Goal: Communication & Community: Participate in discussion

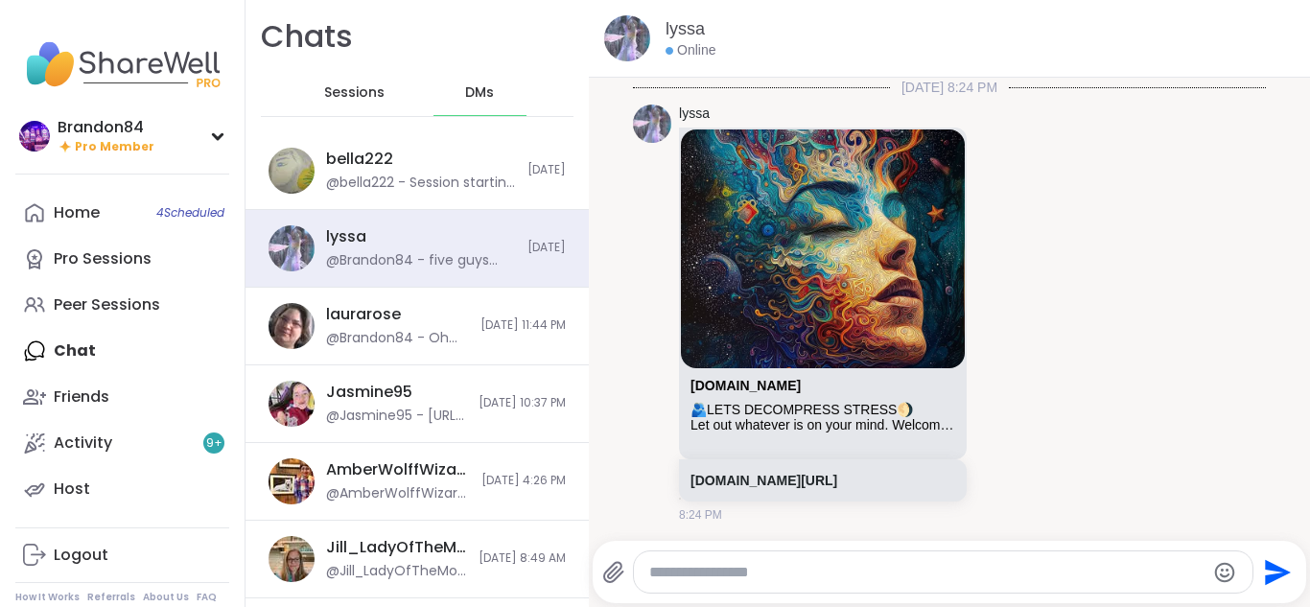
scroll to position [7566, 0]
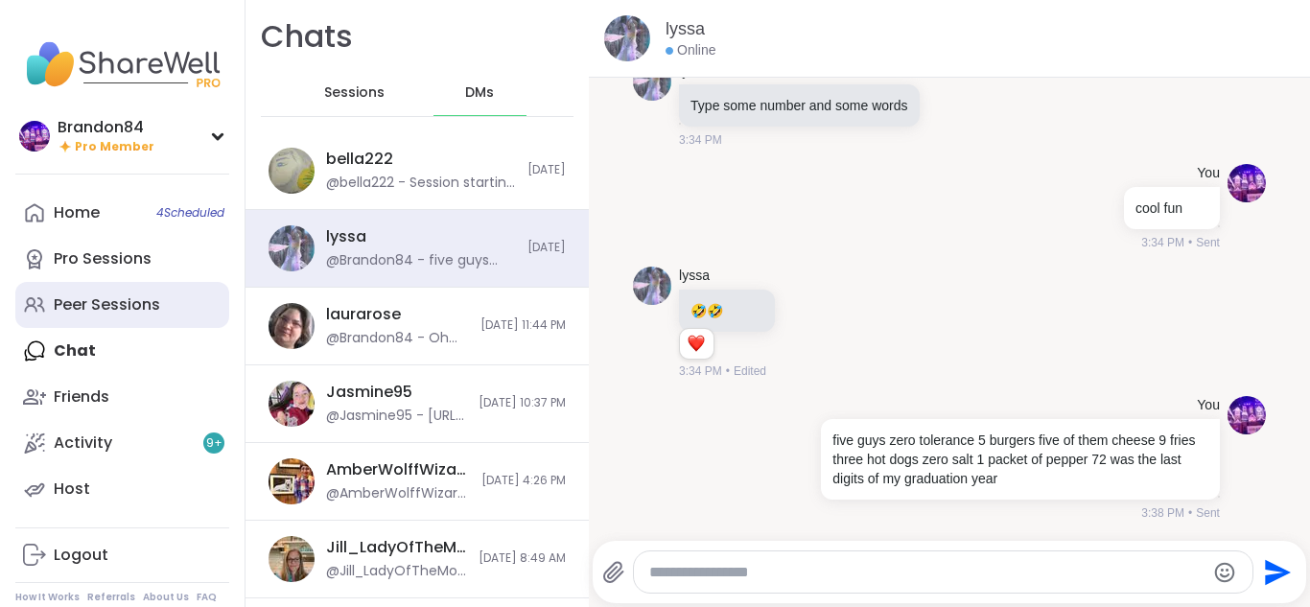
click at [95, 308] on div "Peer Sessions" at bounding box center [107, 304] width 106 height 21
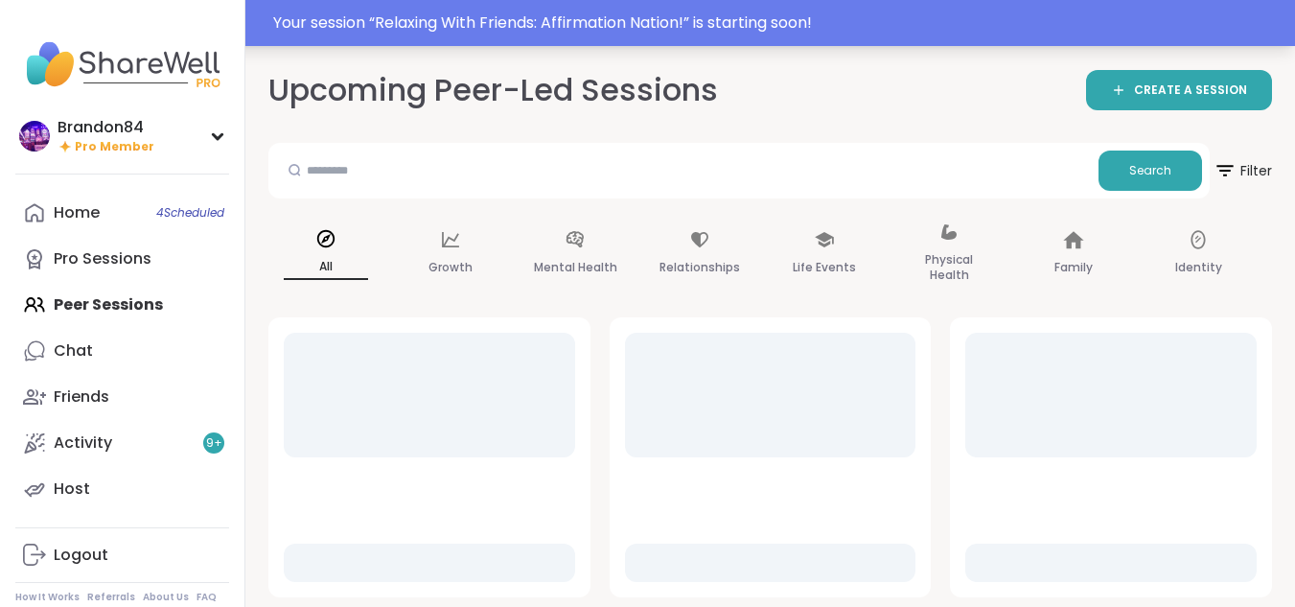
click at [419, 32] on div "Your session “ Relaxing With Friends: Affirmation Nation! ” is starting soon!" at bounding box center [778, 23] width 1010 height 23
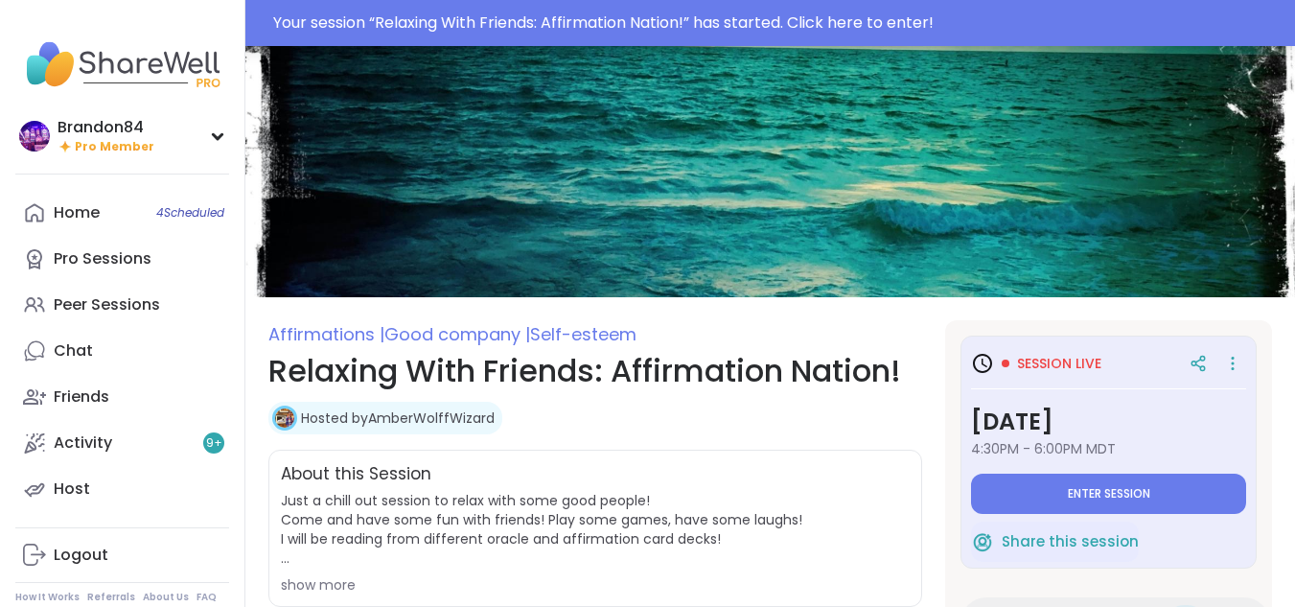
click at [419, 32] on div "Your session “ Relaxing With Friends: Affirmation Nation! ” has started. Click …" at bounding box center [778, 23] width 1010 height 23
type textarea "*"
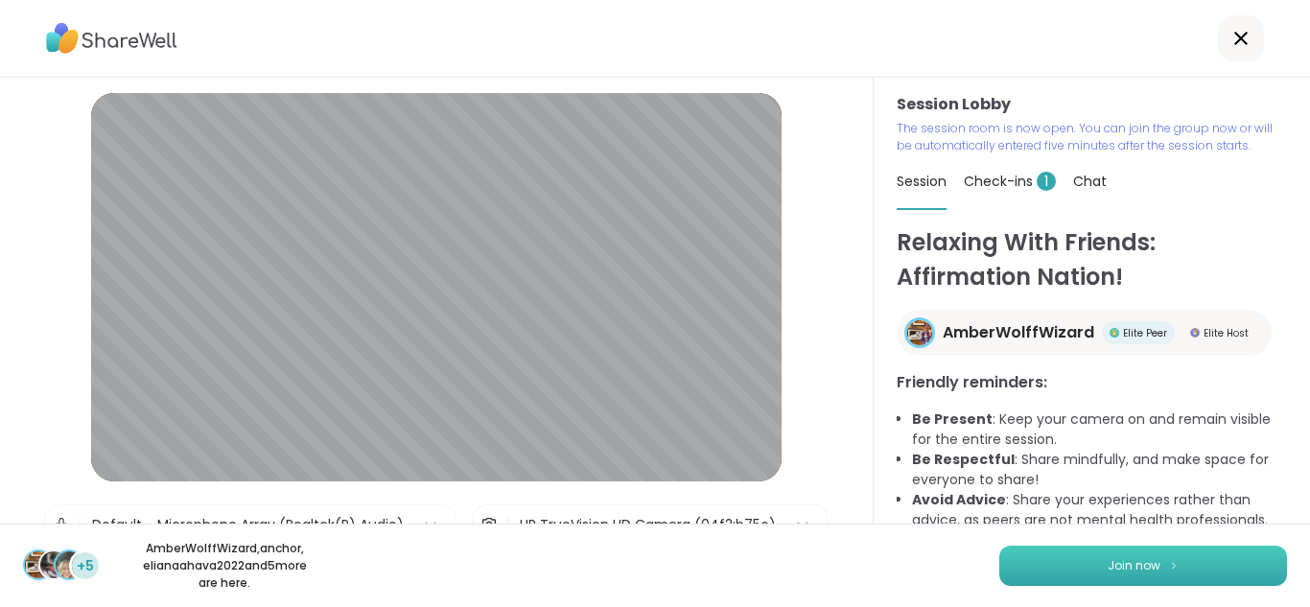
click at [1091, 583] on button "Join now" at bounding box center [1143, 565] width 288 height 40
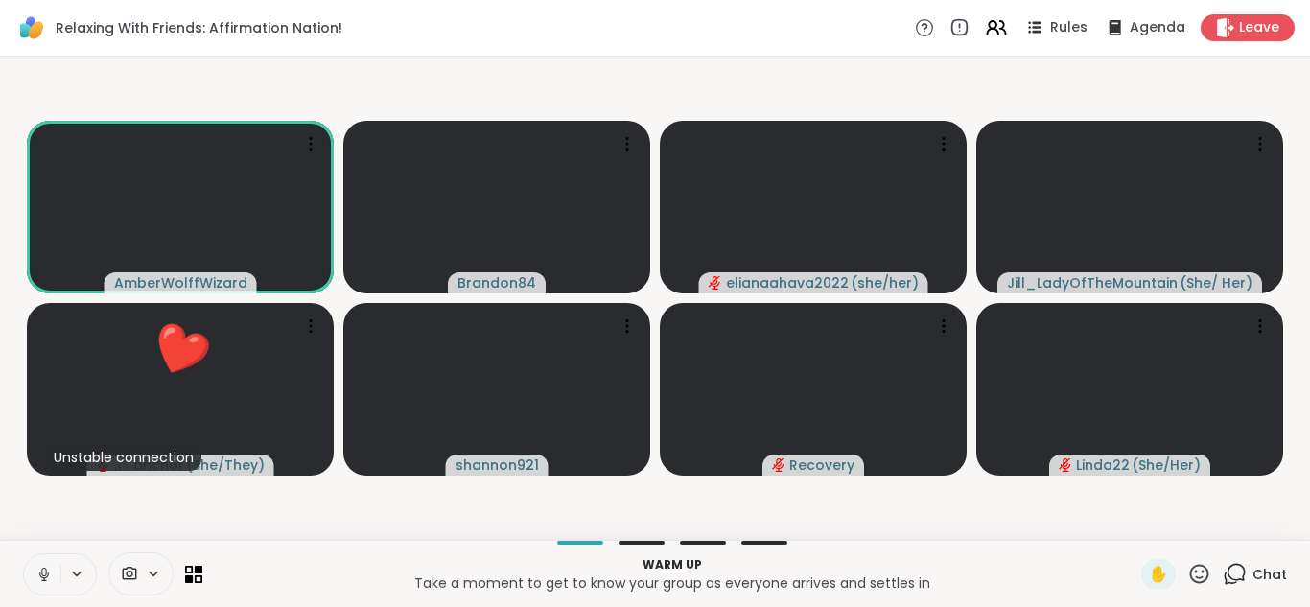
click at [30, 574] on button at bounding box center [42, 574] width 36 height 40
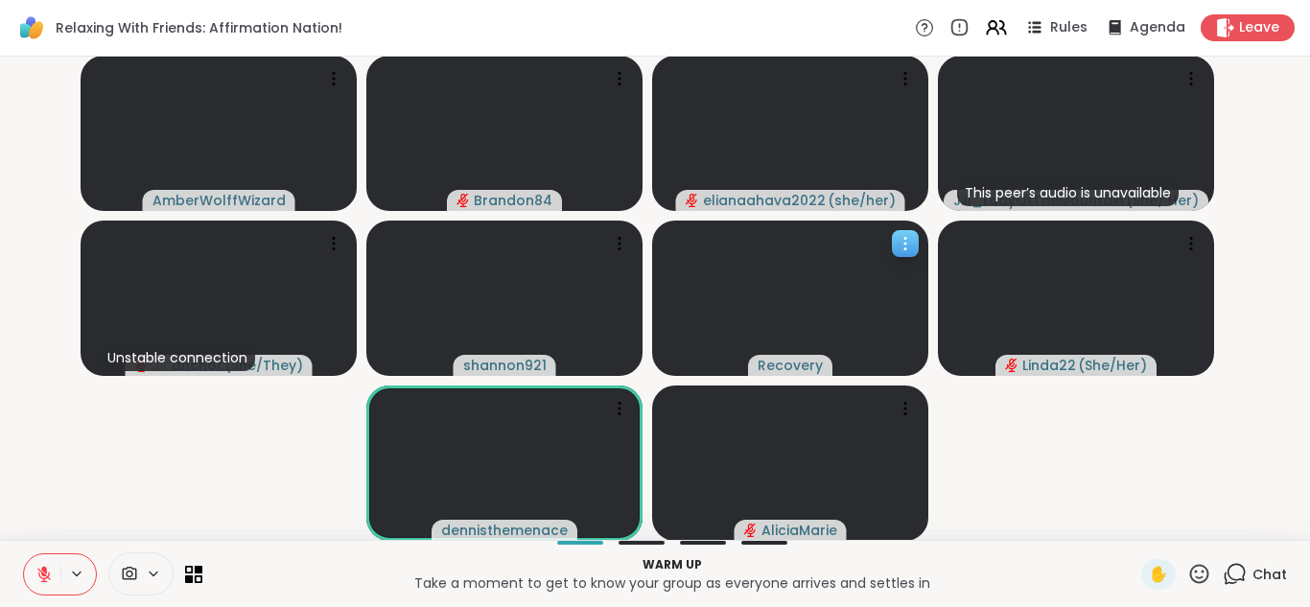
click at [900, 242] on icon at bounding box center [904, 243] width 19 height 19
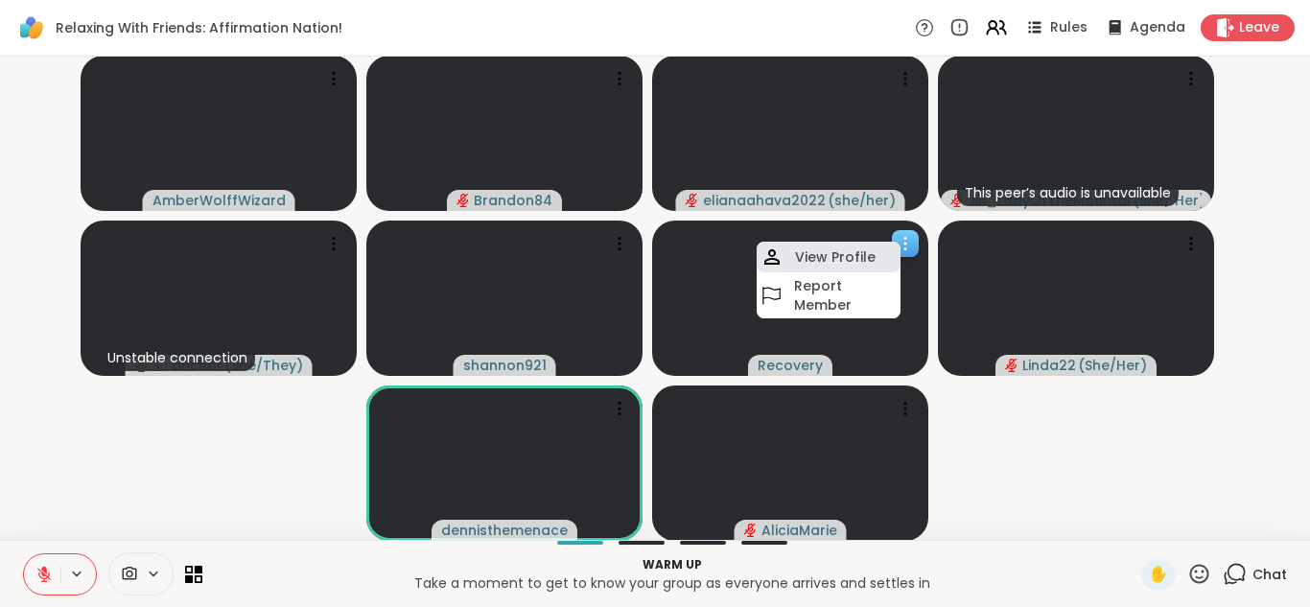
click at [810, 260] on h4 "View Profile" at bounding box center [835, 256] width 81 height 19
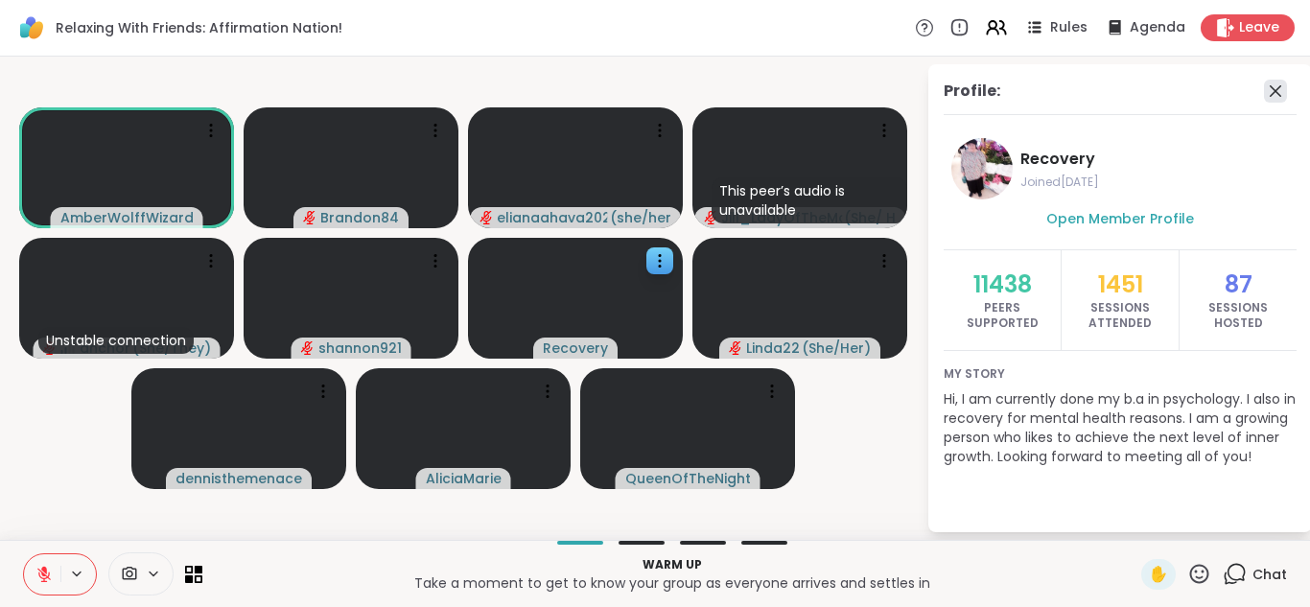
click at [1270, 81] on icon at bounding box center [1275, 91] width 23 height 23
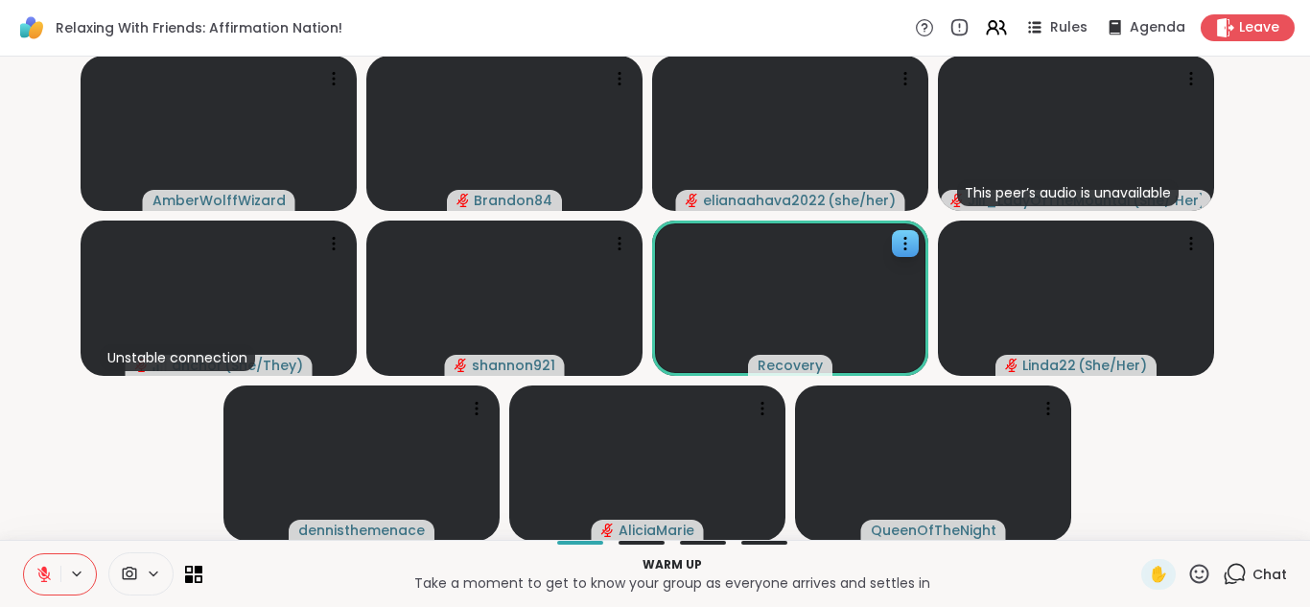
click at [32, 576] on button at bounding box center [42, 574] width 36 height 40
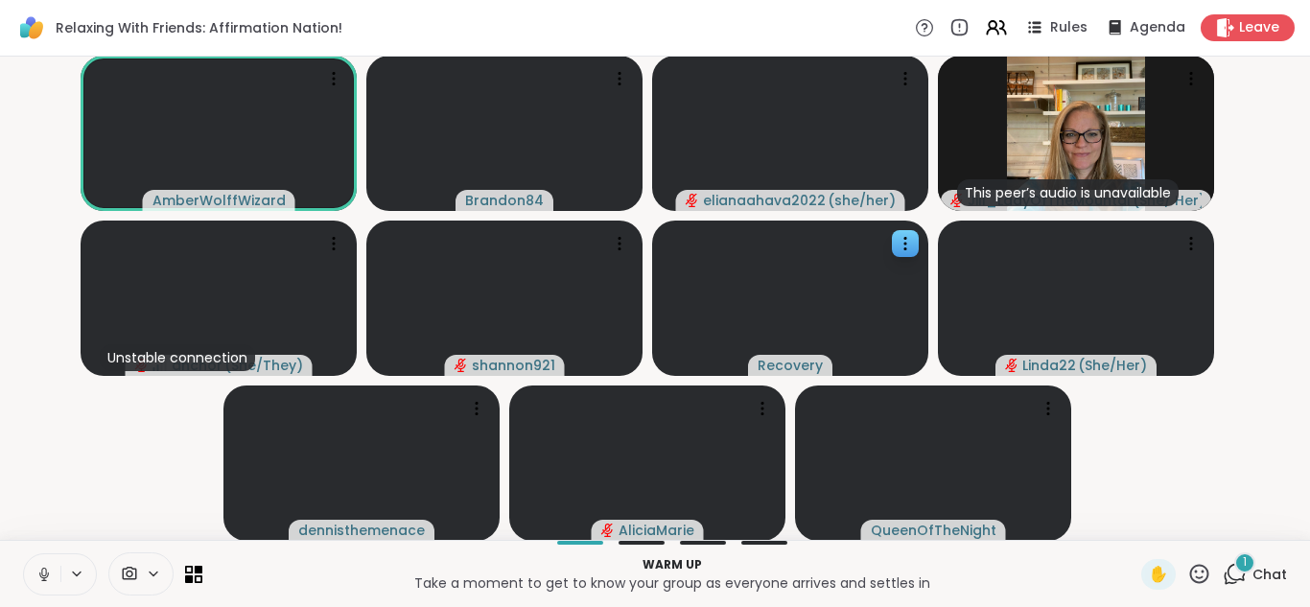
click at [32, 576] on button at bounding box center [42, 574] width 36 height 40
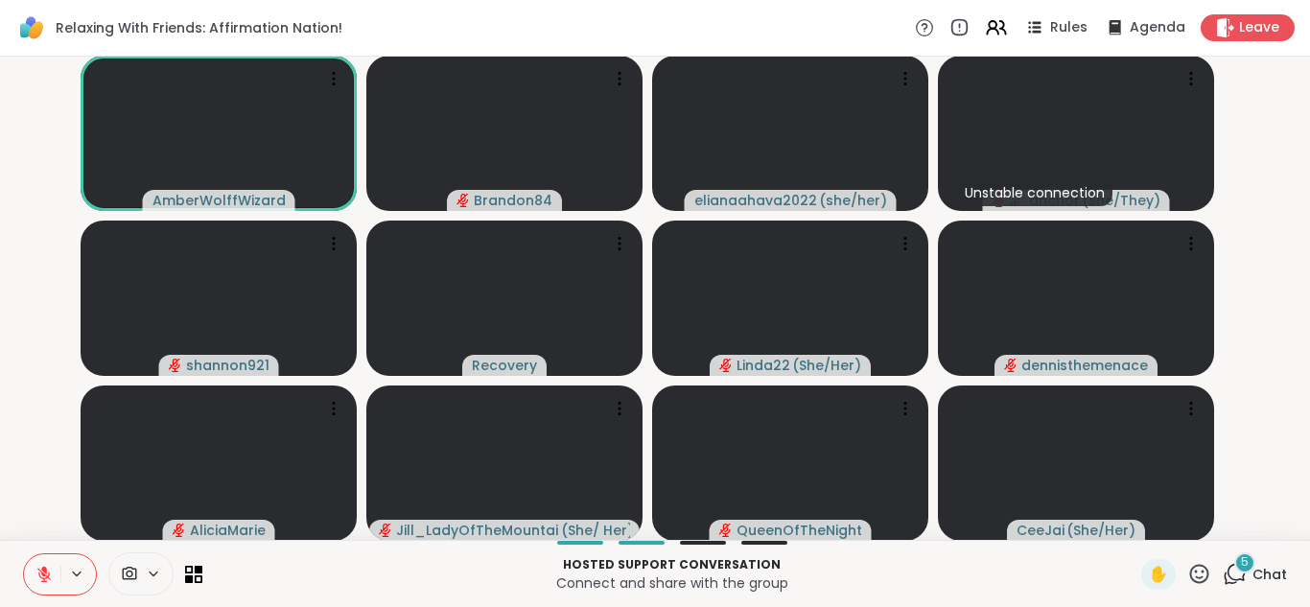
click at [1241, 568] on span "5" at bounding box center [1245, 562] width 8 height 16
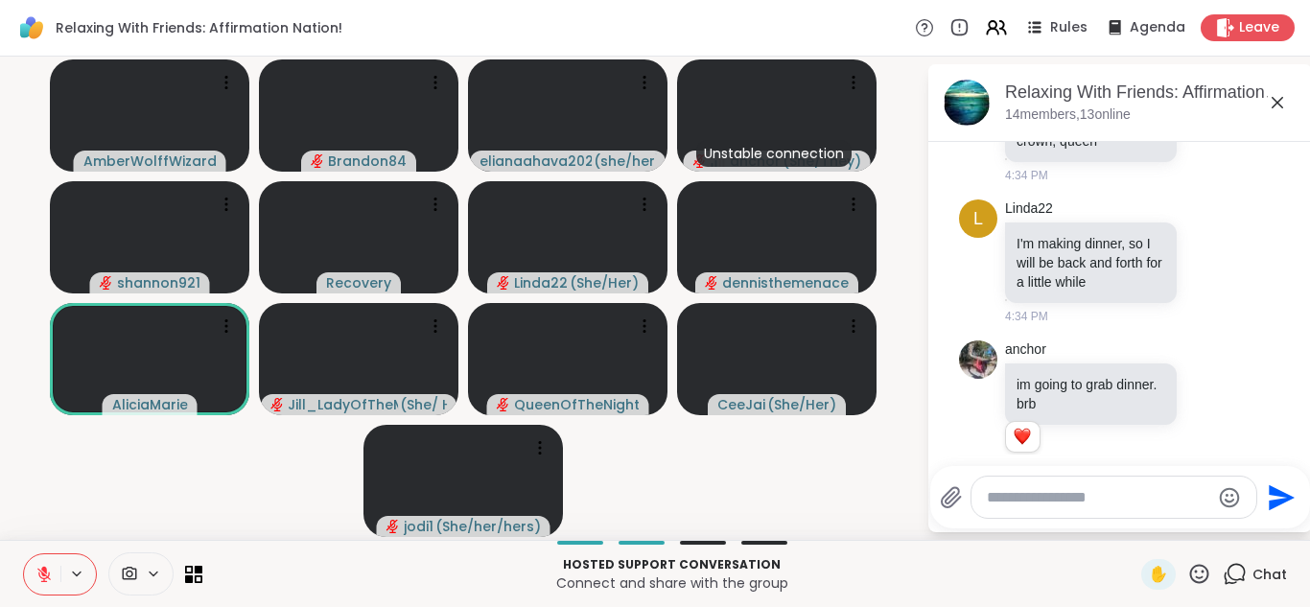
scroll to position [517, 0]
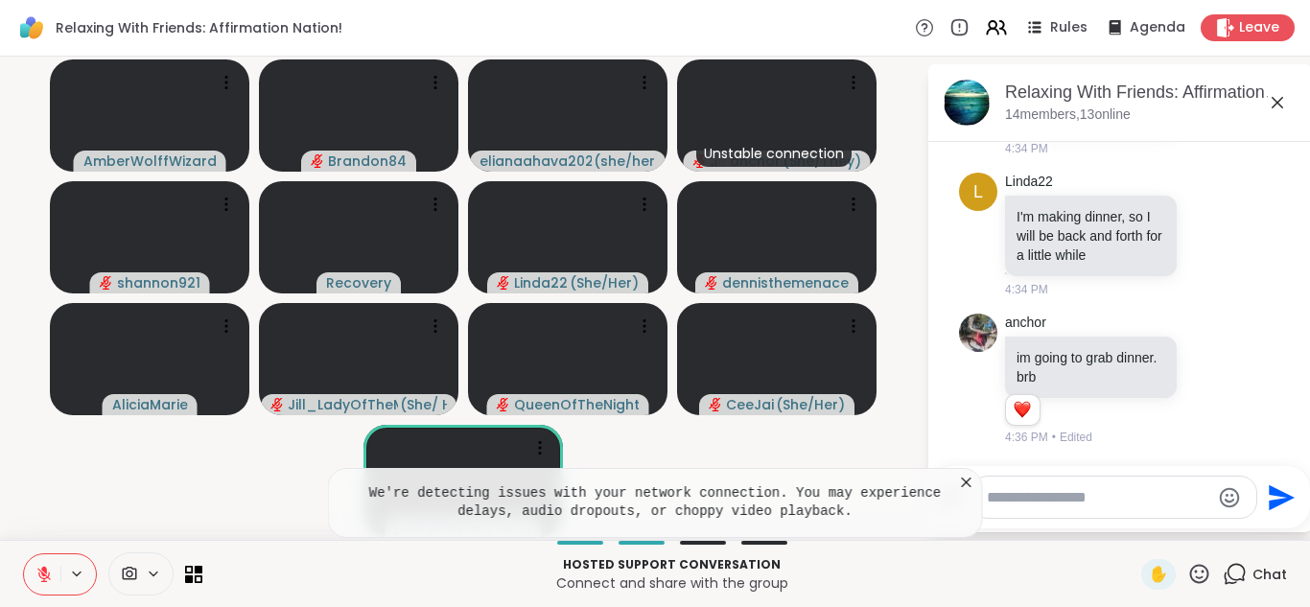
click at [966, 484] on icon at bounding box center [966, 482] width 19 height 19
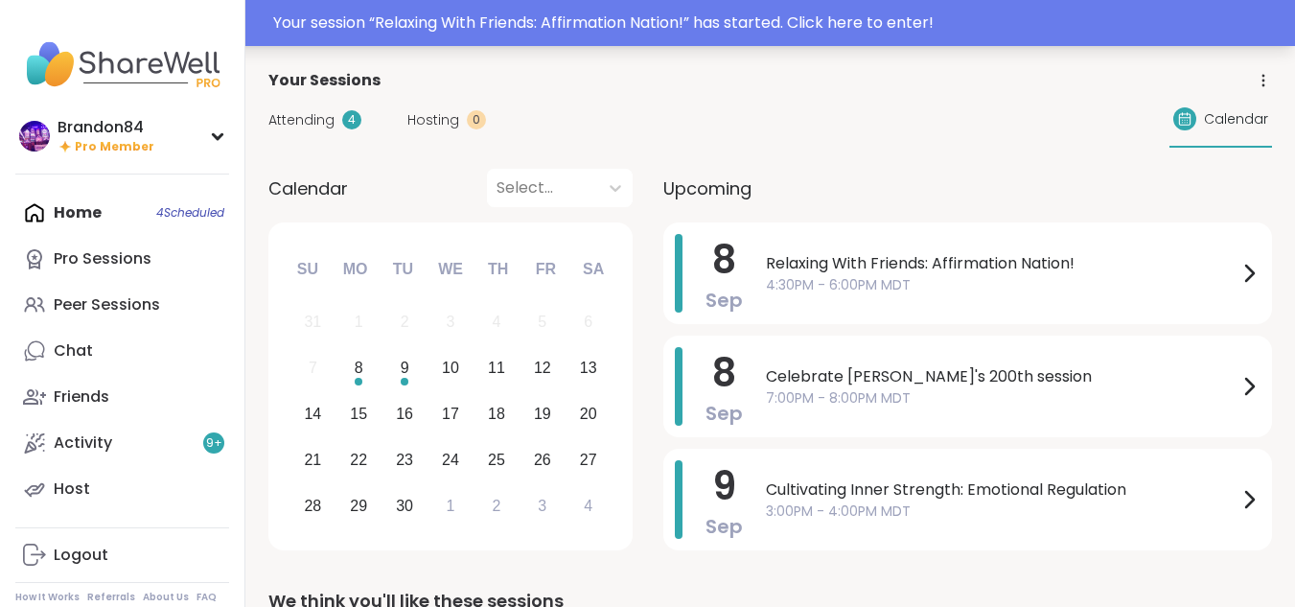
click at [645, 22] on div "Your session “ Relaxing With Friends: Affirmation Nation! ” has started. Click …" at bounding box center [778, 23] width 1010 height 23
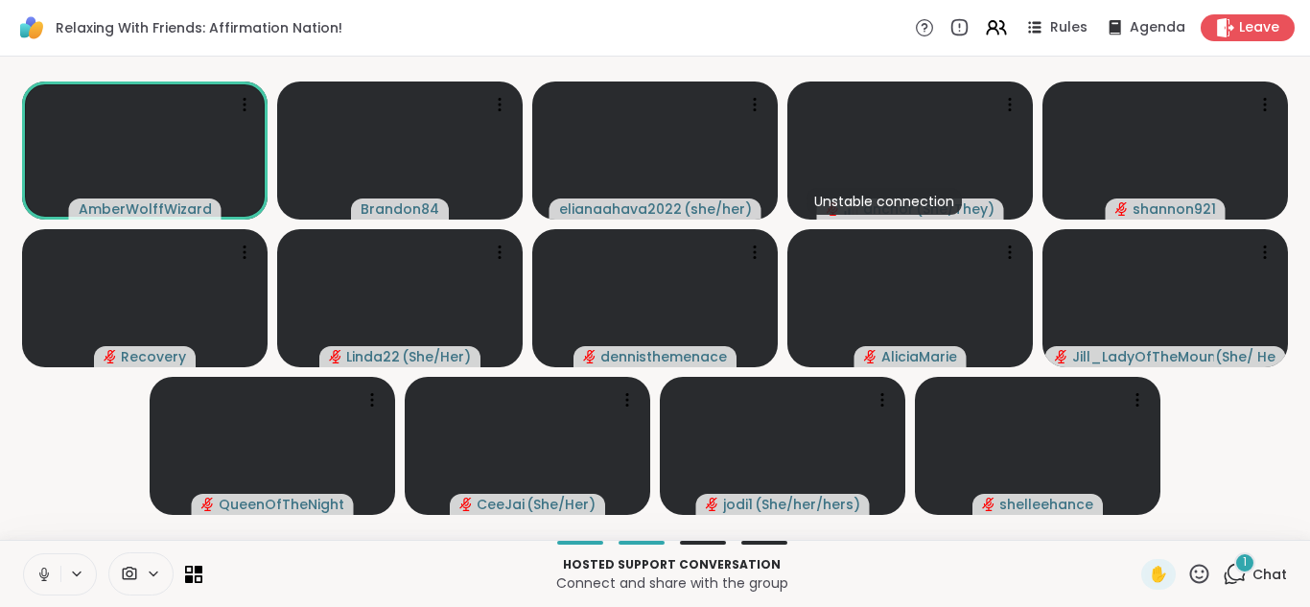
click at [45, 568] on icon at bounding box center [43, 574] width 17 height 17
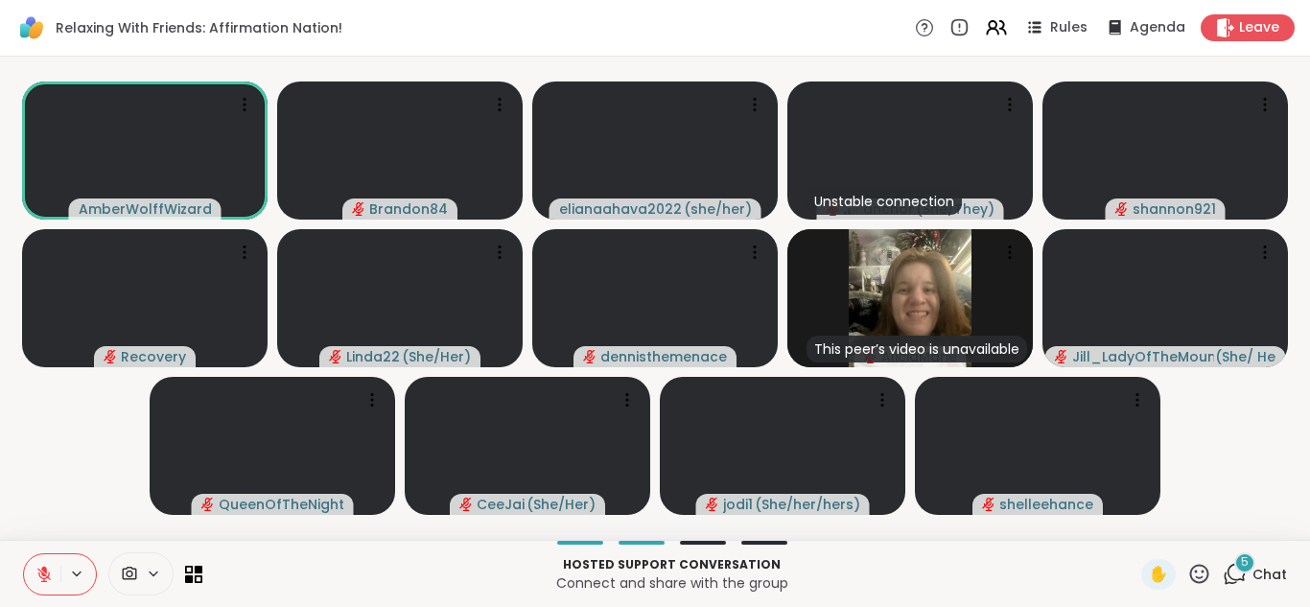
click at [1234, 560] on div "5" at bounding box center [1244, 562] width 21 height 21
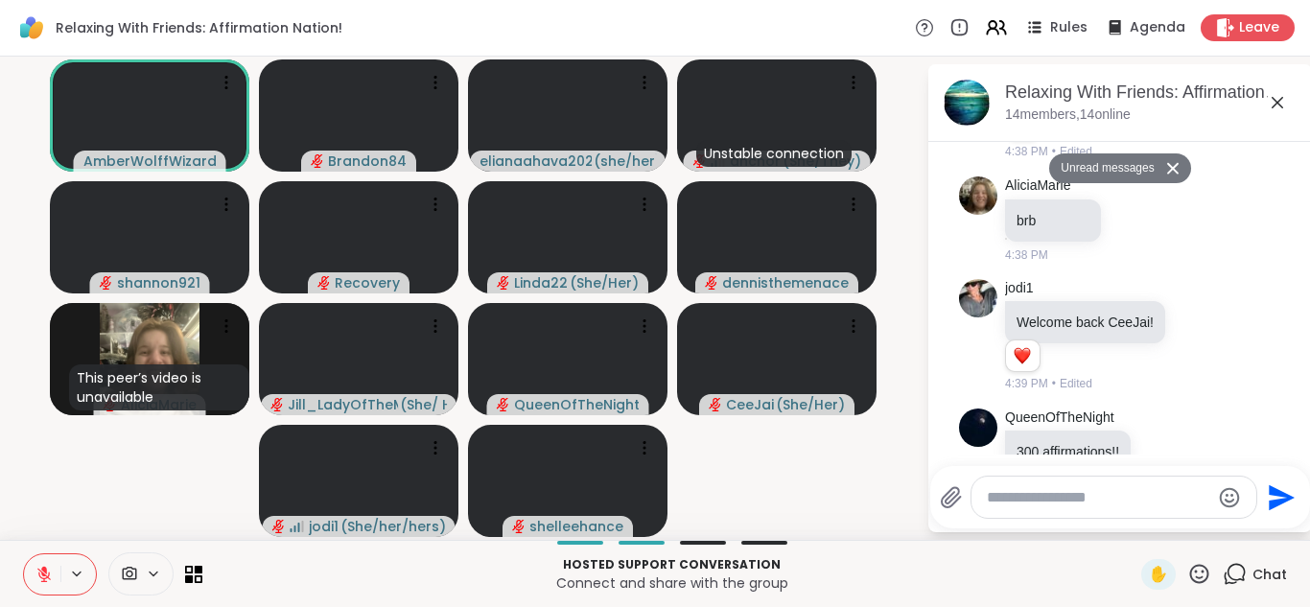
scroll to position [1167, 0]
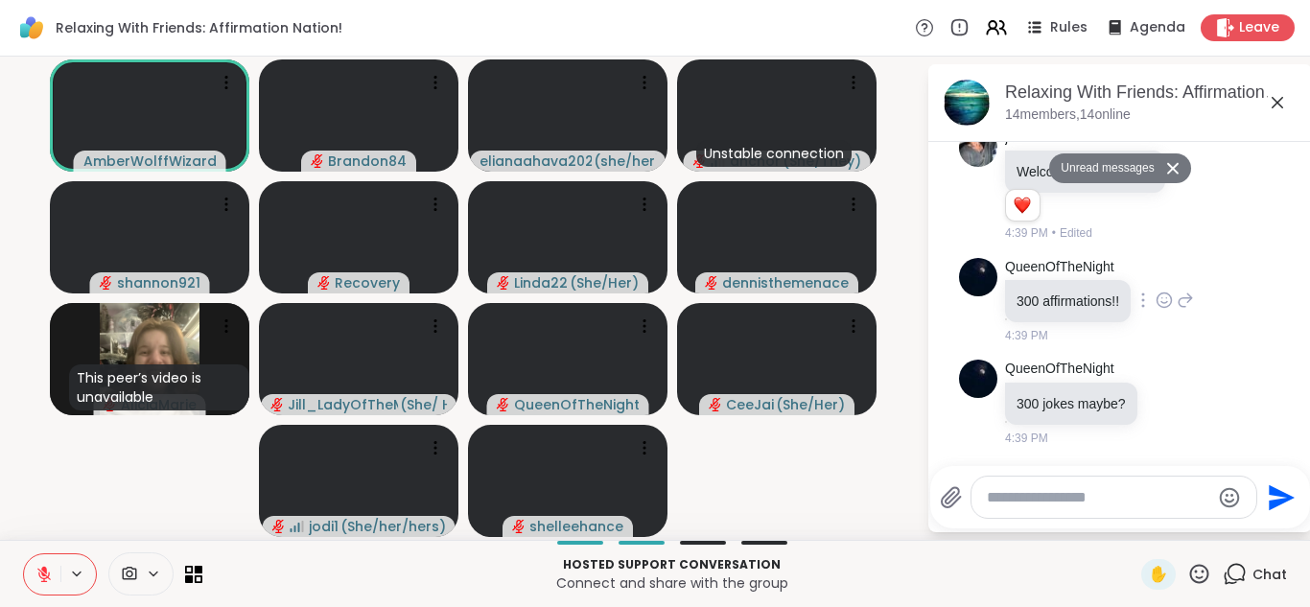
click at [1170, 299] on icon at bounding box center [1163, 299] width 17 height 19
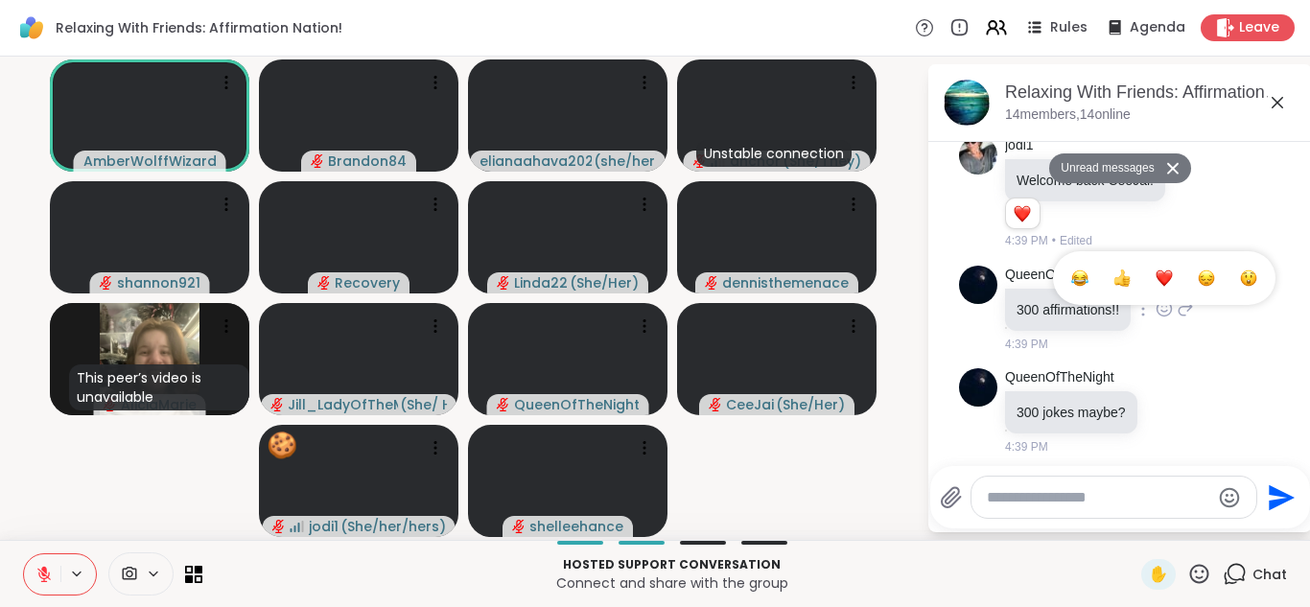
scroll to position [1194, 0]
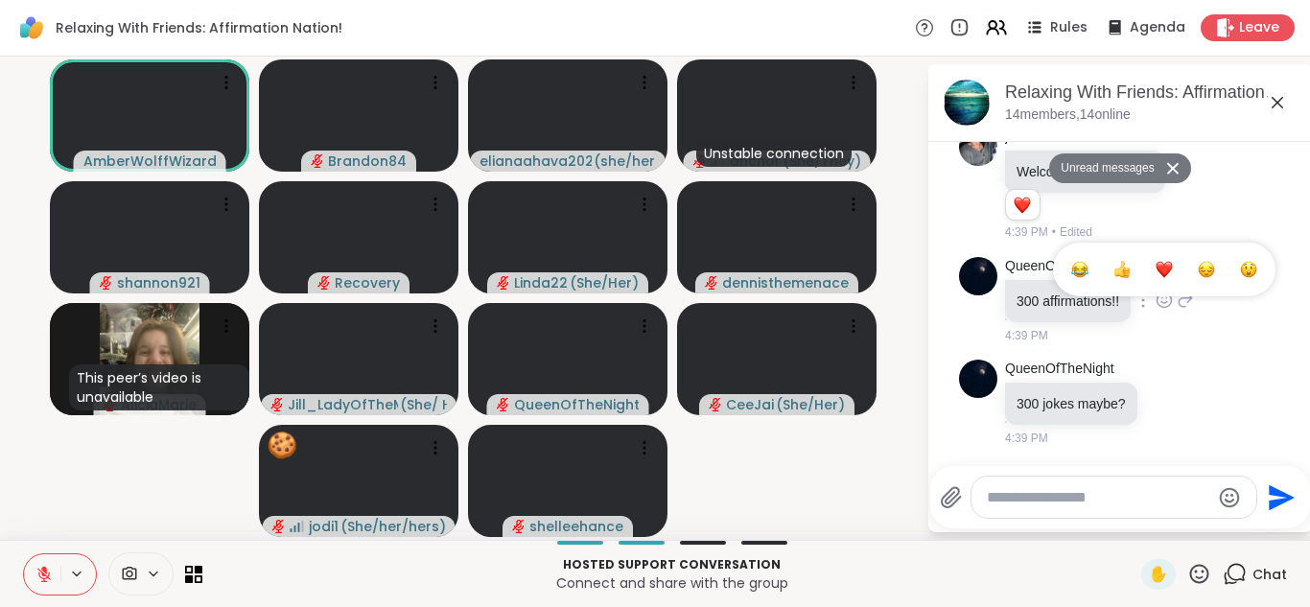
click at [1164, 263] on div "Select Reaction: Heart" at bounding box center [1163, 269] width 17 height 17
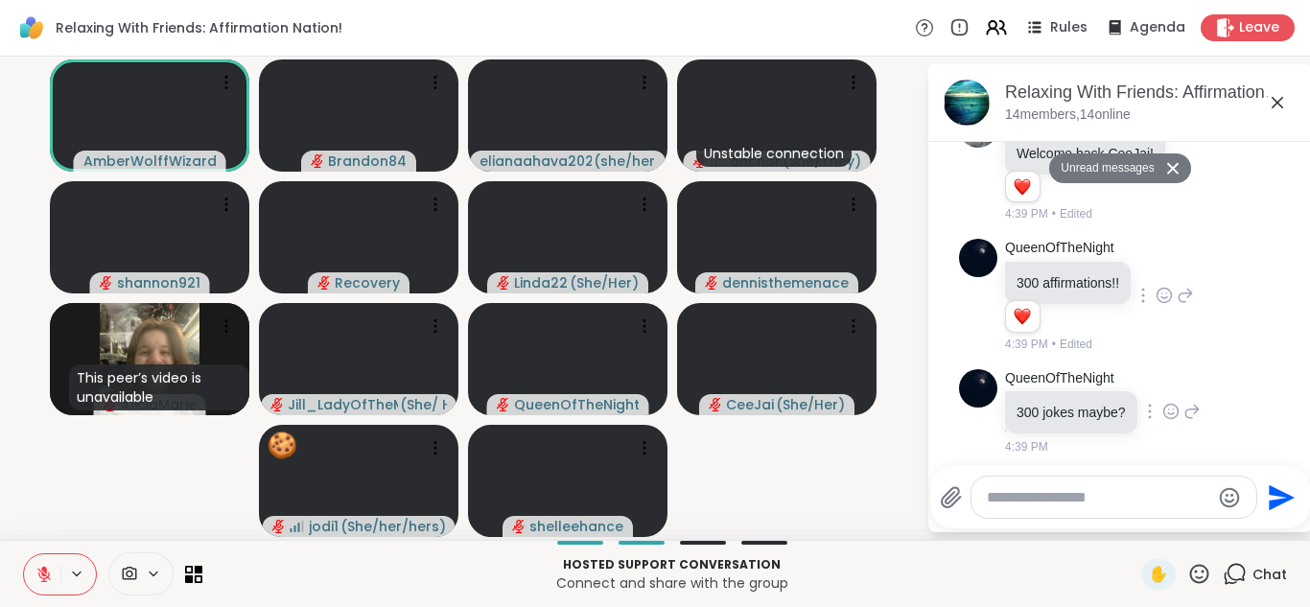
click at [1171, 421] on icon at bounding box center [1170, 411] width 17 height 19
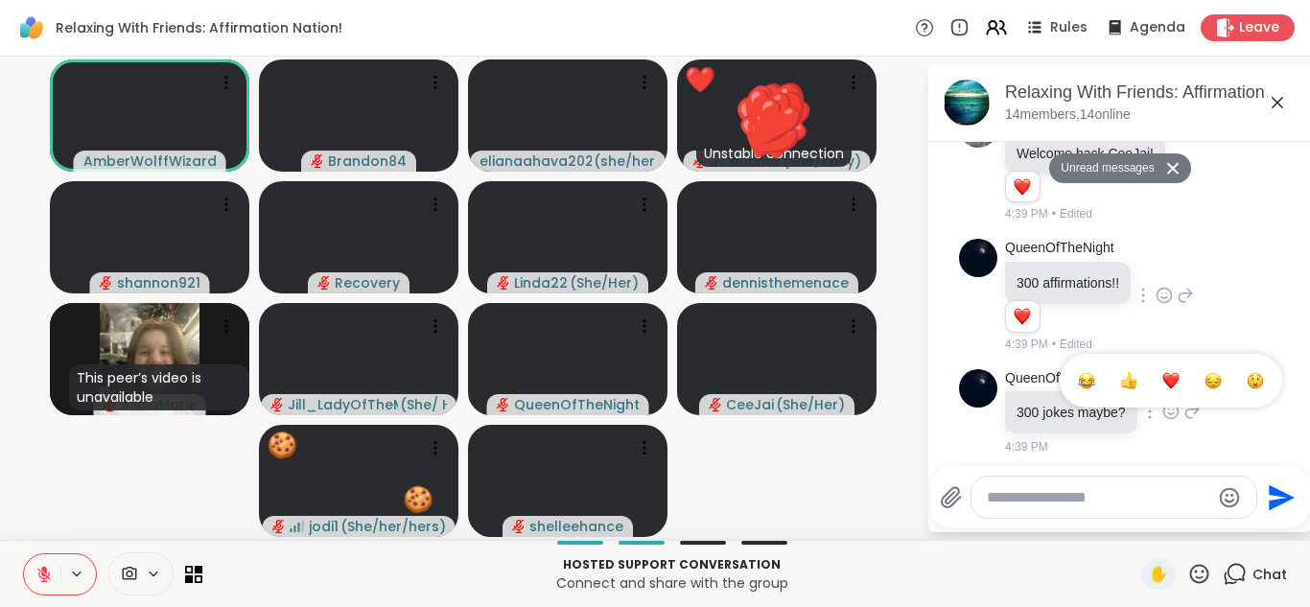
click at [1166, 389] on div "Select Reaction: Heart" at bounding box center [1170, 380] width 17 height 17
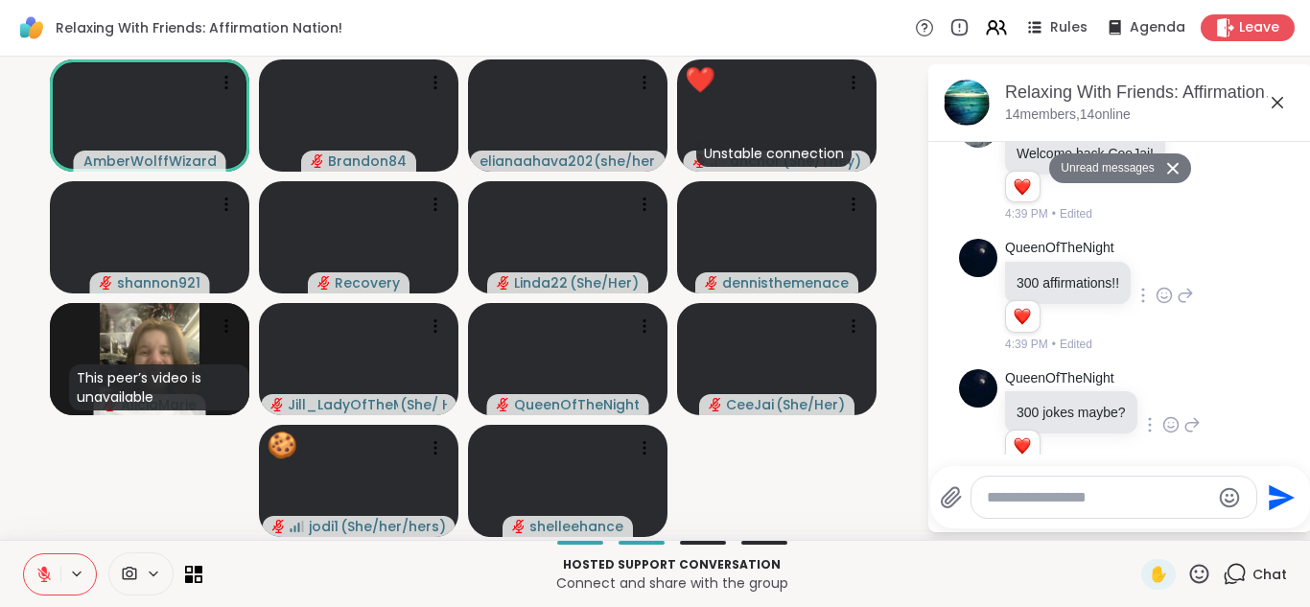
scroll to position [1249, 0]
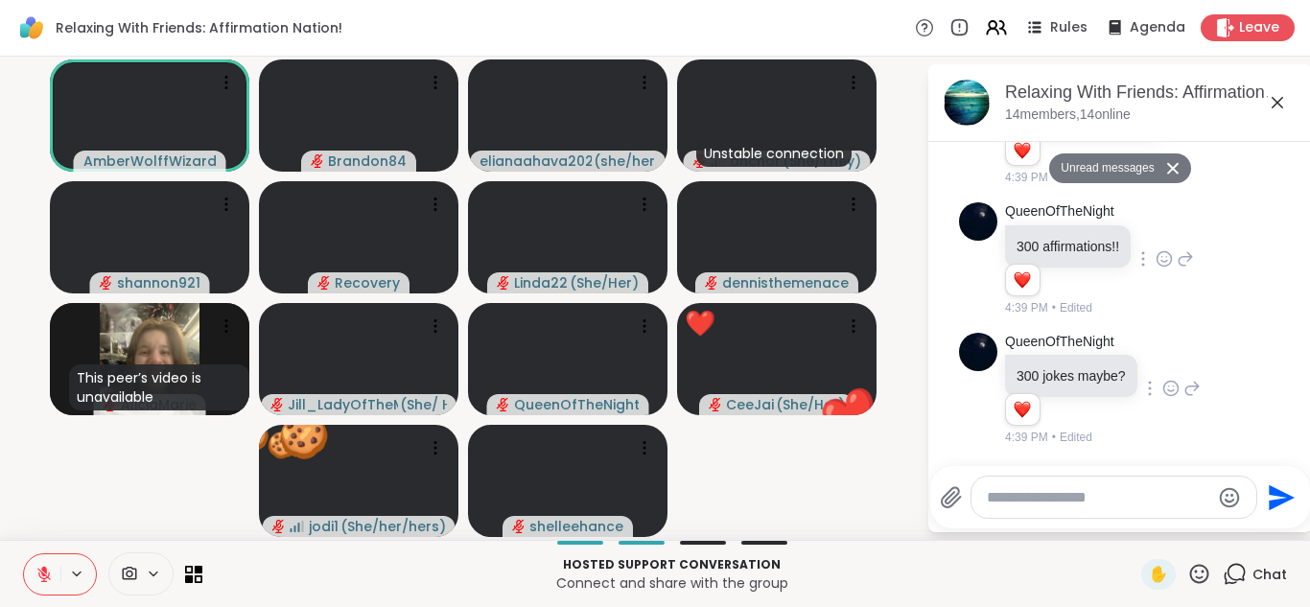
click at [1016, 505] on textarea "Type your message" at bounding box center [1097, 497] width 223 height 19
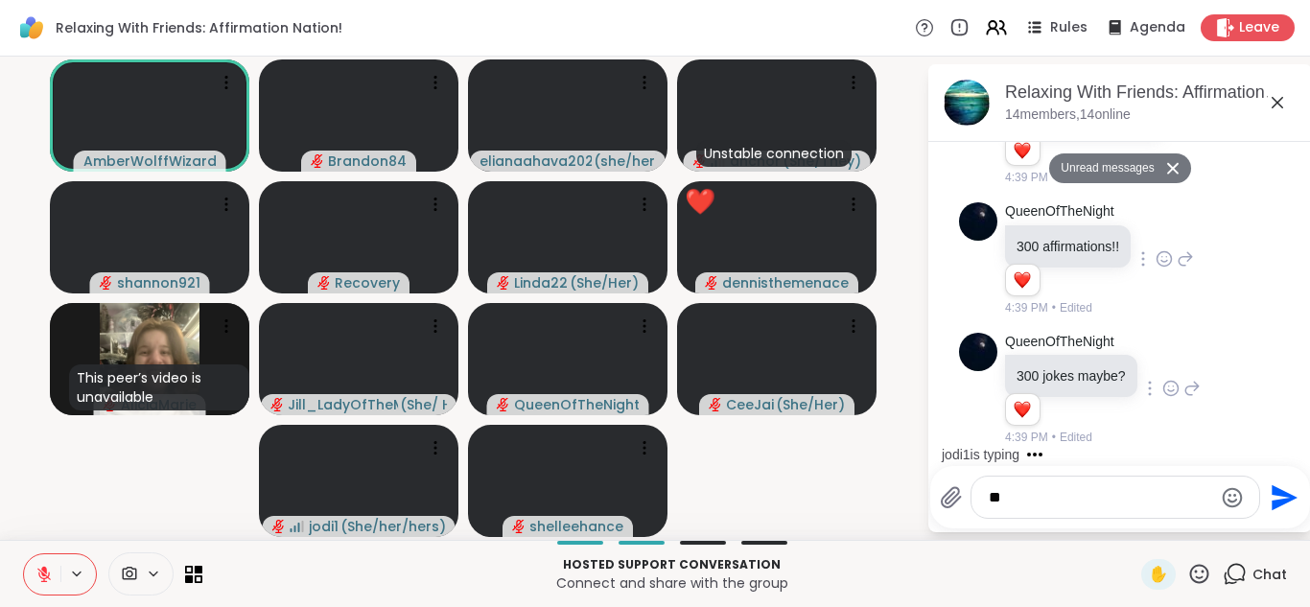
type textarea "*"
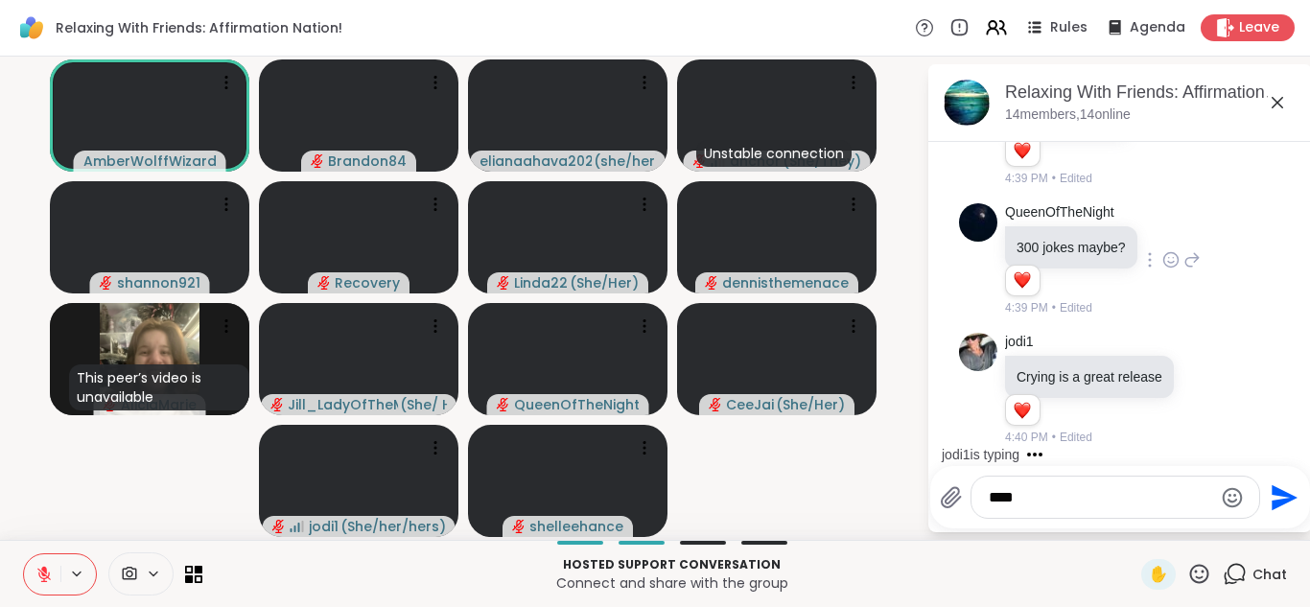
scroll to position [1352, 0]
type textarea "*"
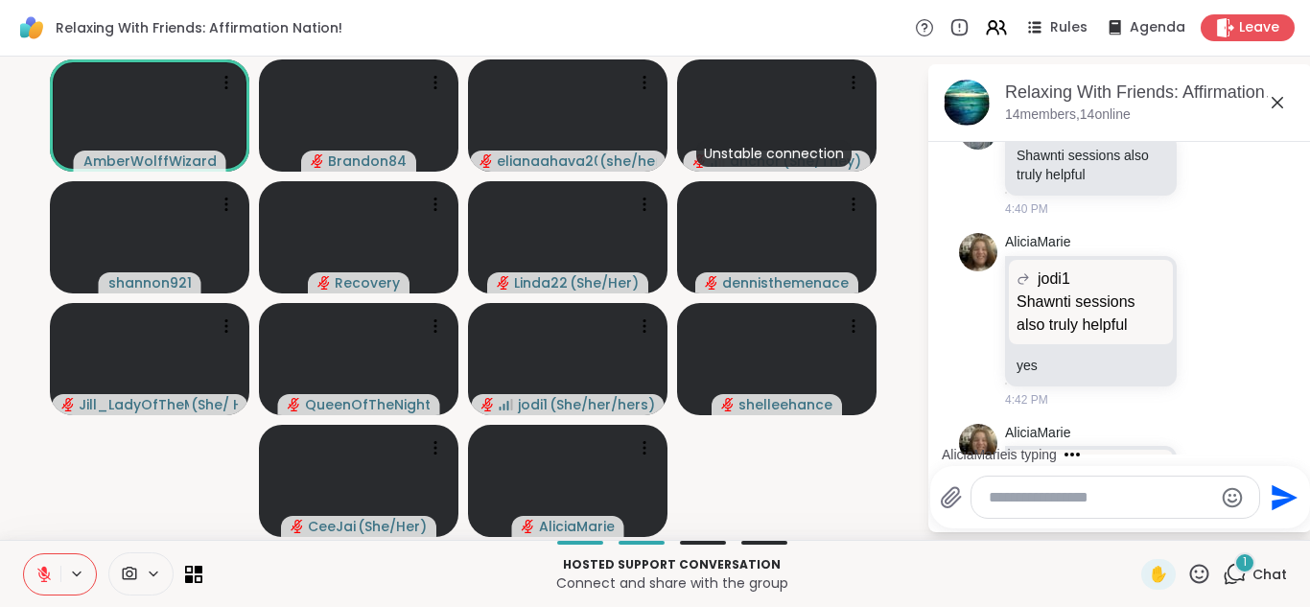
scroll to position [1854, 0]
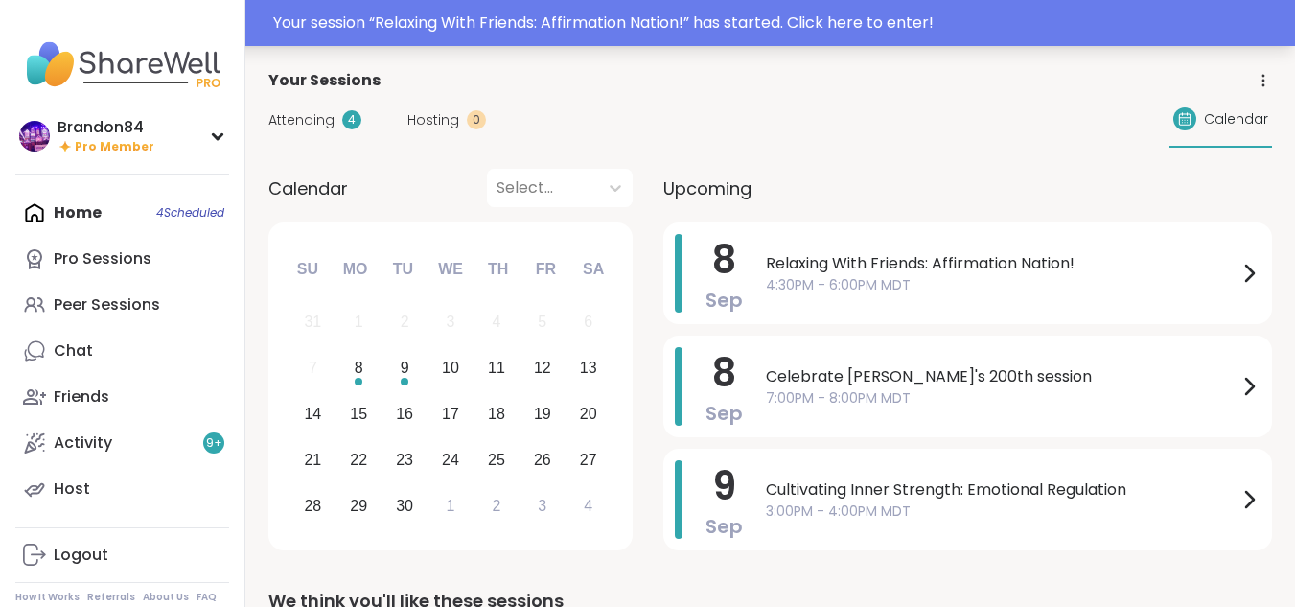
click at [393, 44] on div "Your session “ Relaxing With Friends: Affirmation Nation! ” has started. Click …" at bounding box center [647, 23] width 1295 height 46
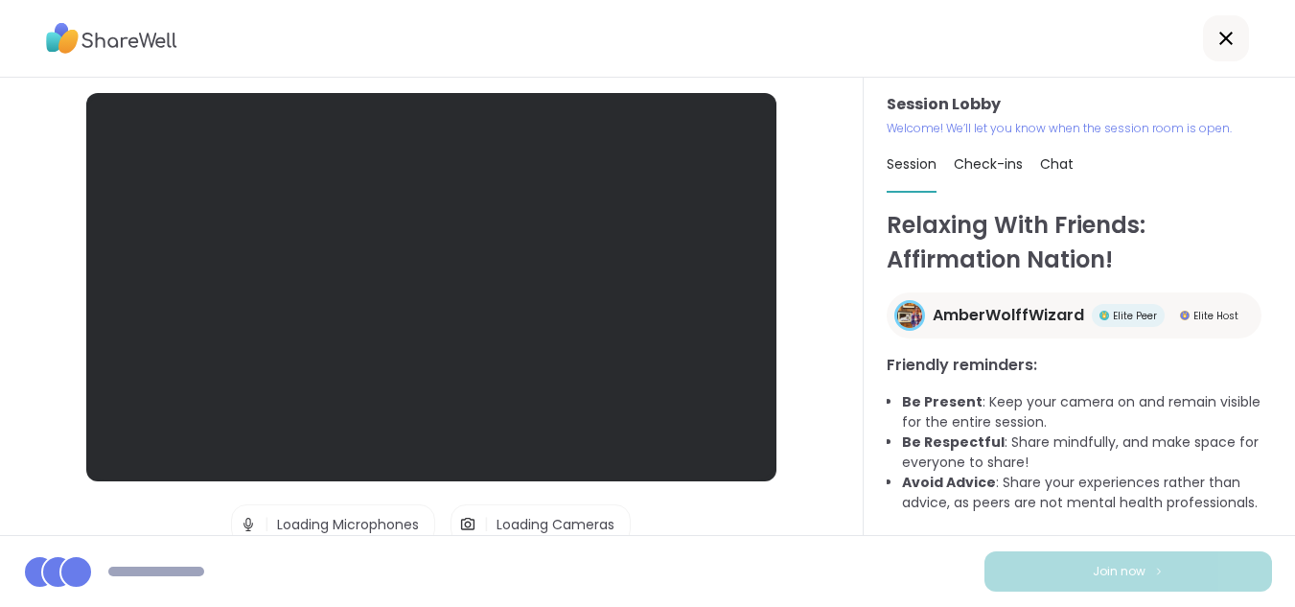
click at [400, 35] on div at bounding box center [647, 39] width 1295 height 78
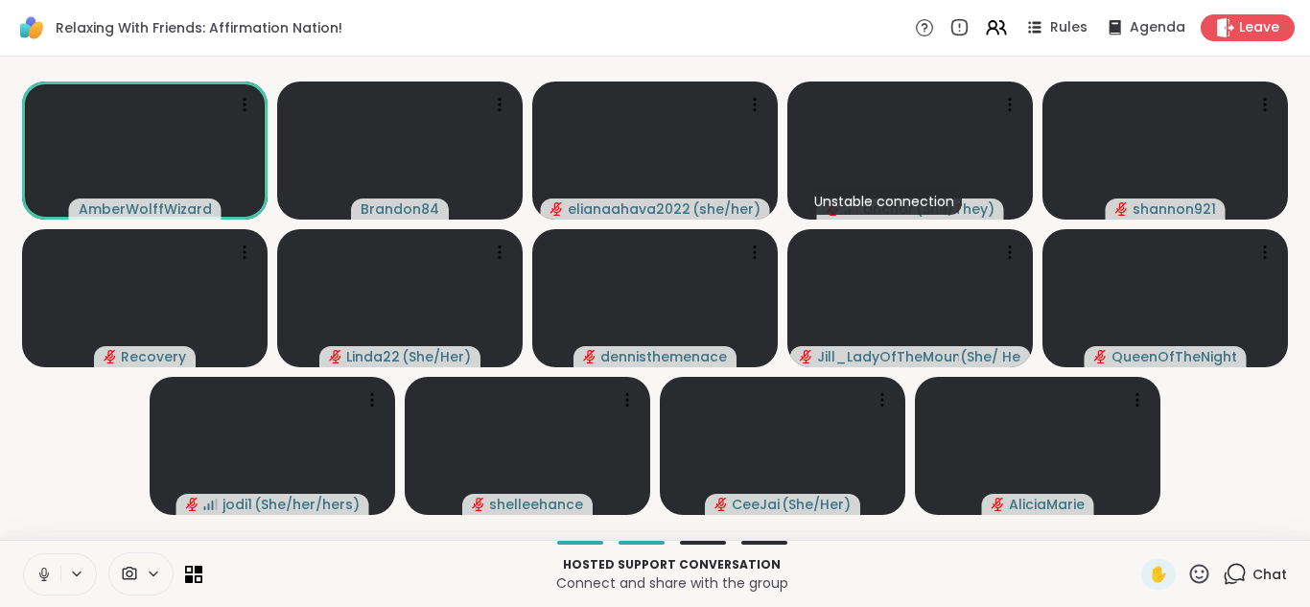
click at [39, 571] on icon at bounding box center [43, 574] width 17 height 17
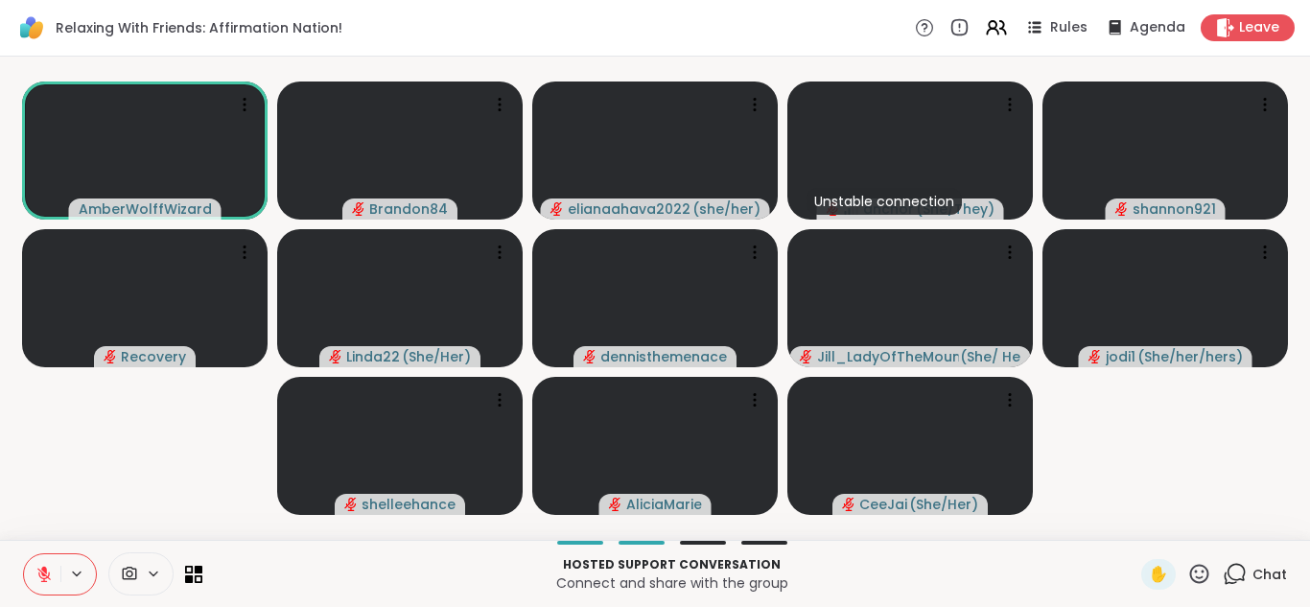
click at [23, 560] on div at bounding box center [60, 574] width 74 height 42
click at [37, 579] on icon at bounding box center [43, 574] width 17 height 17
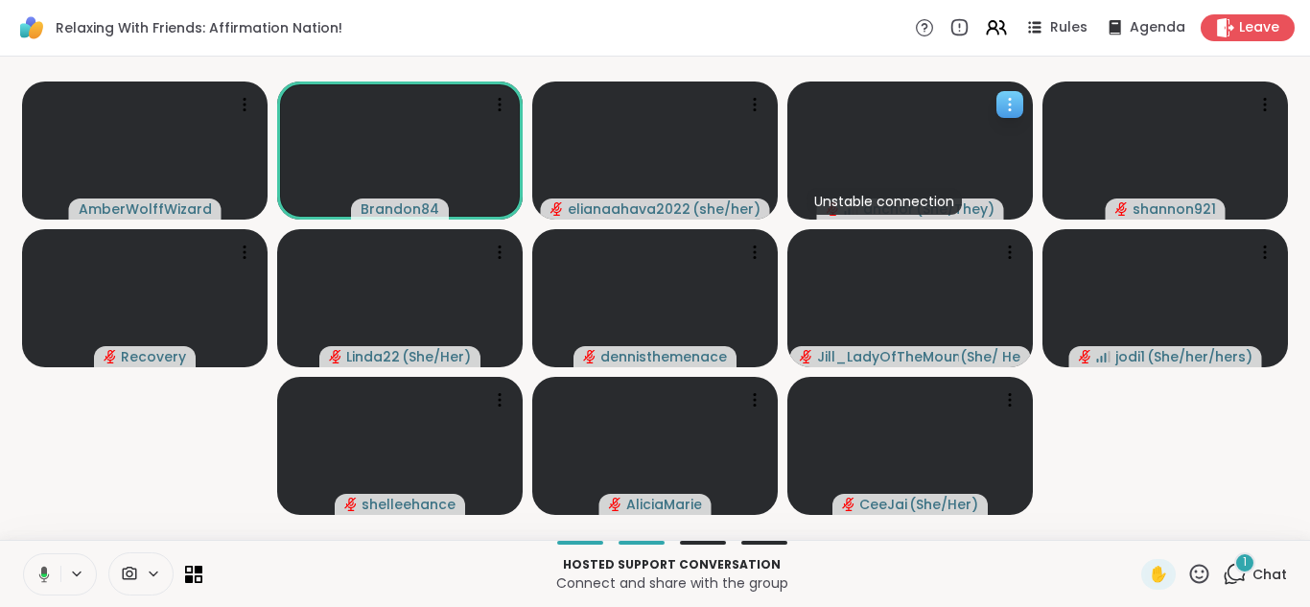
click at [1015, 113] on icon at bounding box center [1009, 104] width 19 height 19
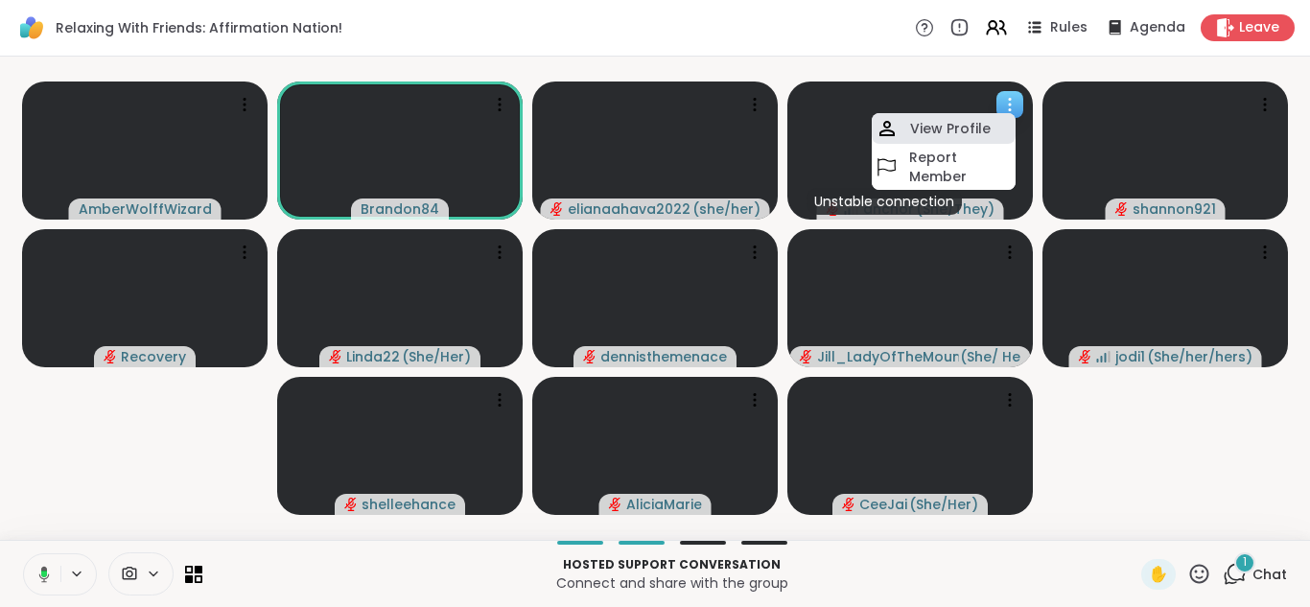
click at [964, 123] on h4 "View Profile" at bounding box center [950, 128] width 81 height 19
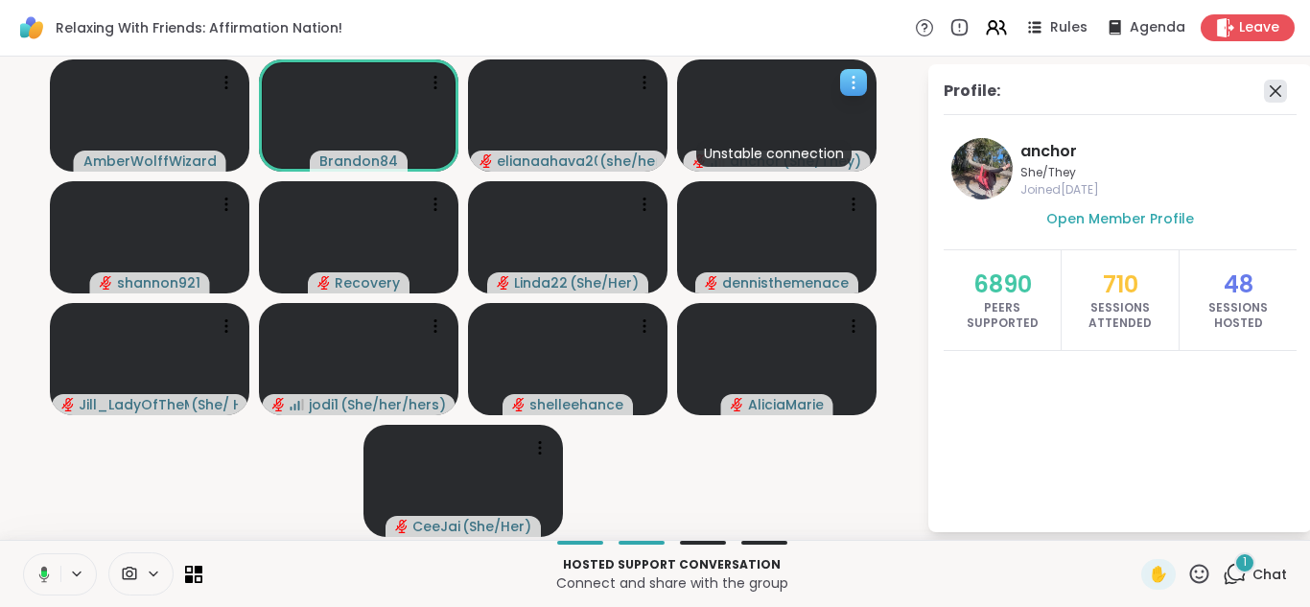
click at [1271, 87] on icon at bounding box center [1275, 91] width 12 height 12
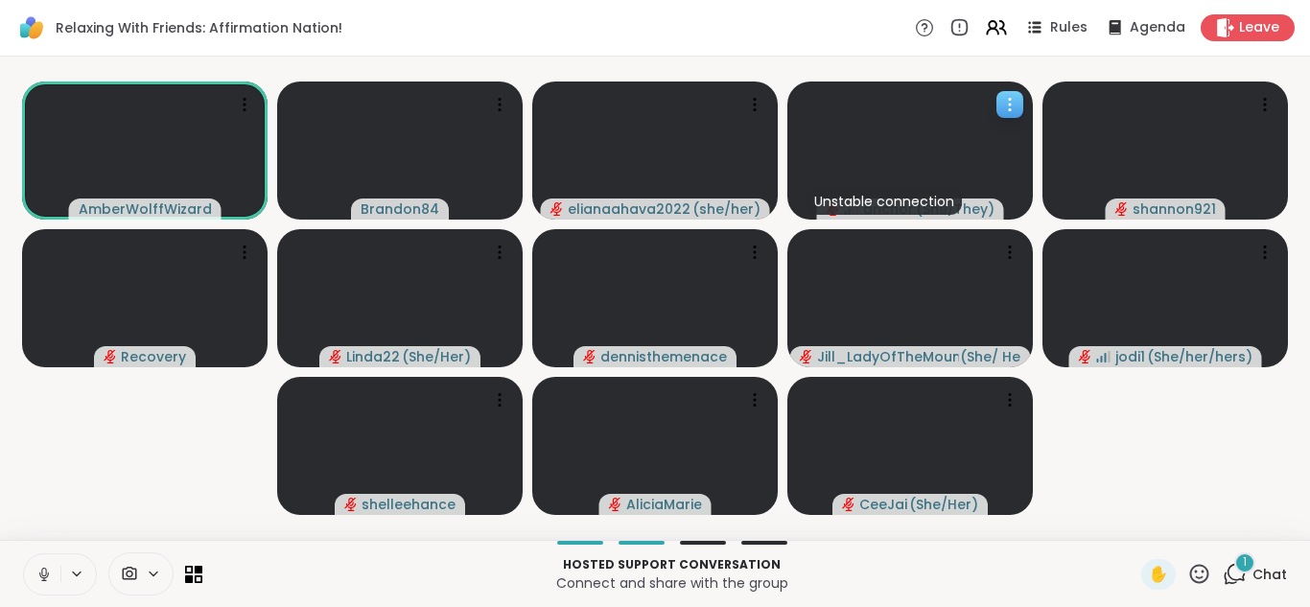
click at [36, 569] on icon at bounding box center [43, 574] width 17 height 17
click at [1224, 573] on icon at bounding box center [1234, 574] width 24 height 24
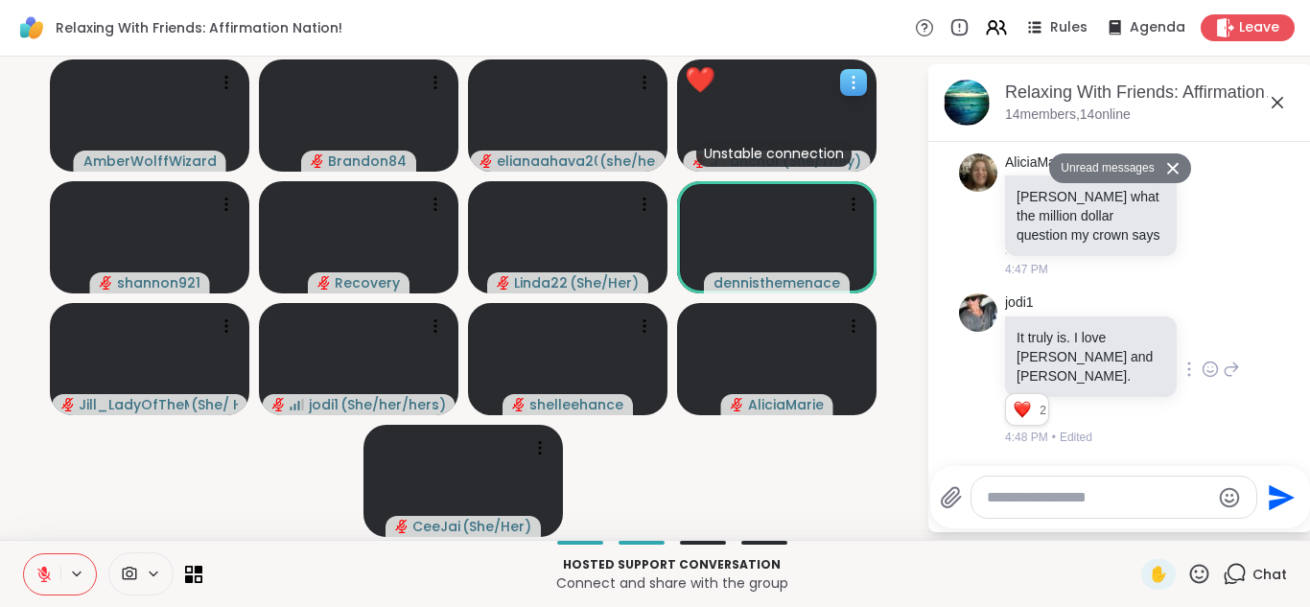
scroll to position [2772, 0]
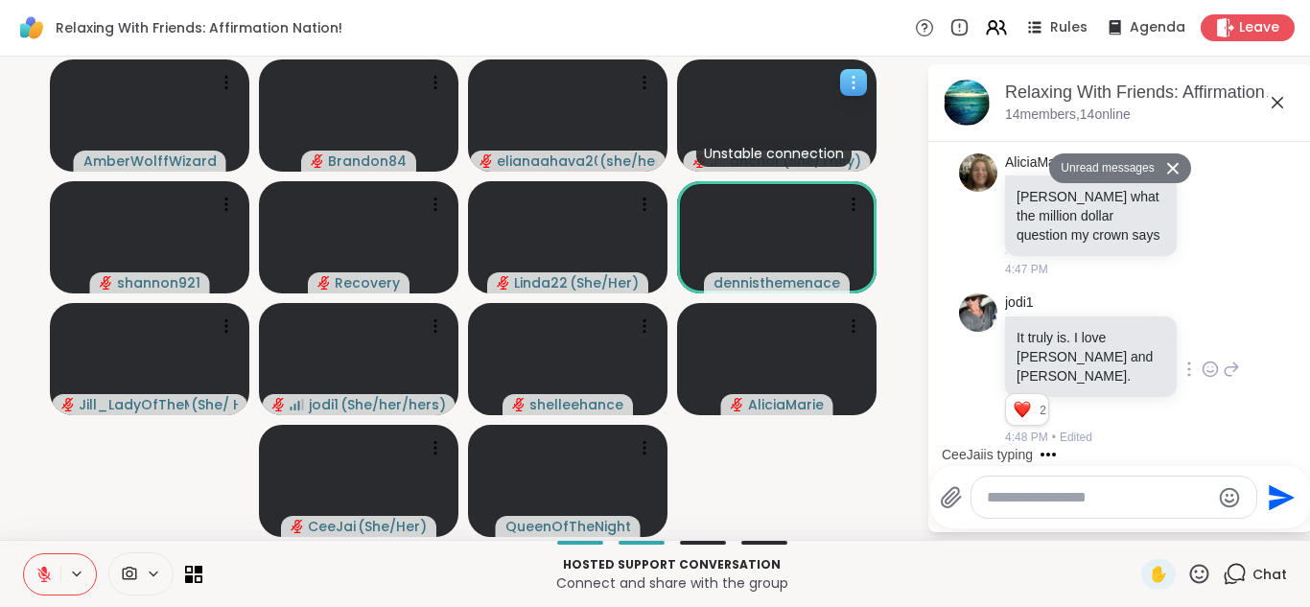
click at [1039, 493] on textarea "Type your message" at bounding box center [1097, 497] width 223 height 19
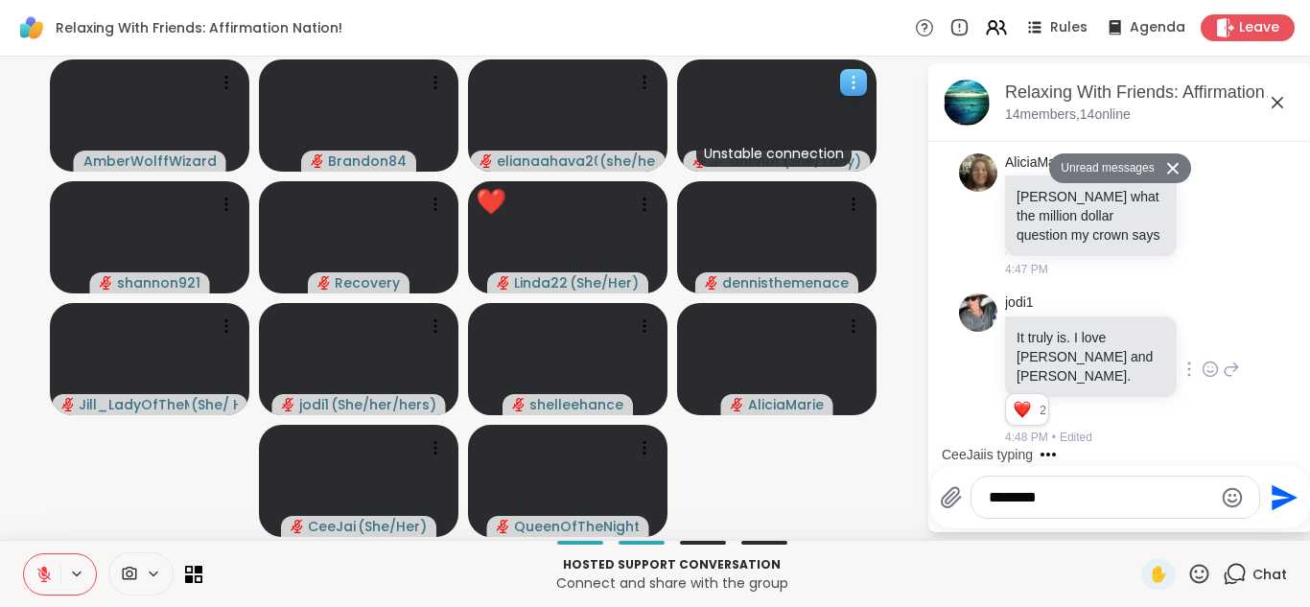
click at [1231, 502] on icon "Emoji picker" at bounding box center [1231, 497] width 23 height 23
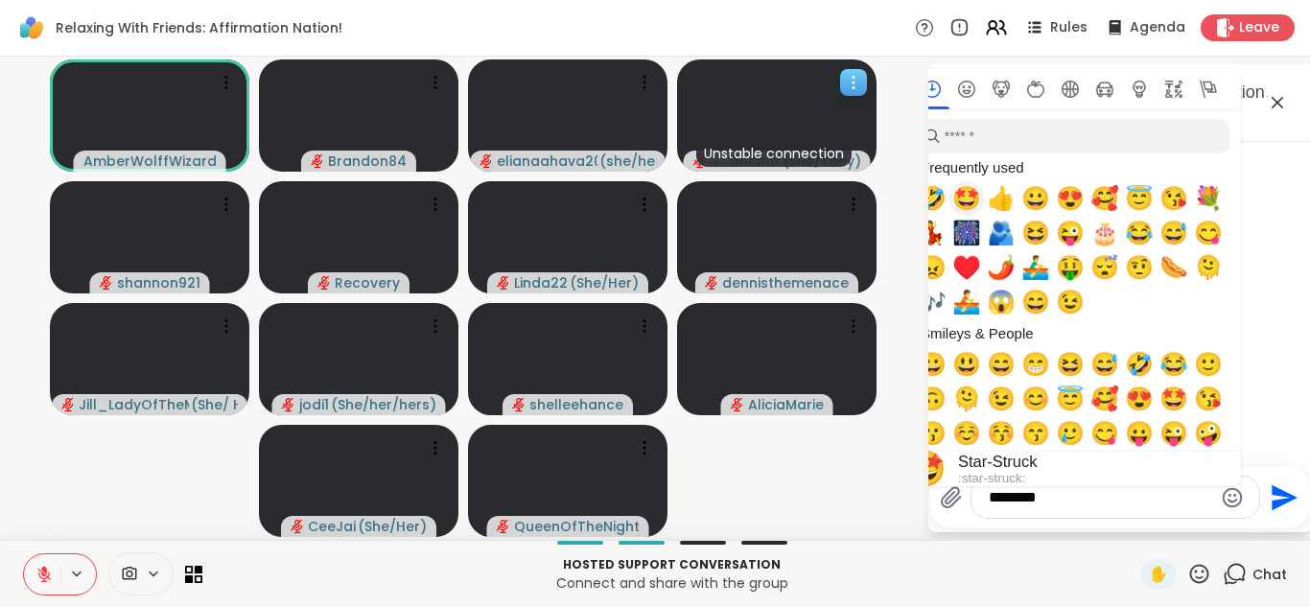
click at [937, 197] on span "🤣" at bounding box center [931, 198] width 29 height 27
type textarea "**********"
click at [1274, 489] on icon "Send" at bounding box center [1284, 497] width 26 height 26
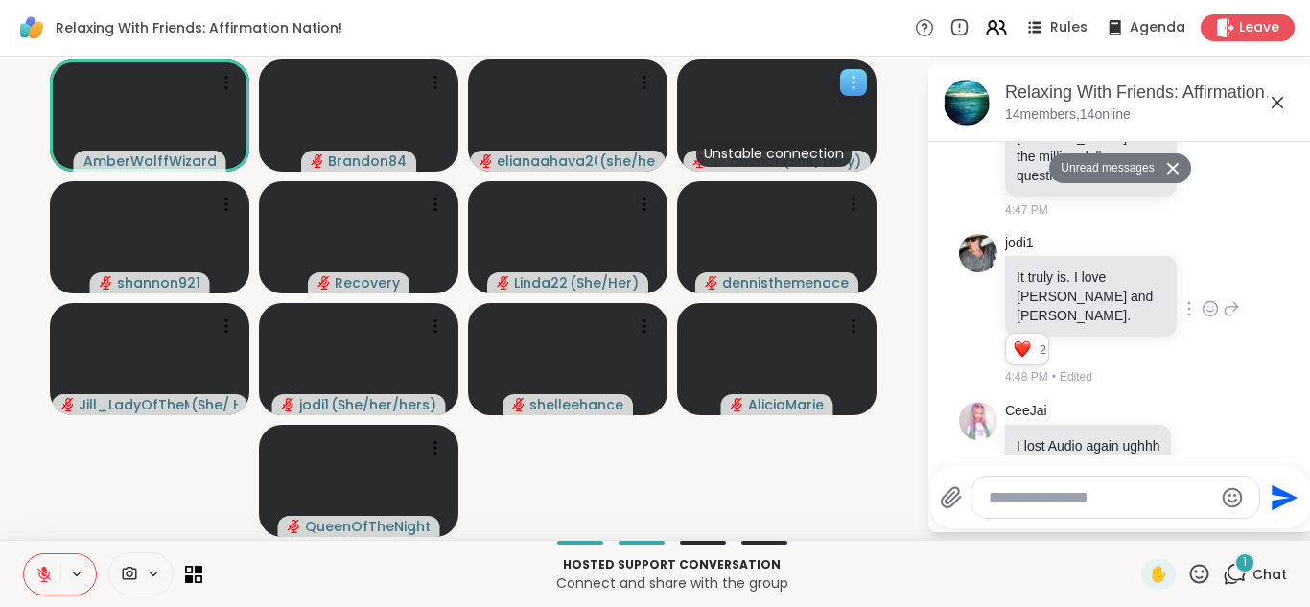
scroll to position [3020, 0]
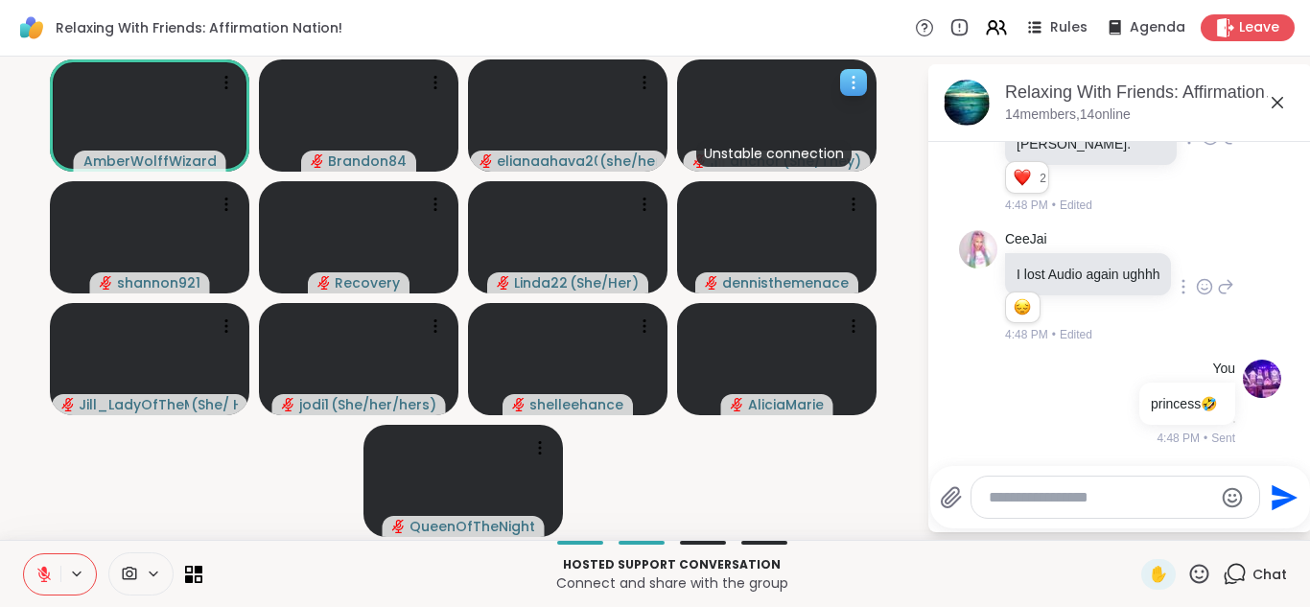
click at [1207, 284] on icon at bounding box center [1207, 284] width 0 height 0
click at [1238, 247] on div "Select Reaction: Sad" at bounding box center [1246, 255] width 17 height 17
click at [1024, 499] on textarea "Type your message" at bounding box center [1099, 497] width 223 height 19
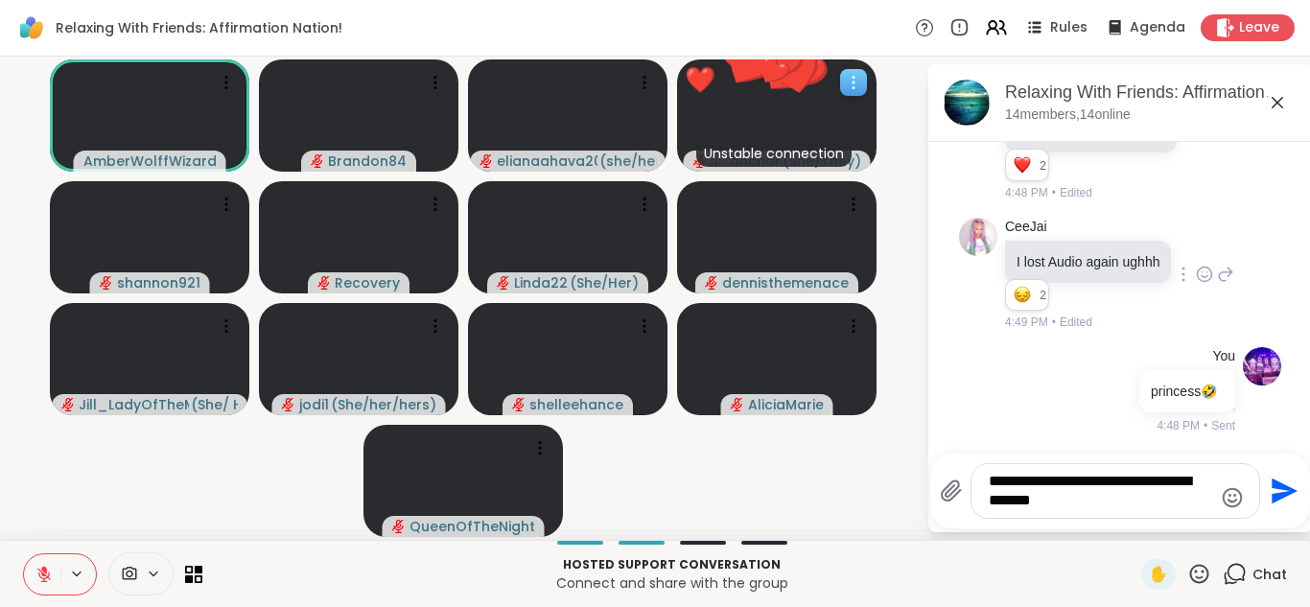
type textarea "**********"
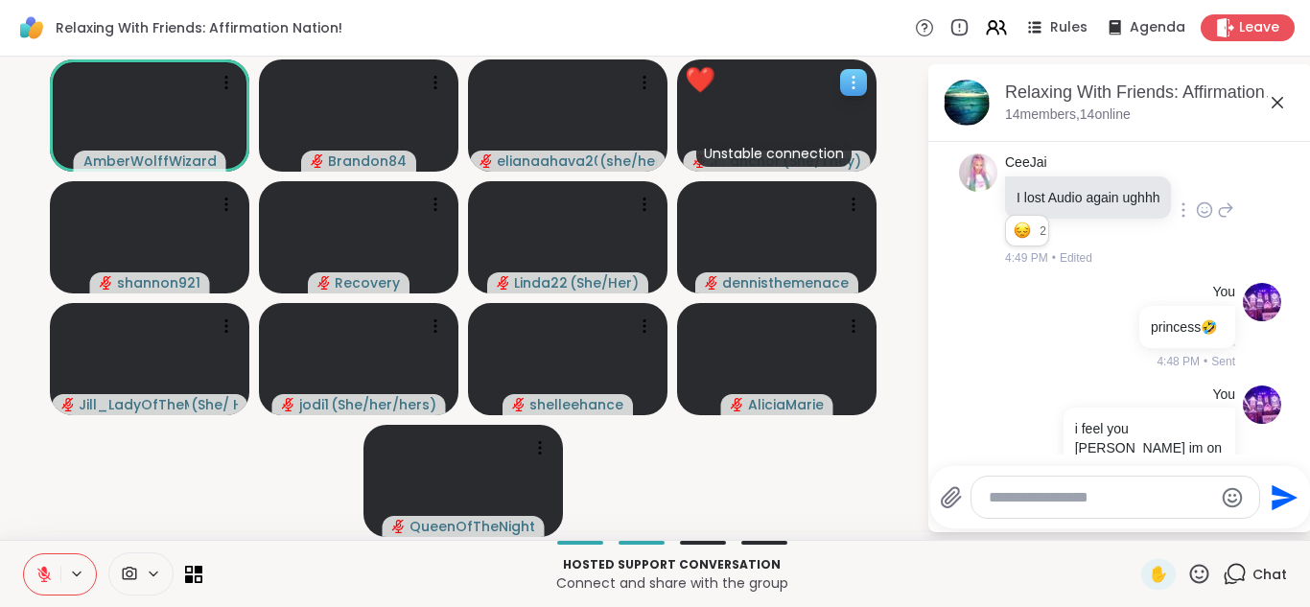
scroll to position [3142, 0]
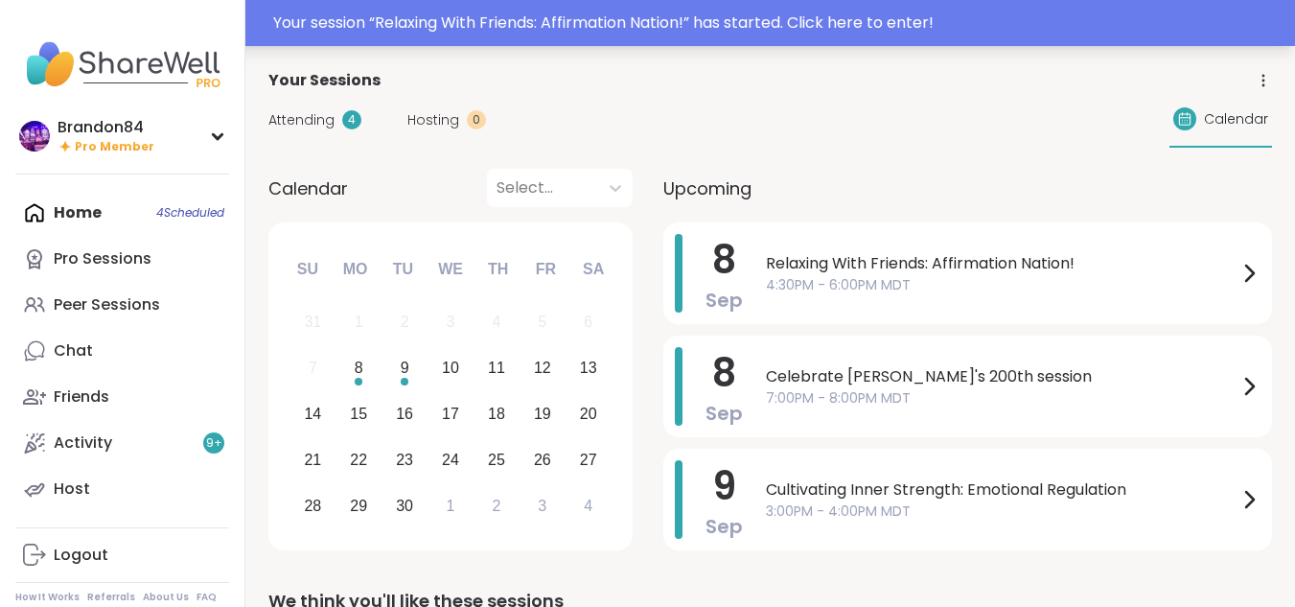
click at [737, 43] on div "Your session “ Relaxing With Friends: Affirmation Nation! ” has started. Click …" at bounding box center [647, 23] width 1295 height 46
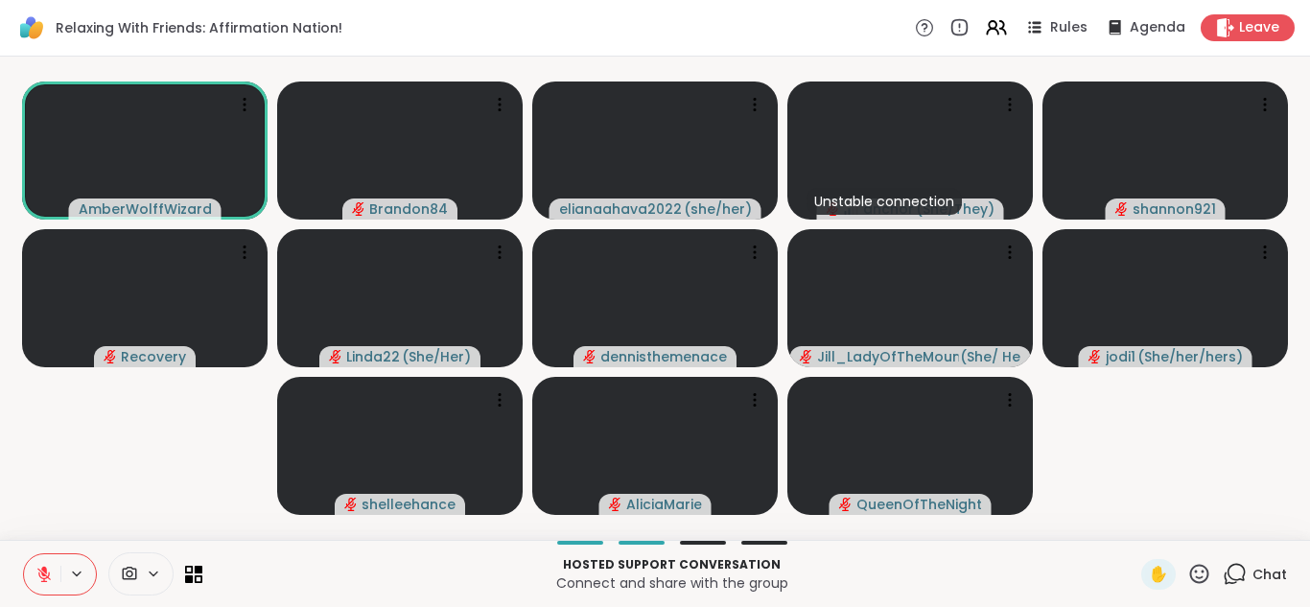
click at [1222, 568] on icon at bounding box center [1234, 574] width 24 height 24
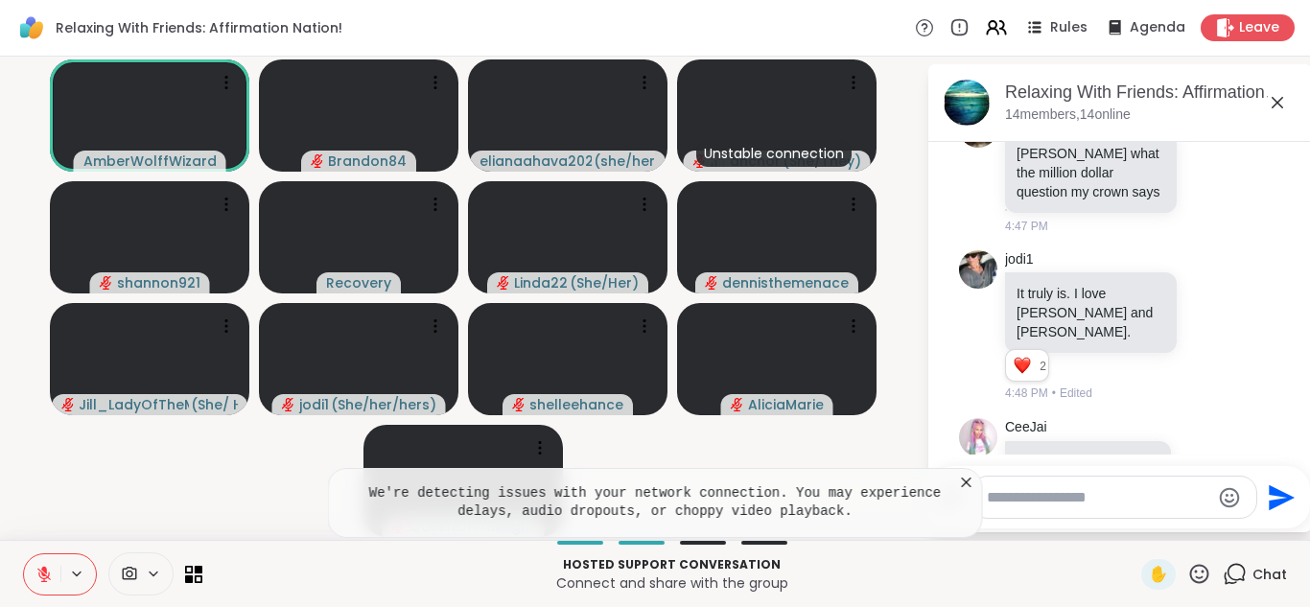
scroll to position [2841, 0]
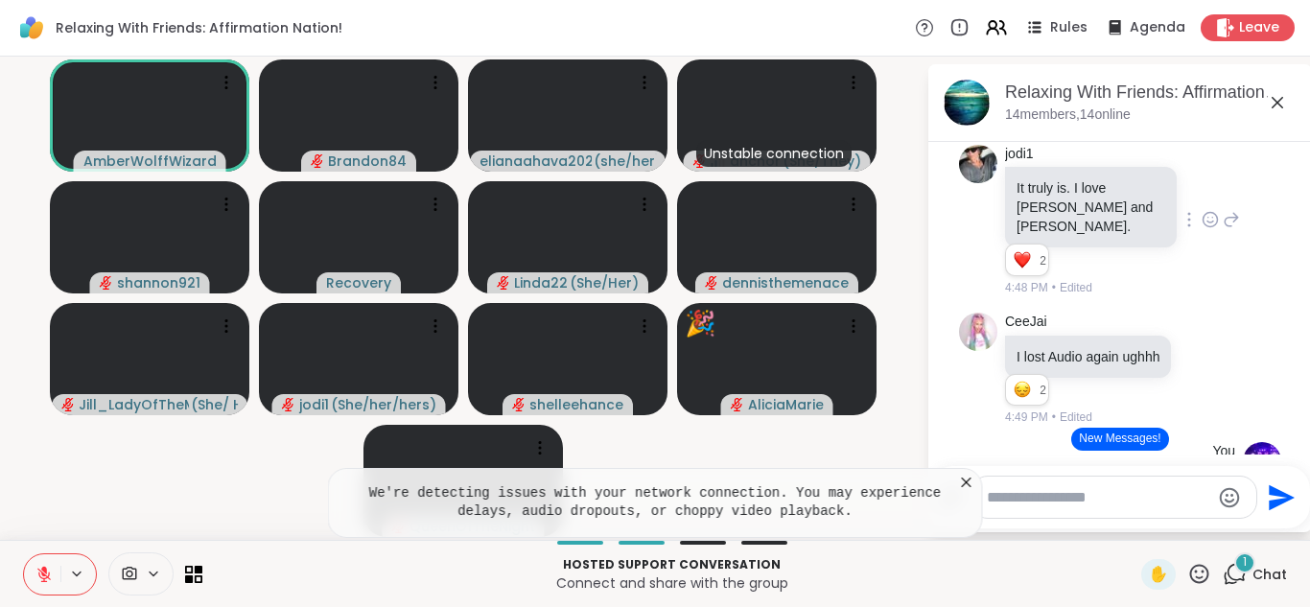
click at [1222, 231] on icon at bounding box center [1230, 219] width 17 height 23
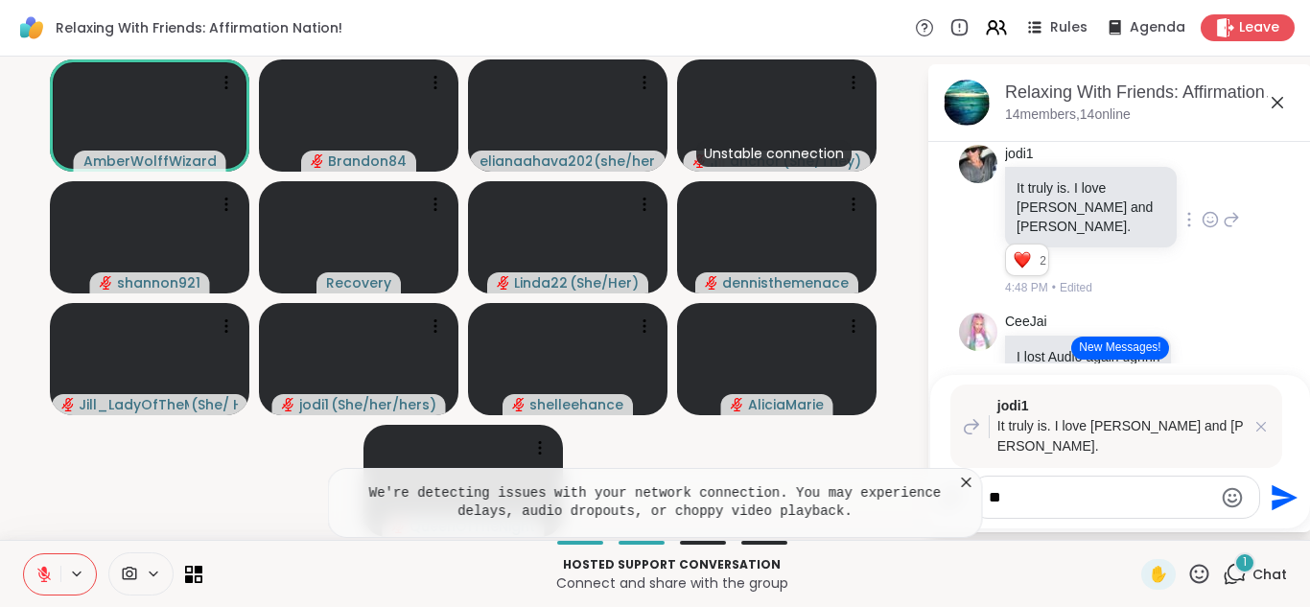
type textarea "*"
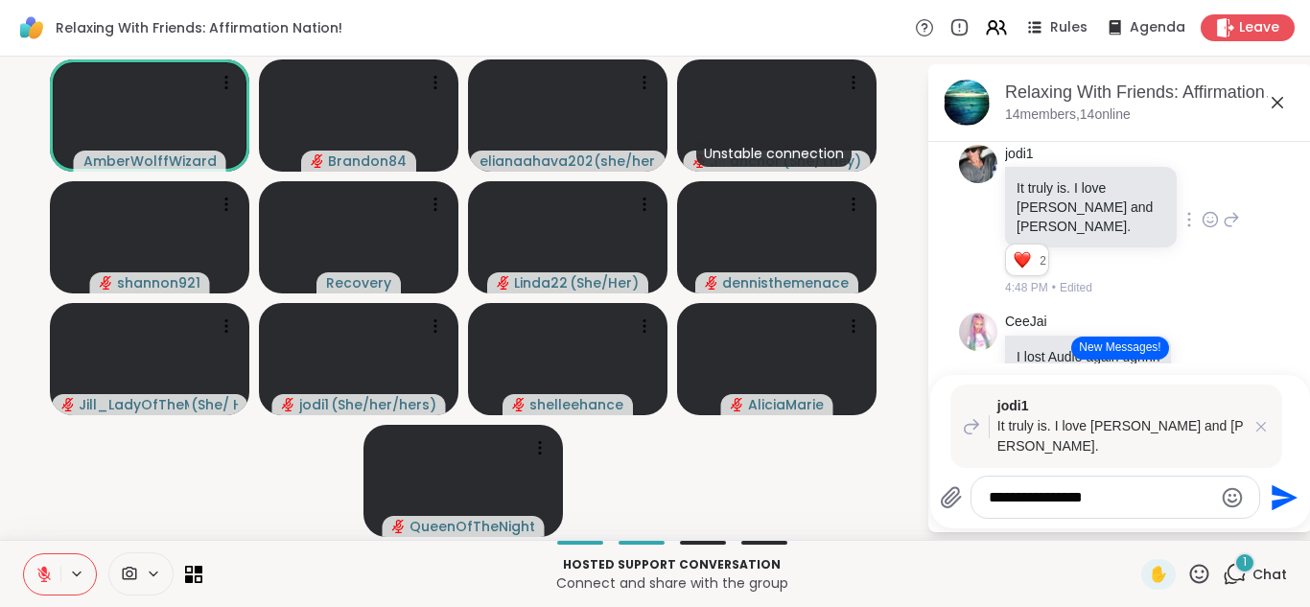
type textarea "**********"
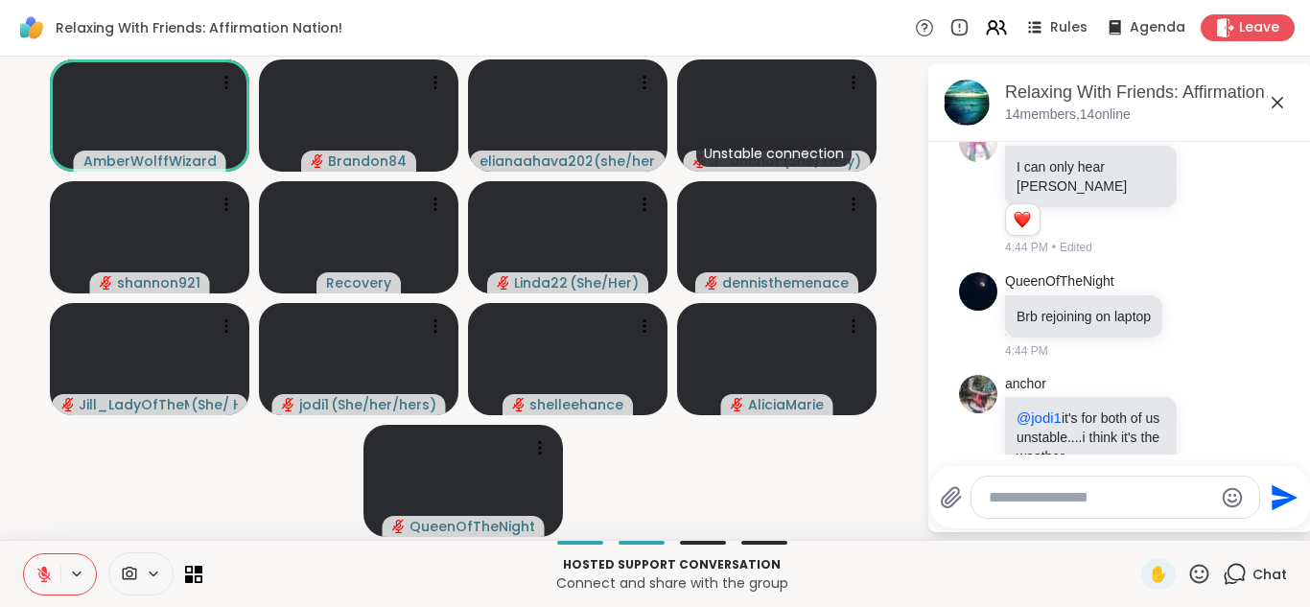
scroll to position [2117, 0]
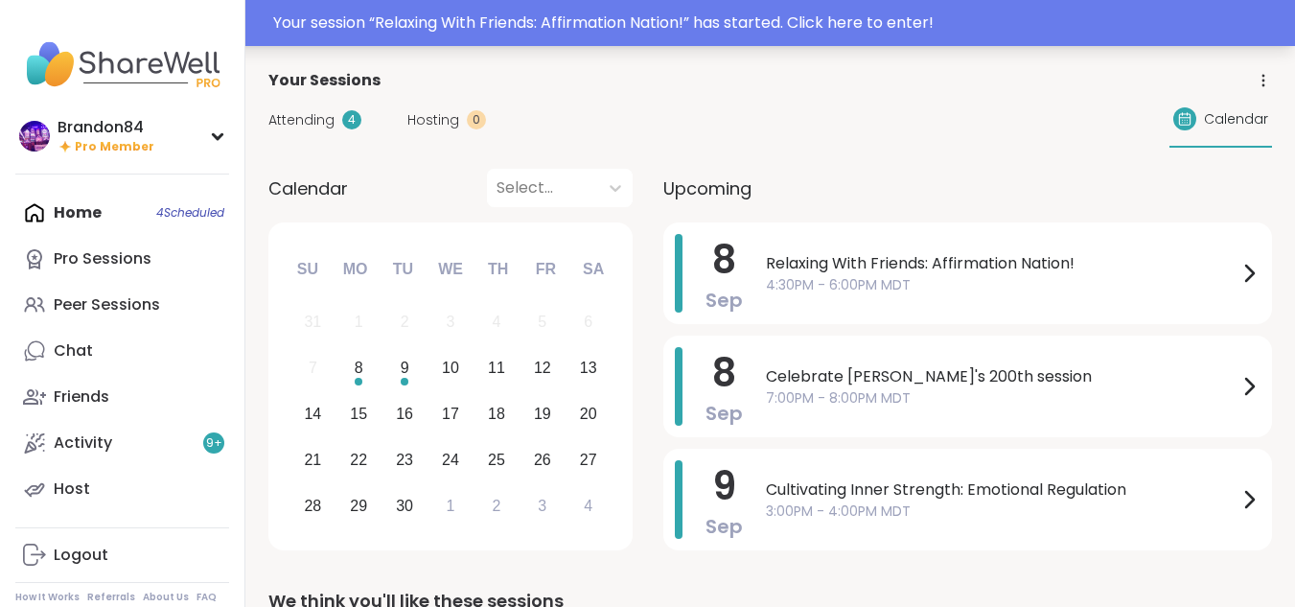
click at [362, 19] on div "Your session “ Relaxing With Friends: Affirmation Nation! ” has started. Click …" at bounding box center [778, 23] width 1010 height 23
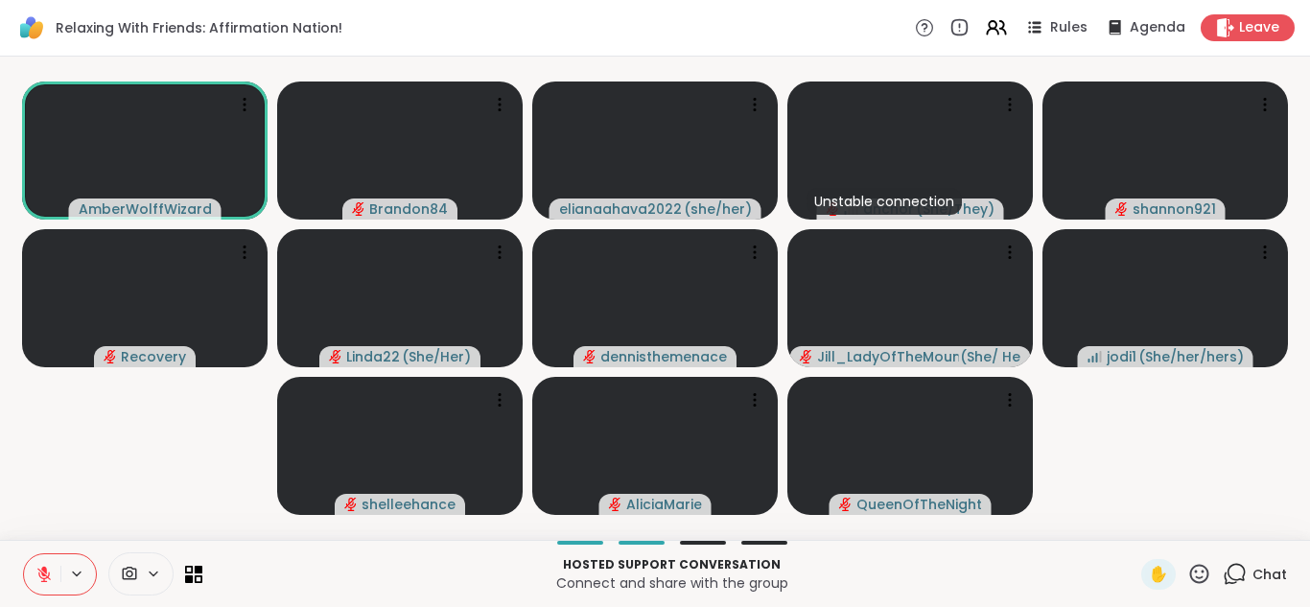
click at [1222, 570] on icon at bounding box center [1234, 574] width 24 height 24
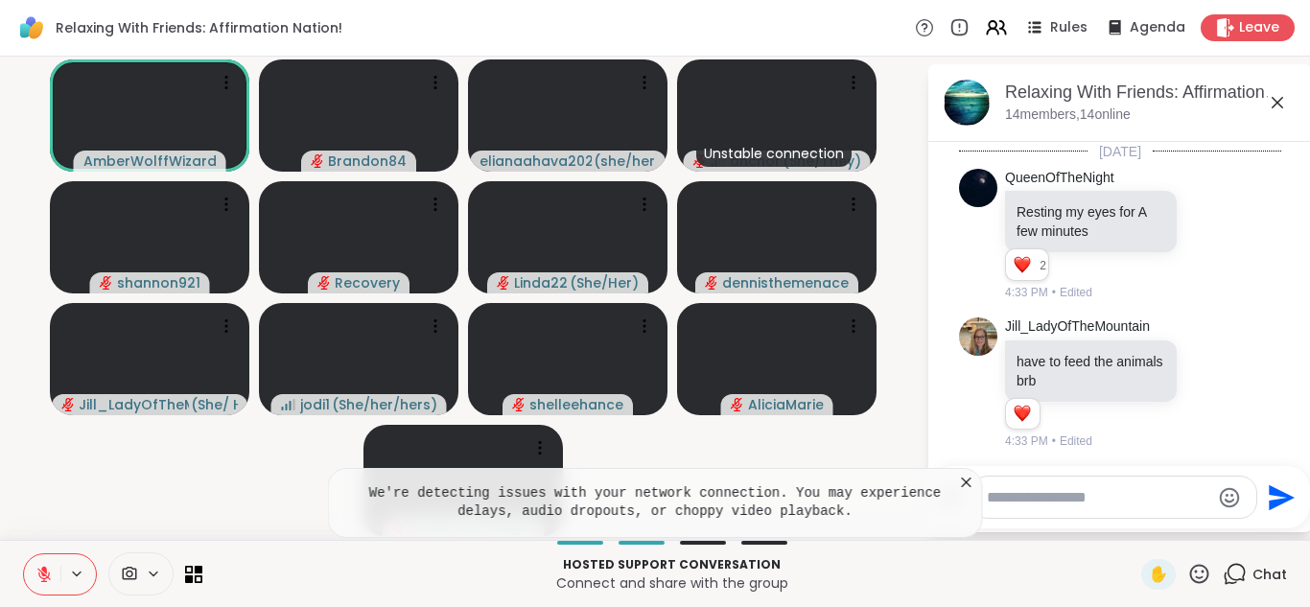
scroll to position [3457, 0]
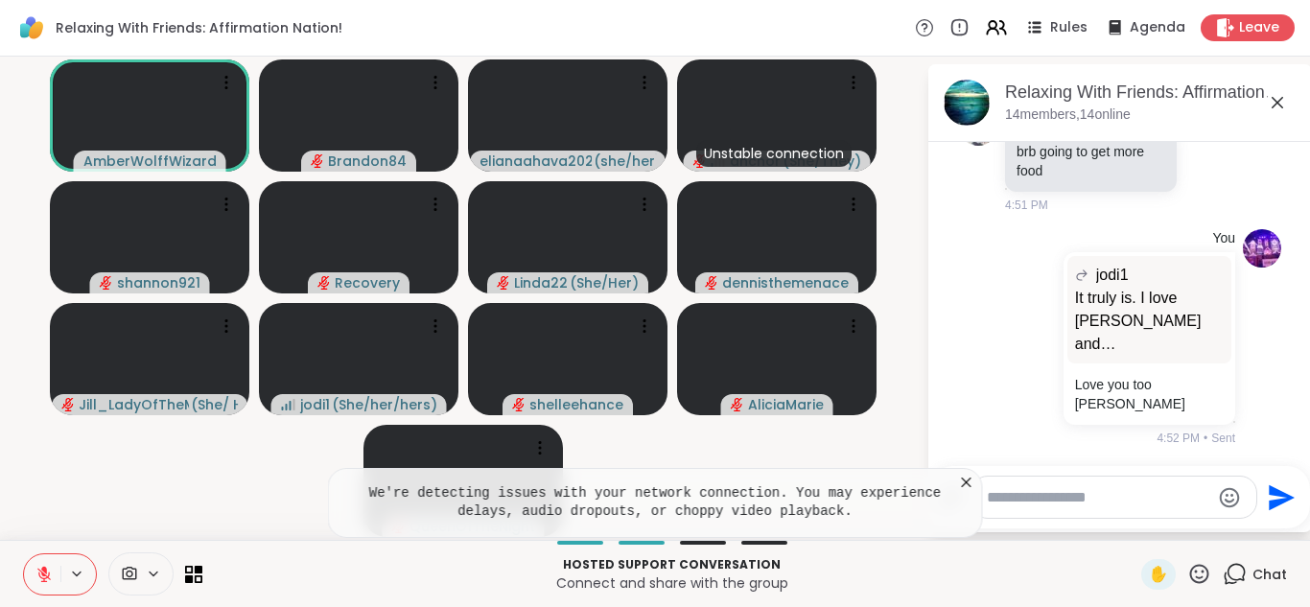
click at [1037, 503] on textarea "Type your message" at bounding box center [1097, 497] width 223 height 19
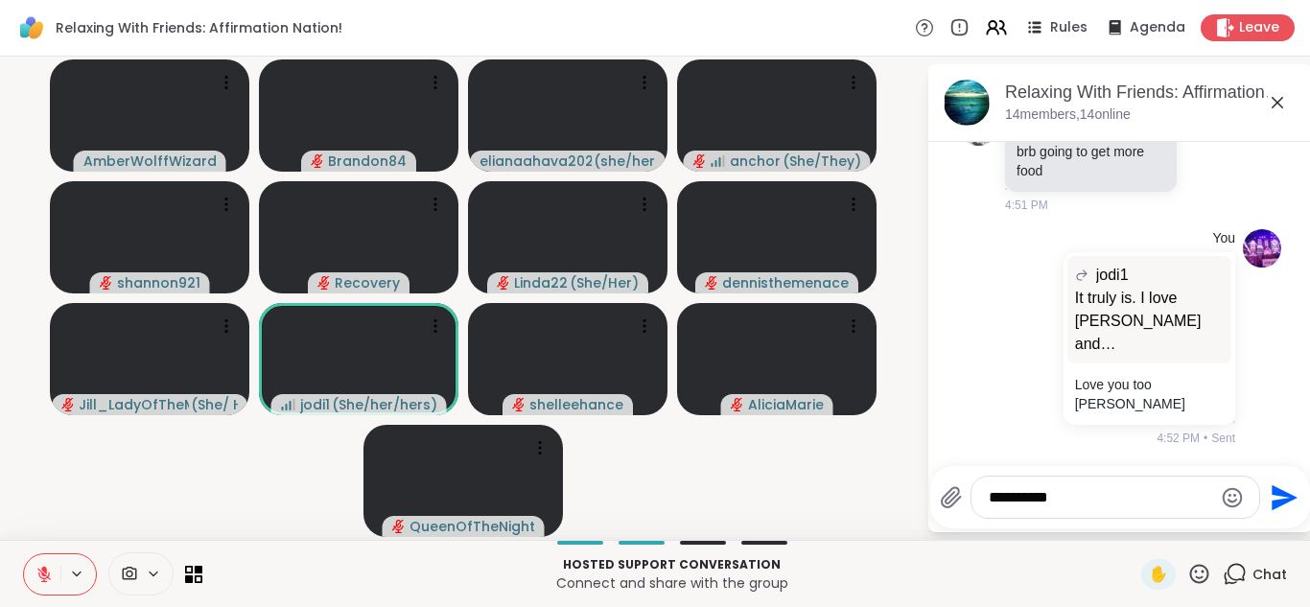
click at [1227, 489] on icon "Emoji picker" at bounding box center [1232, 497] width 20 height 20
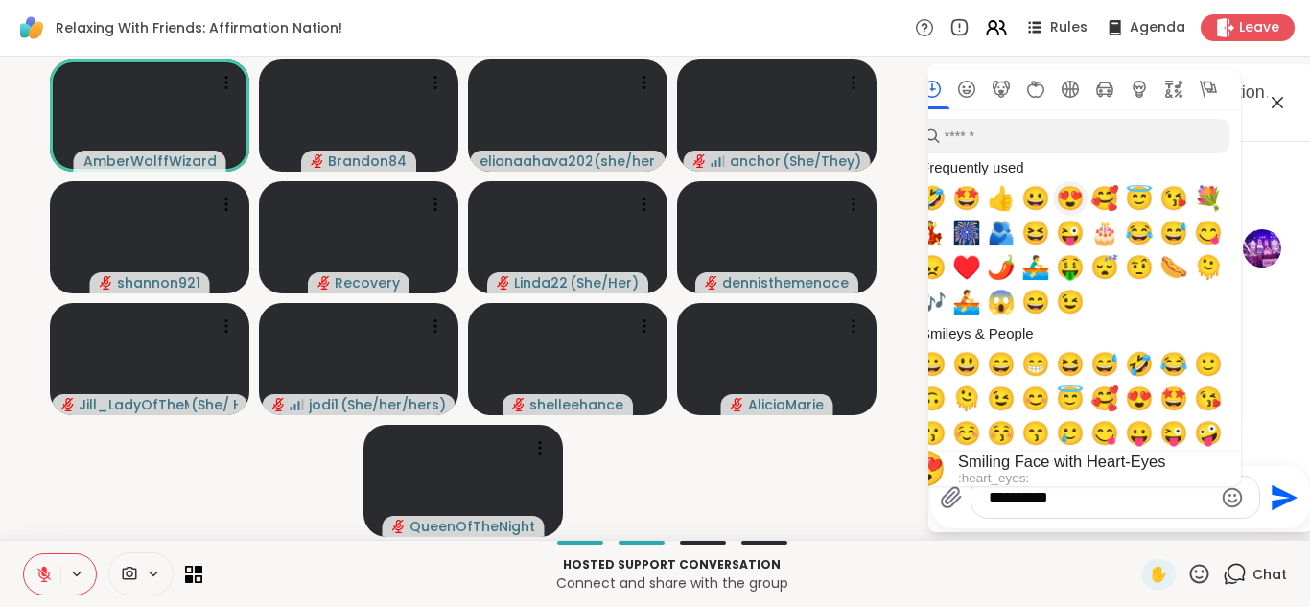
click at [1071, 192] on span "😍" at bounding box center [1069, 198] width 29 height 27
type textarea "**********"
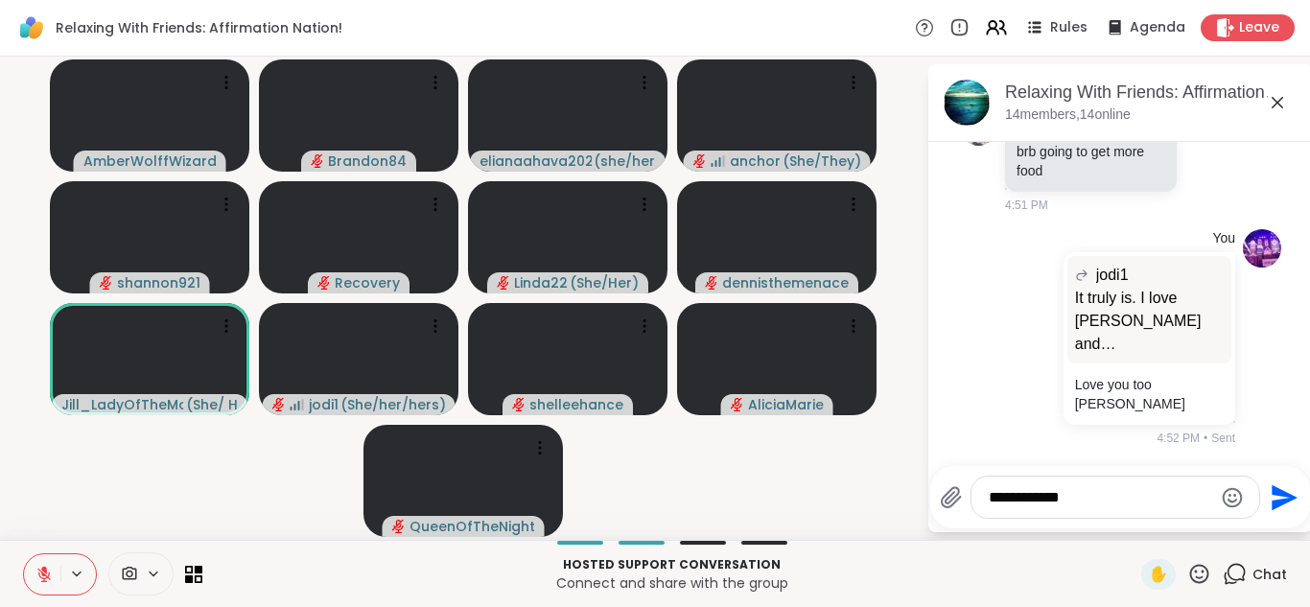
click at [1274, 487] on icon "Send" at bounding box center [1281, 497] width 31 height 31
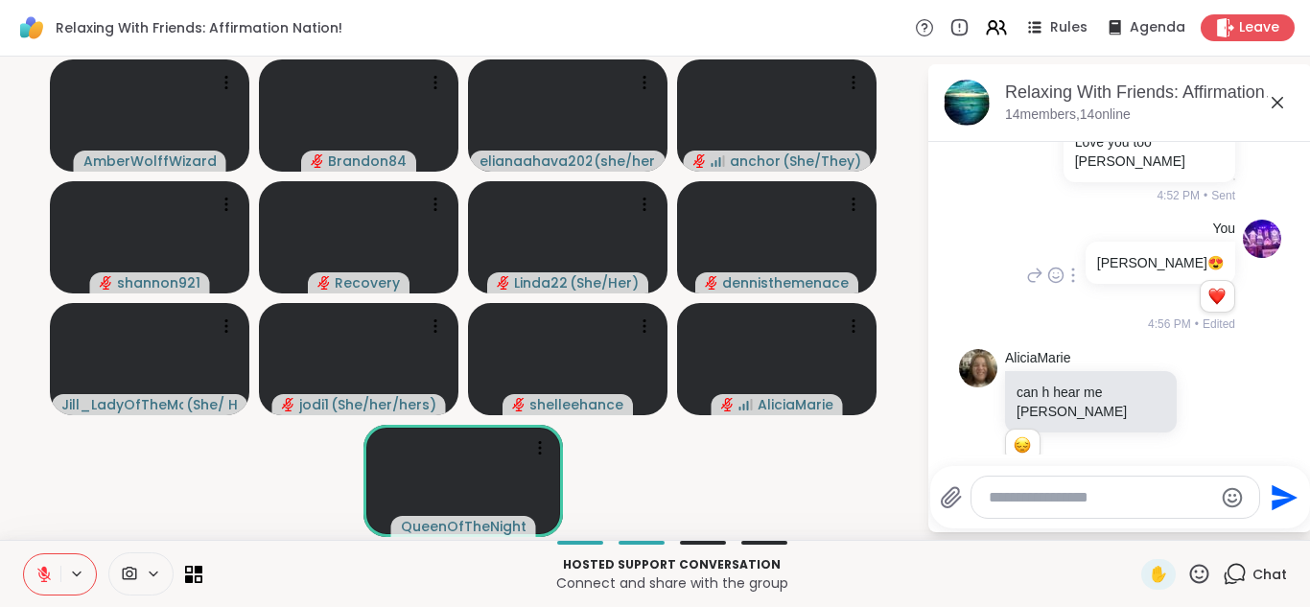
scroll to position [3716, 0]
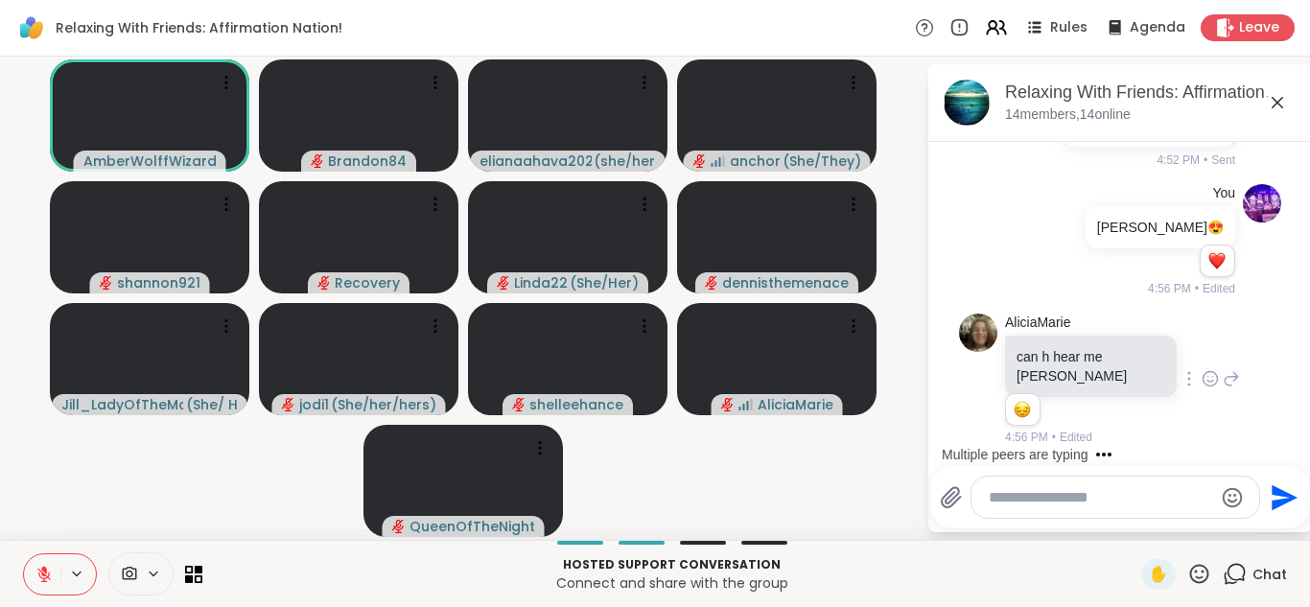
click at [1201, 388] on icon at bounding box center [1209, 378] width 17 height 19
click at [1243, 357] on div "Select Reaction: Sad" at bounding box center [1251, 347] width 17 height 17
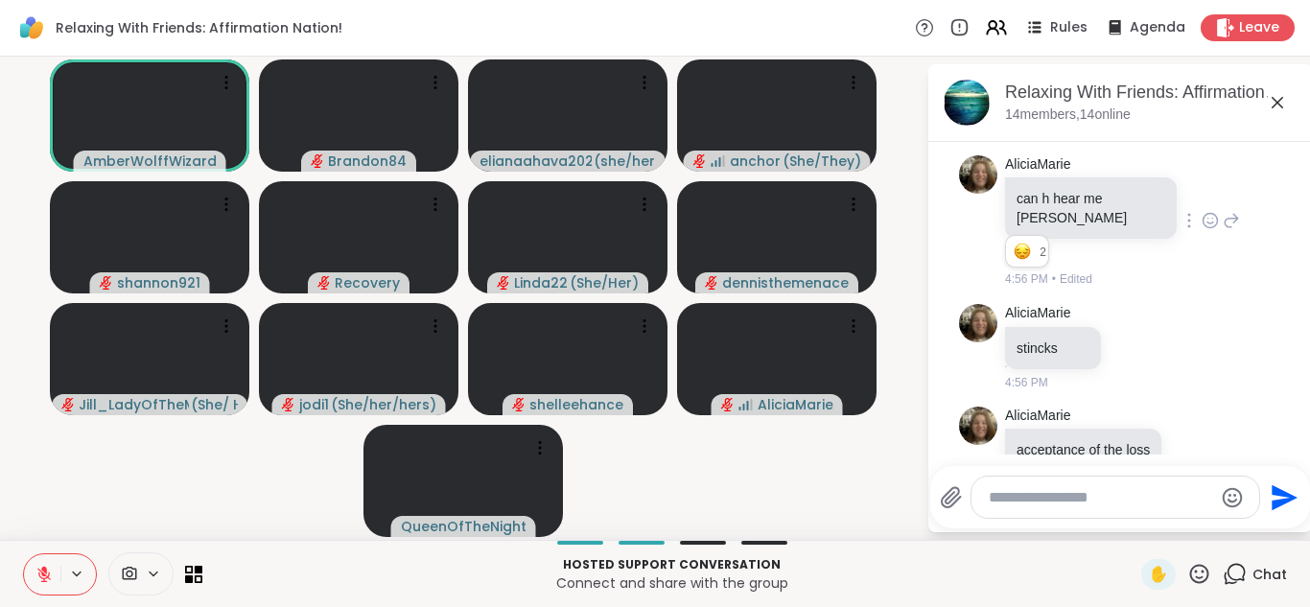
scroll to position [3645, 0]
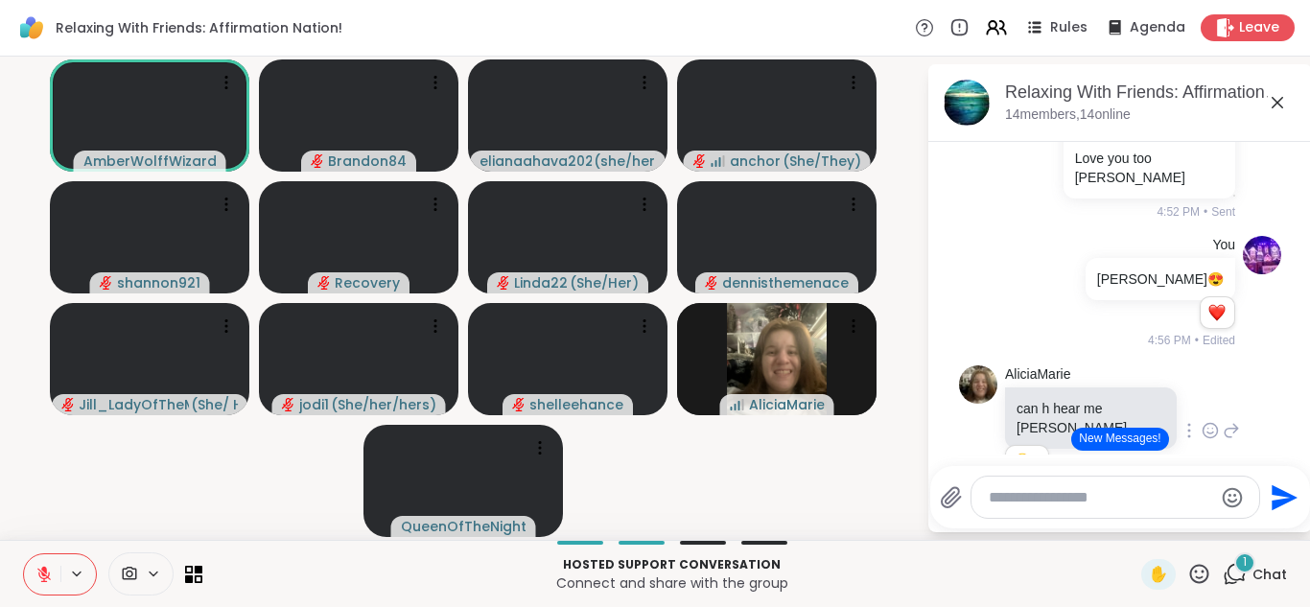
click at [1114, 430] on button "New Messages!" at bounding box center [1119, 439] width 97 height 23
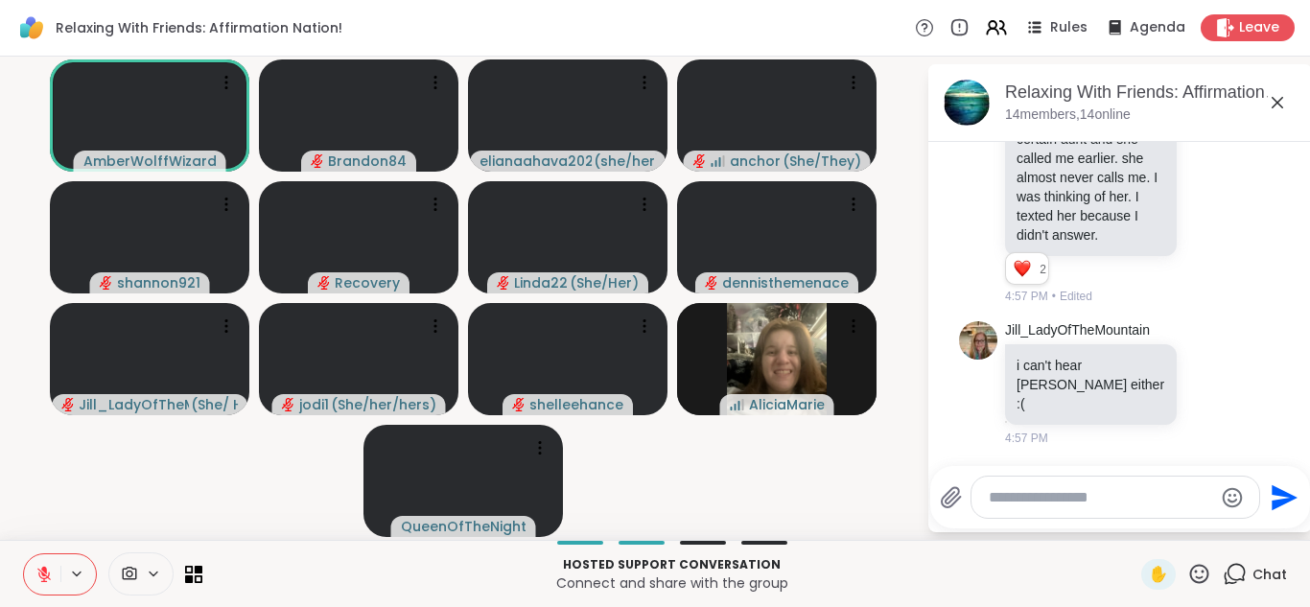
scroll to position [4492, 0]
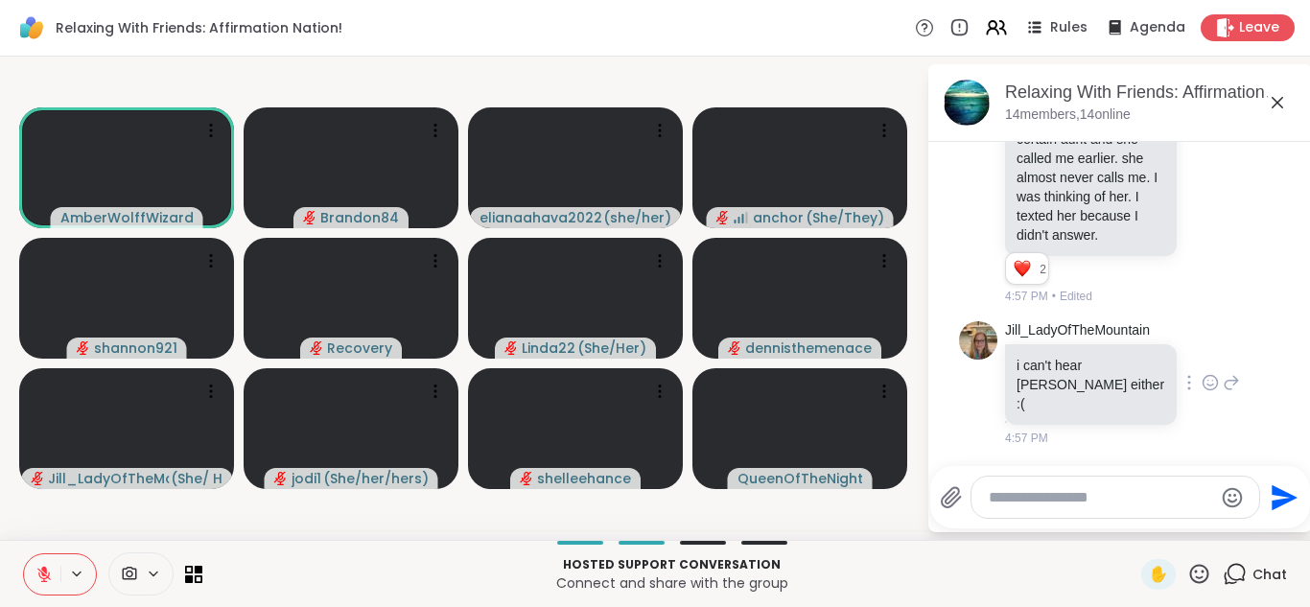
click at [1201, 387] on icon at bounding box center [1209, 382] width 17 height 19
click at [1243, 359] on div "Select Reaction: Sad" at bounding box center [1251, 351] width 17 height 17
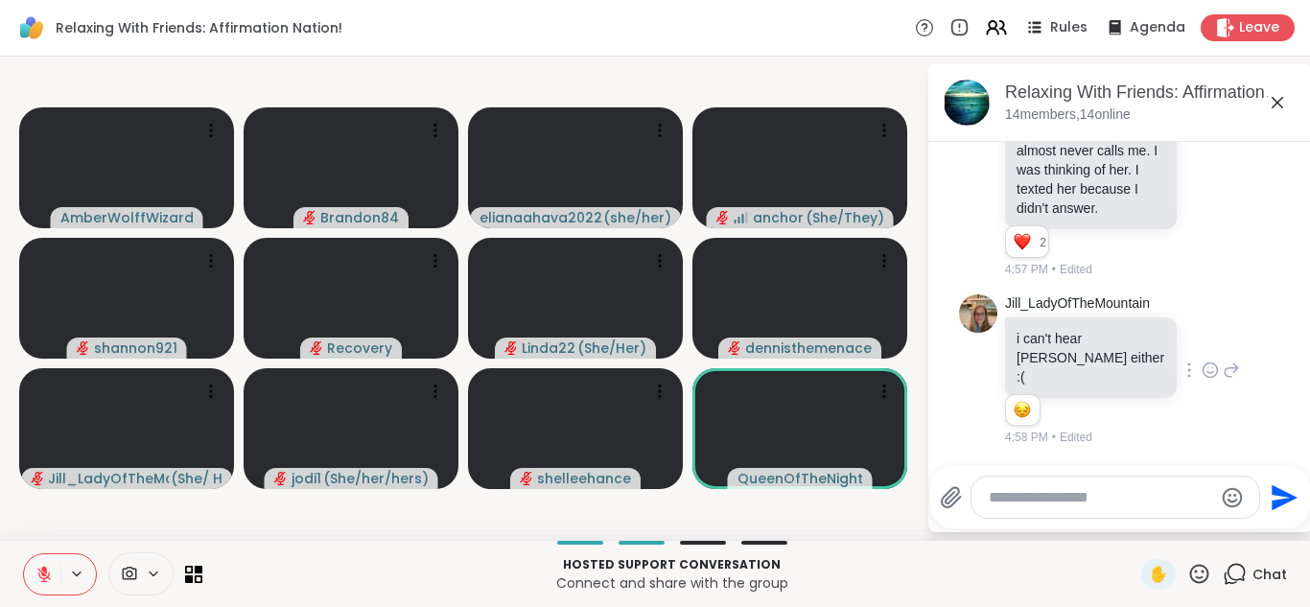
scroll to position [4519, 0]
click at [1225, 377] on icon at bounding box center [1231, 369] width 13 height 13
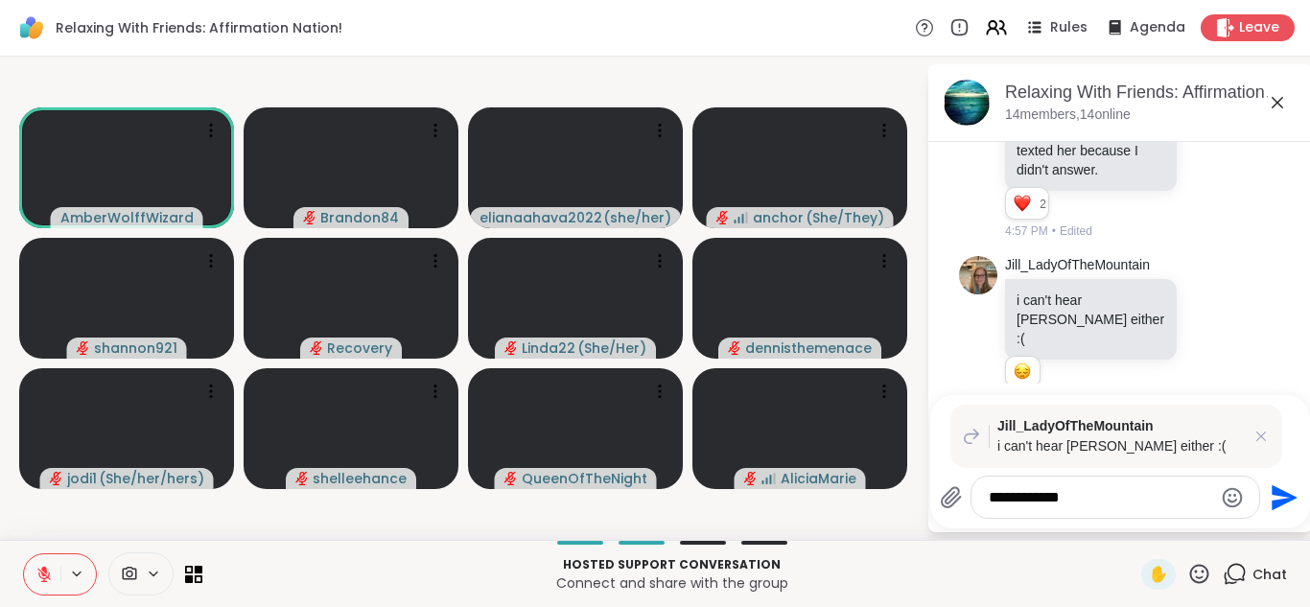
scroll to position [4693, 0]
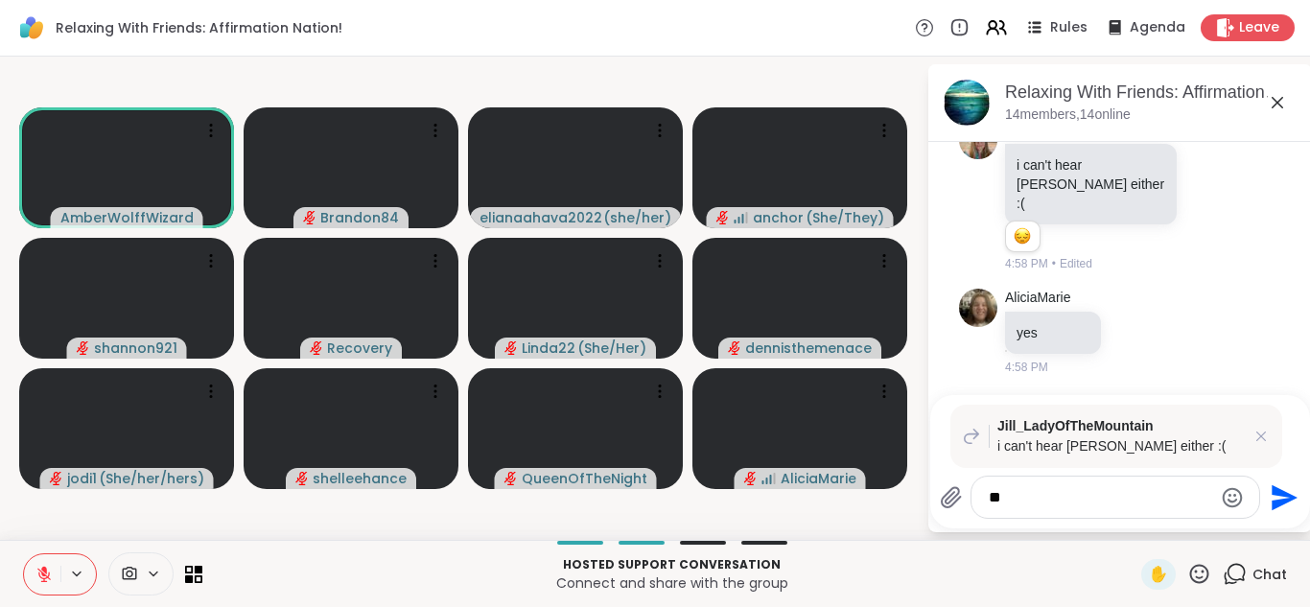
type textarea "*"
click at [1263, 432] on icon at bounding box center [1260, 436] width 19 height 19
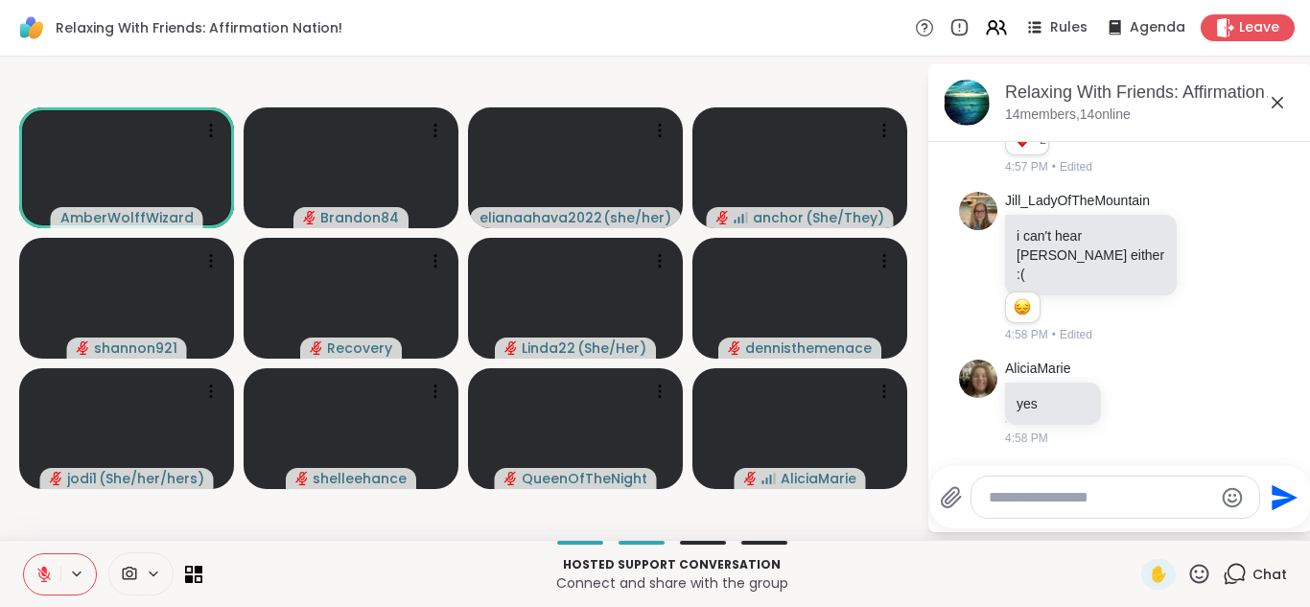
scroll to position [4622, 0]
click at [37, 571] on icon at bounding box center [43, 574] width 17 height 17
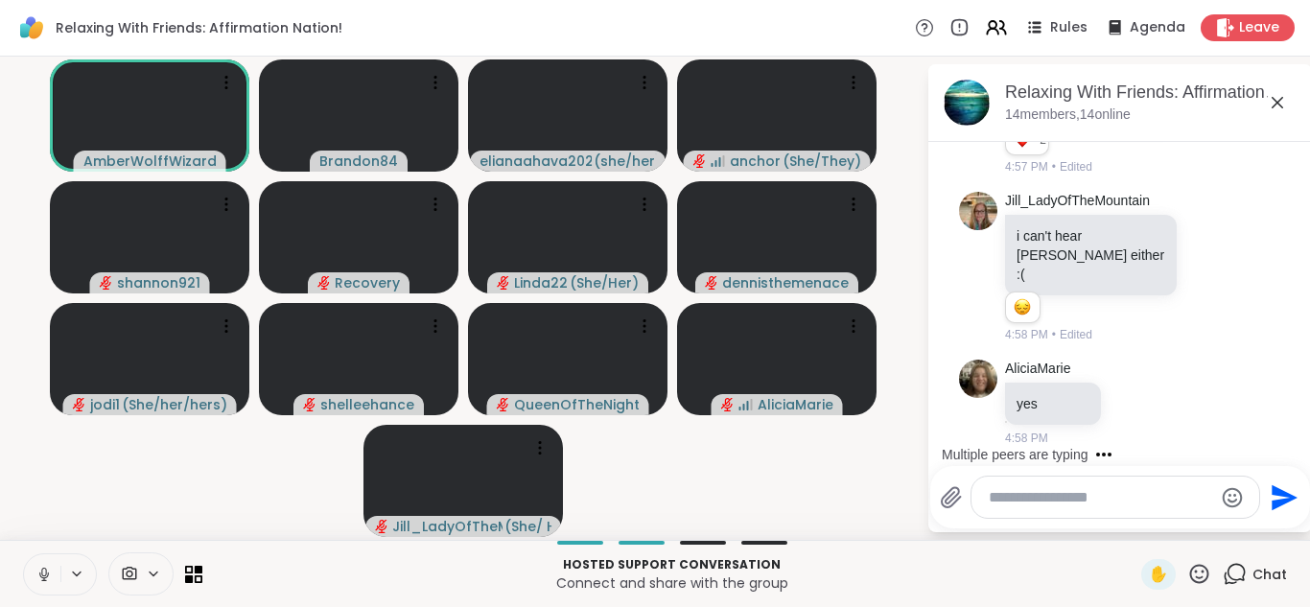
click at [24, 554] on button at bounding box center [42, 574] width 36 height 40
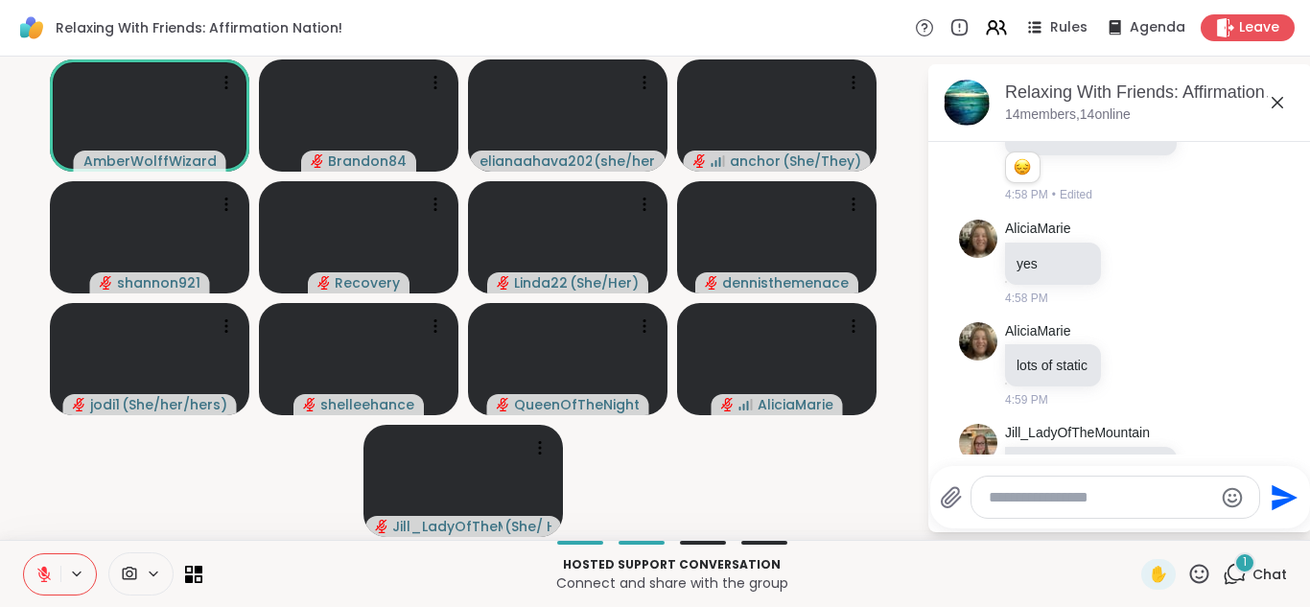
scroll to position [4845, 0]
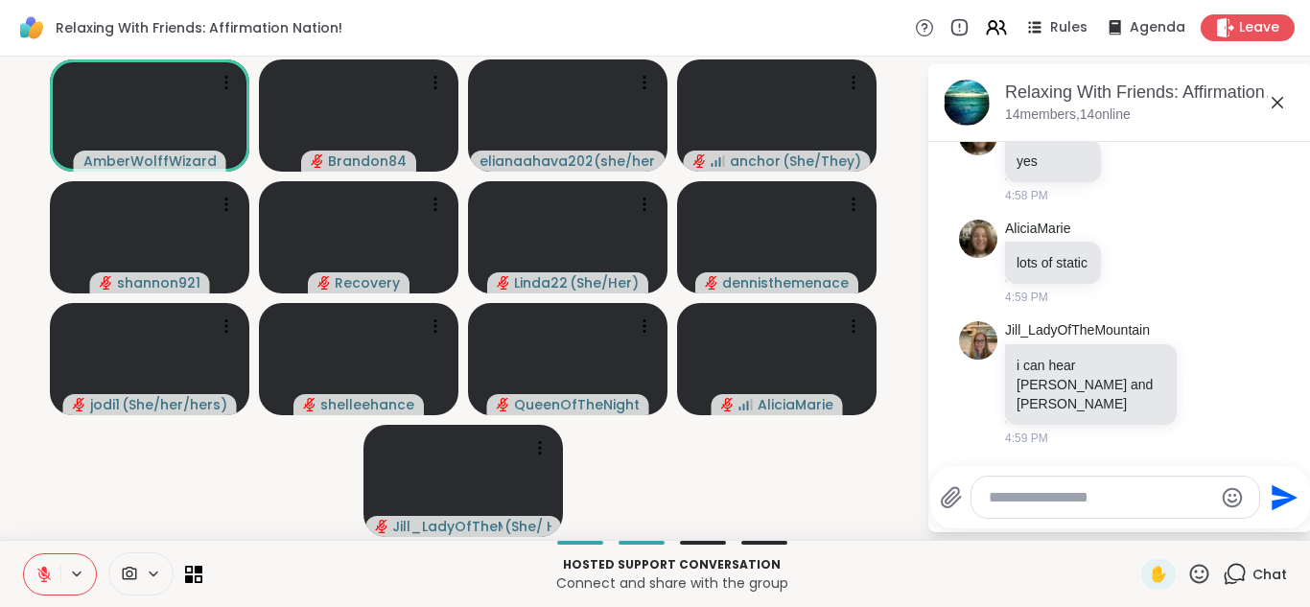
click at [35, 571] on icon at bounding box center [43, 574] width 17 height 17
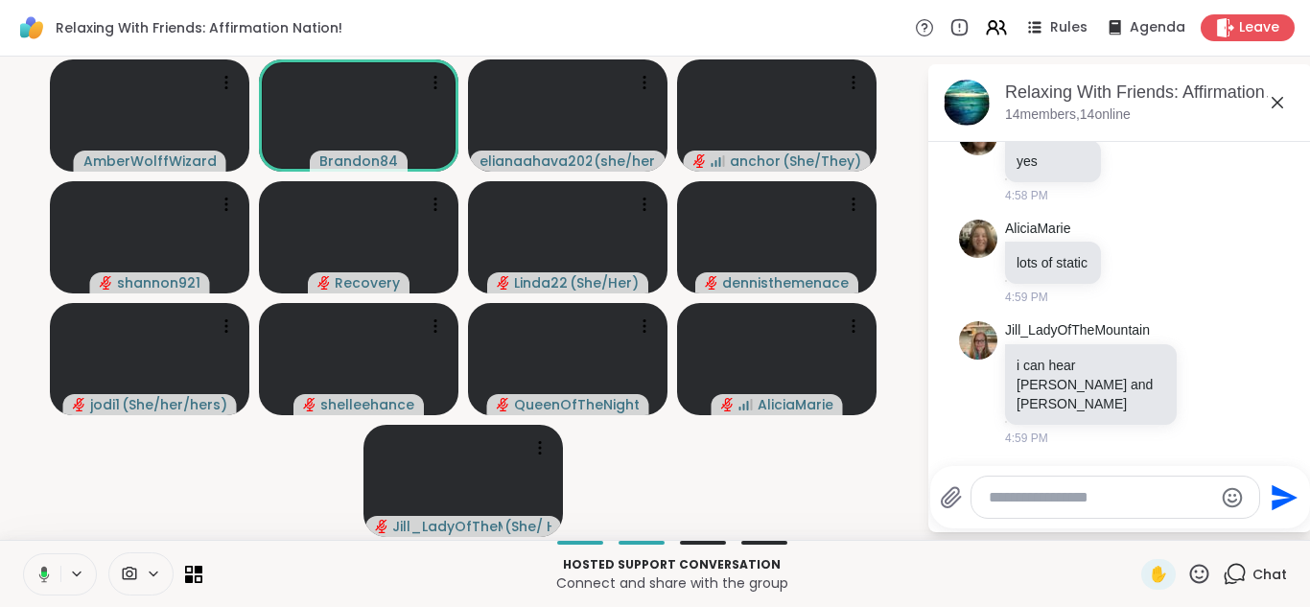
click at [21, 554] on button at bounding box center [40, 574] width 39 height 40
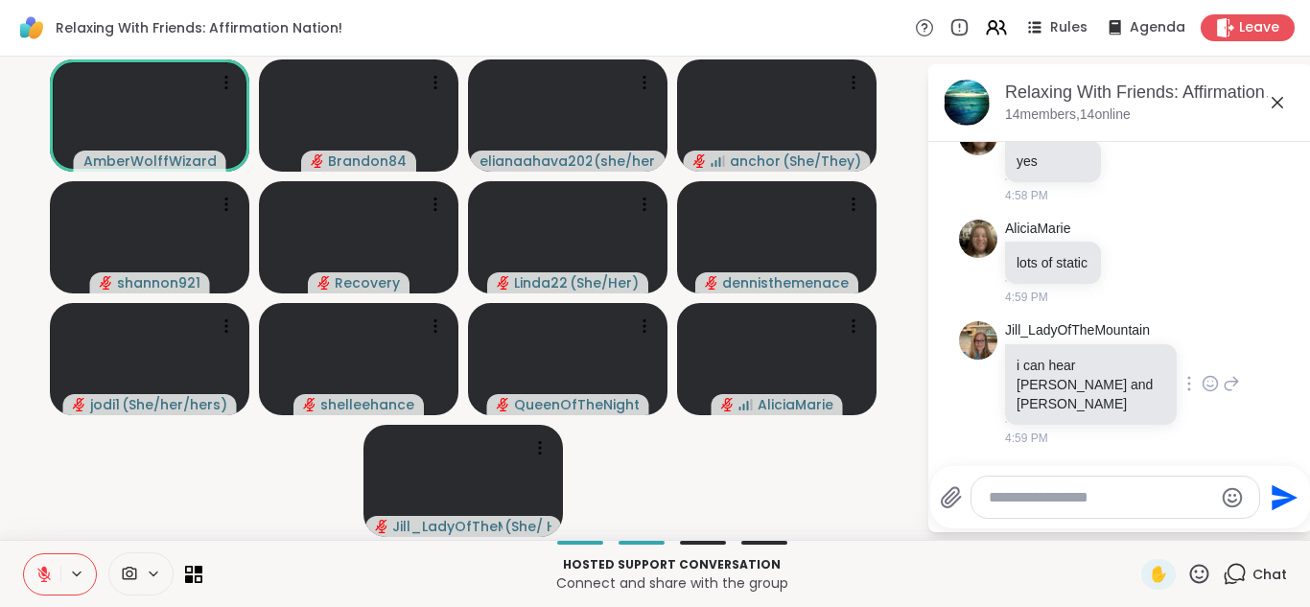
click at [1201, 383] on icon at bounding box center [1209, 383] width 17 height 19
click at [1201, 356] on div "Select Reaction: Heart" at bounding box center [1209, 352] width 17 height 17
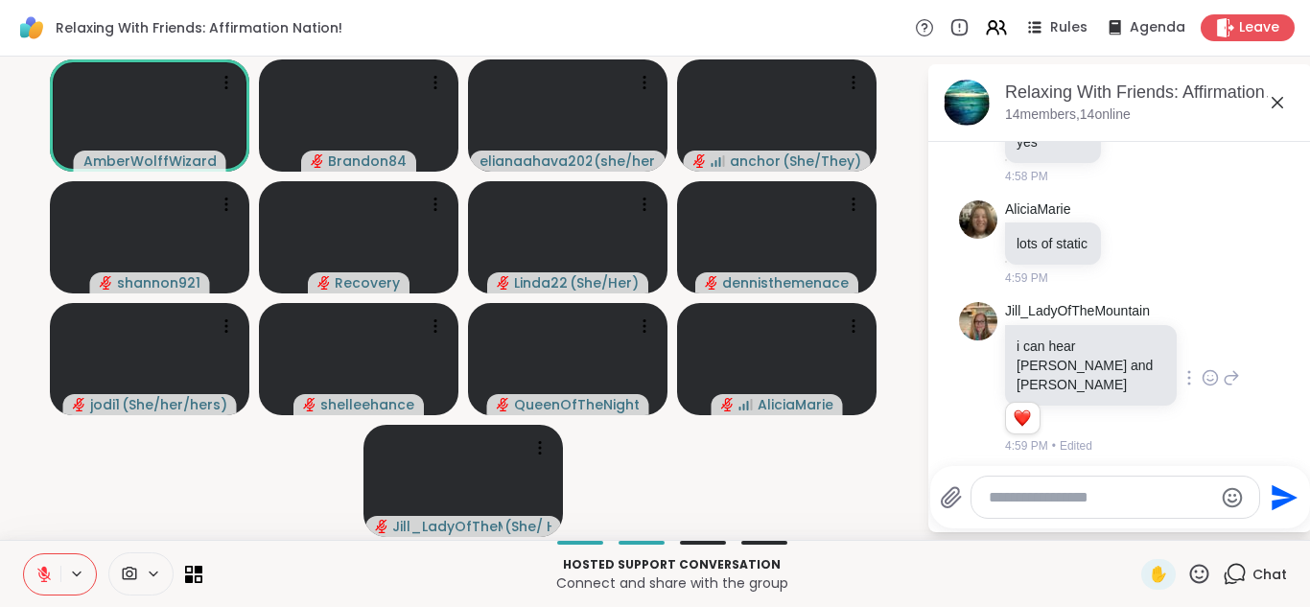
scroll to position [4873, 0]
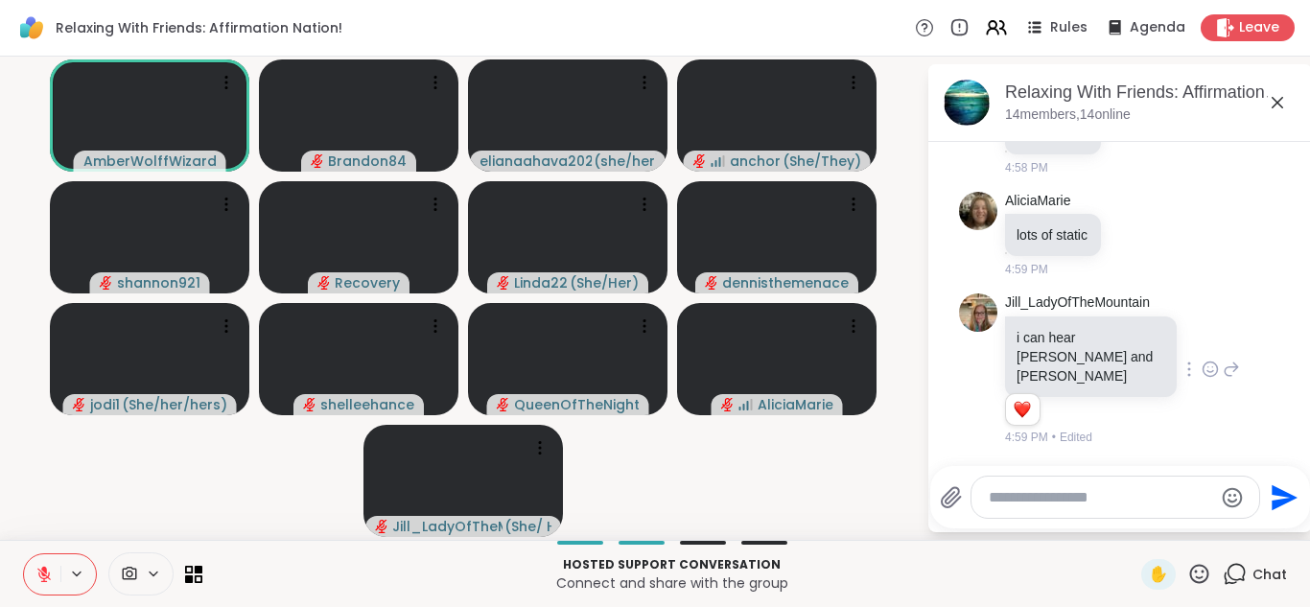
click at [1201, 379] on icon at bounding box center [1209, 369] width 17 height 19
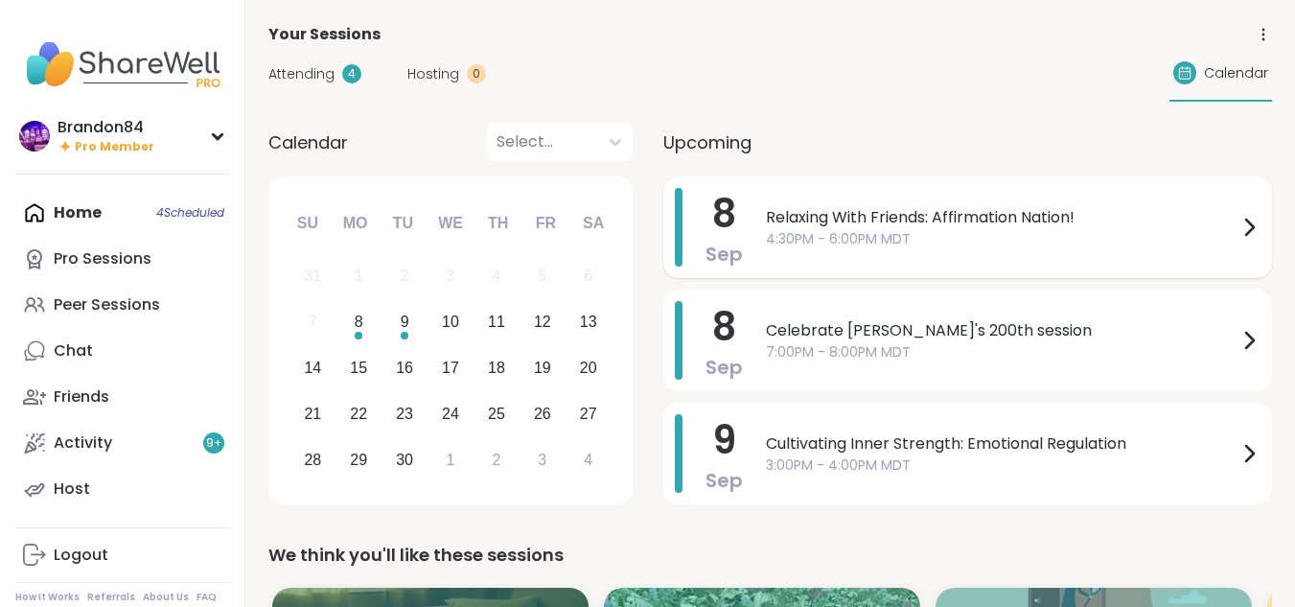
click at [914, 250] on div "Relaxing With Friends: Affirmation Nation! 4:30PM - 6:00PM MDT" at bounding box center [1013, 227] width 495 height 79
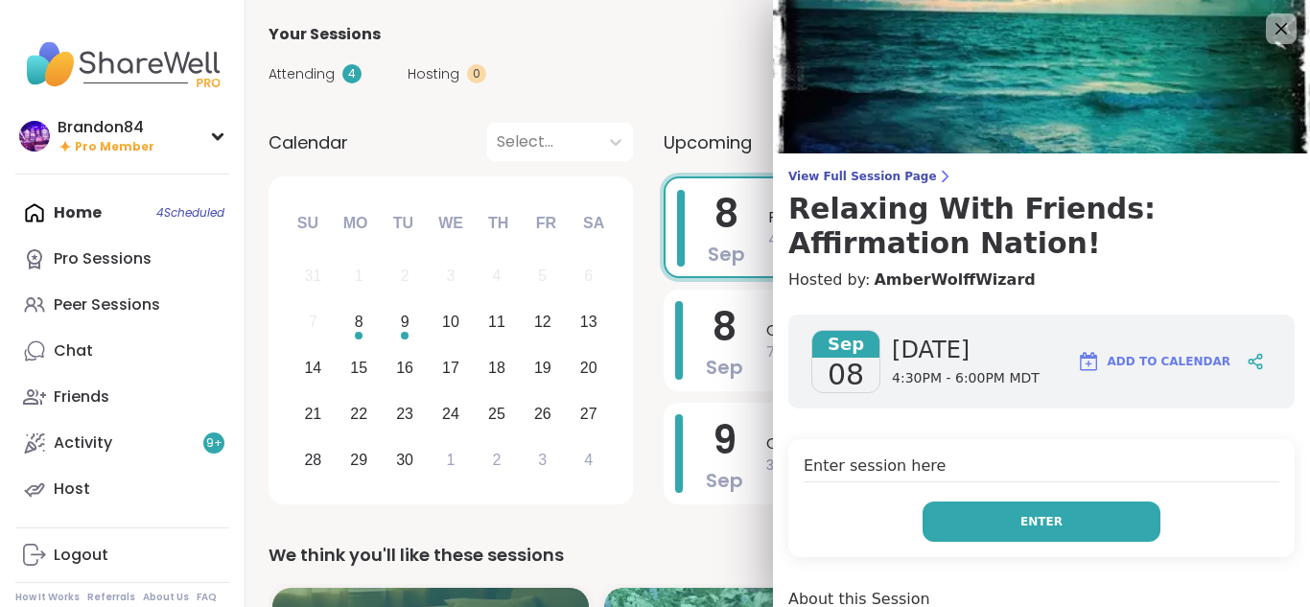
click at [1020, 515] on span "Enter" at bounding box center [1041, 521] width 42 height 17
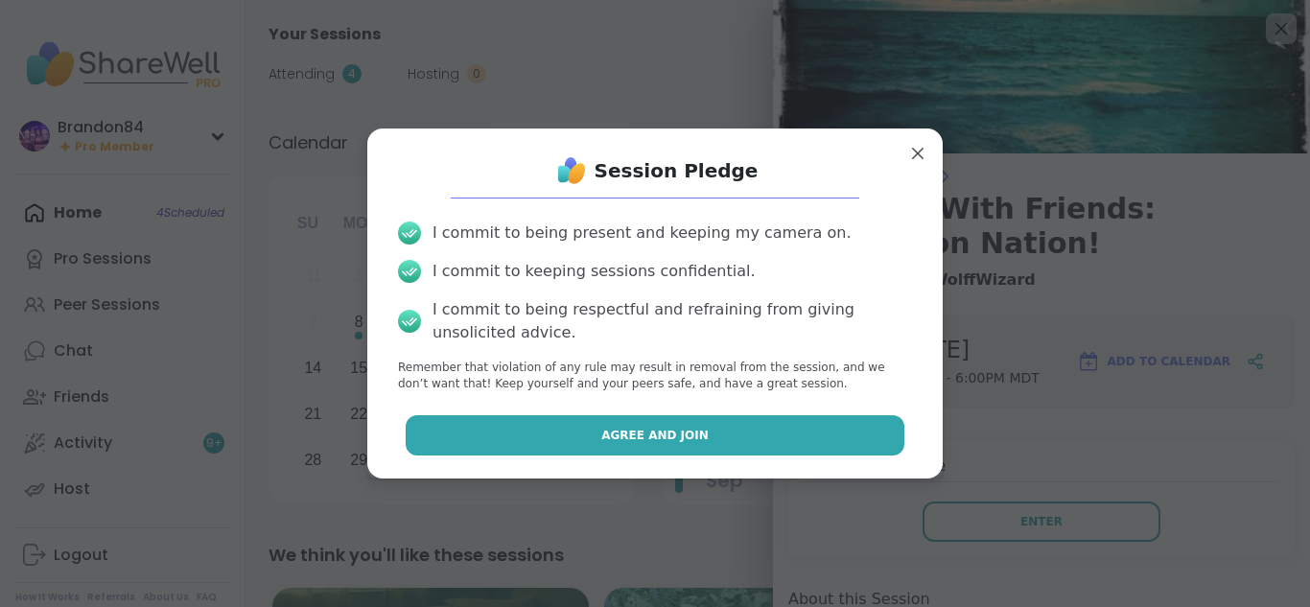
click at [785, 433] on button "Agree and Join" at bounding box center [655, 435] width 499 height 40
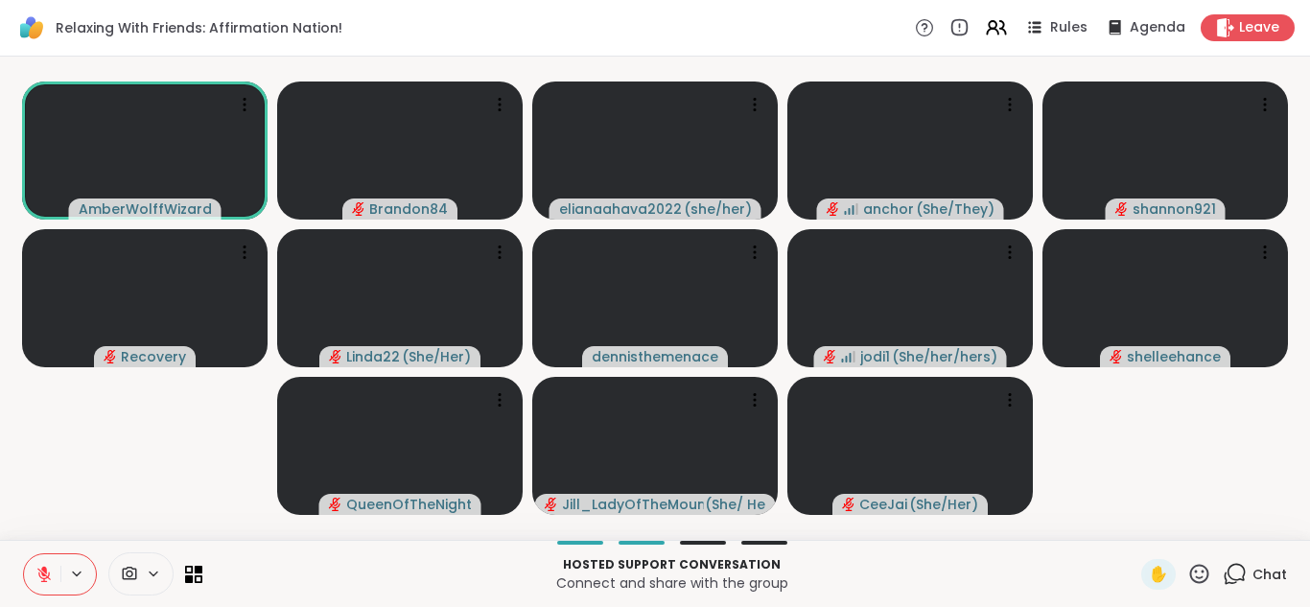
click at [1224, 578] on icon at bounding box center [1234, 574] width 24 height 24
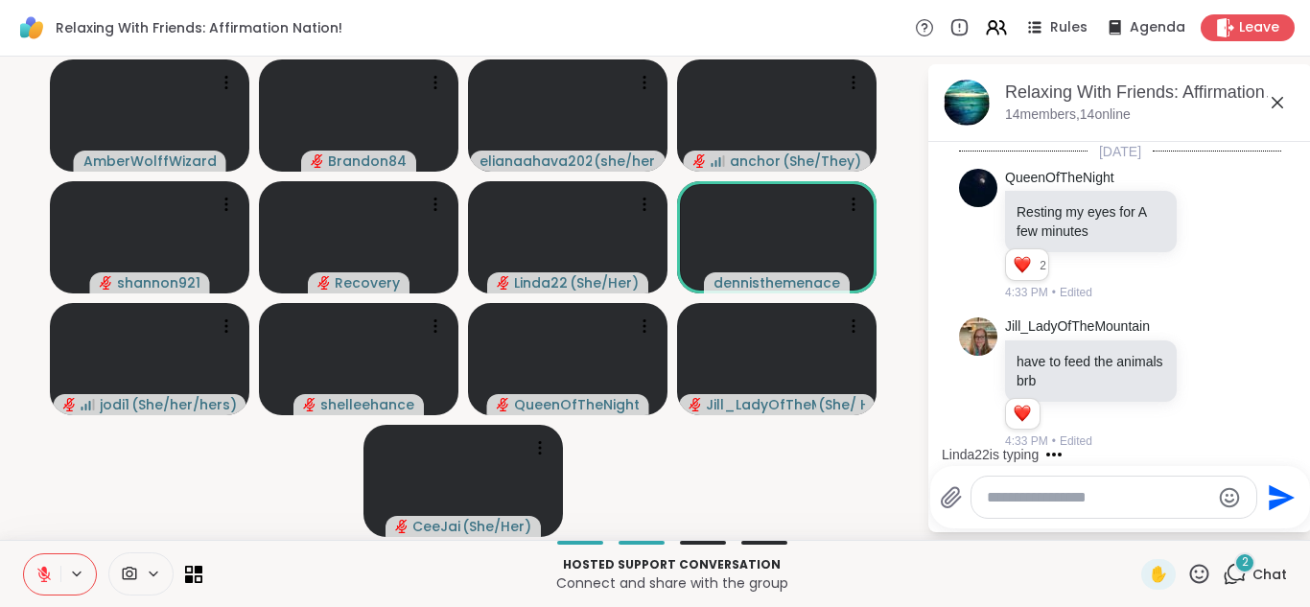
scroll to position [5170, 0]
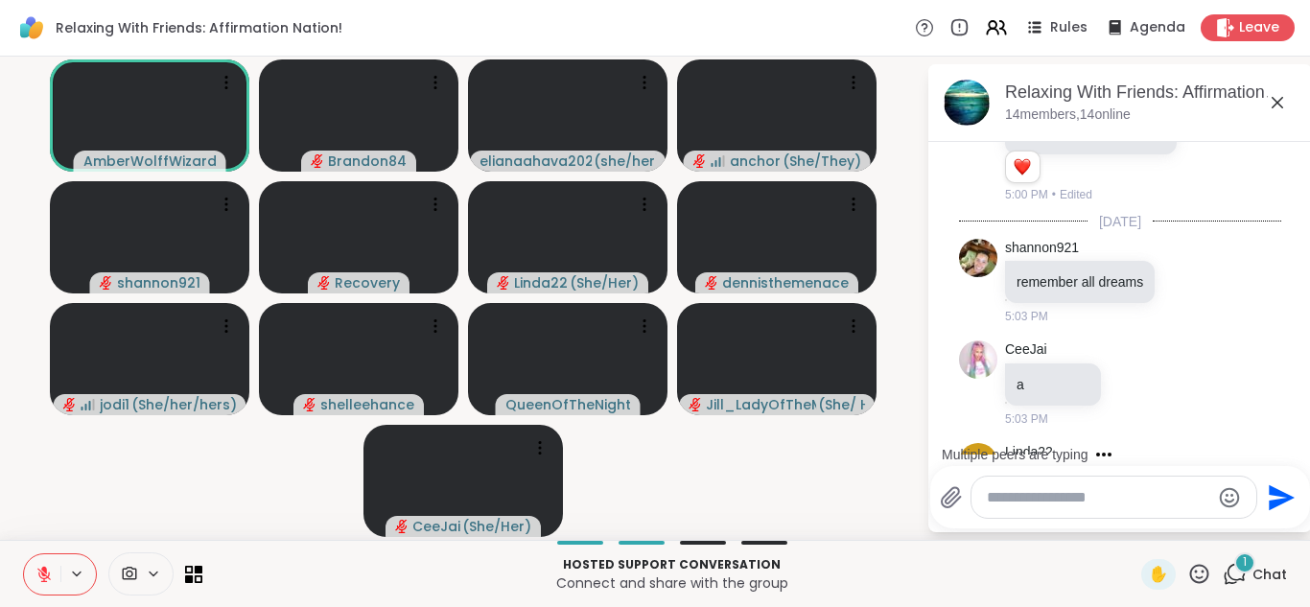
click at [1009, 496] on textarea "Type your message" at bounding box center [1097, 497] width 223 height 19
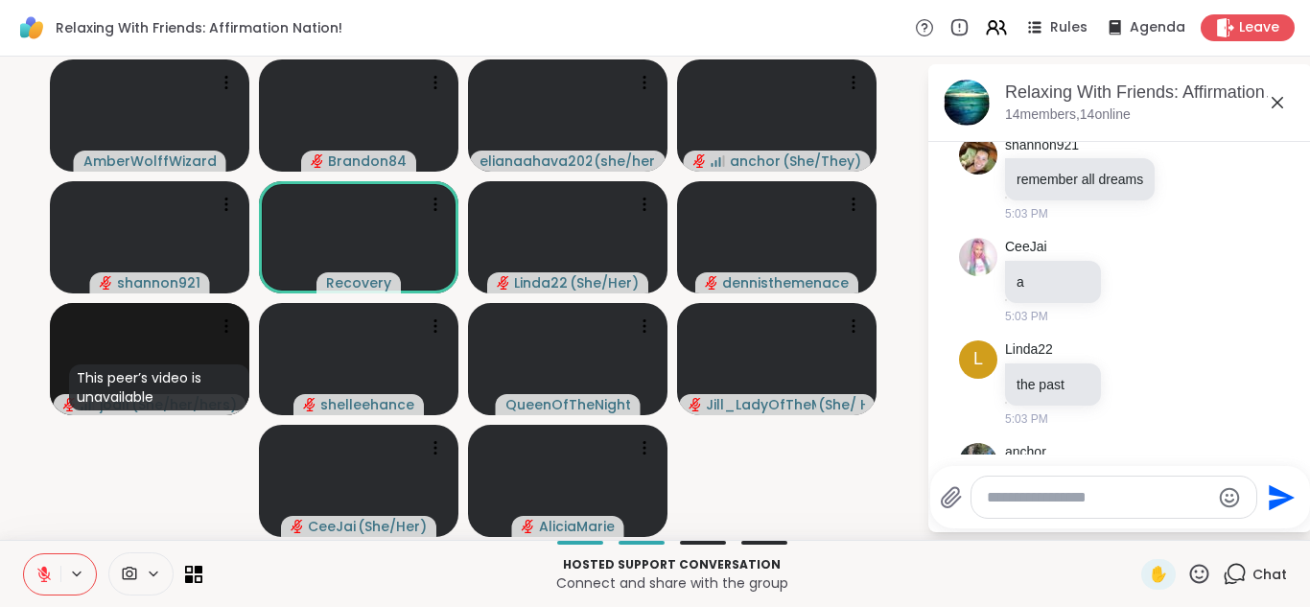
scroll to position [5374, 0]
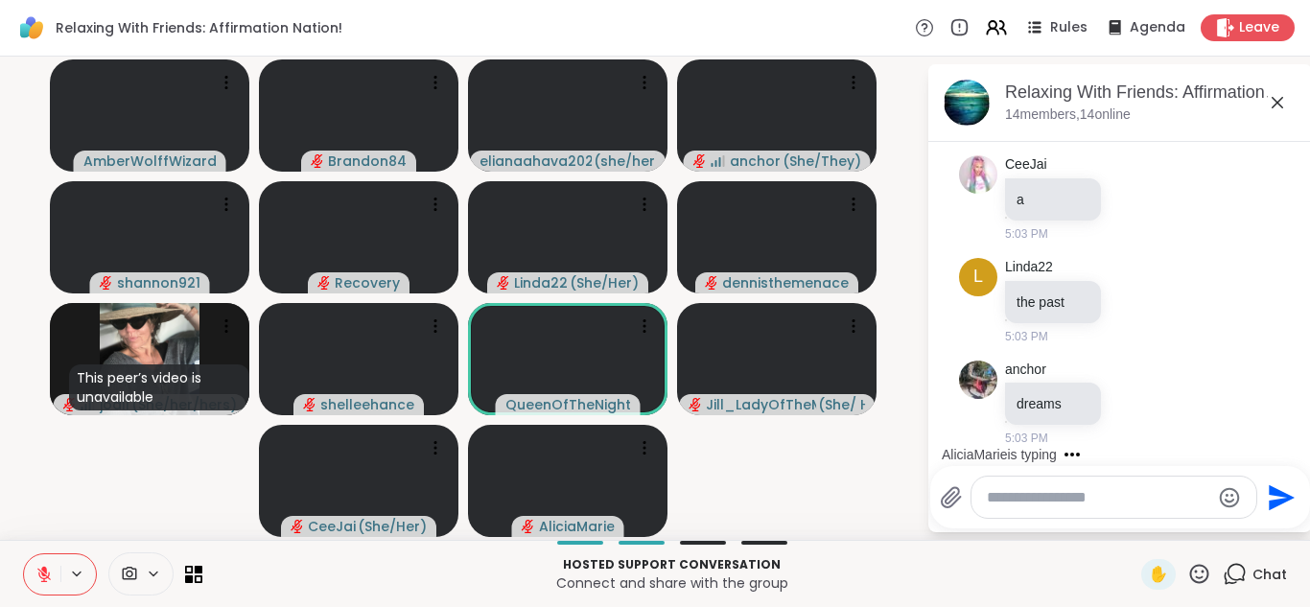
type textarea "*"
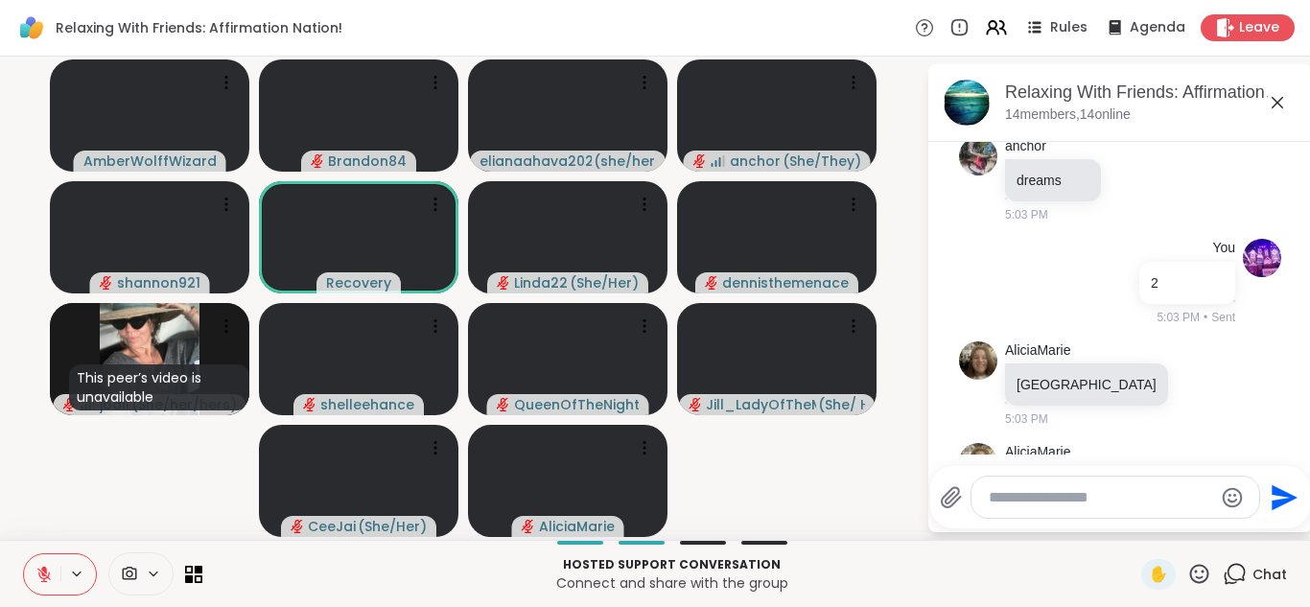
scroll to position [5681, 0]
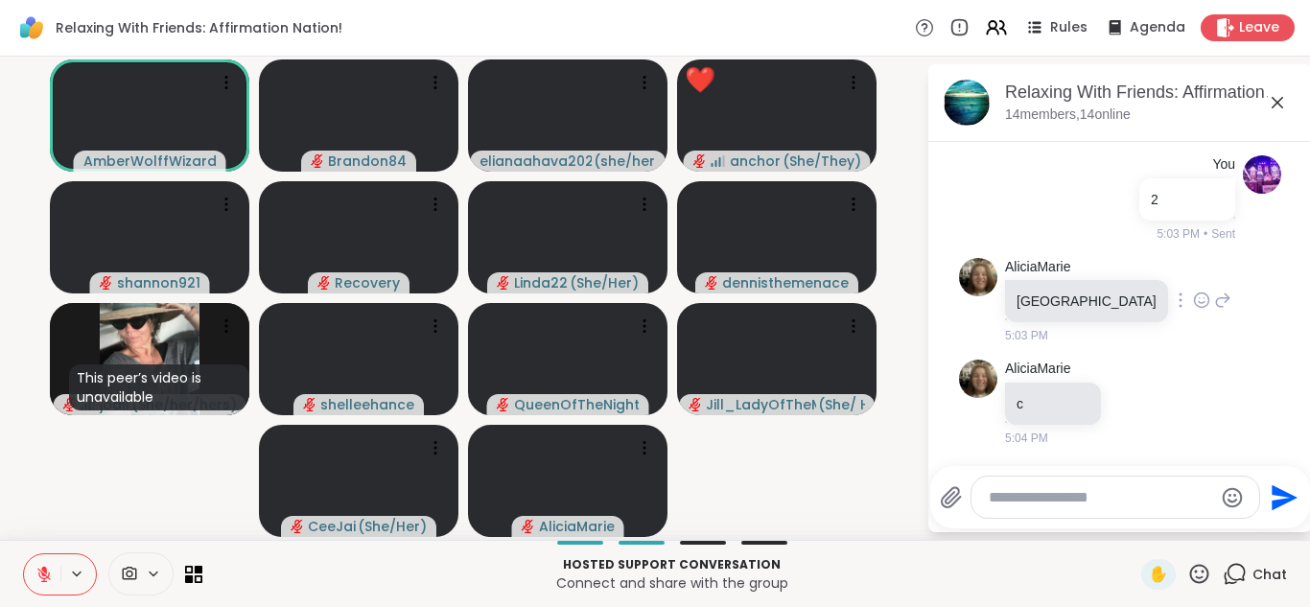
click at [1193, 299] on icon at bounding box center [1201, 299] width 17 height 19
click at [1193, 260] on span "Select Reaction: Heart" at bounding box center [1201, 269] width 17 height 19
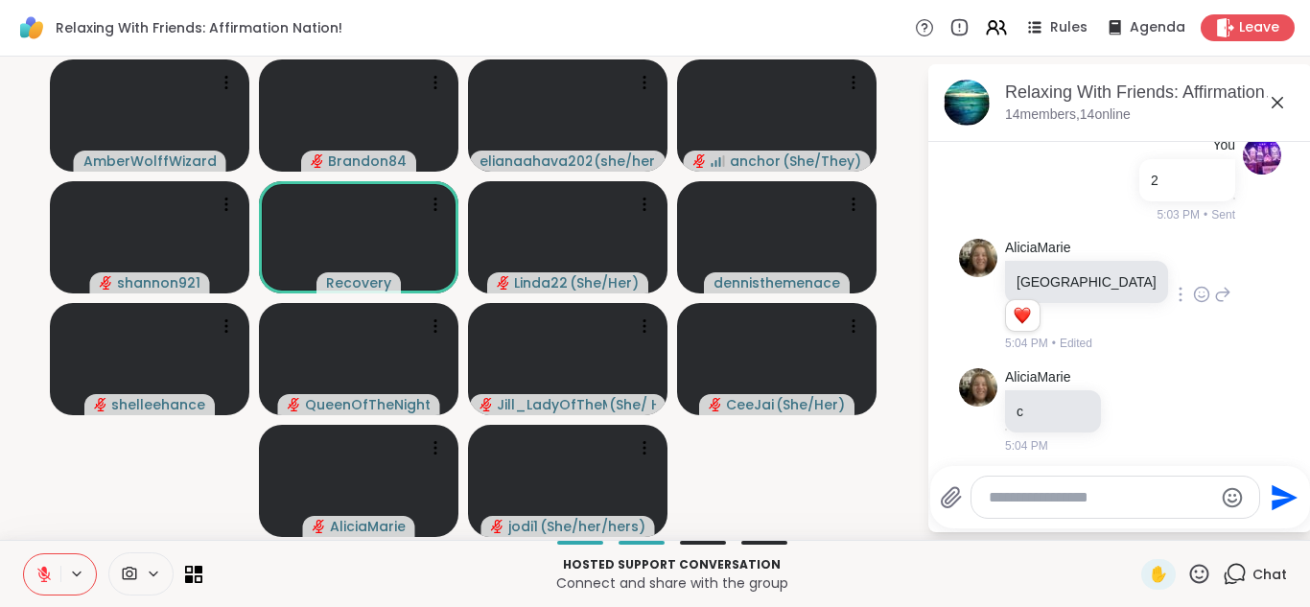
click at [995, 490] on textarea "Type your message" at bounding box center [1099, 497] width 223 height 19
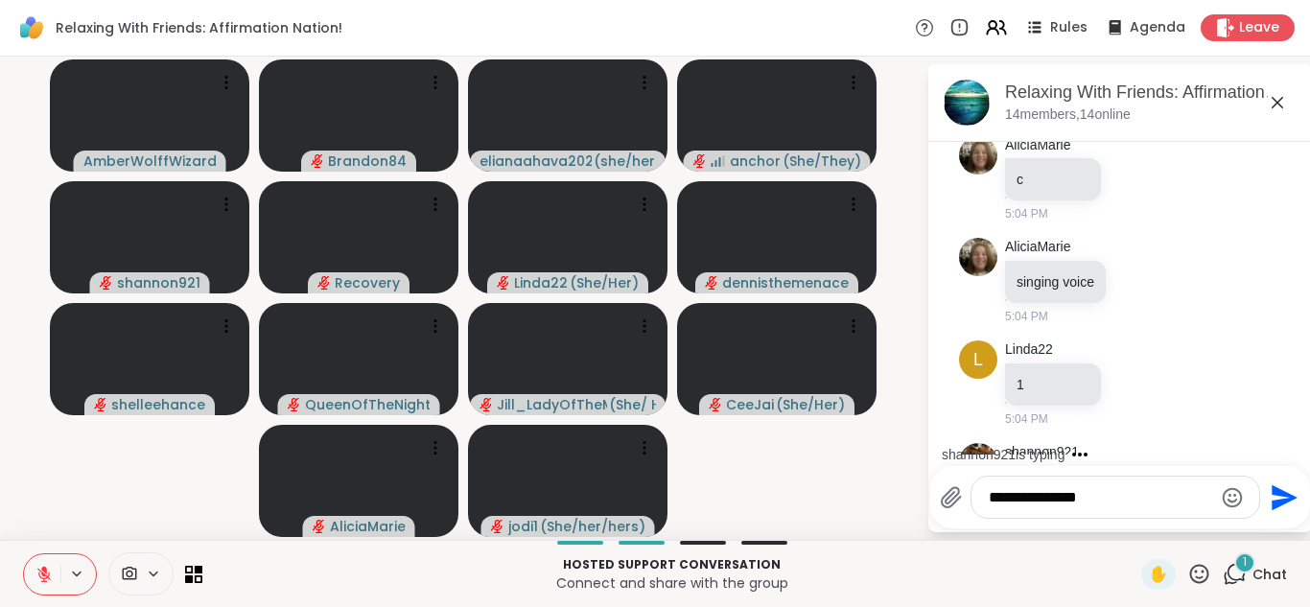
scroll to position [6053, 0]
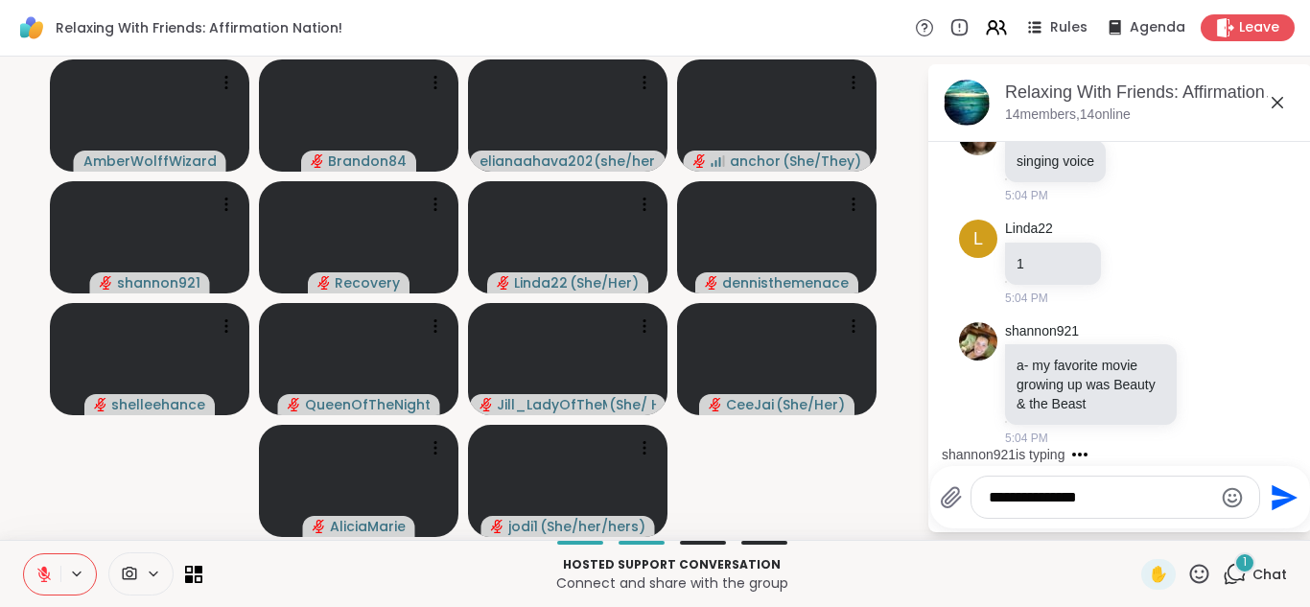
type textarea "**********"
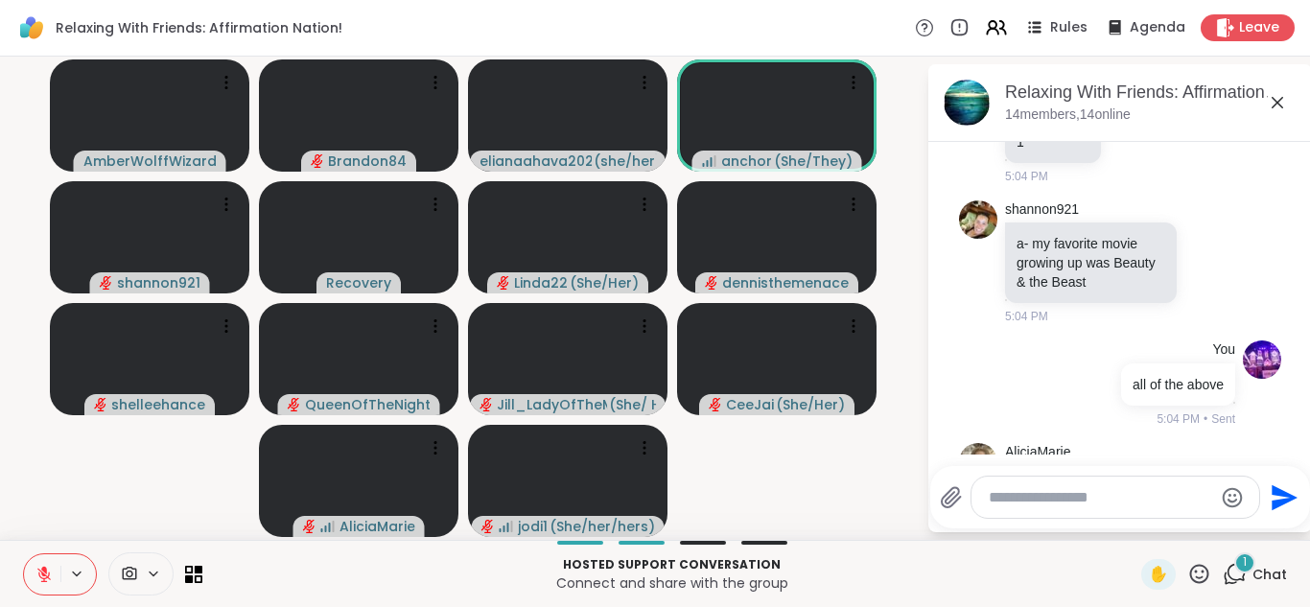
scroll to position [6258, 0]
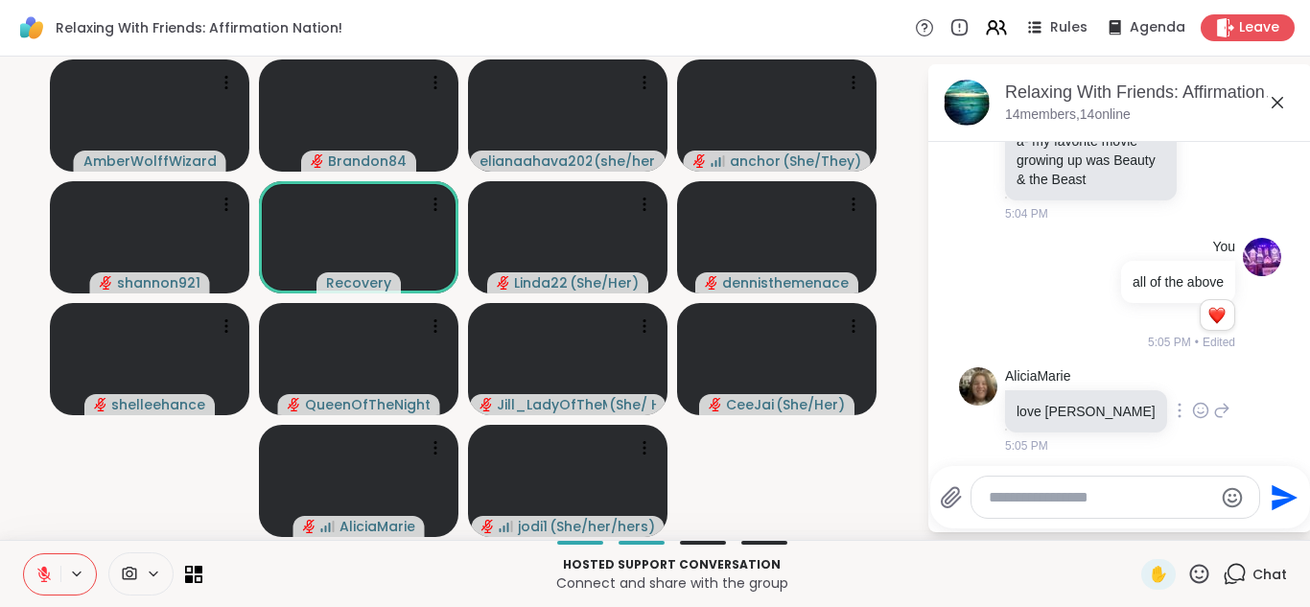
click at [1213, 422] on icon at bounding box center [1221, 410] width 17 height 23
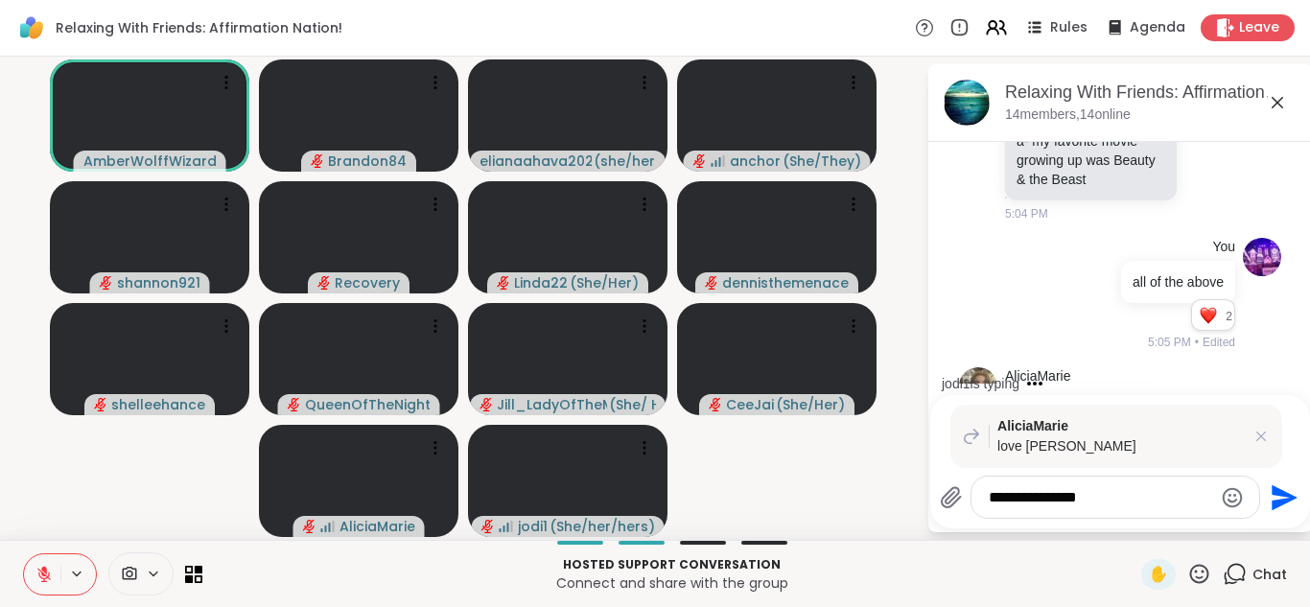
scroll to position [6478, 0]
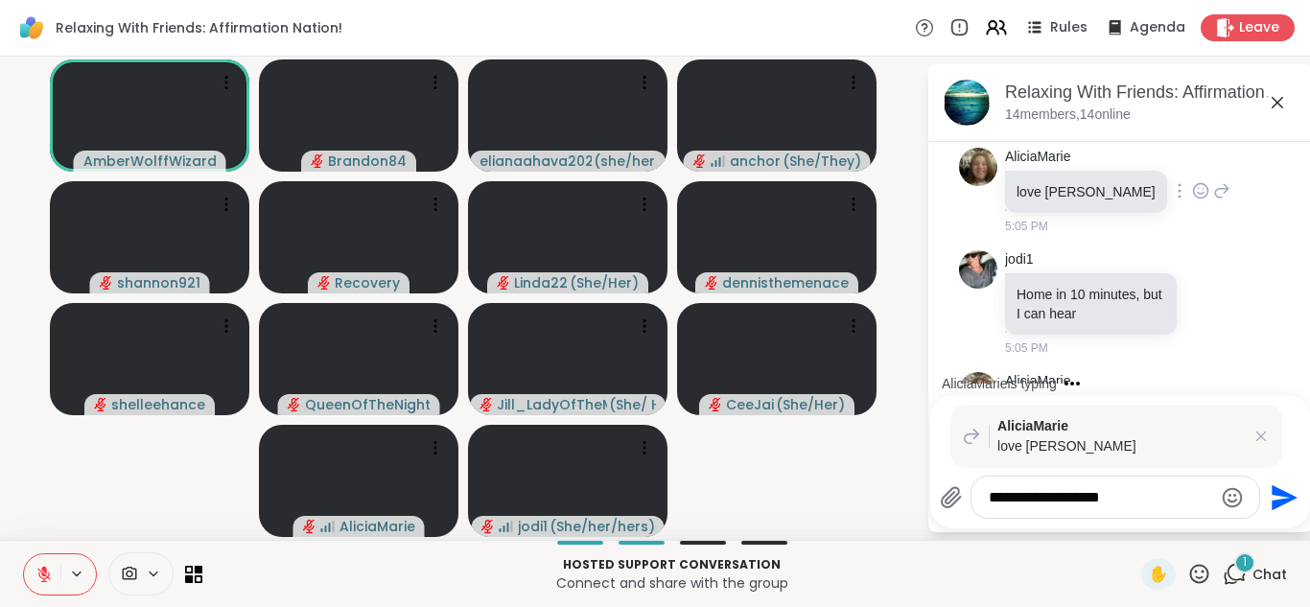
type textarea "**********"
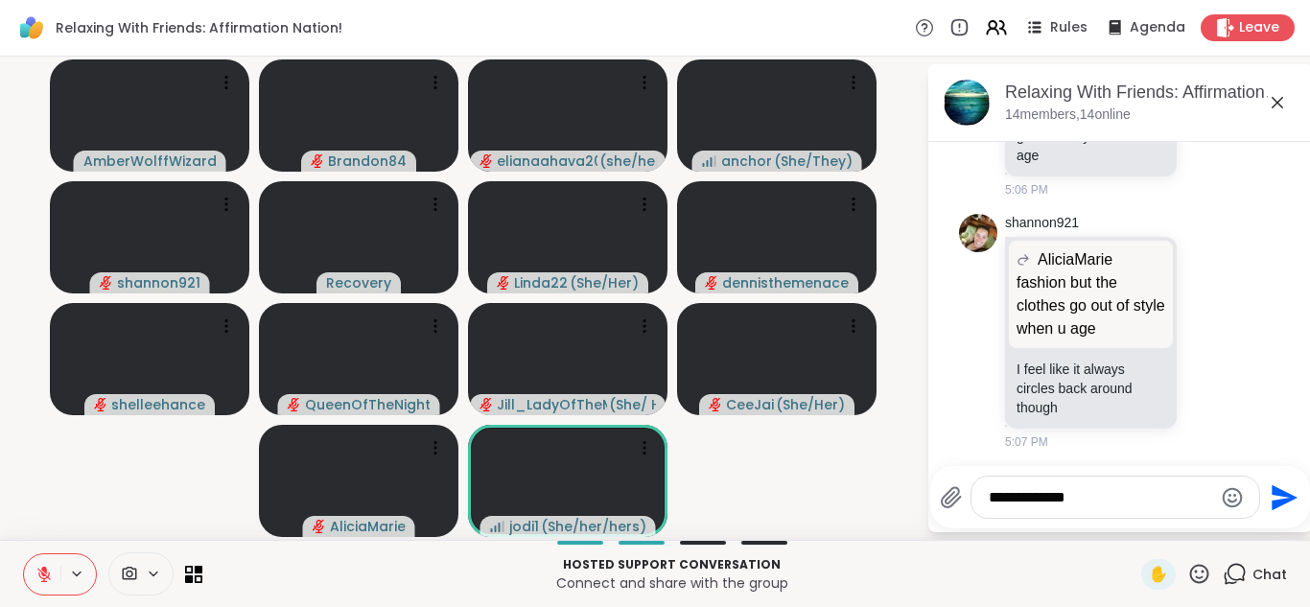
scroll to position [7551, 0]
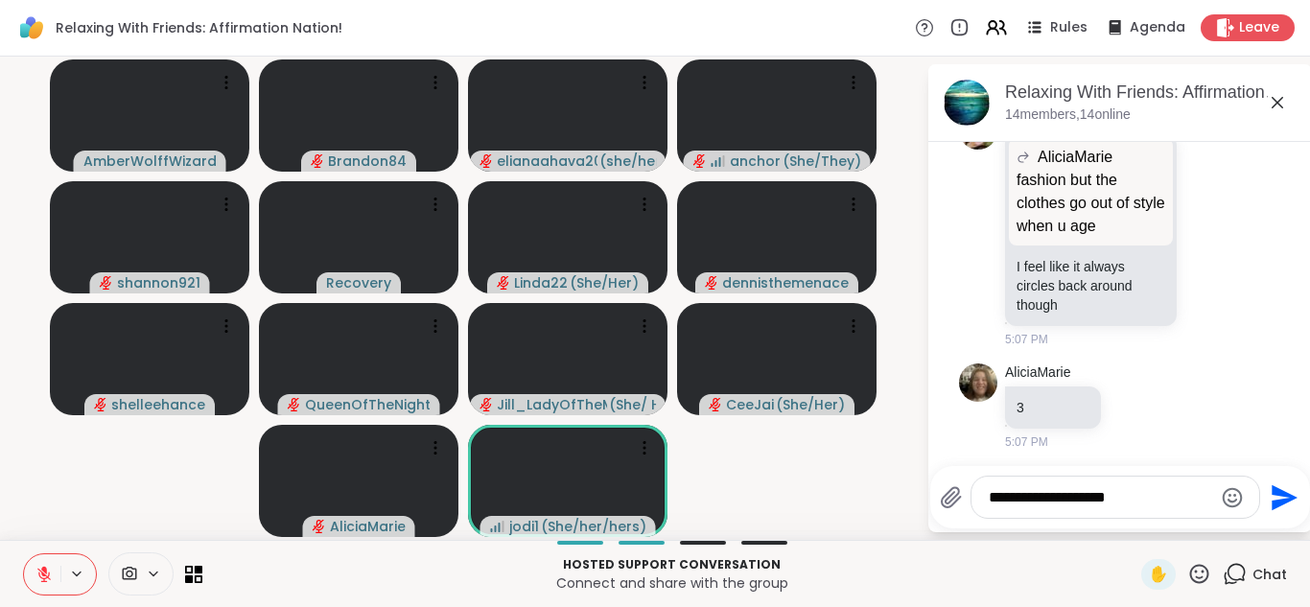
type textarea "**********"
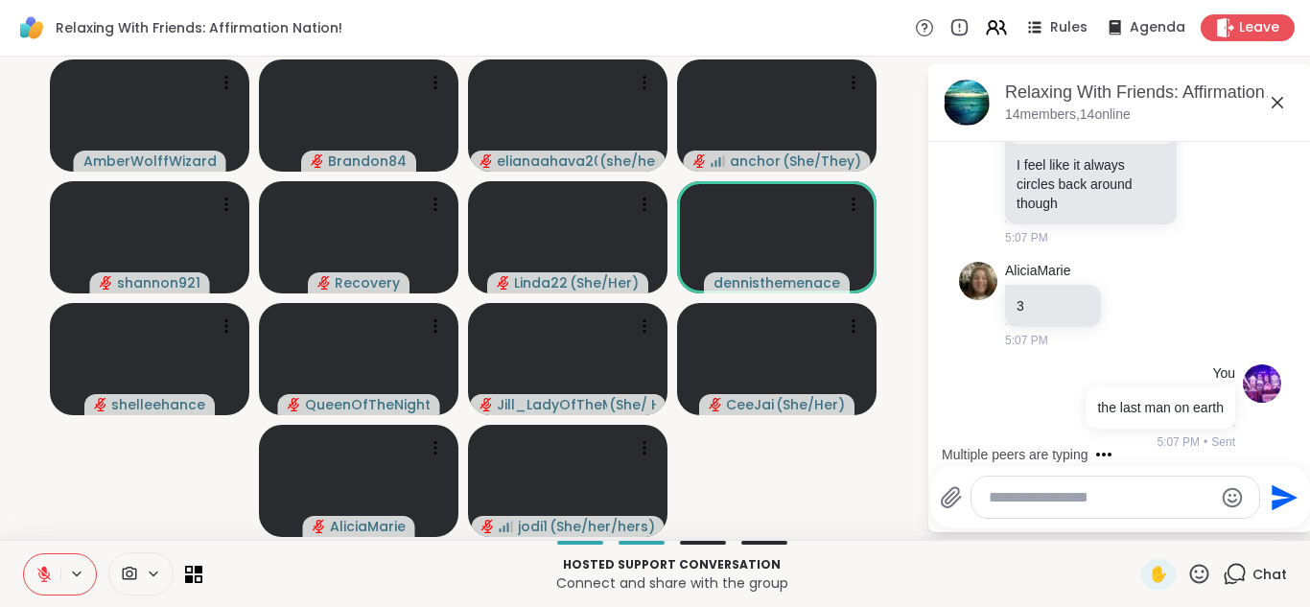
type textarea "*"
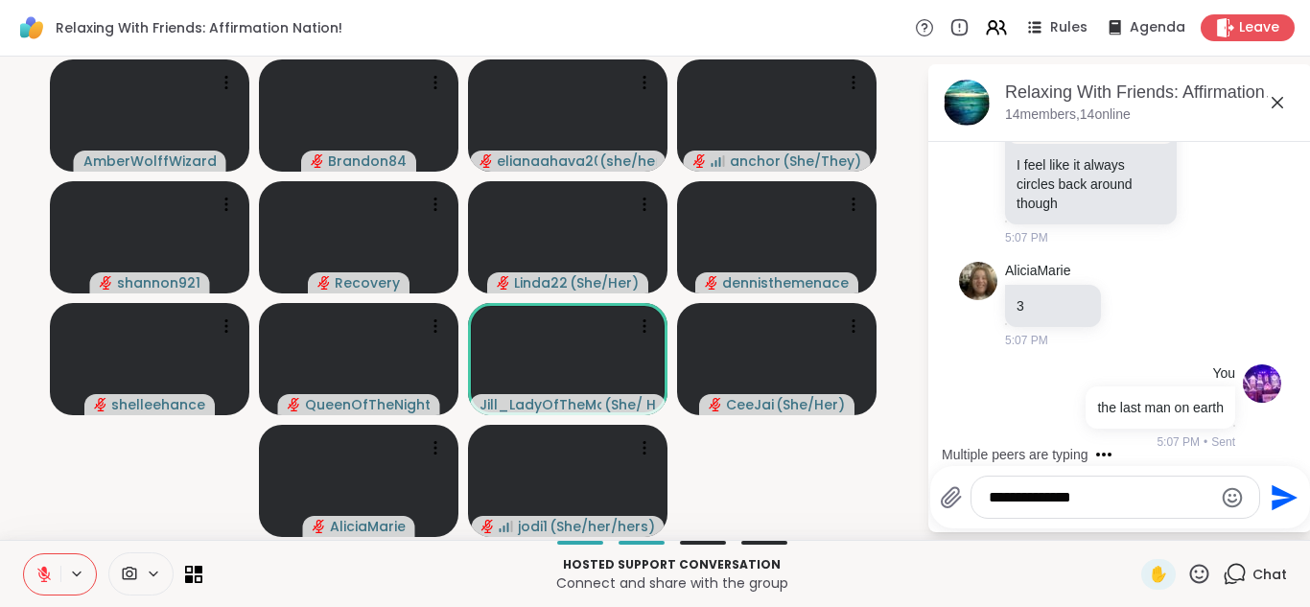
type textarea "**********"
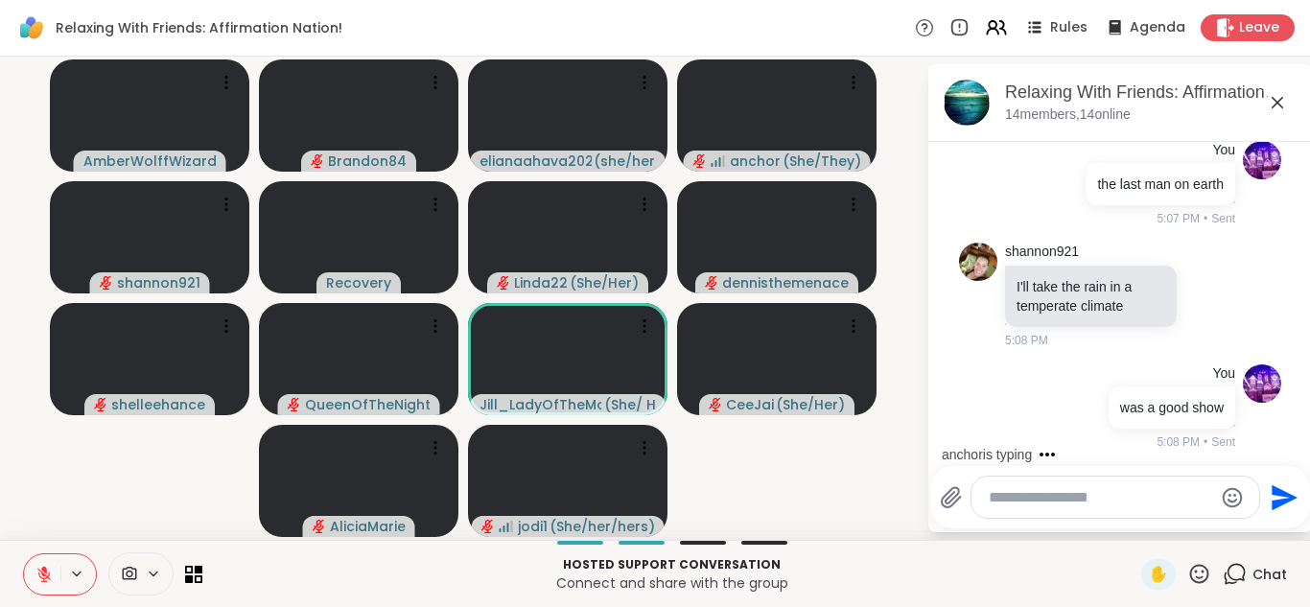
scroll to position [8017, 0]
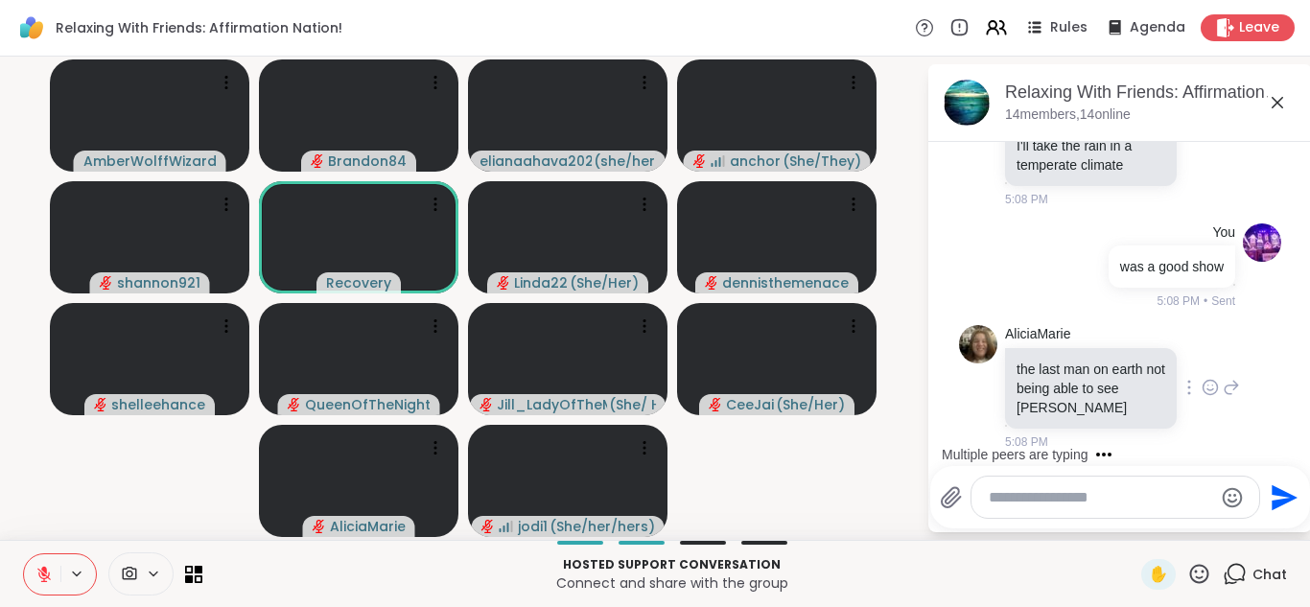
click at [1207, 388] on icon at bounding box center [1210, 389] width 6 height 2
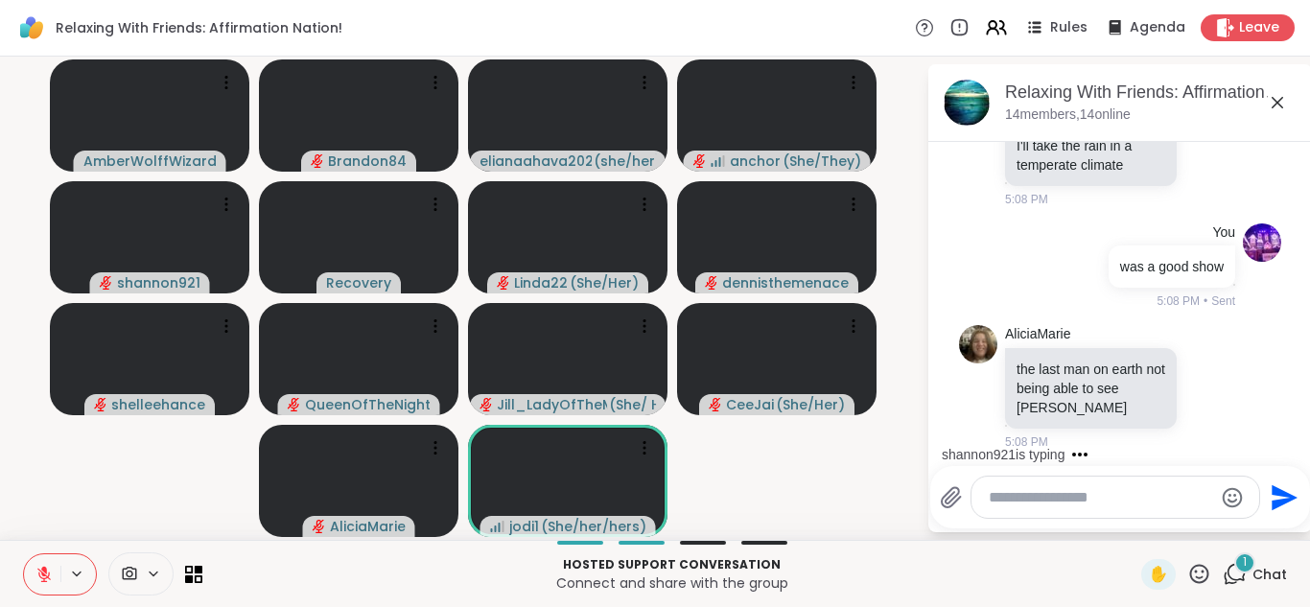
scroll to position [7986, 0]
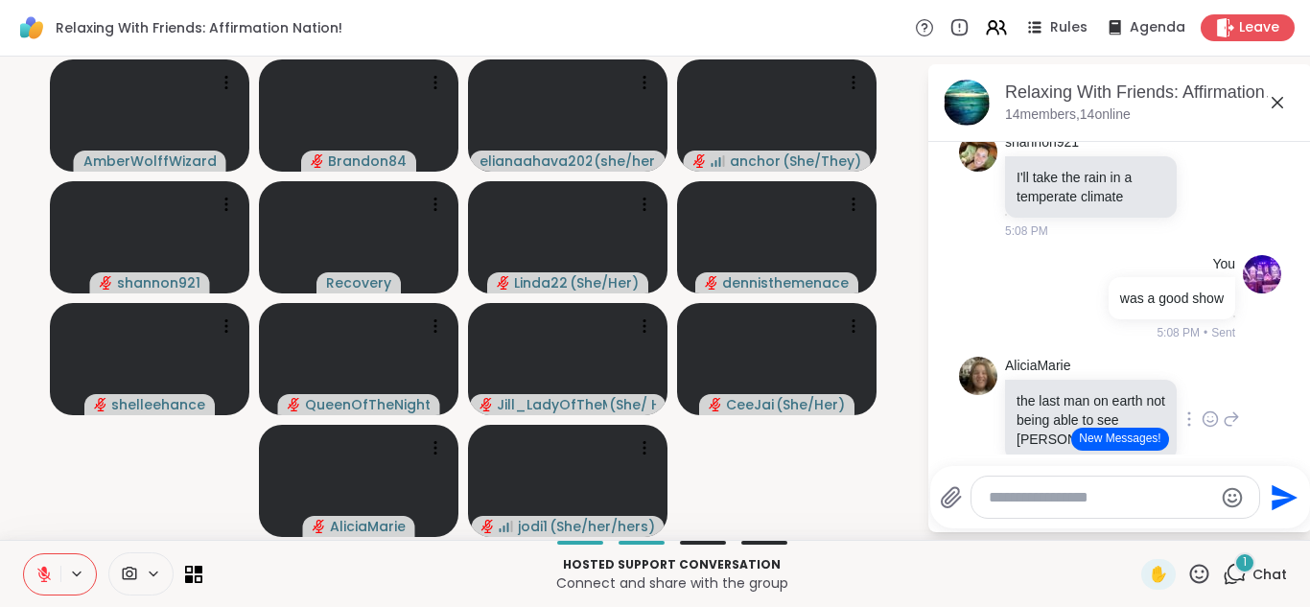
click at [1201, 411] on icon at bounding box center [1209, 418] width 17 height 19
click at [1286, 386] on div "Select Reaction: Astonished" at bounding box center [1294, 388] width 17 height 17
click at [1290, 414] on html "Relaxing With Friends: Affirmation Nation! Rules Agenda Leave AmberWolffWizard …" at bounding box center [655, 303] width 1310 height 607
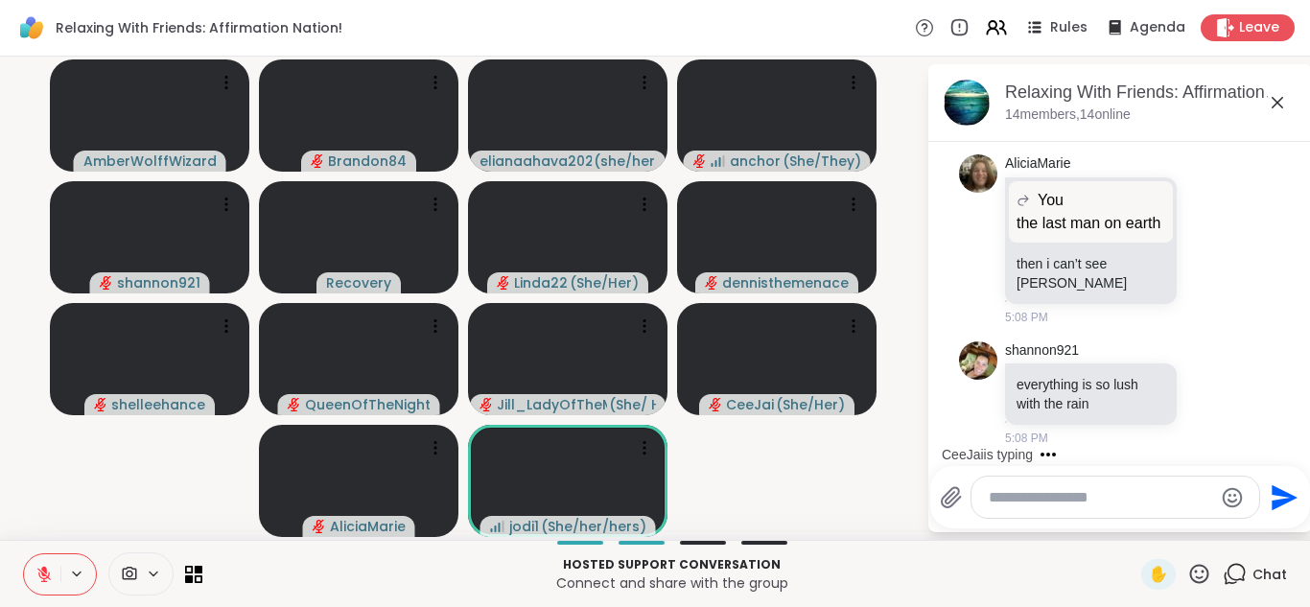
scroll to position [8554, 0]
click at [1225, 233] on icon at bounding box center [1231, 239] width 13 height 13
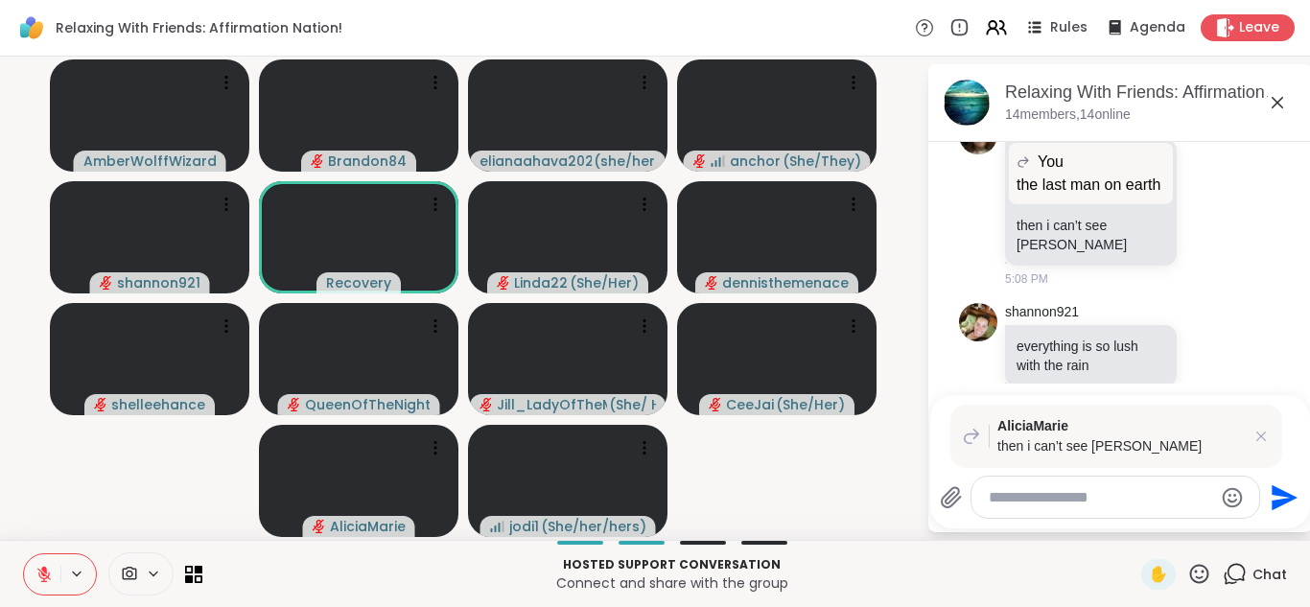
click at [1255, 173] on li "AliciaMarie You the last man on earth the last man on earth then i can’t see br…" at bounding box center [1120, 201] width 348 height 187
click at [1201, 210] on icon at bounding box center [1209, 200] width 17 height 19
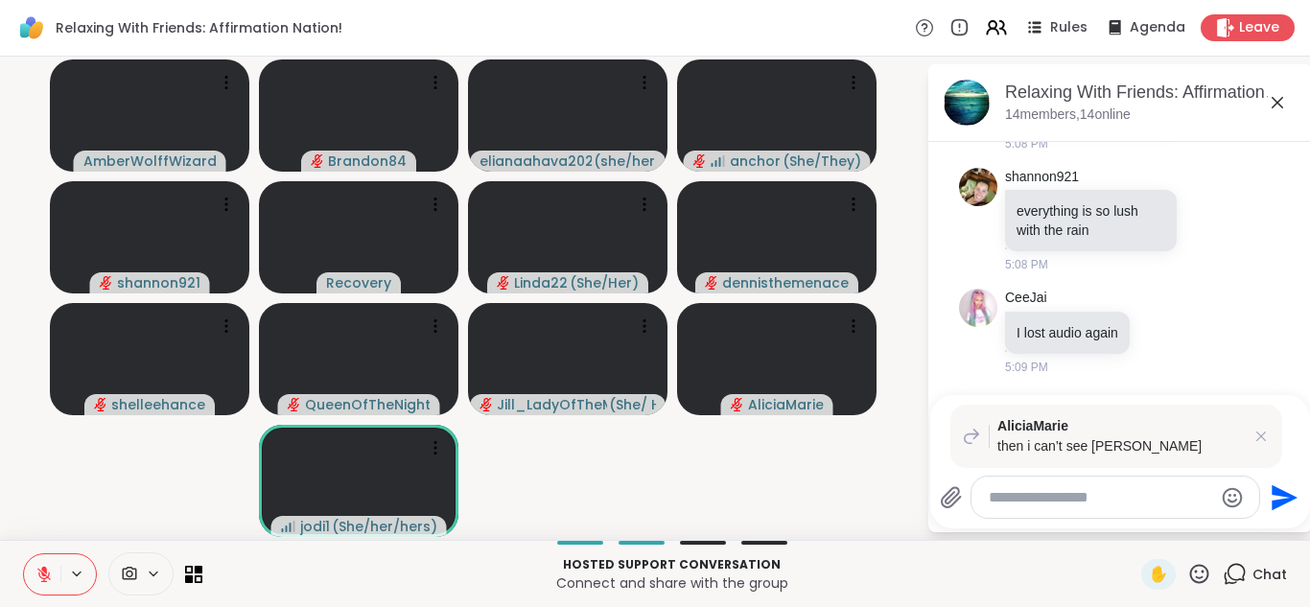
scroll to position [8728, 0]
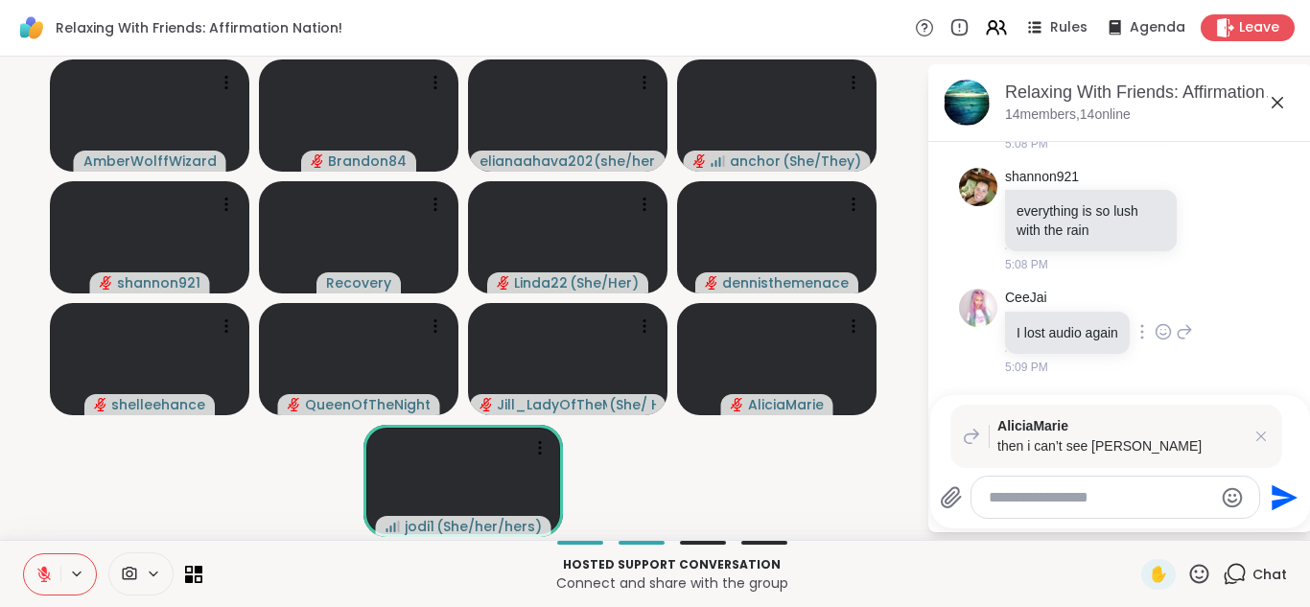
click at [1248, 340] on div "CeeJai I lost audio again 5:09 PM" at bounding box center [1120, 332] width 322 height 103
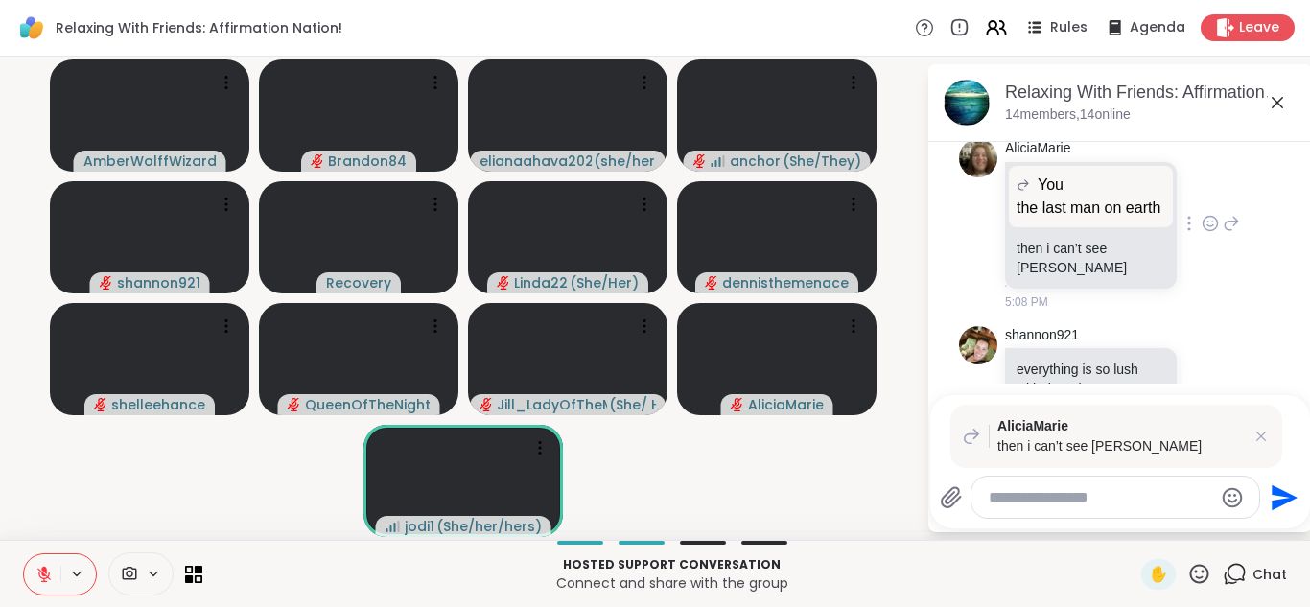
scroll to position [8498, 0]
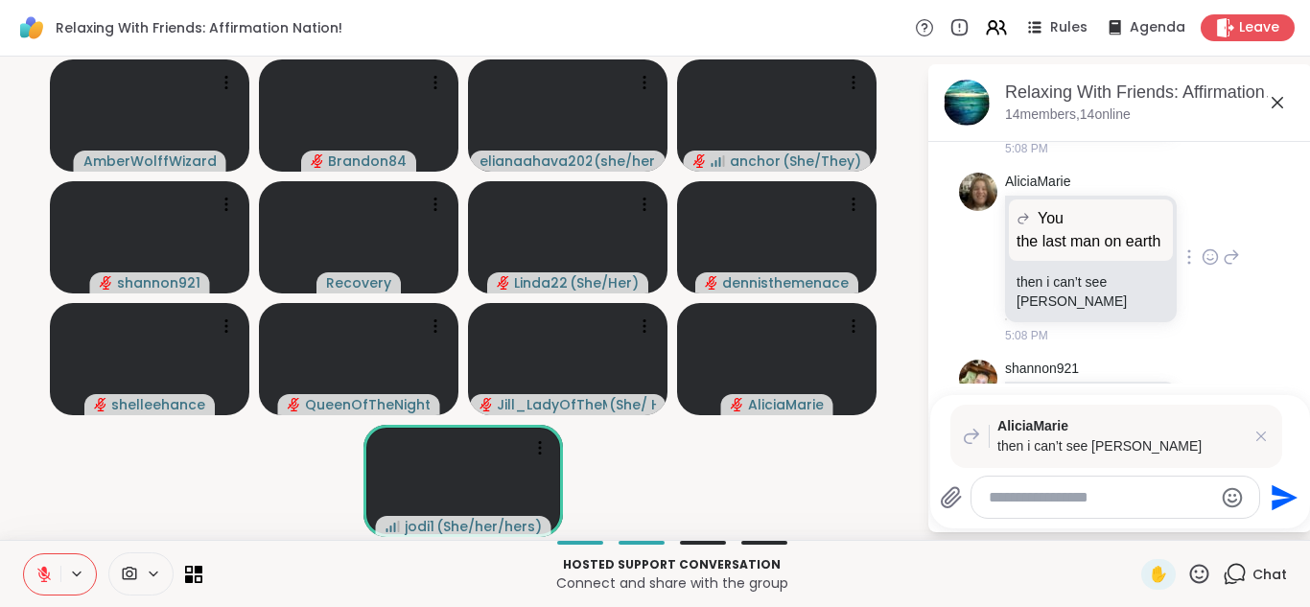
click at [1203, 265] on icon at bounding box center [1210, 257] width 14 height 14
click at [1286, 235] on div "Select Reaction: Astonished" at bounding box center [1294, 226] width 17 height 17
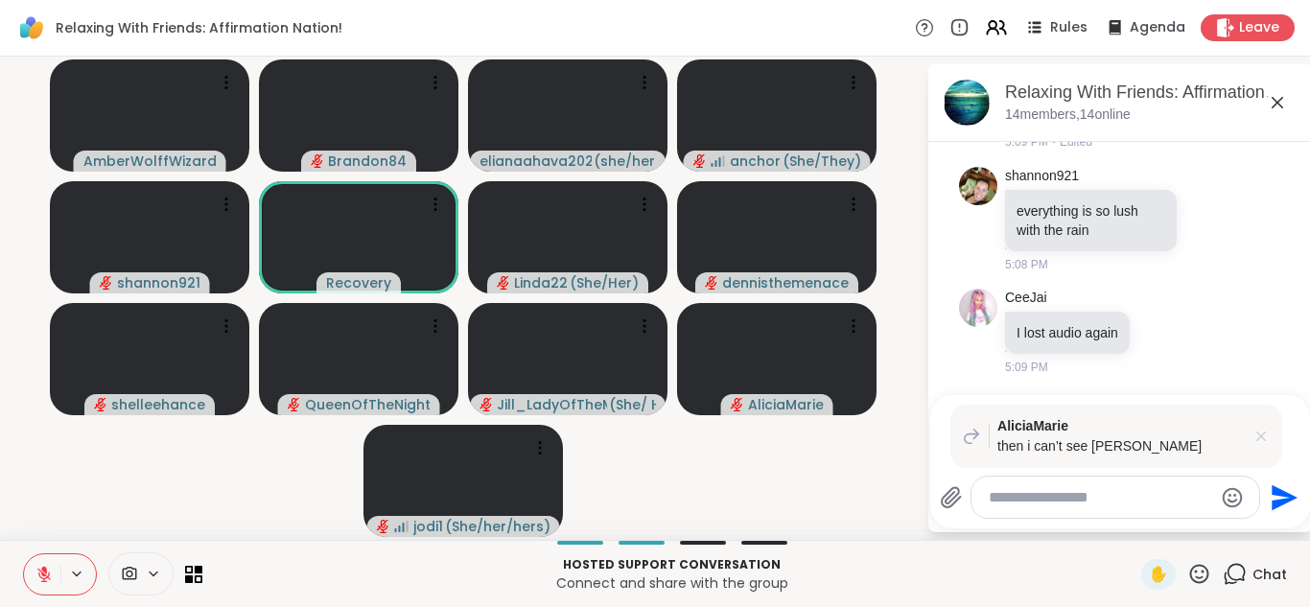
click at [1262, 432] on icon at bounding box center [1260, 436] width 19 height 19
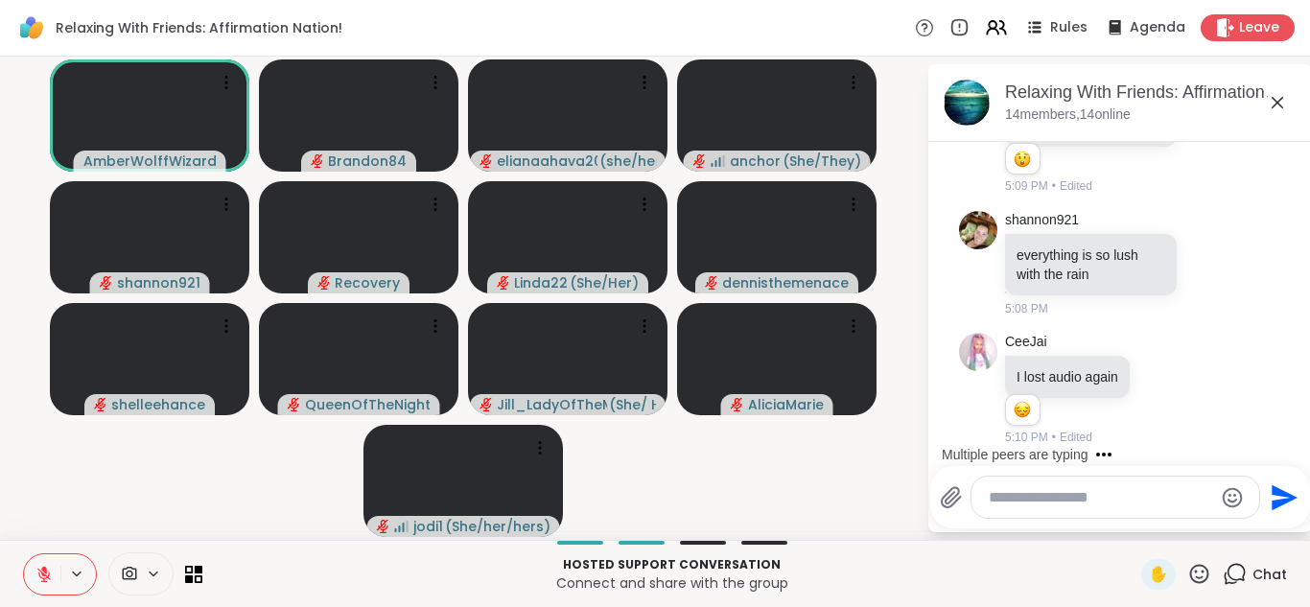
scroll to position [8814, 0]
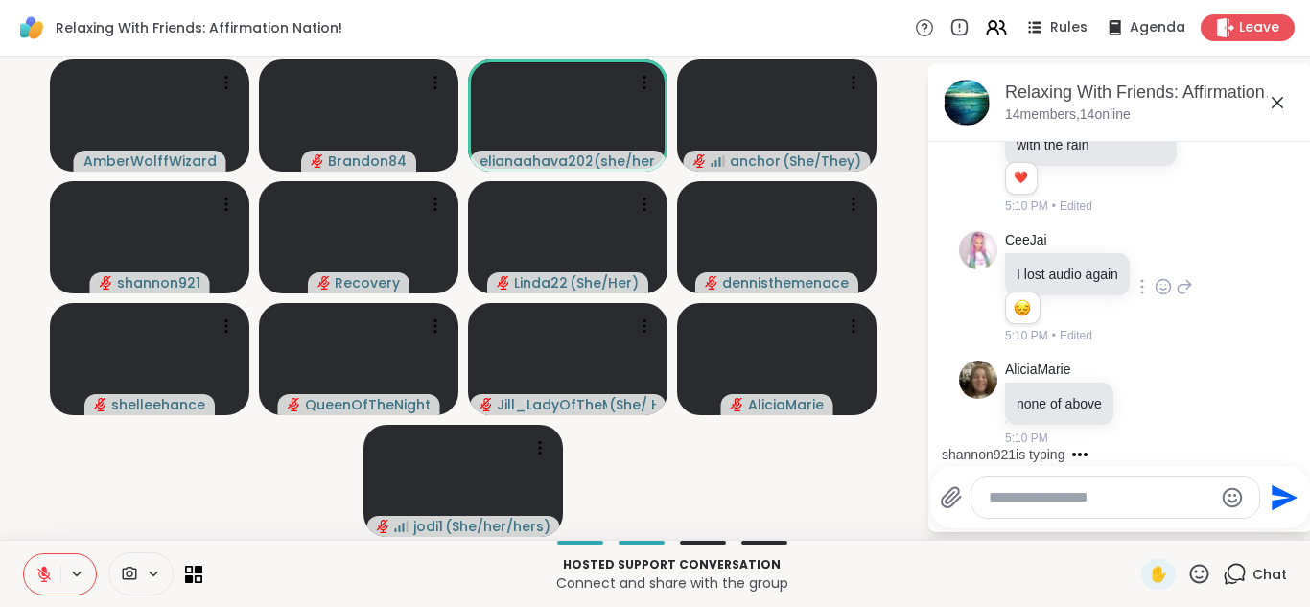
click at [1161, 290] on div "CeeJai I lost audio again 1 1 5:10 PM • Edited" at bounding box center [1099, 288] width 188 height 114
click at [1164, 296] on icon at bounding box center [1162, 286] width 17 height 19
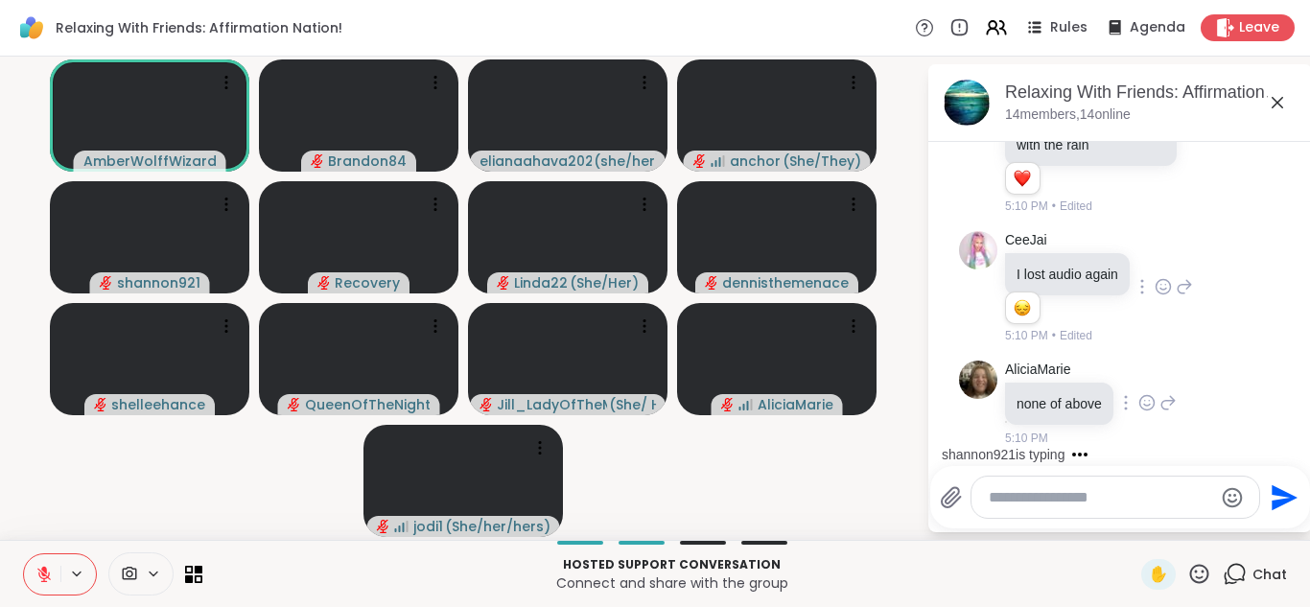
click at [1156, 294] on icon at bounding box center [1162, 287] width 14 height 14
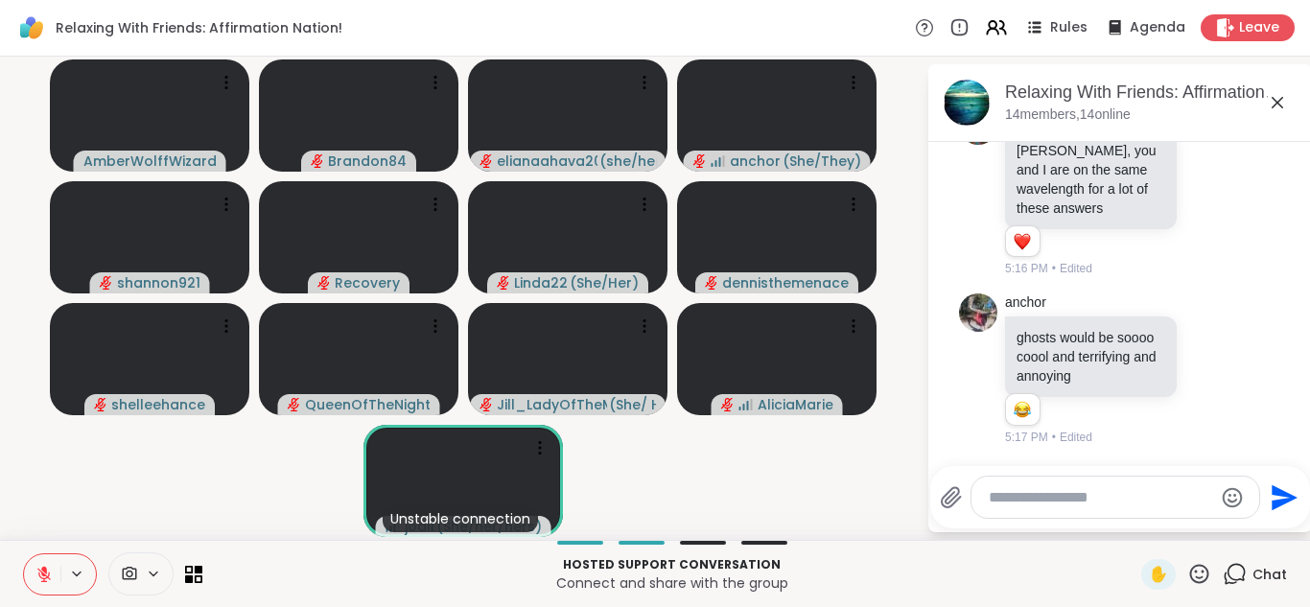
scroll to position [10052, 0]
click at [1000, 494] on textarea "Type your message" at bounding box center [1099, 497] width 223 height 19
type textarea "**********"
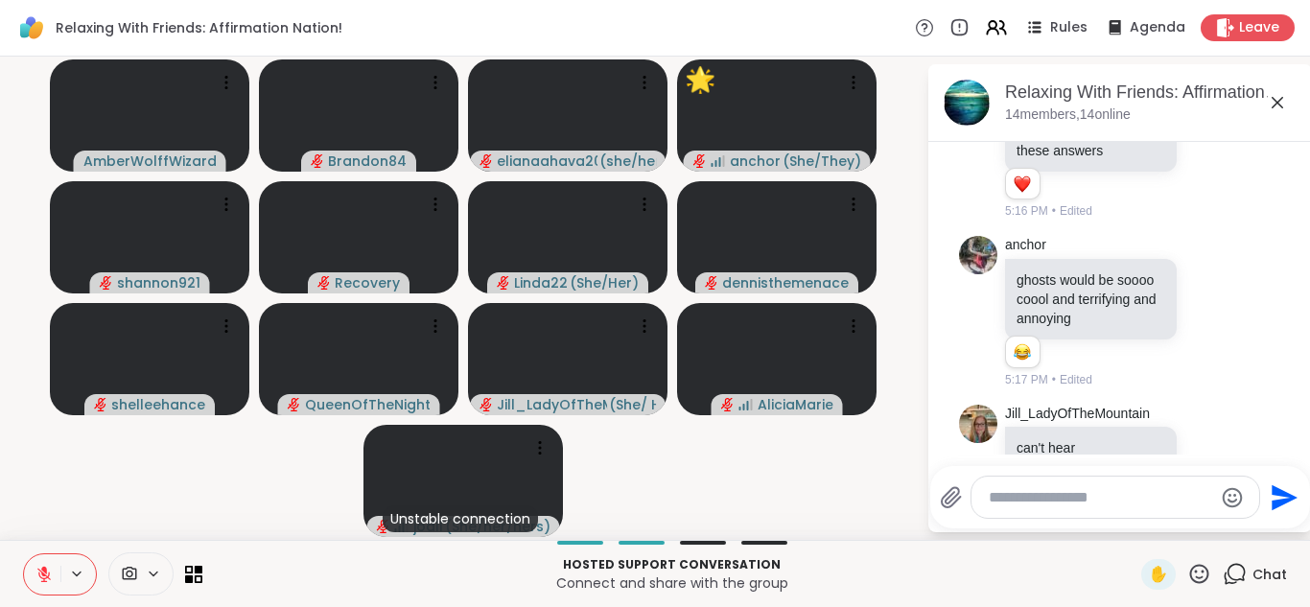
scroll to position [10358, 0]
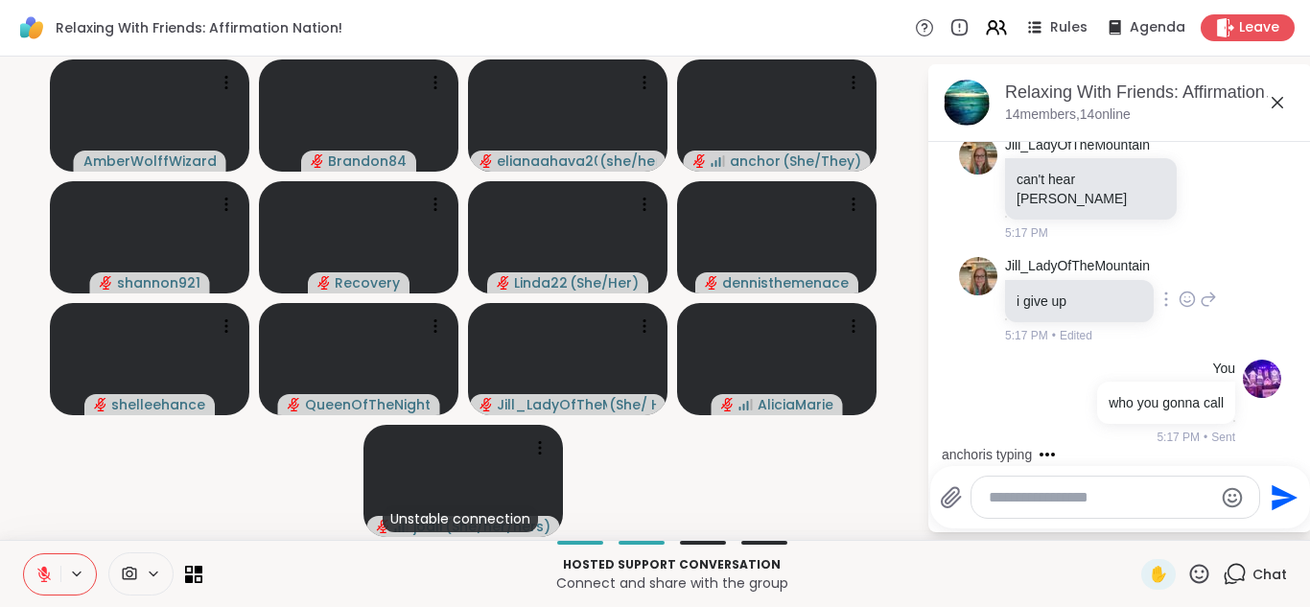
click at [1192, 297] on icon at bounding box center [1186, 299] width 17 height 19
click at [1236, 266] on span "😔" at bounding box center [1228, 268] width 19 height 19
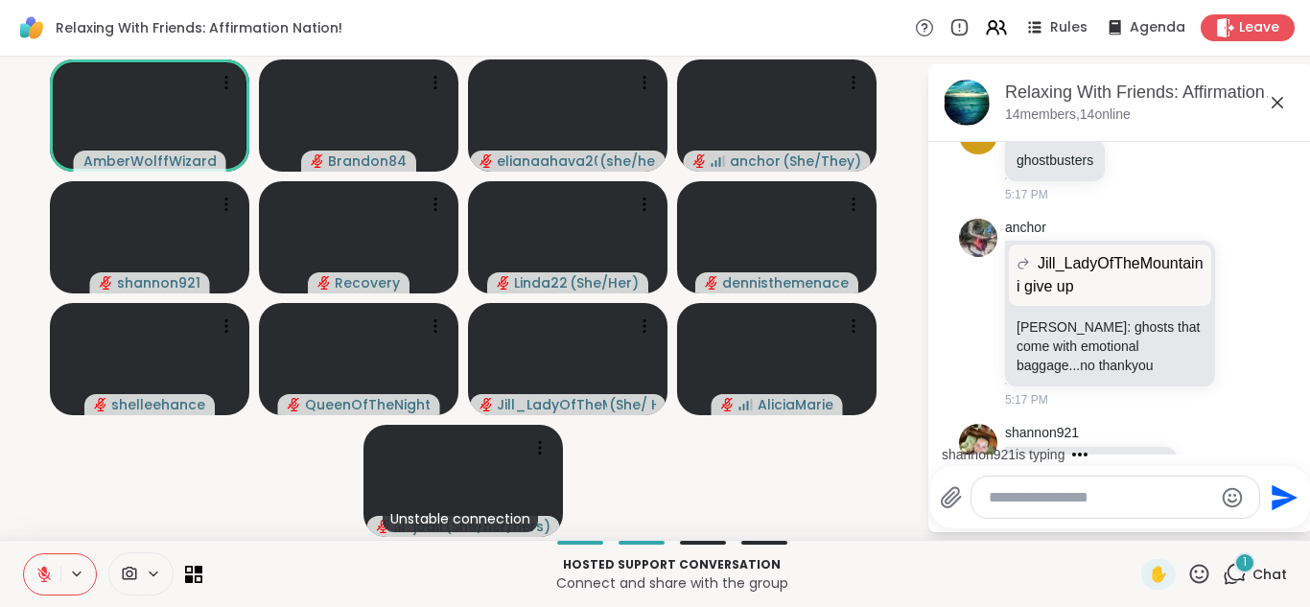
scroll to position [10815, 0]
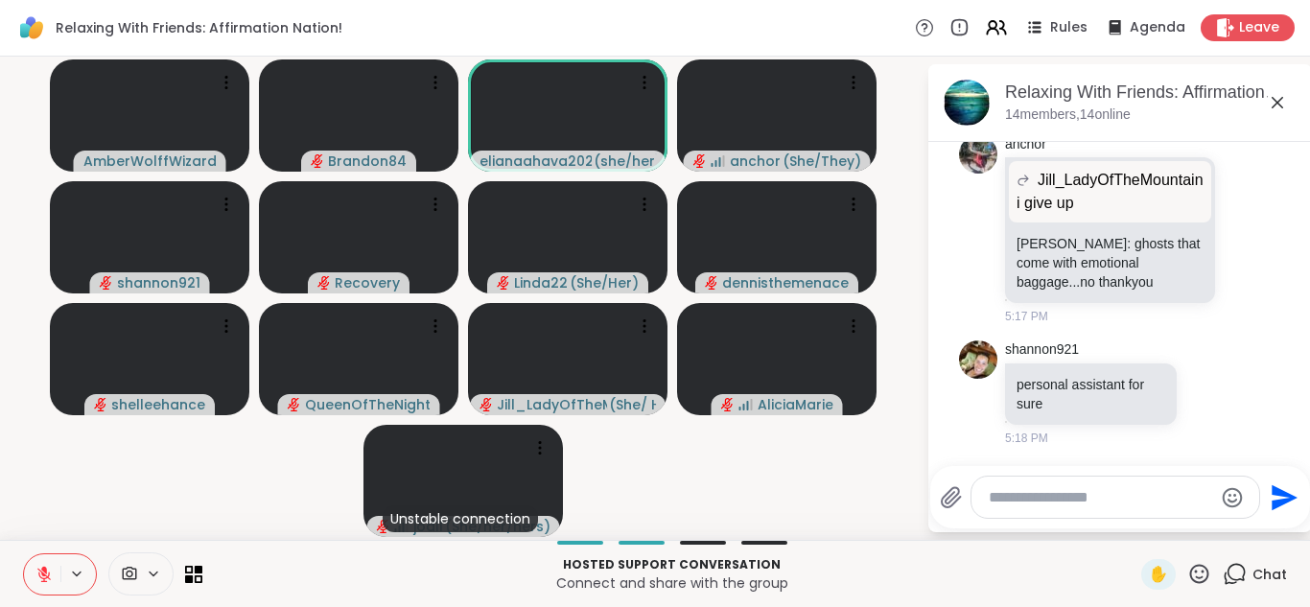
click at [1032, 499] on textarea "Type your message" at bounding box center [1099, 497] width 223 height 19
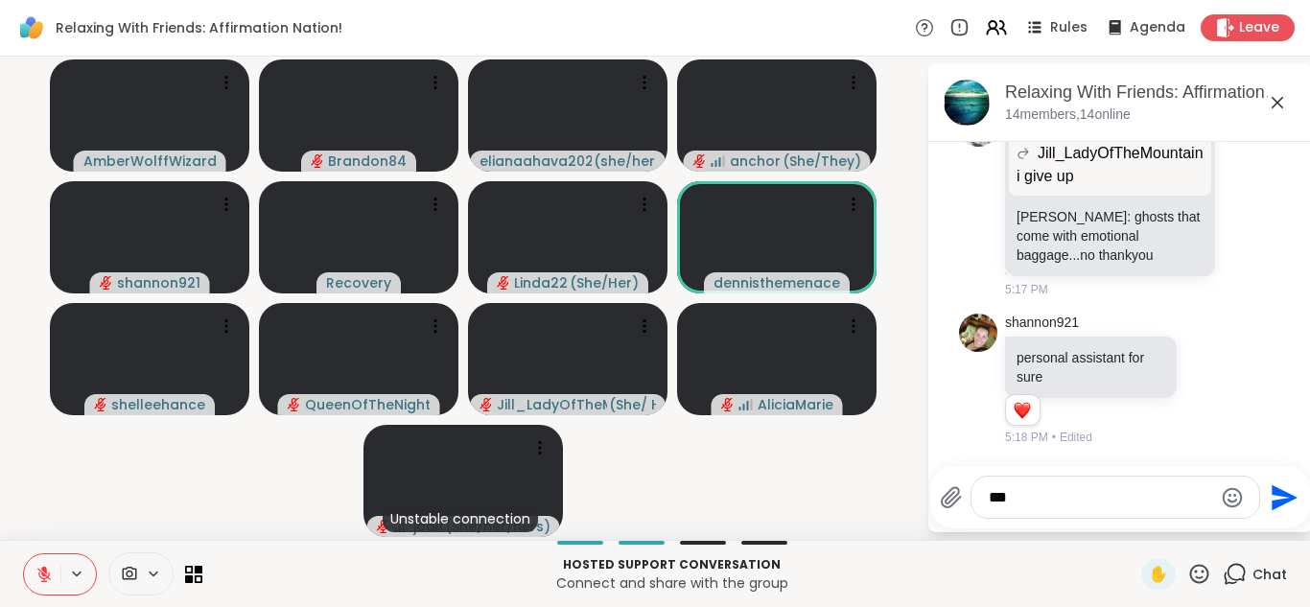
scroll to position [10842, 0]
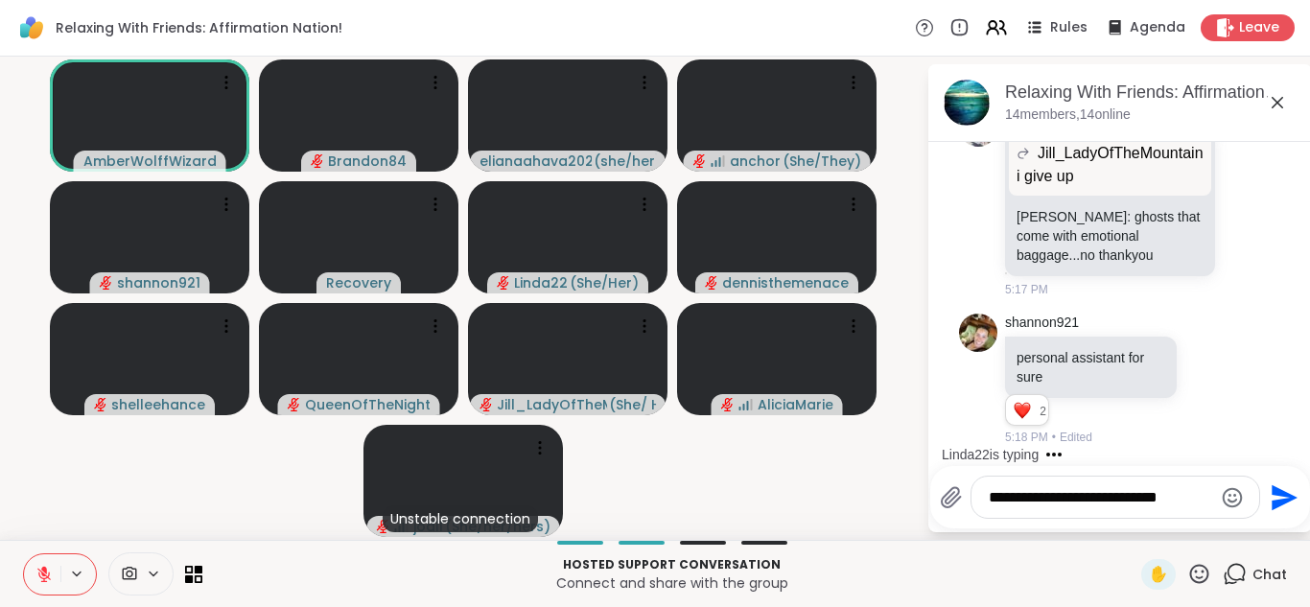
type textarea "**********"
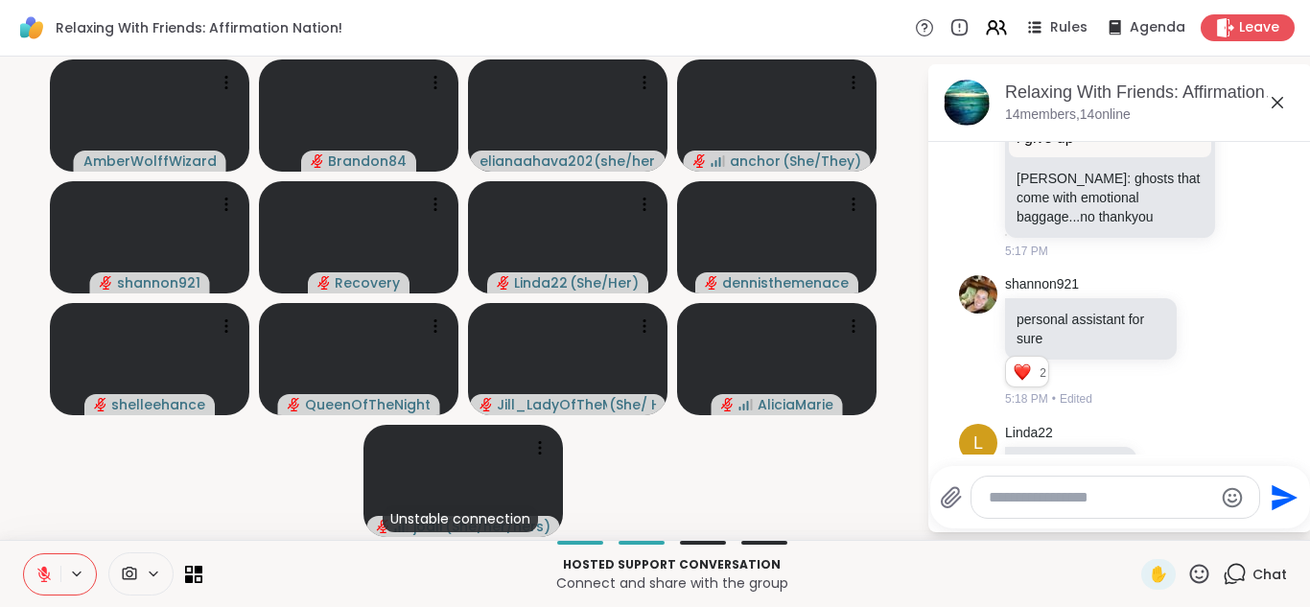
scroll to position [11066, 0]
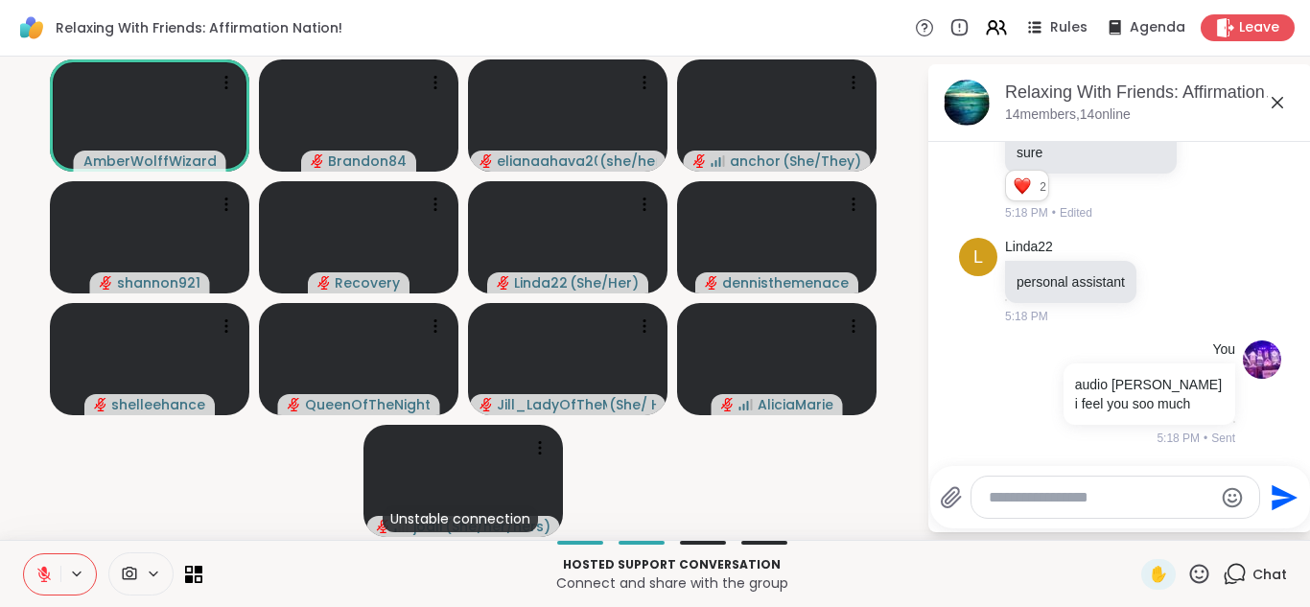
type textarea "*"
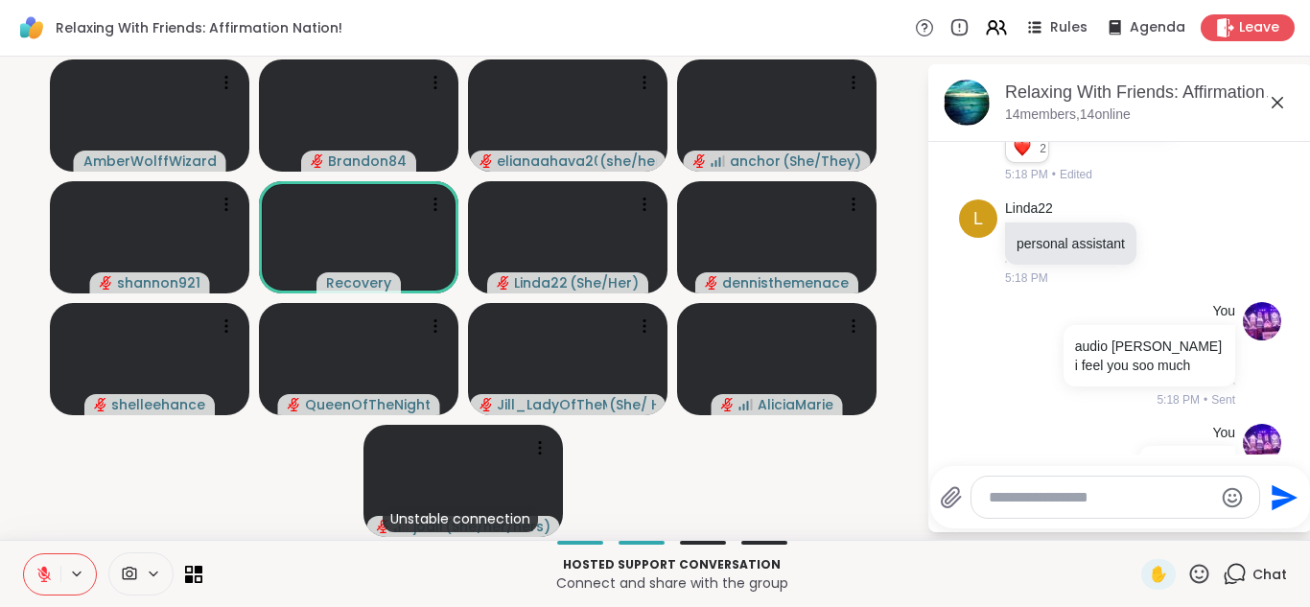
scroll to position [11168, 0]
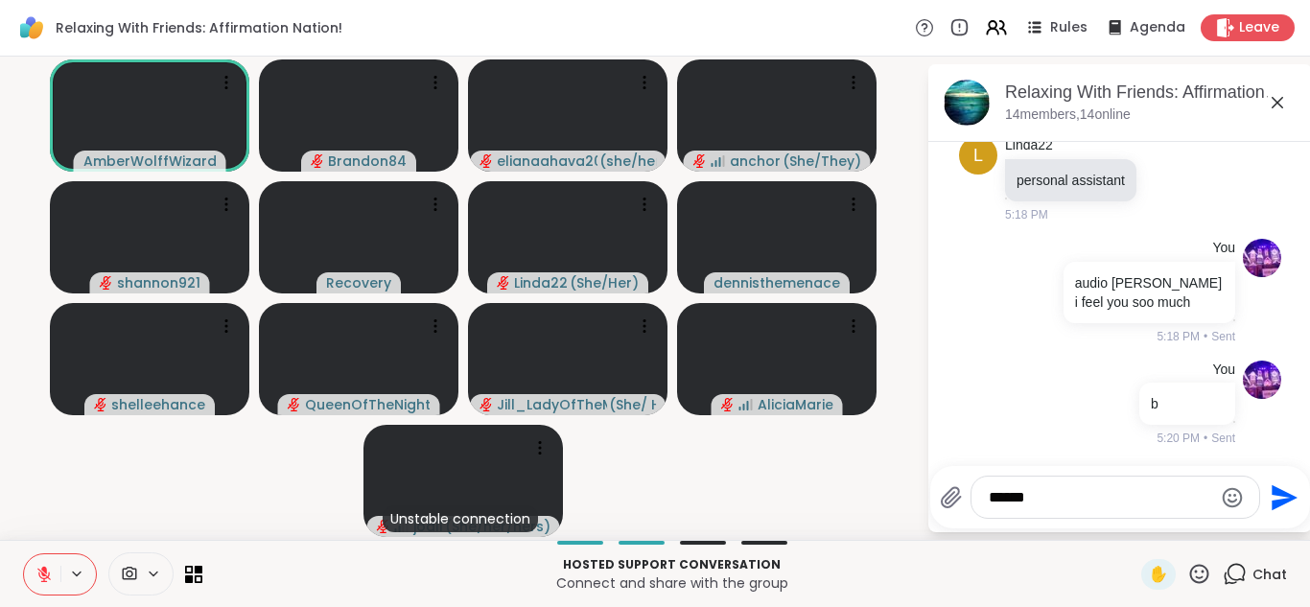
type textarea "*******"
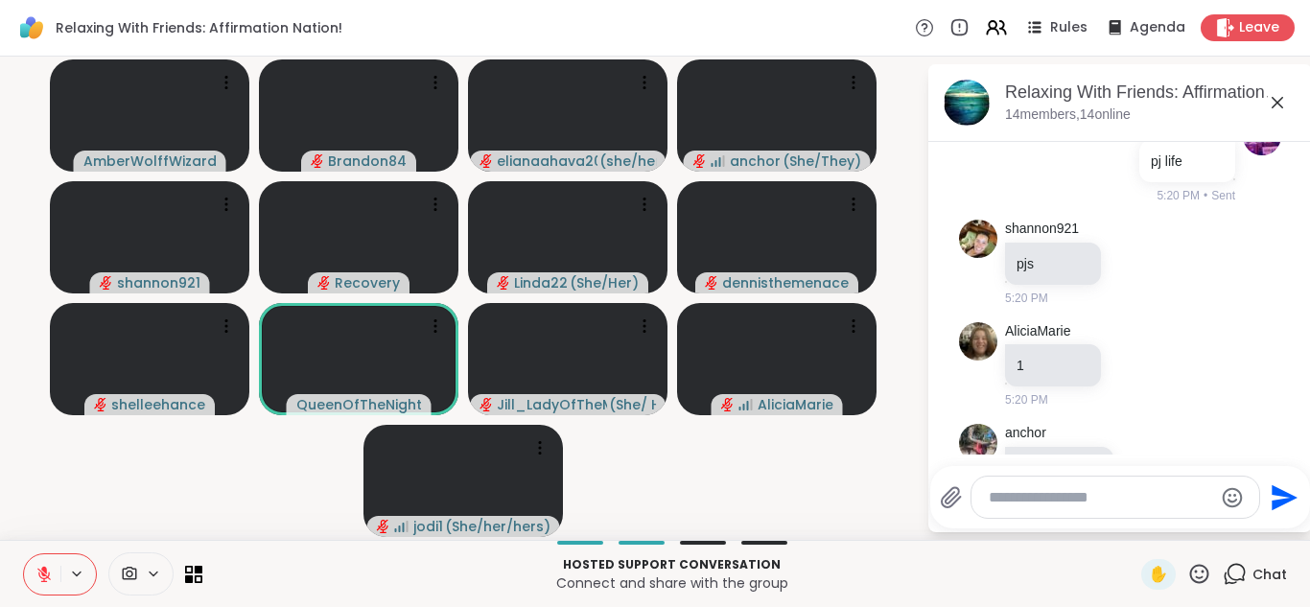
scroll to position [11781, 0]
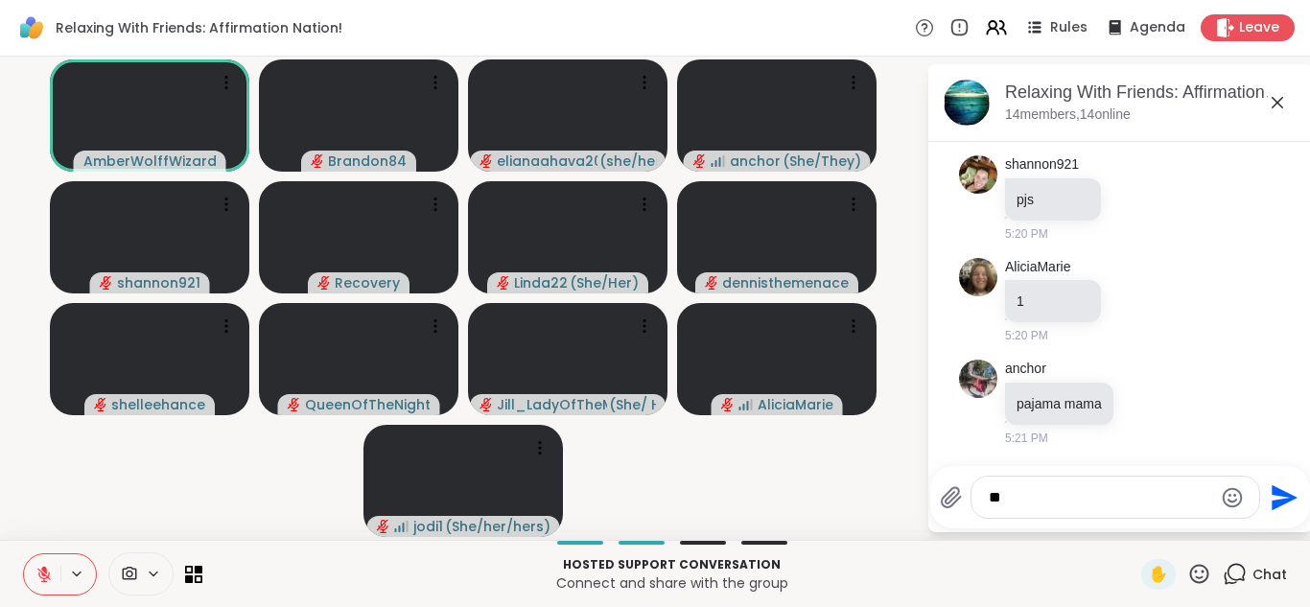
type textarea "*"
click at [1142, 397] on icon at bounding box center [1146, 401] width 17 height 19
click at [1142, 376] on div "Select Reaction: Heart" at bounding box center [1146, 370] width 17 height 17
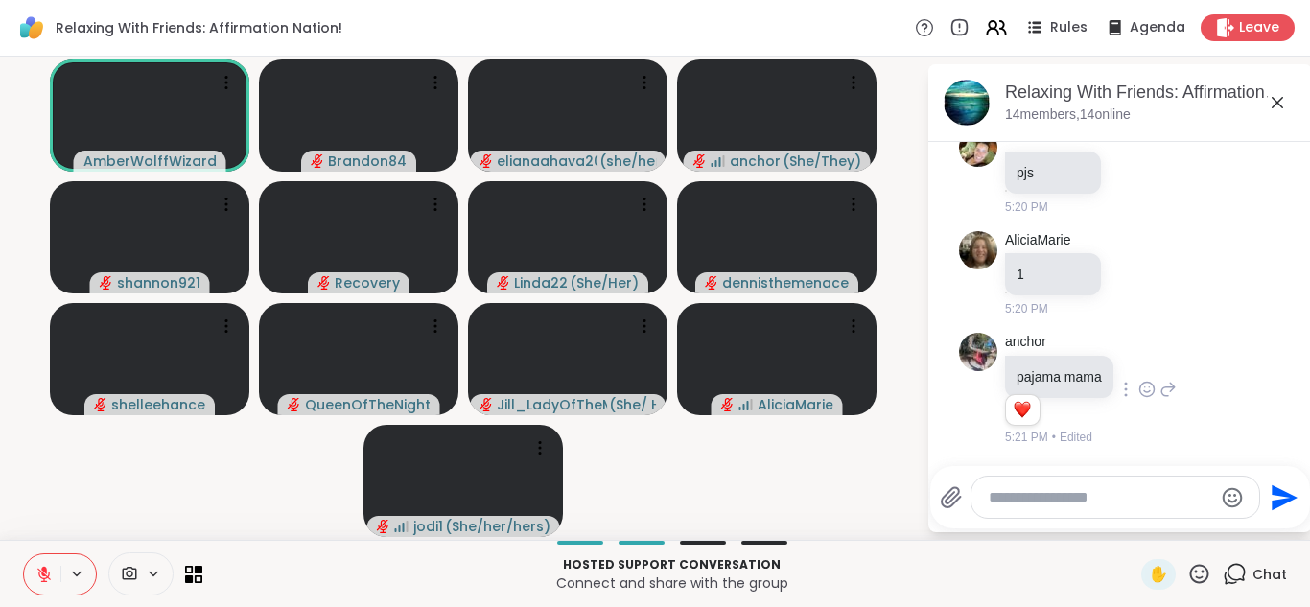
scroll to position [11808, 0]
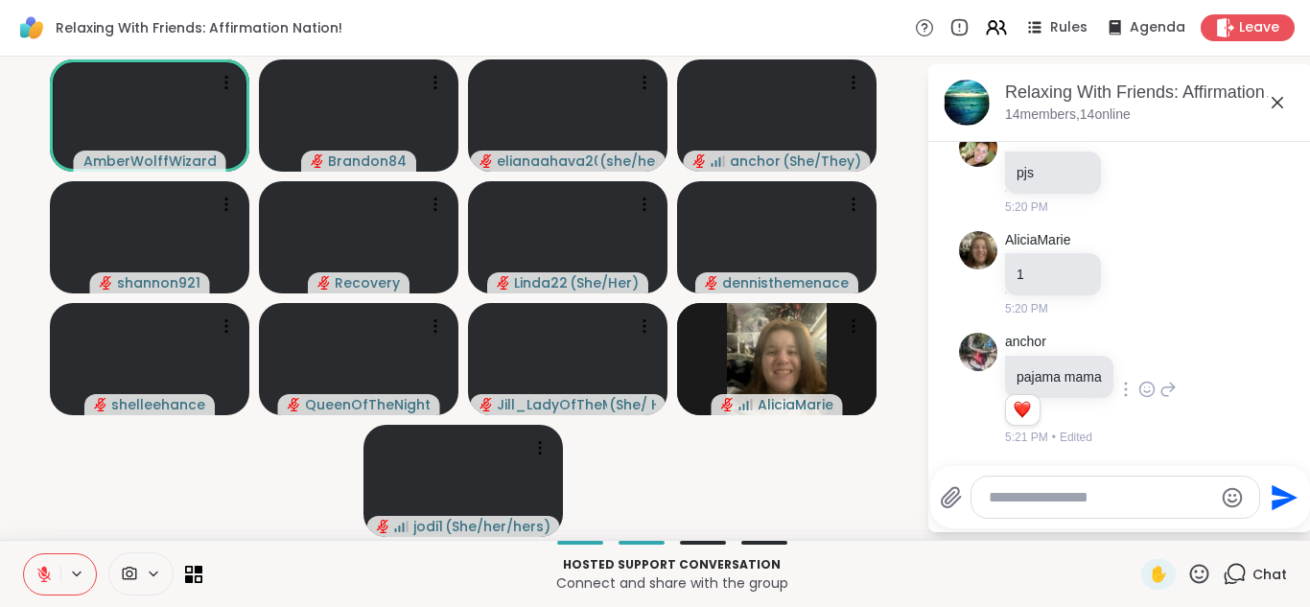
click at [1002, 489] on textarea "Type your message" at bounding box center [1099, 497] width 223 height 19
type textarea "*"
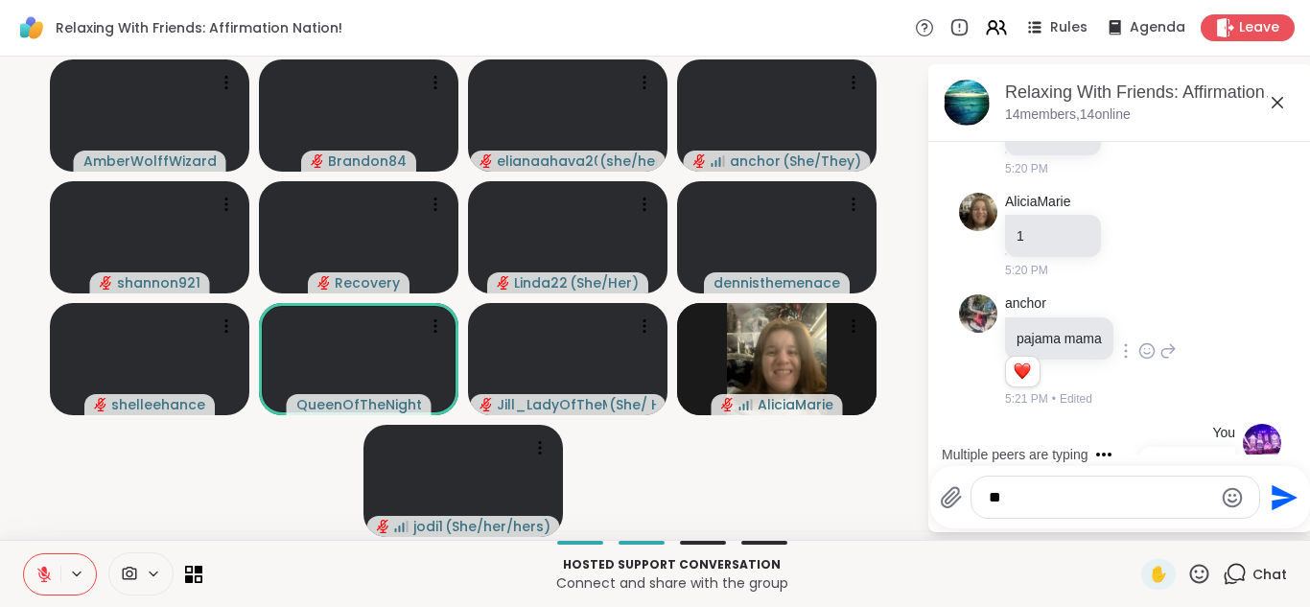
scroll to position [12013, 0]
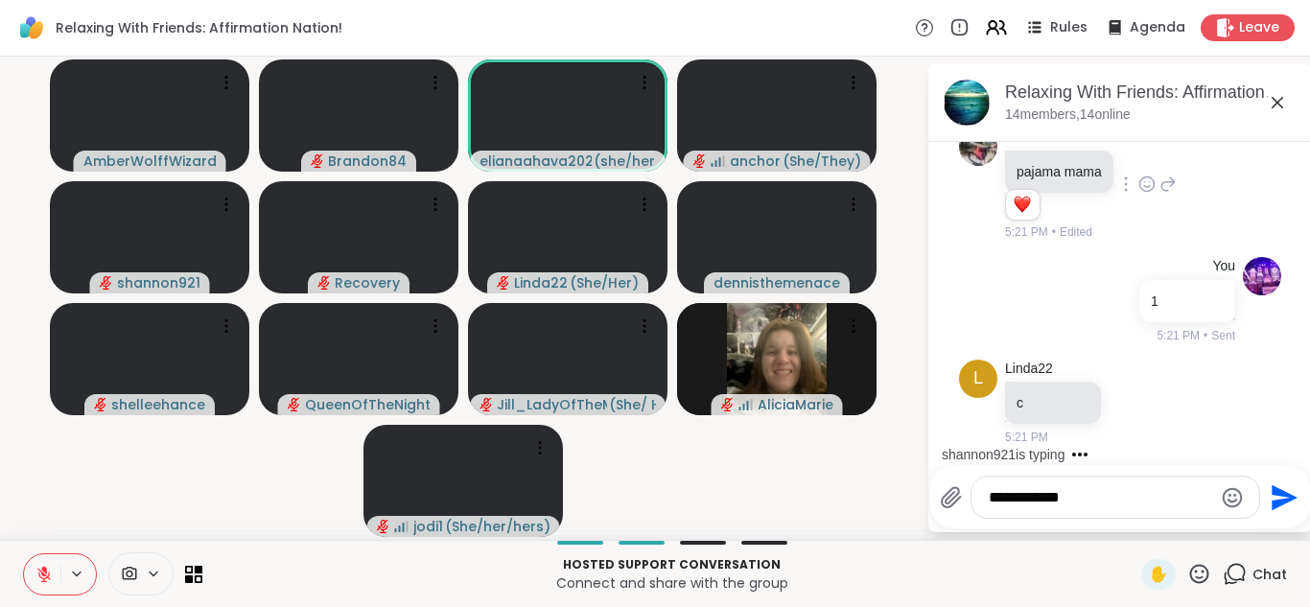
type textarea "**********"
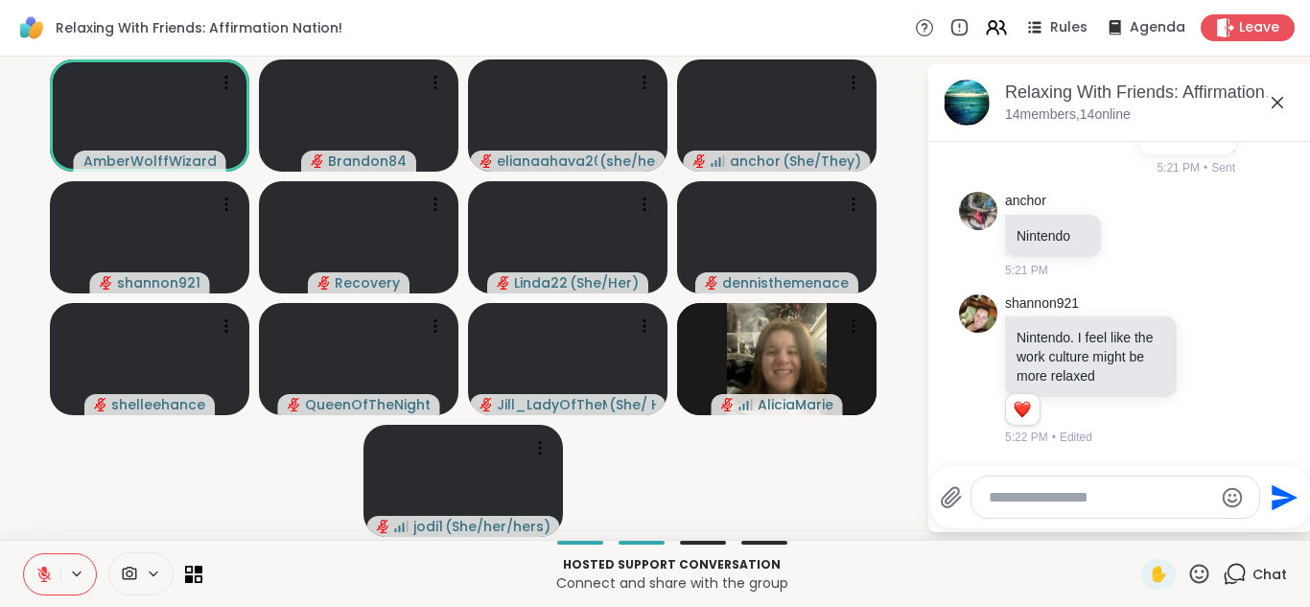
scroll to position [12404, 0]
type textarea "**********"
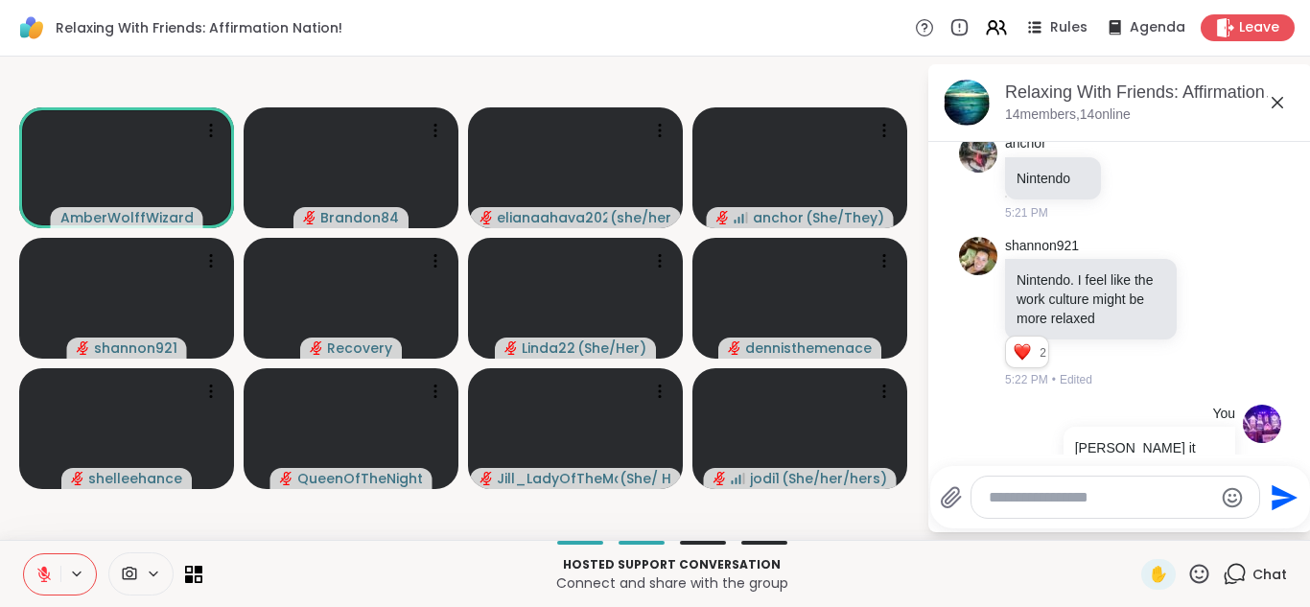
scroll to position [12507, 0]
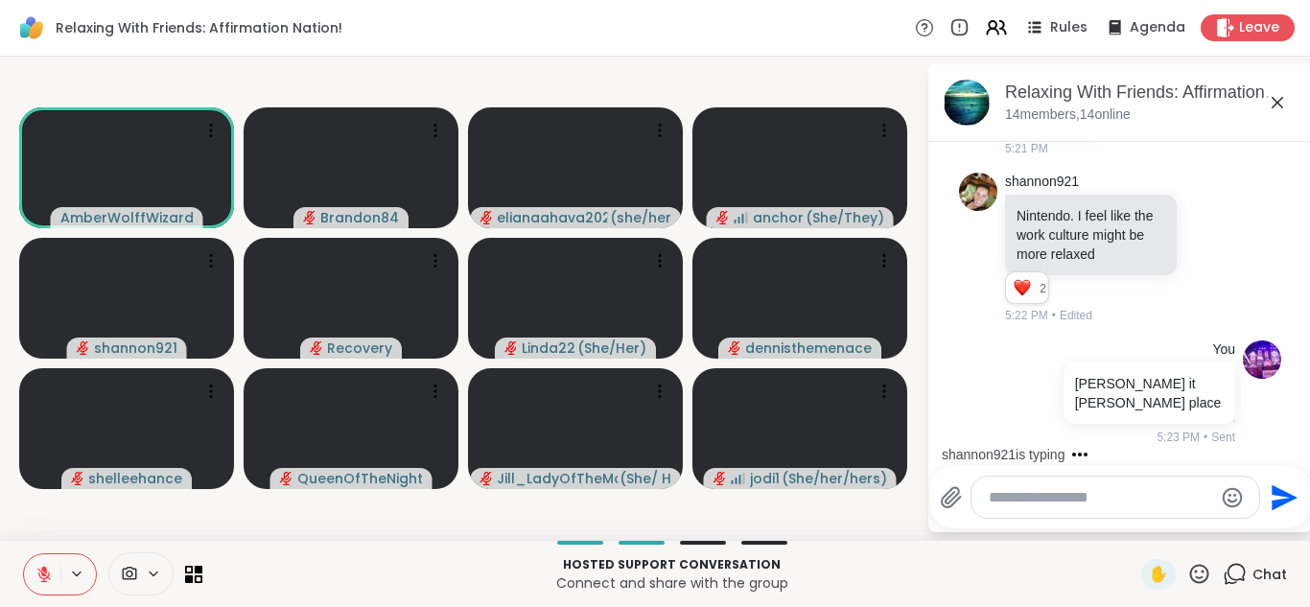
type textarea "*"
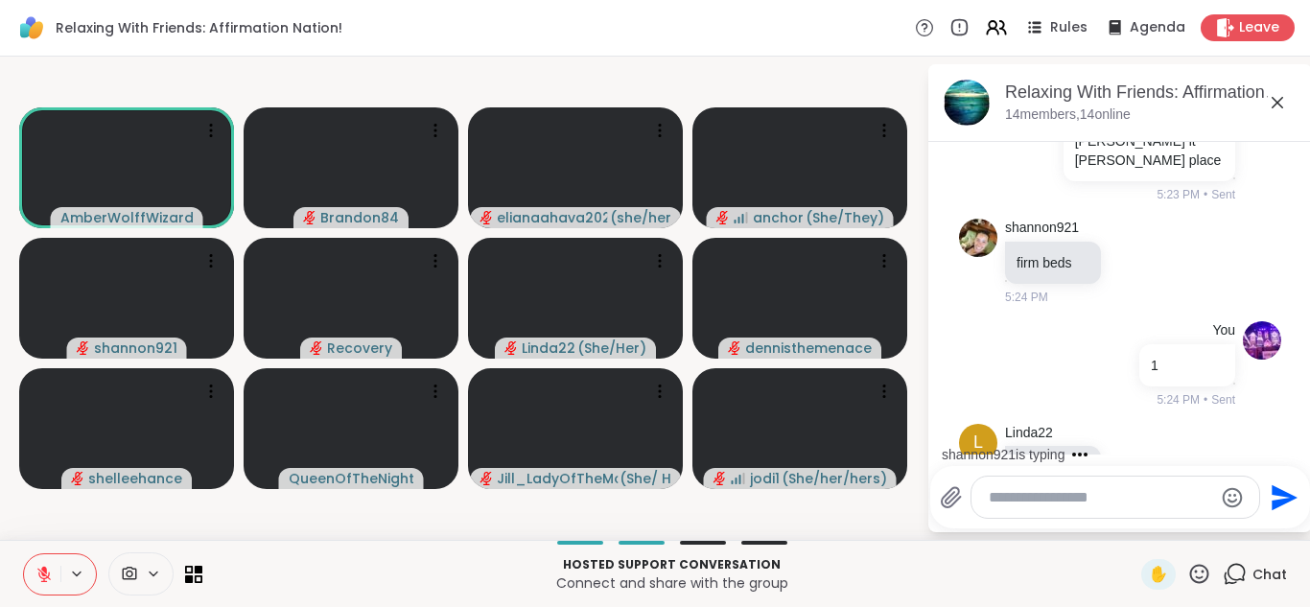
scroll to position [12813, 0]
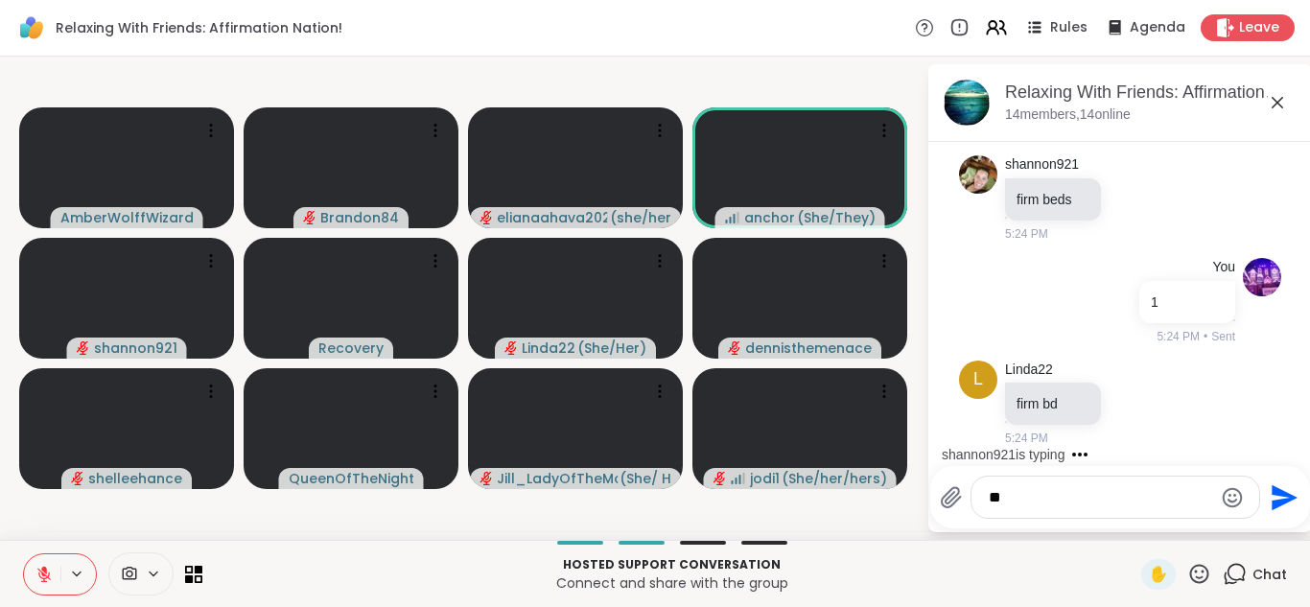
type textarea "*"
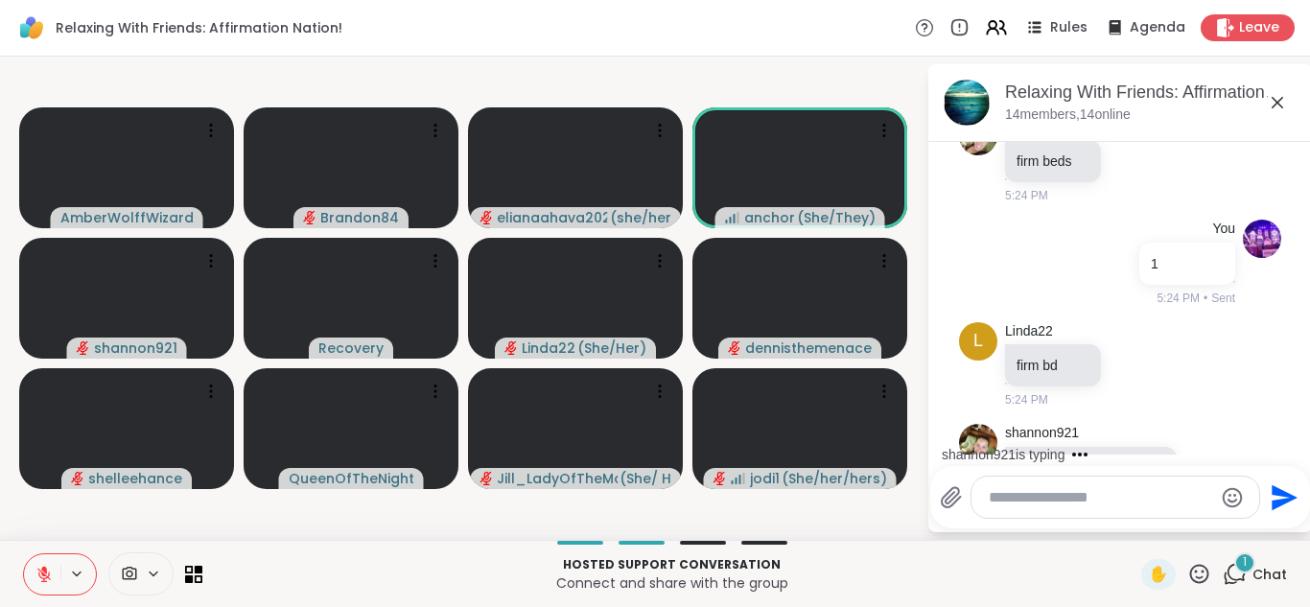
scroll to position [12973, 0]
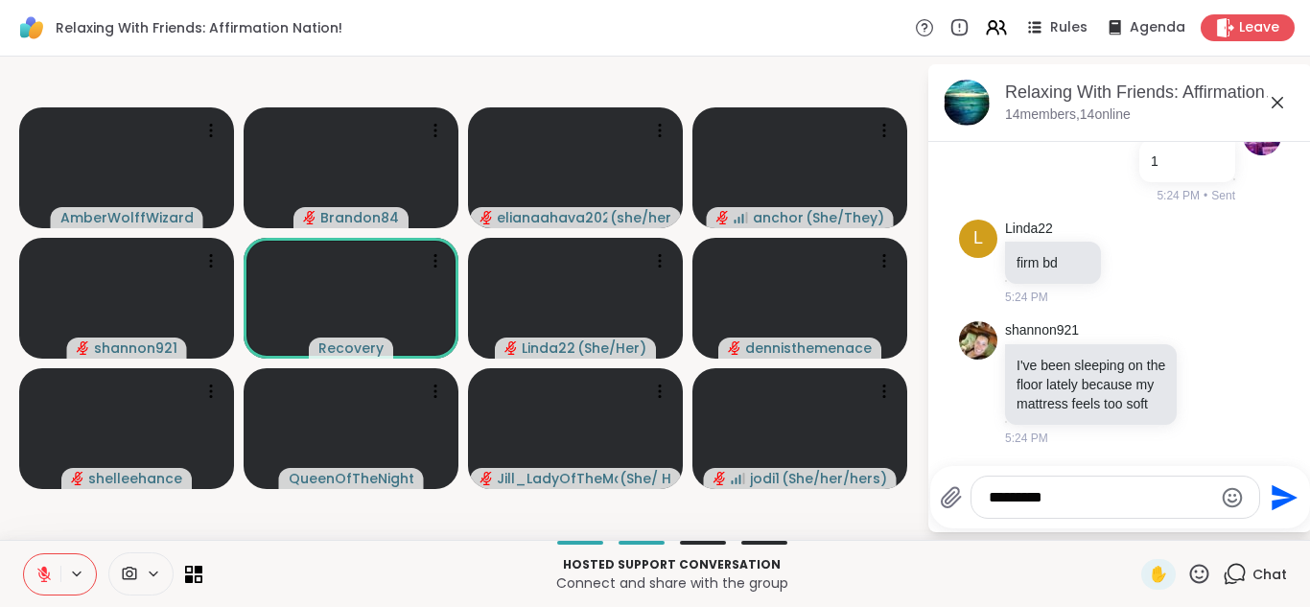
type textarea "**********"
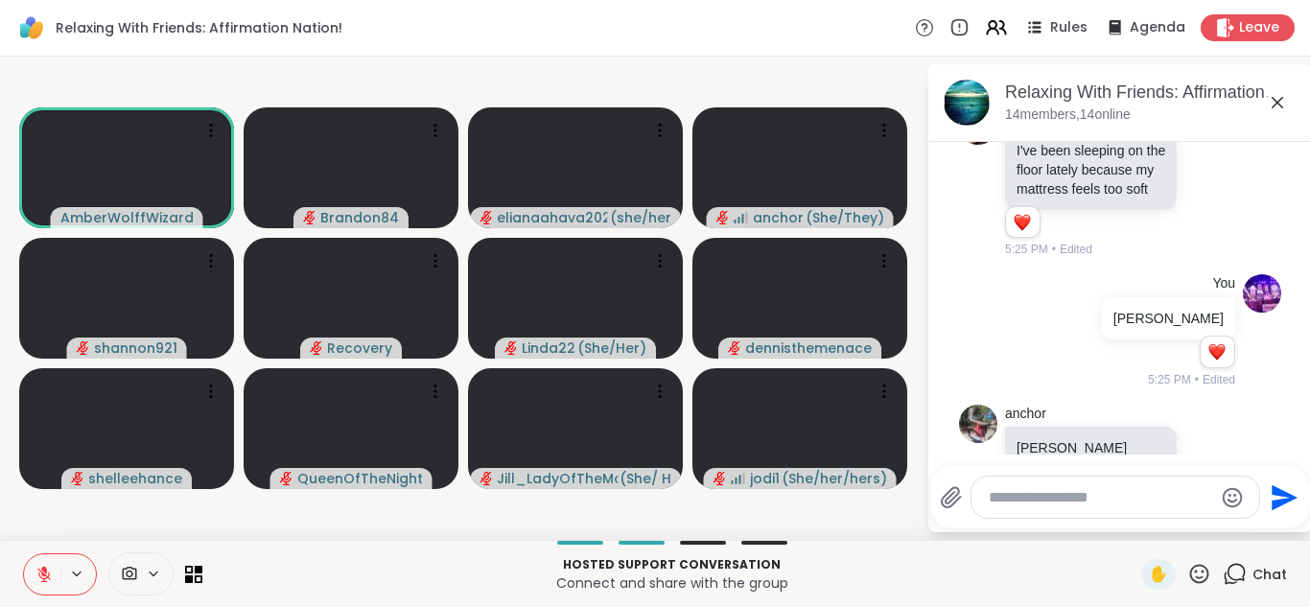
scroll to position [13251, 0]
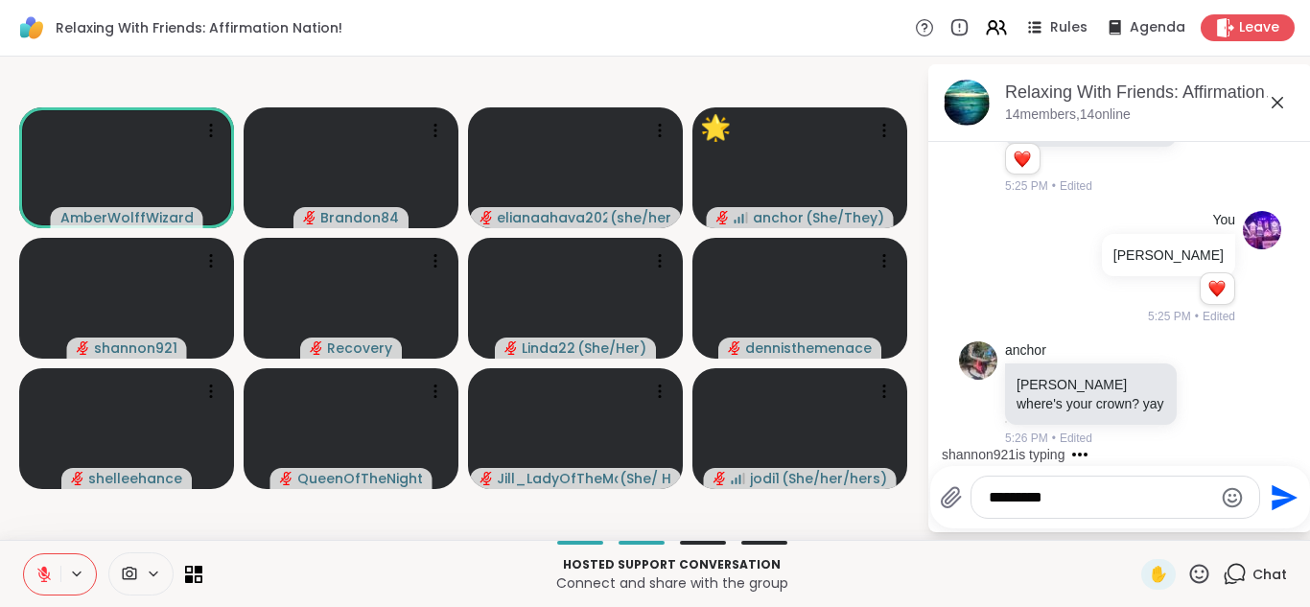
type textarea "**********"
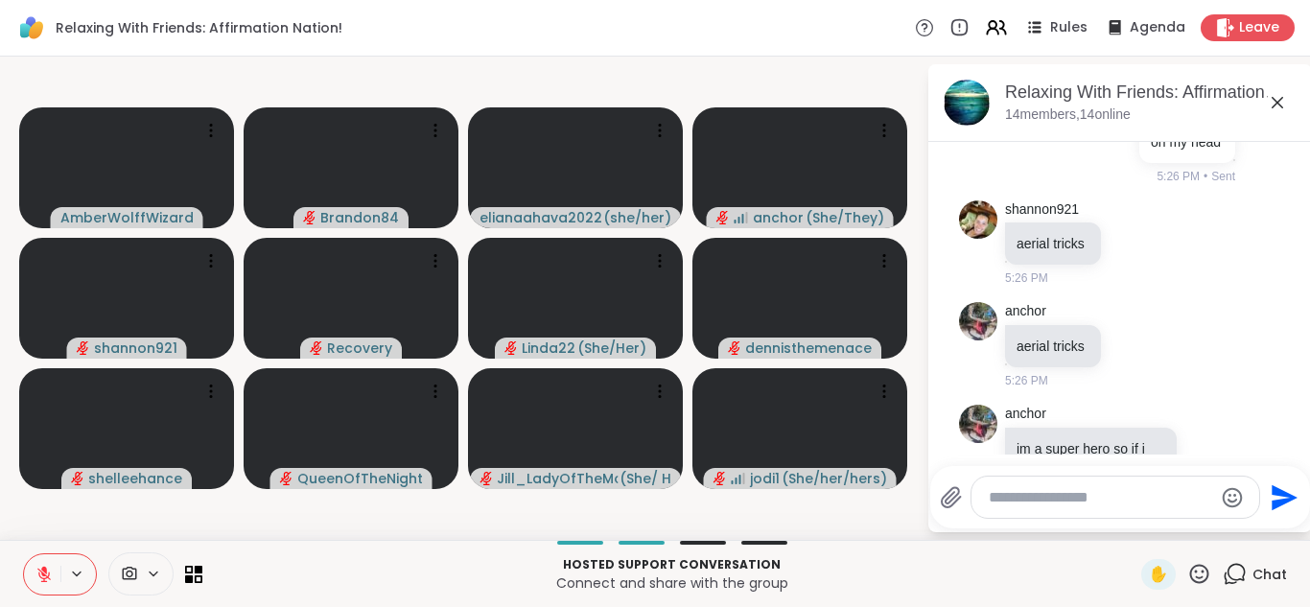
scroll to position [13698, 0]
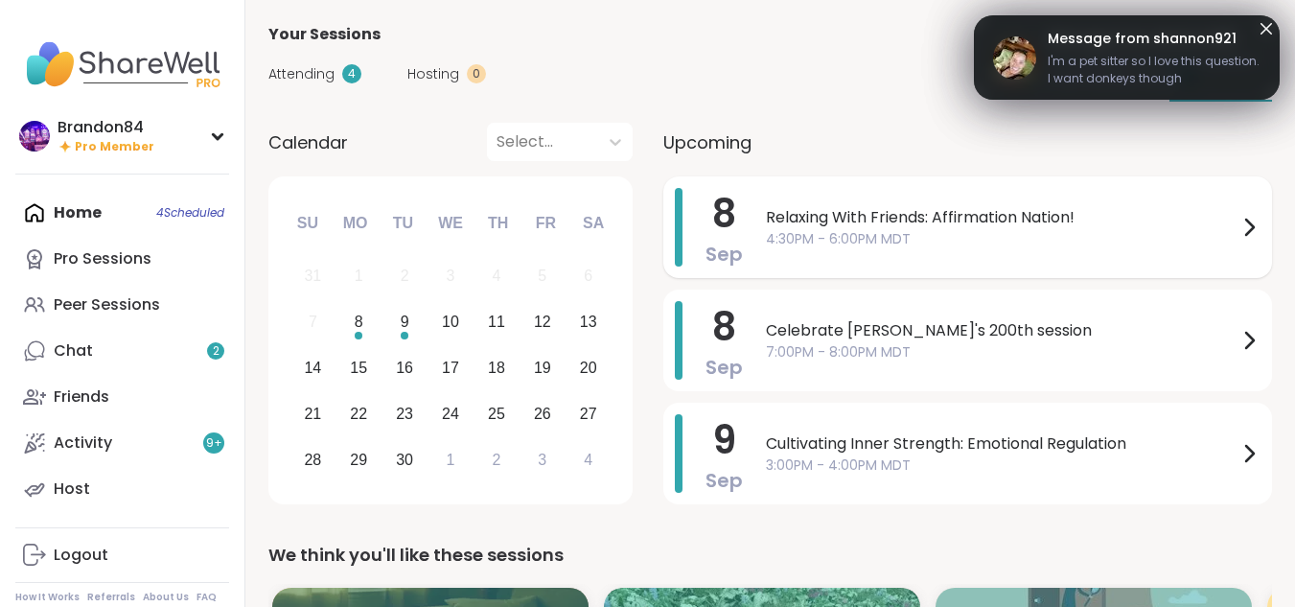
click at [982, 235] on span "4:30PM - 6:00PM MDT" at bounding box center [1002, 239] width 472 height 20
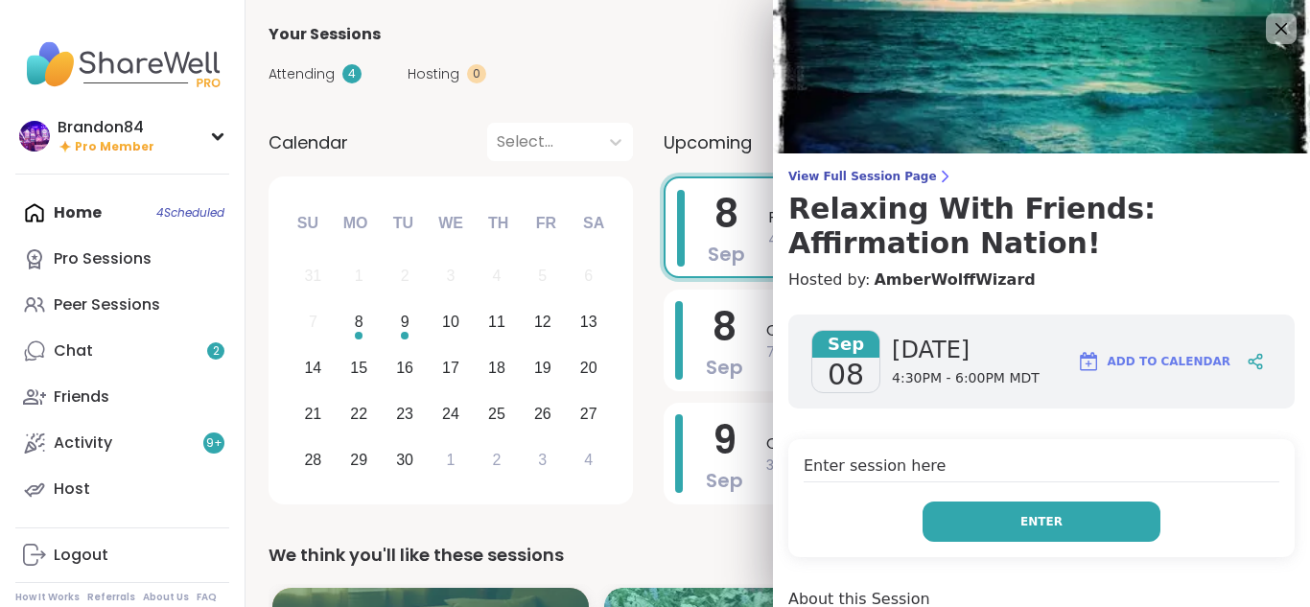
click at [1020, 523] on span "Enter" at bounding box center [1041, 521] width 42 height 17
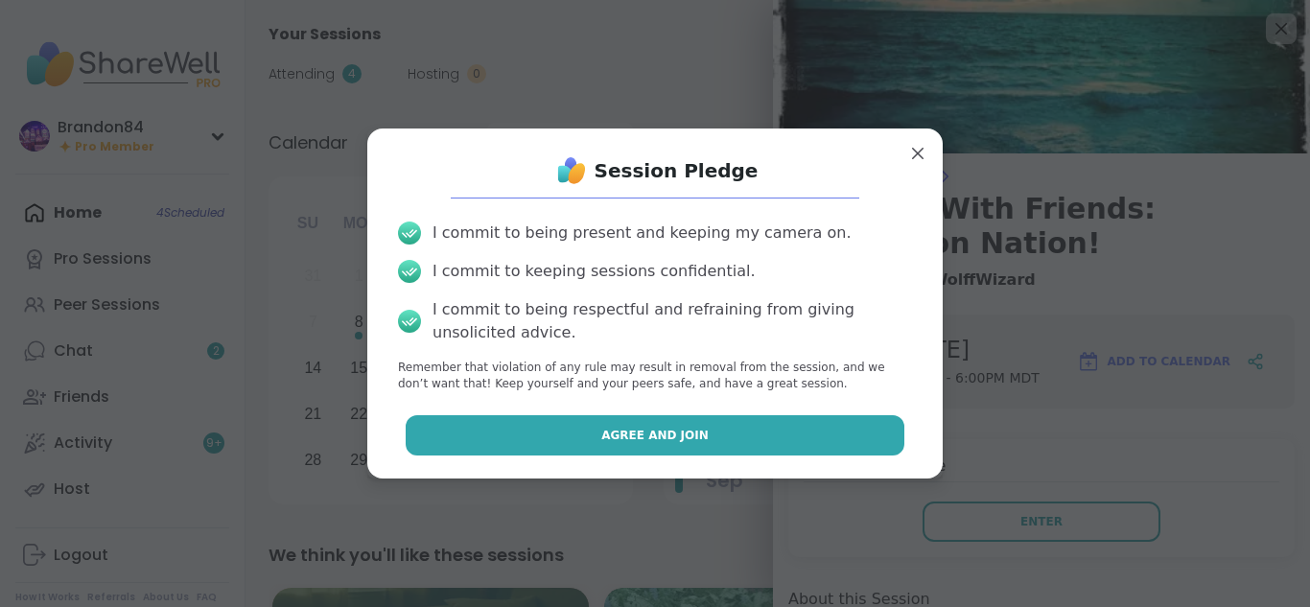
click at [754, 432] on button "Agree and Join" at bounding box center [655, 435] width 499 height 40
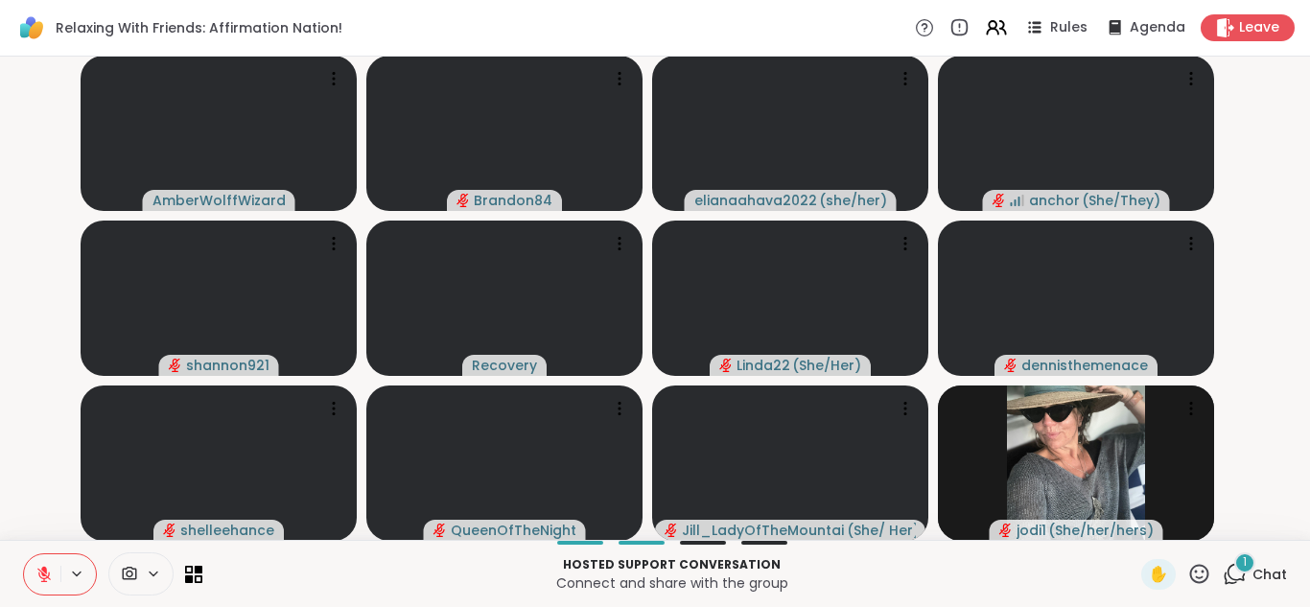
click at [1242, 561] on span "1" at bounding box center [1244, 562] width 4 height 16
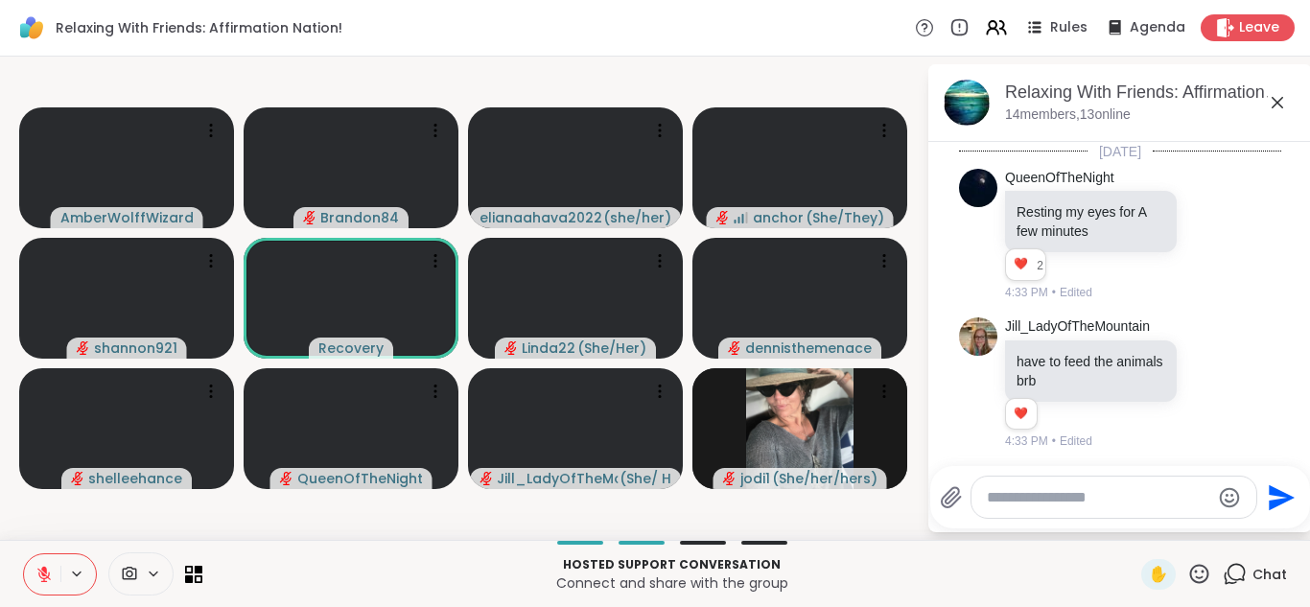
scroll to position [13911, 0]
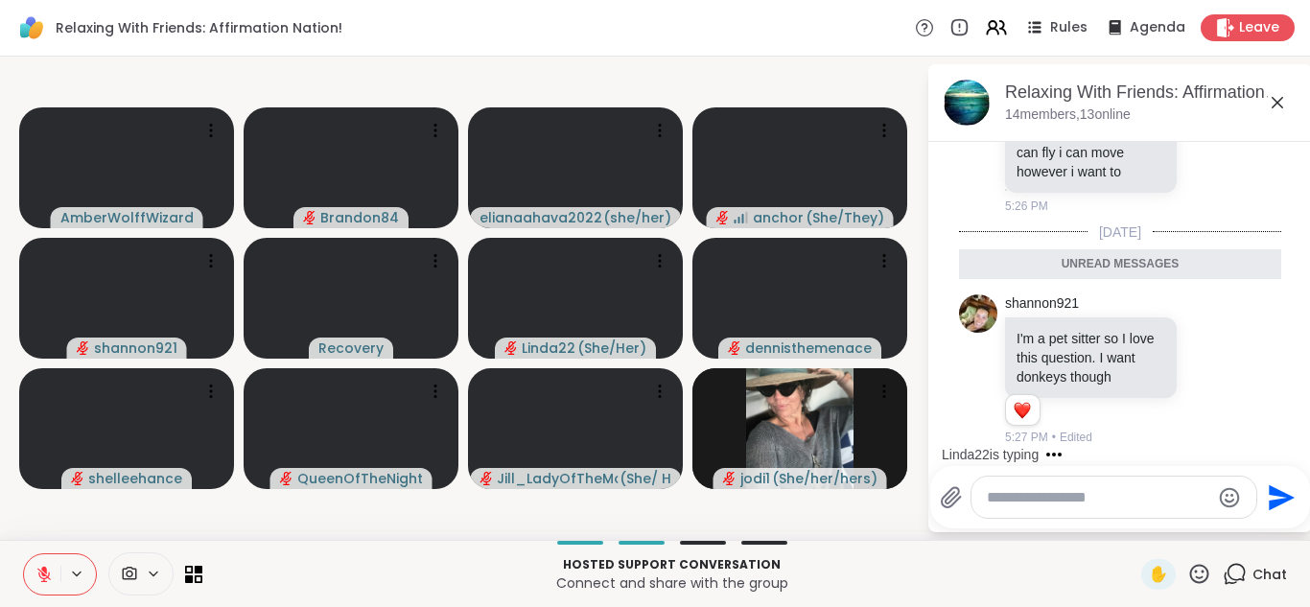
click at [1026, 495] on textarea "Type your message" at bounding box center [1097, 497] width 223 height 19
type textarea "*"
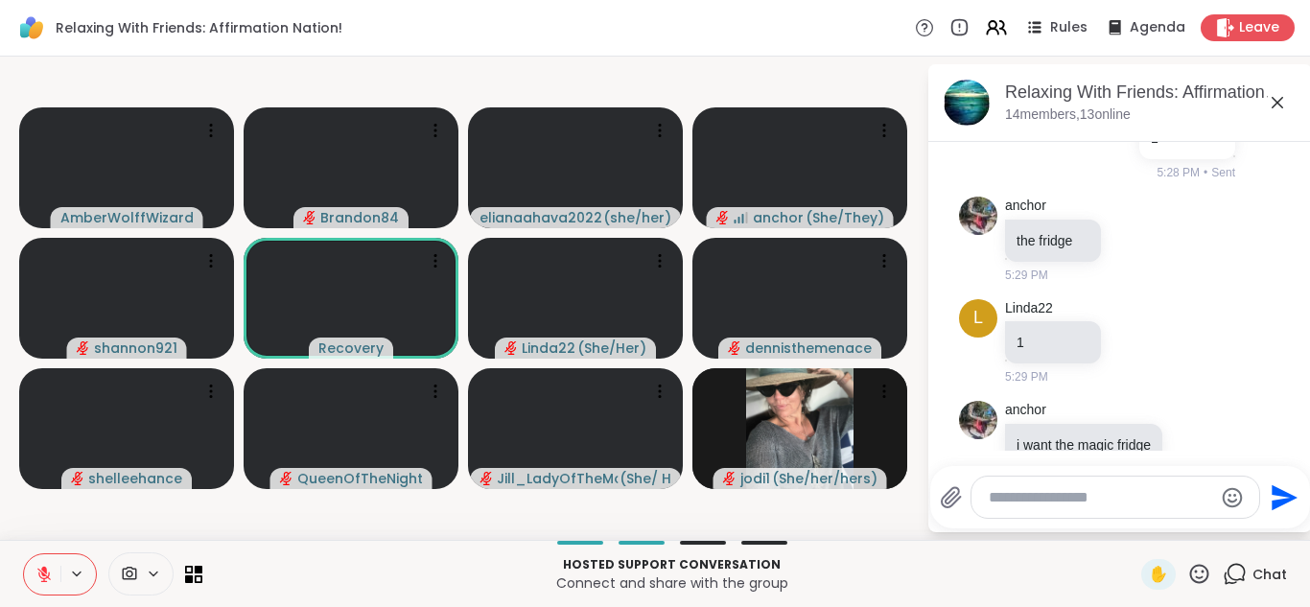
scroll to position [14396, 0]
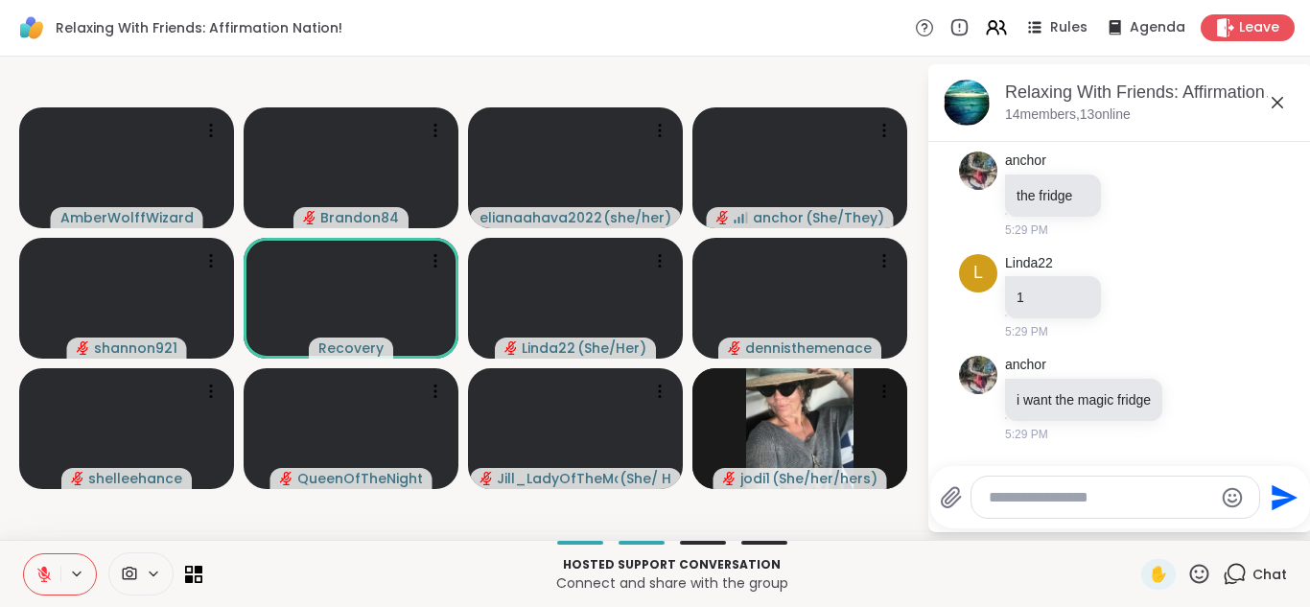
click at [989, 493] on textarea "Type your message" at bounding box center [1099, 497] width 223 height 19
type textarea "*"
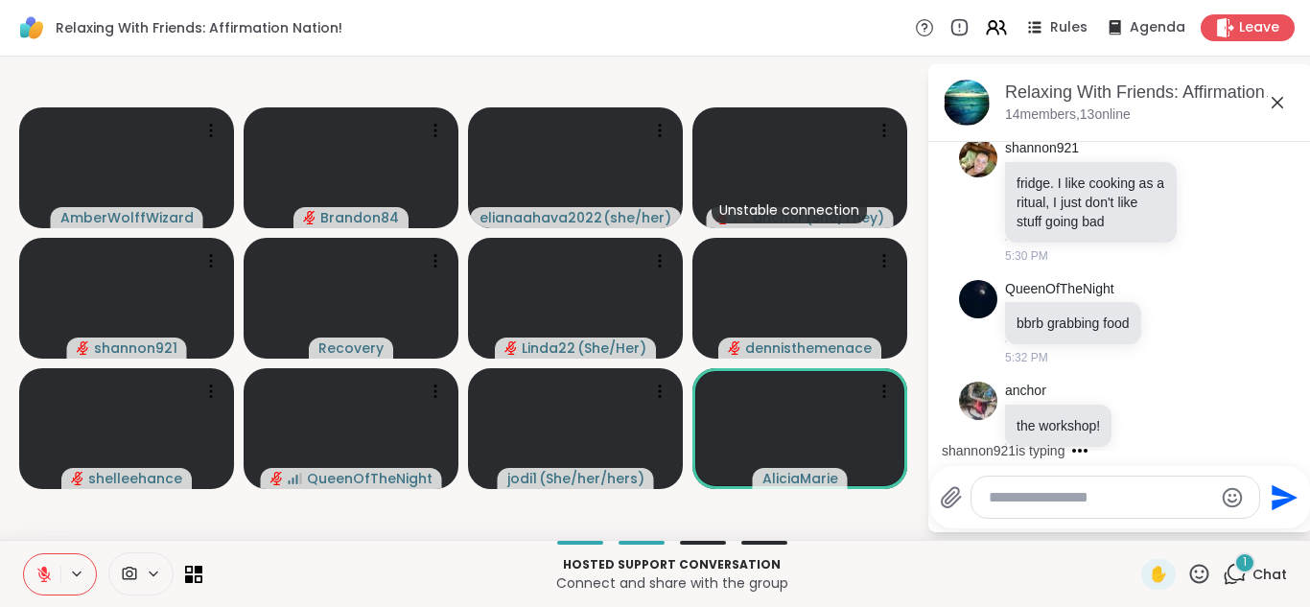
scroll to position [14871, 0]
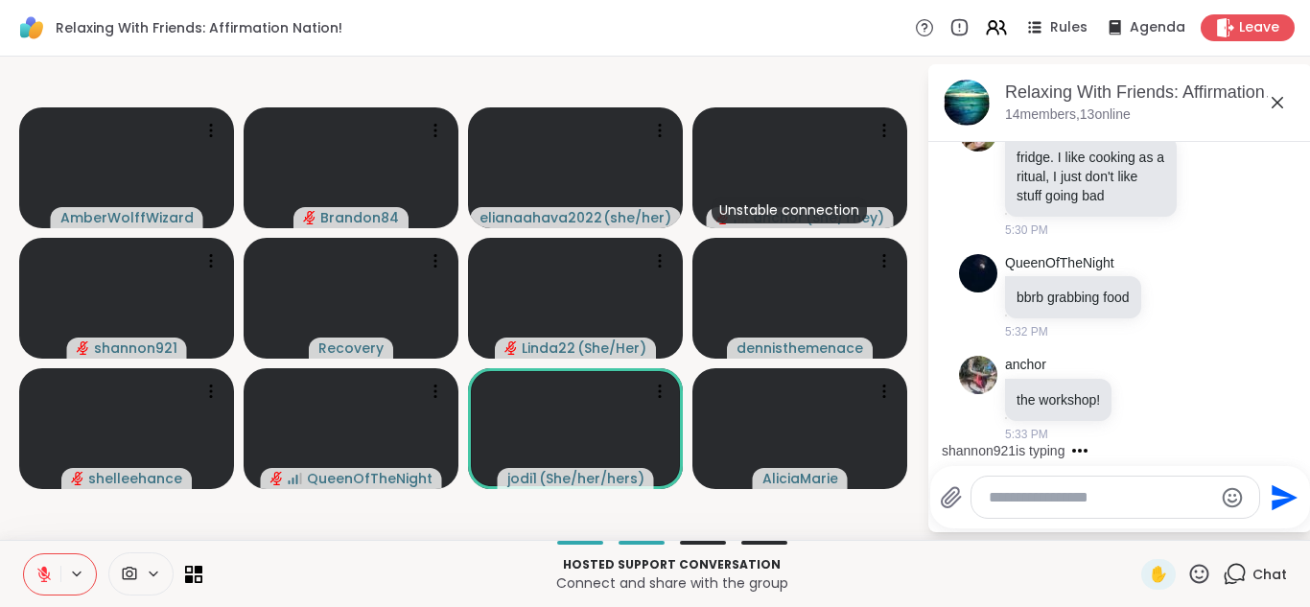
click at [989, 493] on textarea "Type your message" at bounding box center [1099, 497] width 223 height 19
type textarea "*"
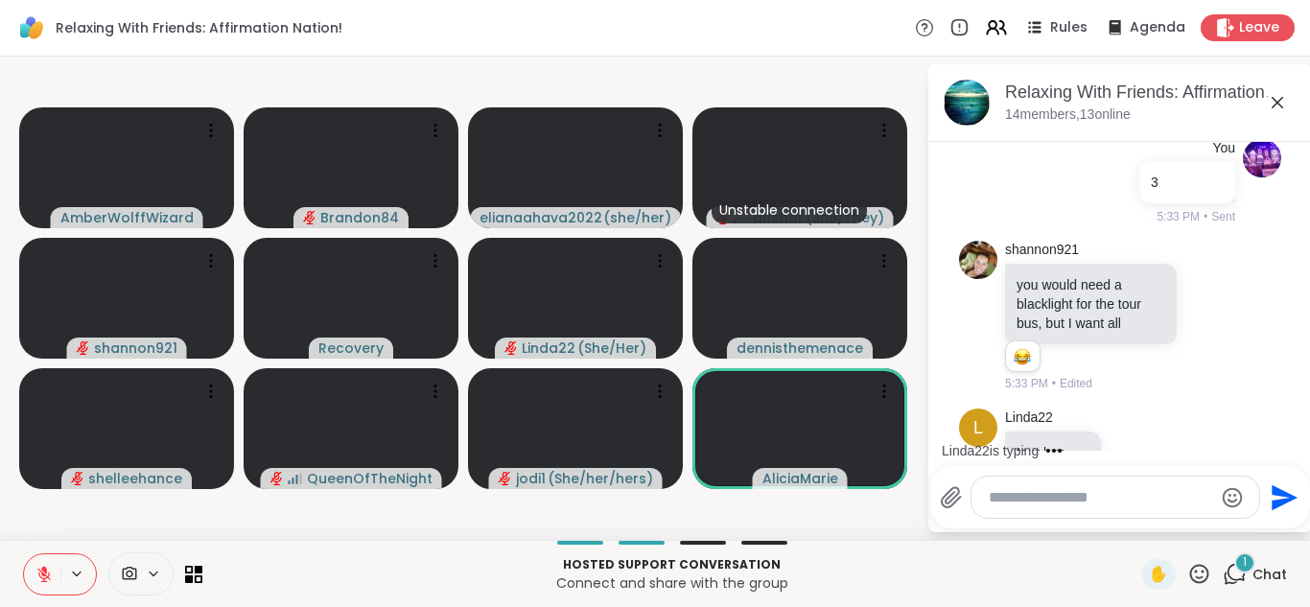
scroll to position [15243, 0]
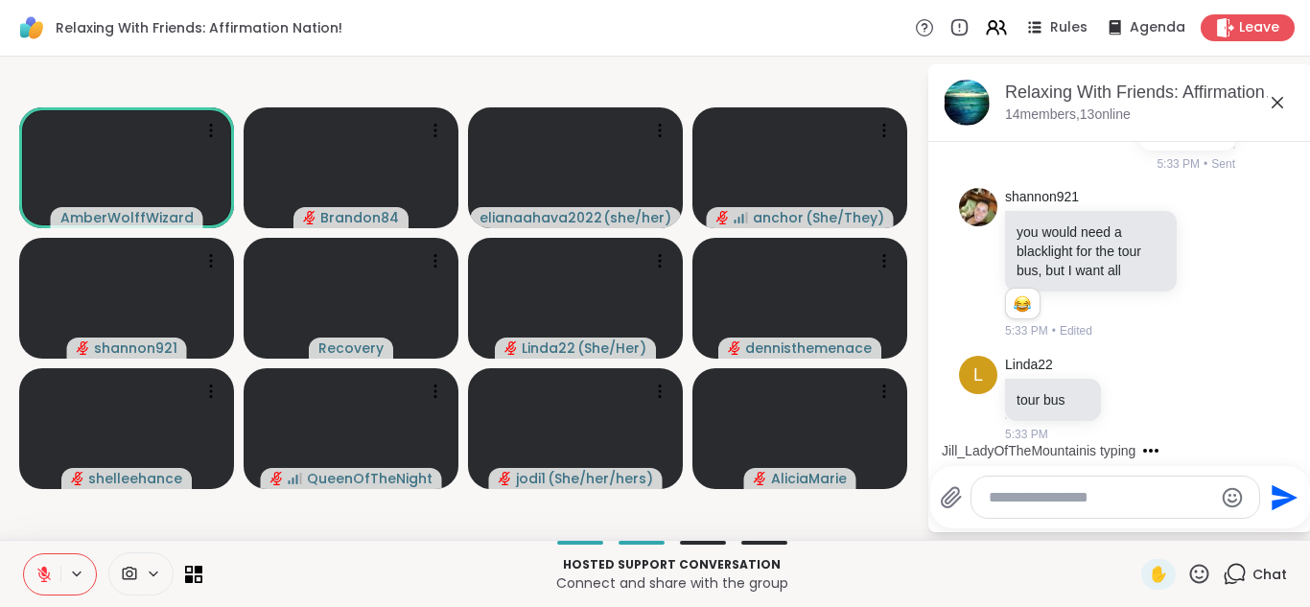
type textarea "*"
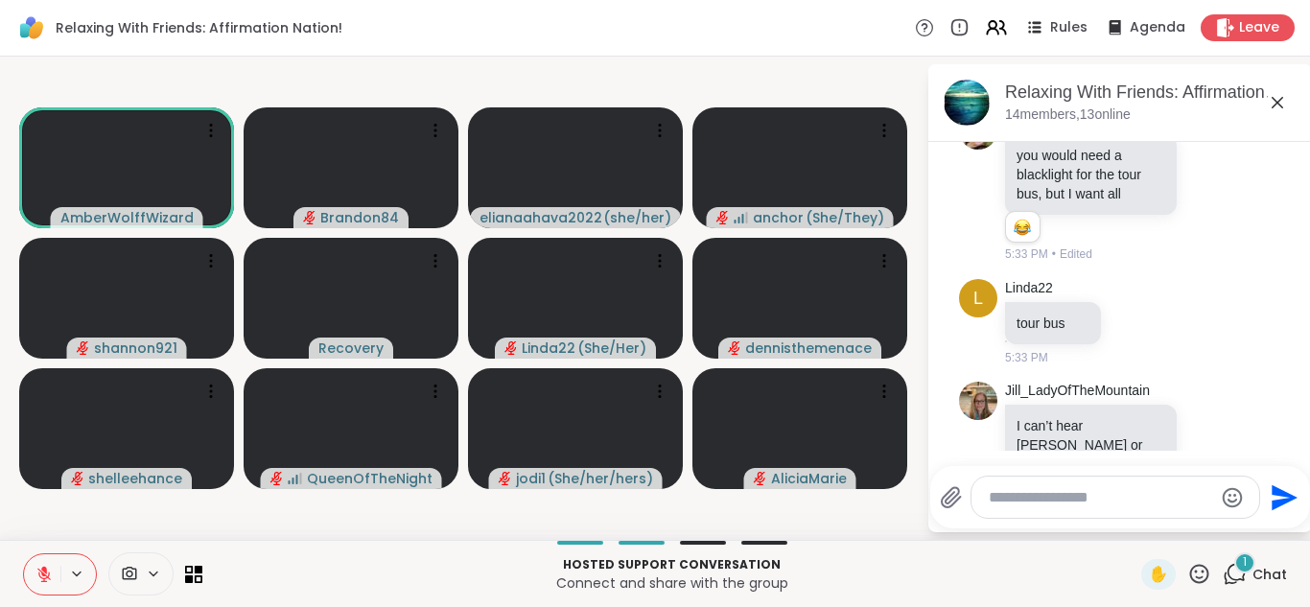
scroll to position [15505, 0]
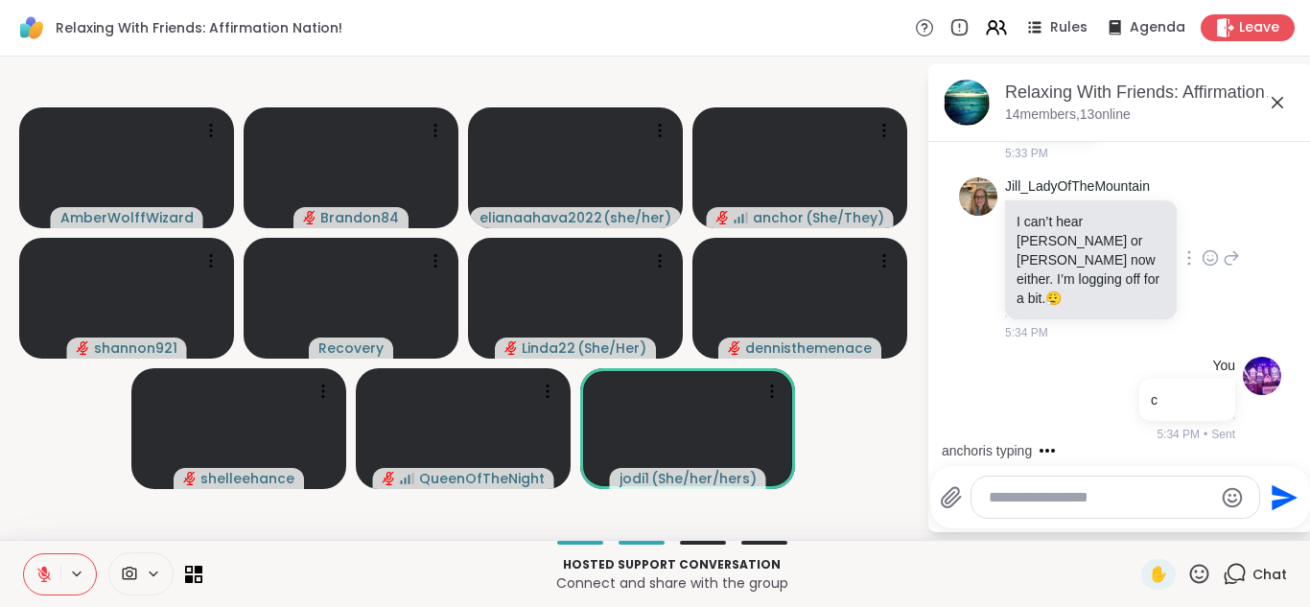
click at [1201, 262] on icon at bounding box center [1209, 257] width 17 height 19
click at [1243, 236] on div "Select Reaction: Sad" at bounding box center [1251, 227] width 17 height 17
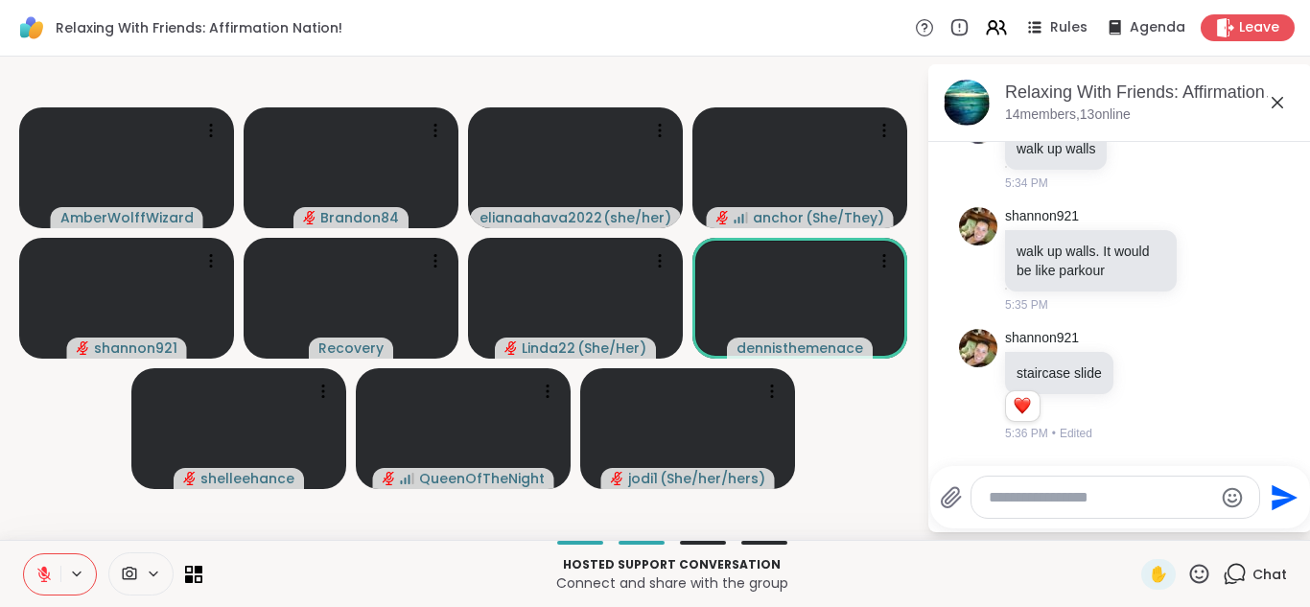
scroll to position [15885, 0]
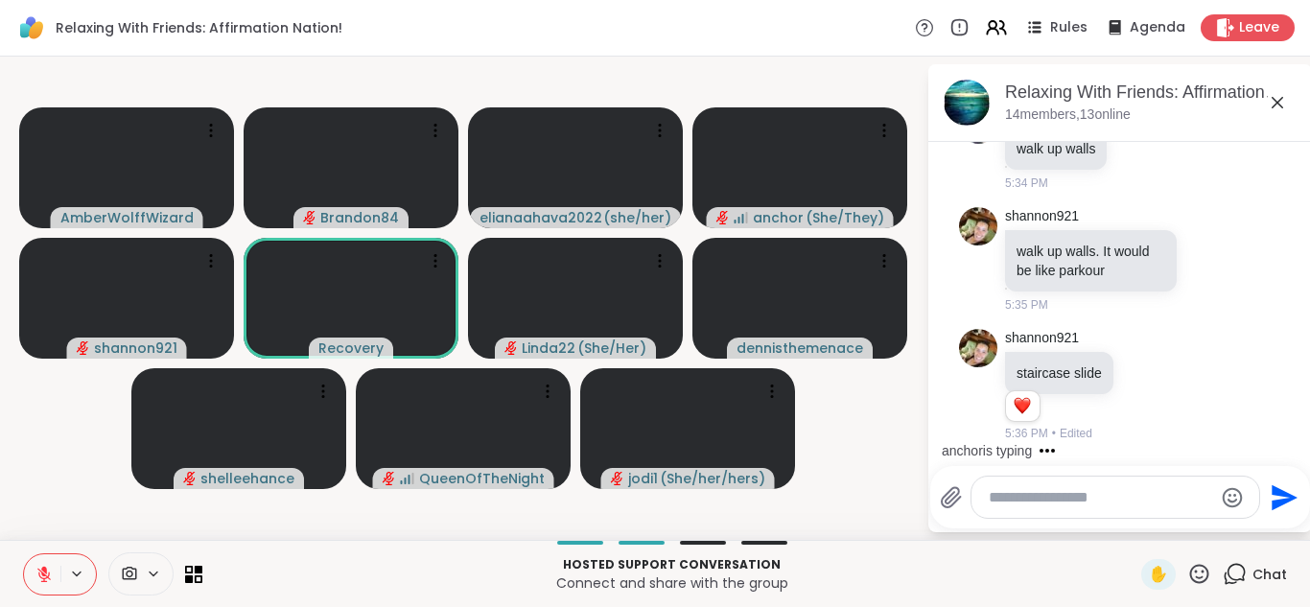
click at [994, 488] on textarea "Type your message" at bounding box center [1099, 497] width 223 height 19
type textarea "*"
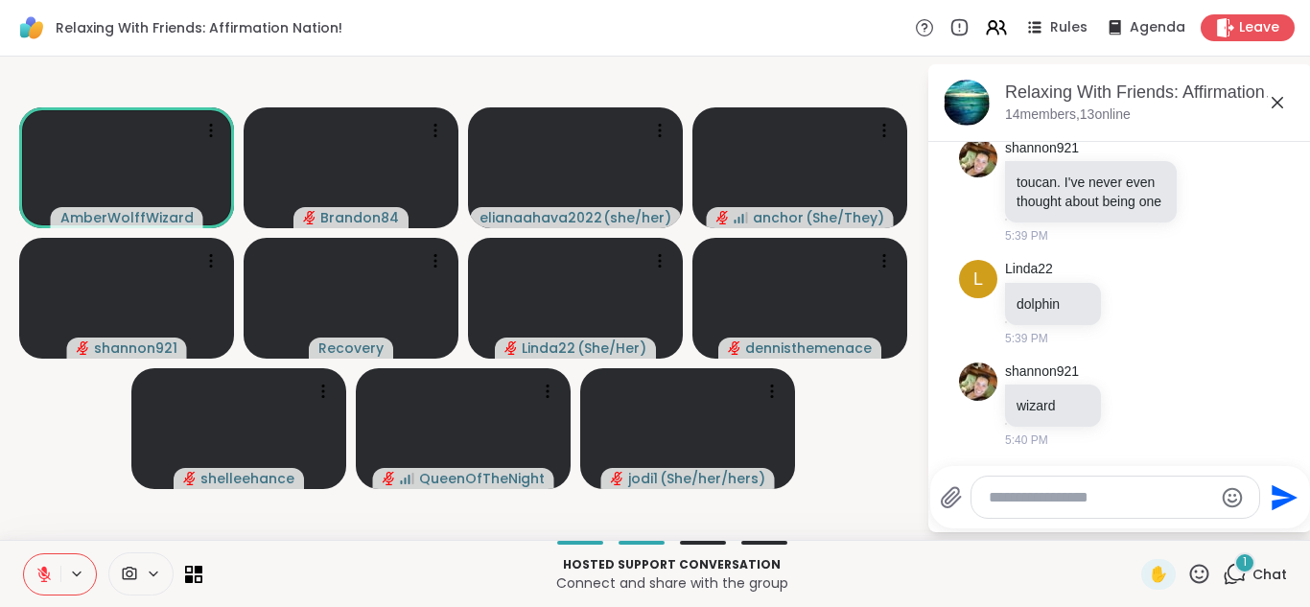
scroll to position [16697, 0]
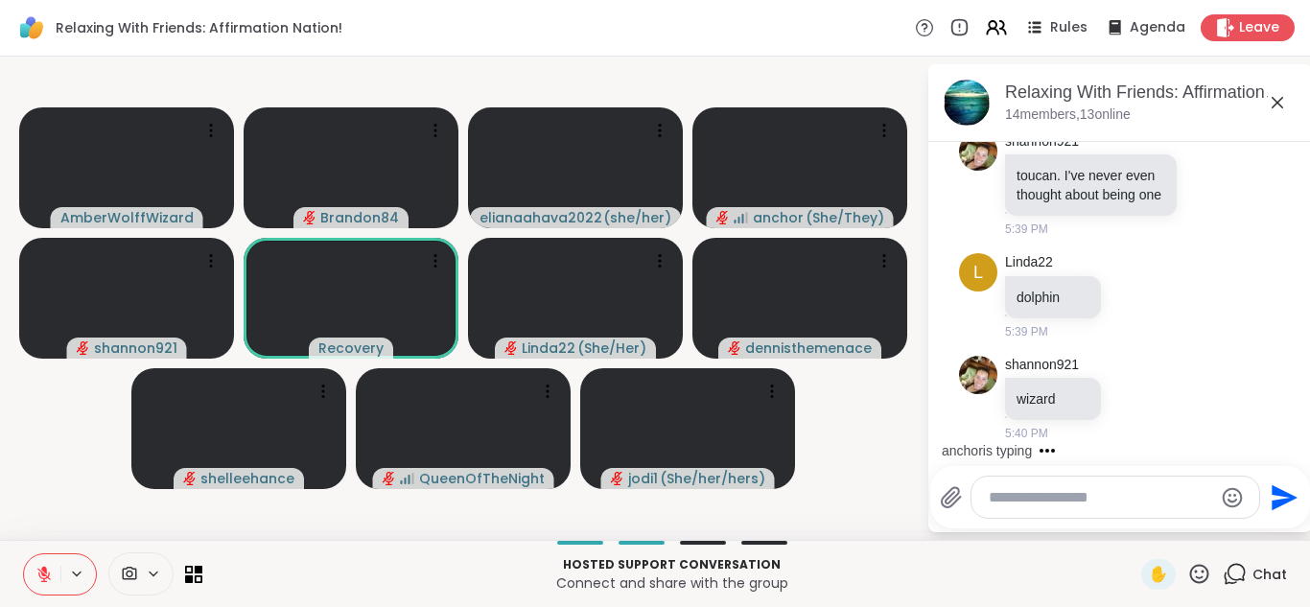
click at [1004, 497] on textarea "Type your message" at bounding box center [1099, 497] width 223 height 19
type textarea "*"
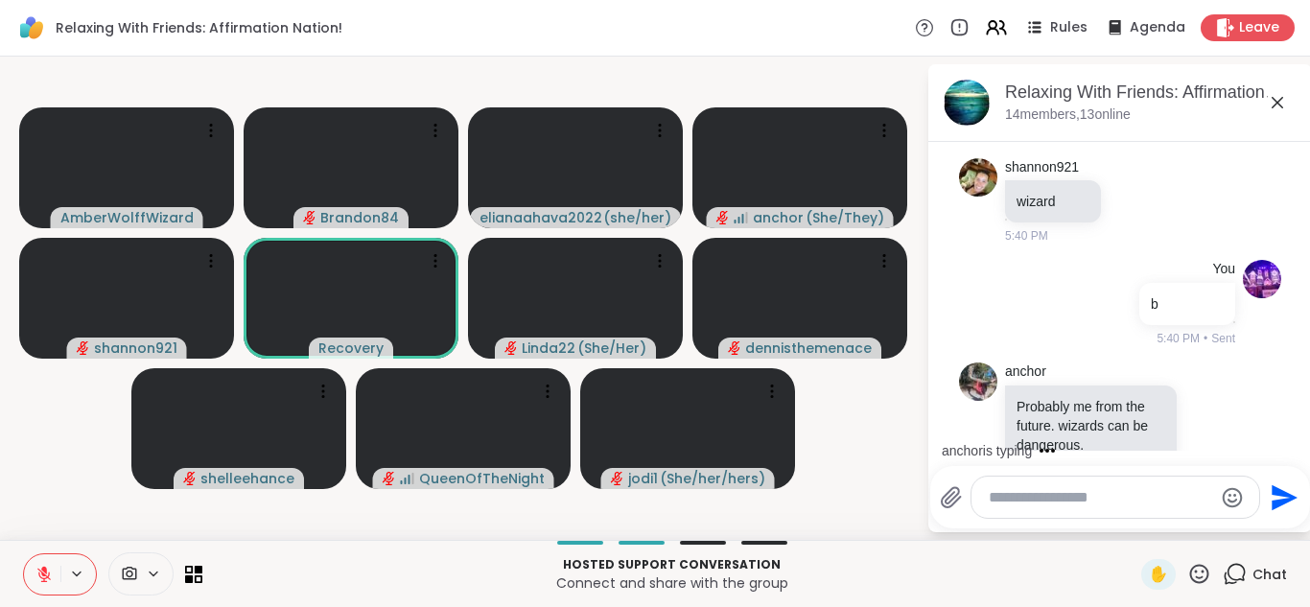
scroll to position [16940, 0]
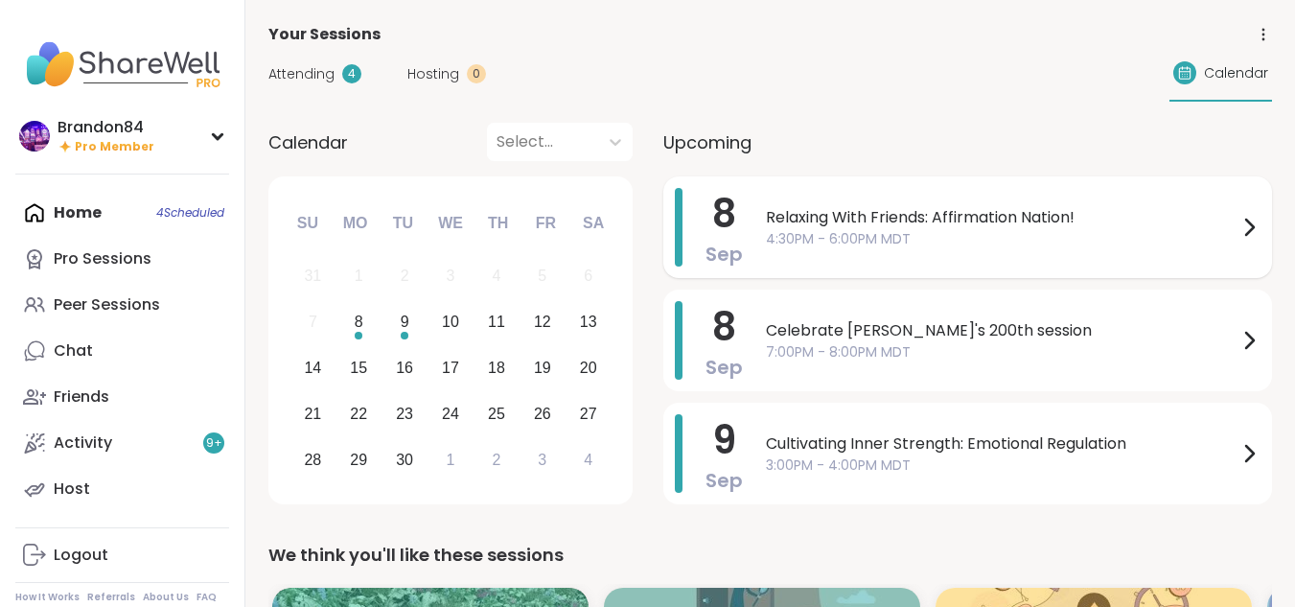
click at [954, 237] on span "4:30PM - 6:00PM MDT" at bounding box center [1002, 239] width 472 height 20
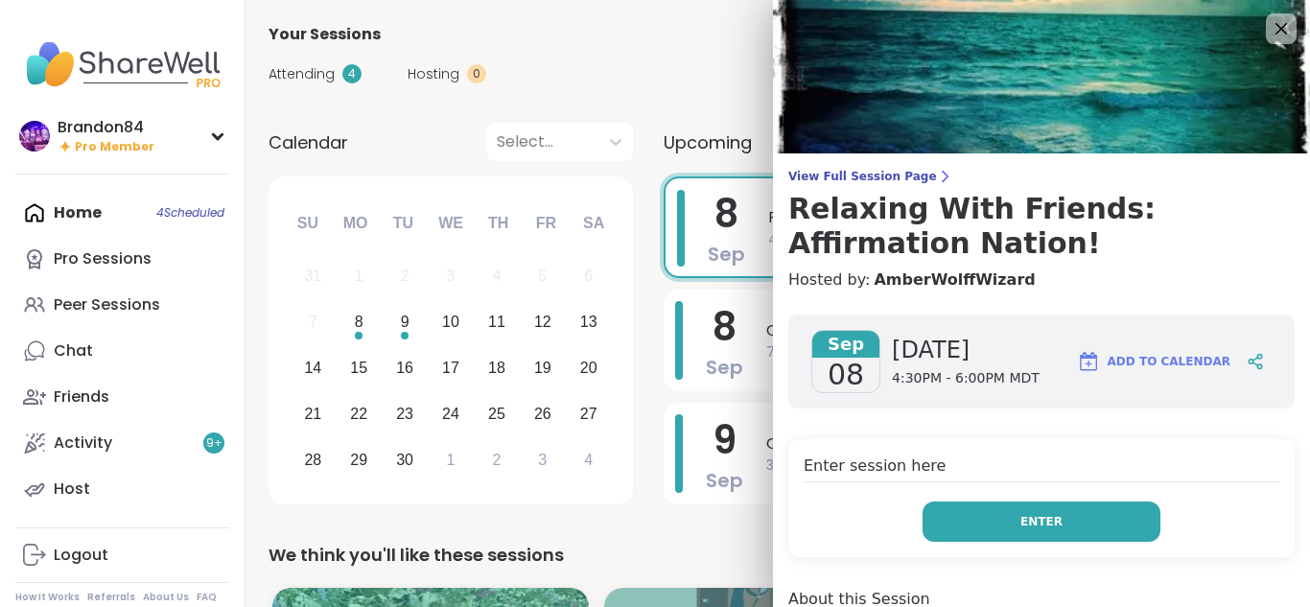
click at [995, 524] on button "Enter" at bounding box center [1041, 521] width 238 height 40
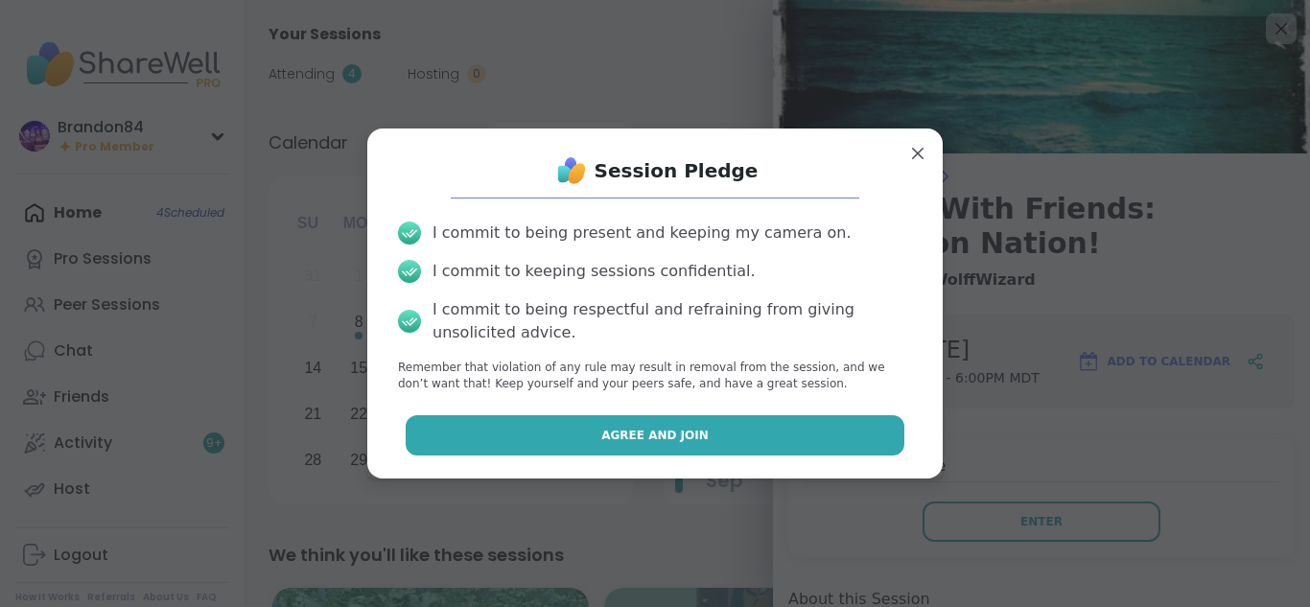
click at [620, 433] on span "Agree and Join" at bounding box center [654, 435] width 107 height 17
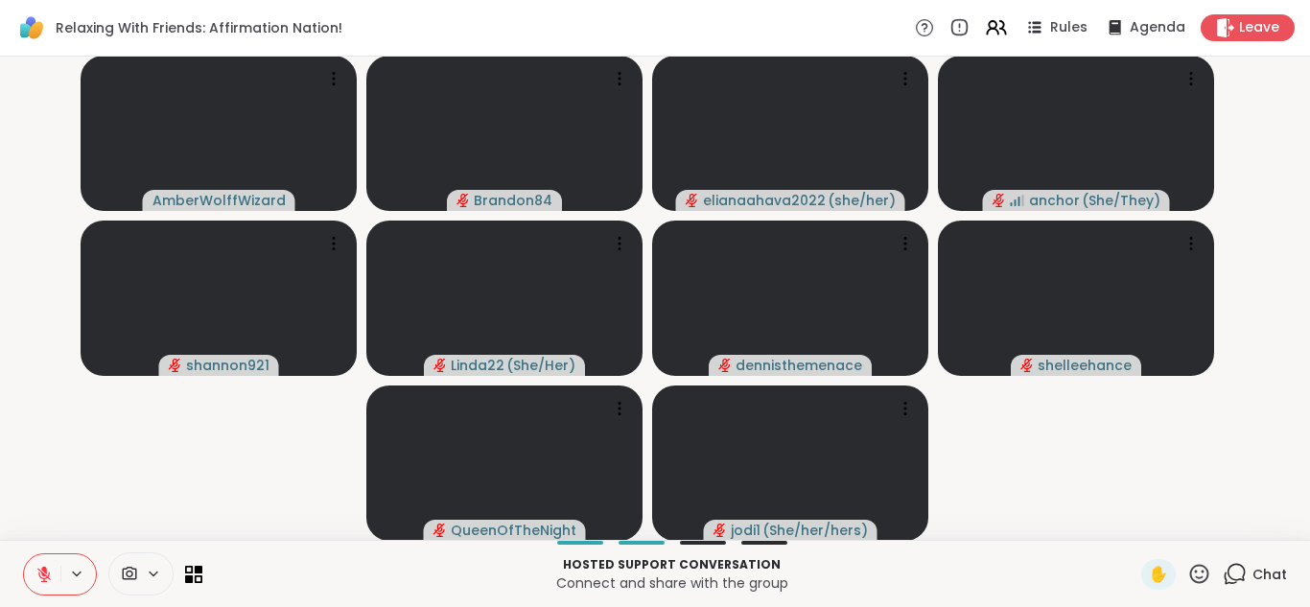
click at [1222, 575] on icon at bounding box center [1234, 574] width 24 height 24
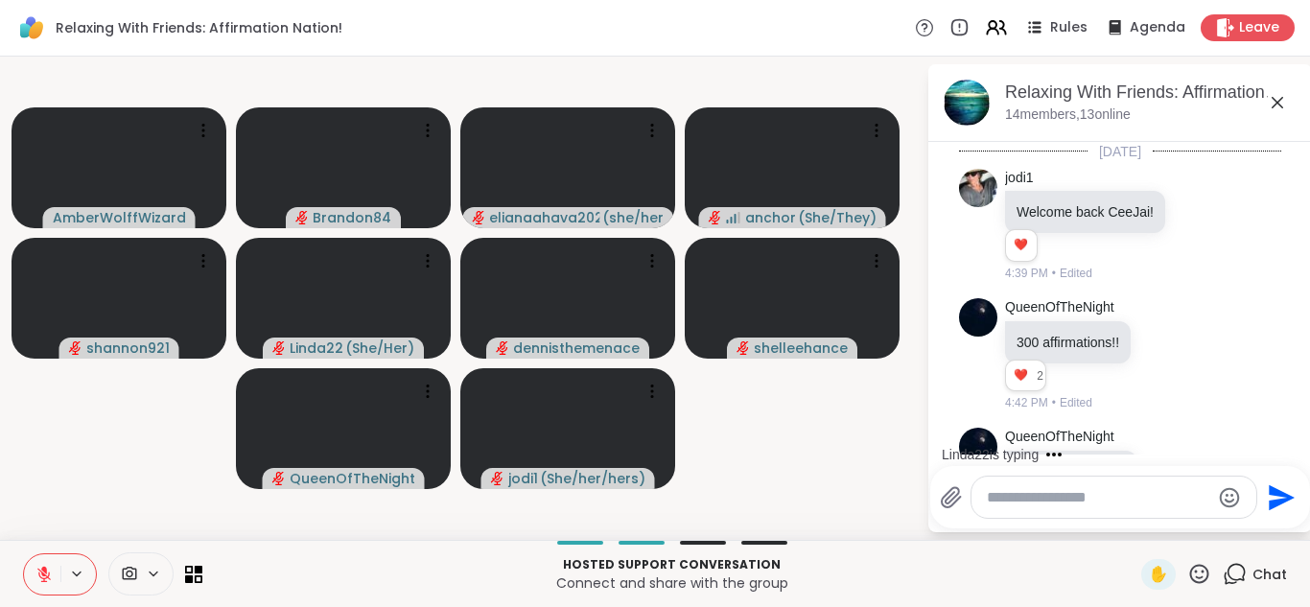
click at [1015, 501] on textarea "Type your message" at bounding box center [1097, 497] width 223 height 19
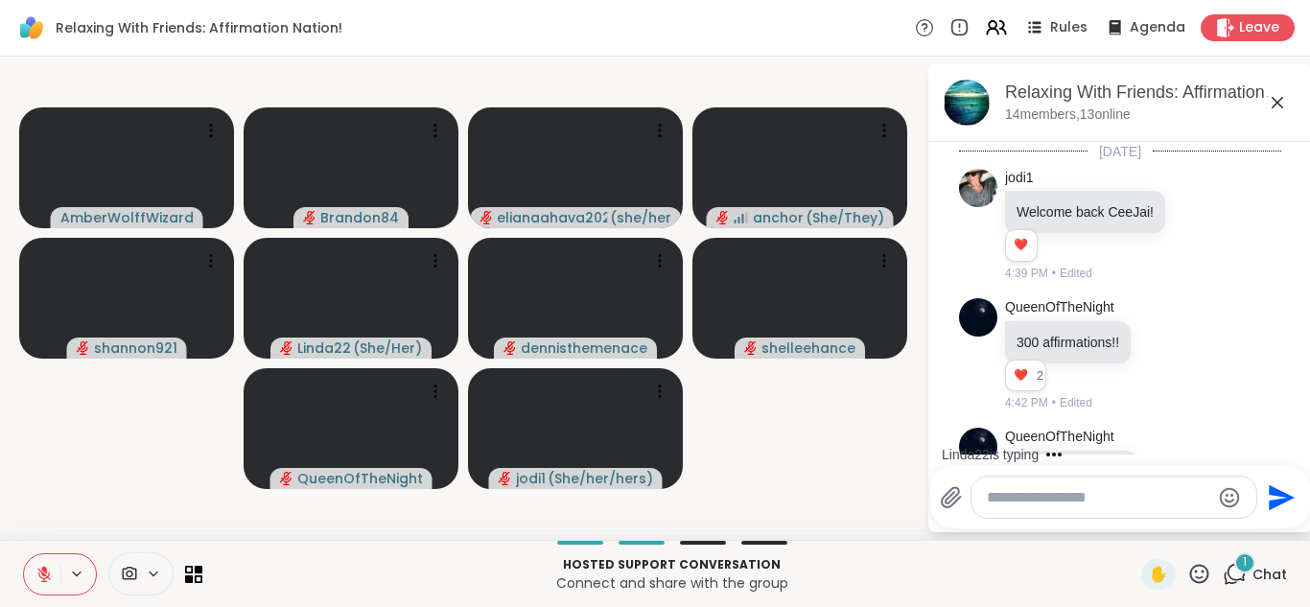
scroll to position [16438, 0]
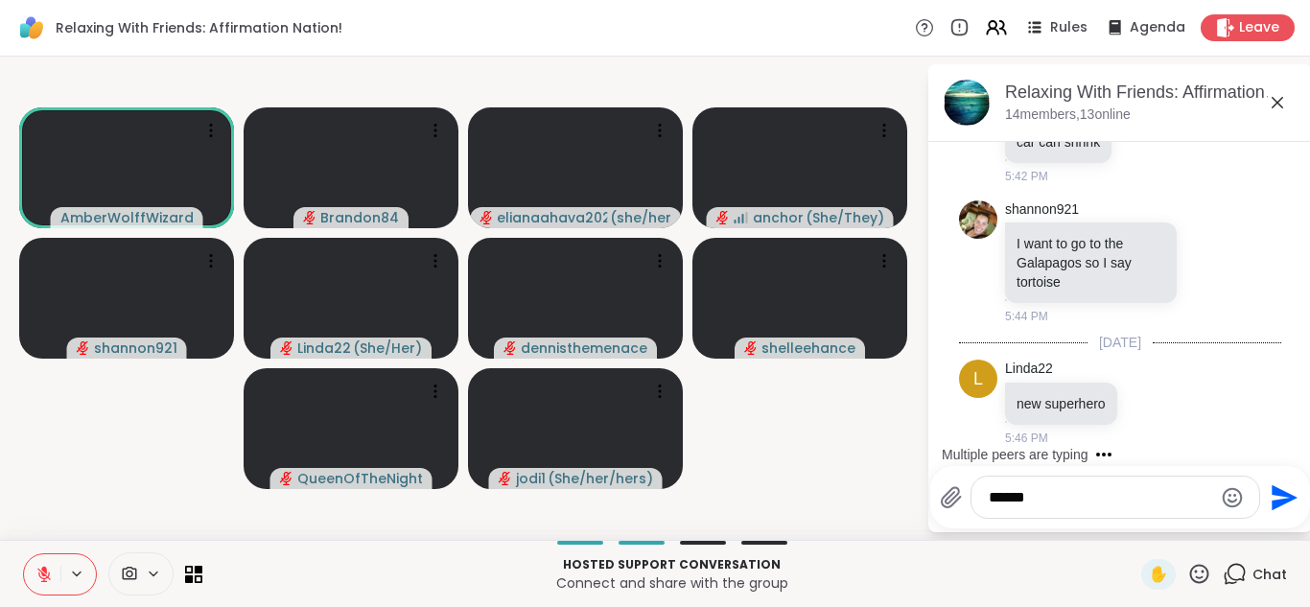
type textarea "*******"
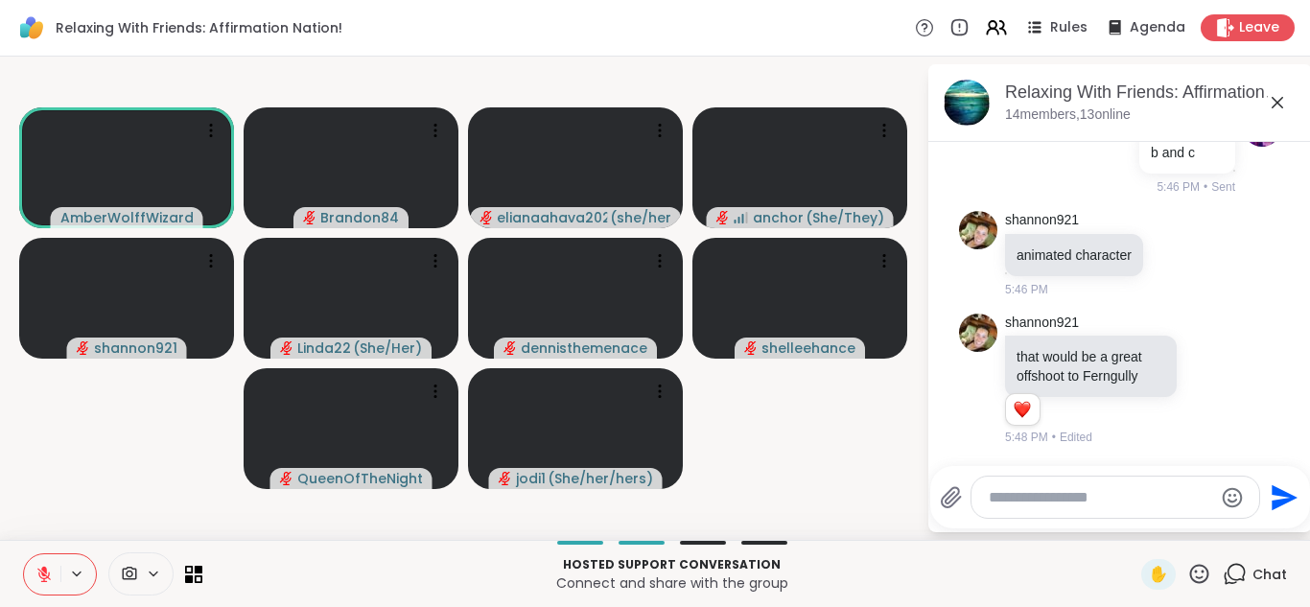
scroll to position [16894, 0]
click at [999, 499] on textarea "Type your message" at bounding box center [1099, 497] width 223 height 19
type textarea "*"
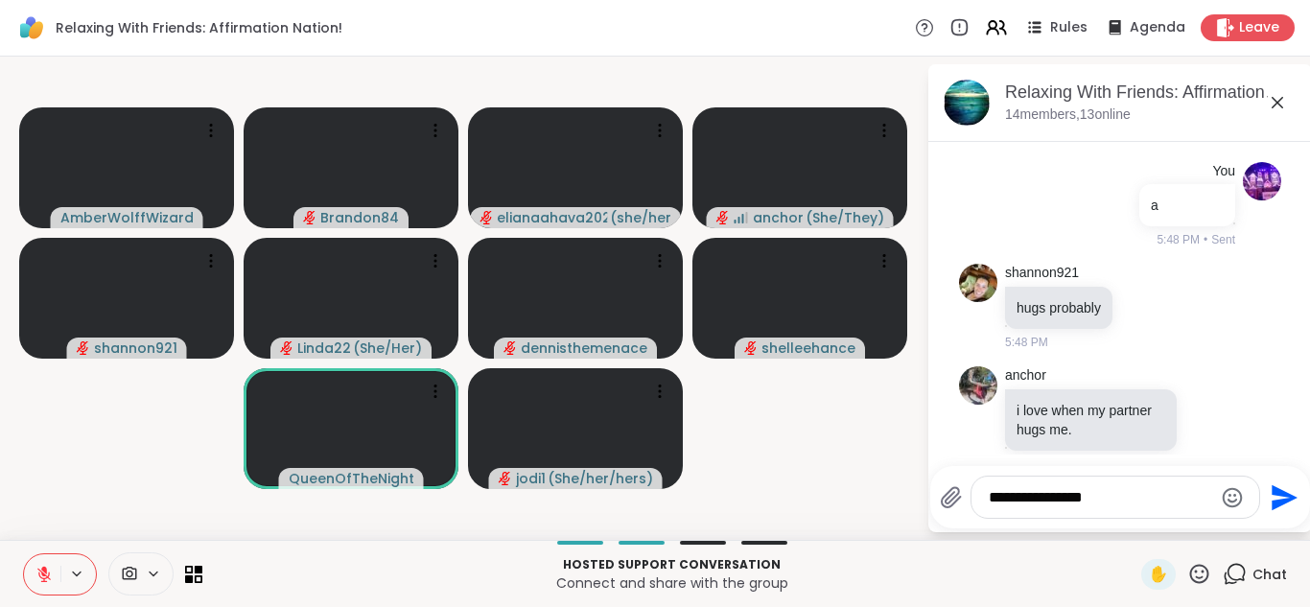
scroll to position [17220, 0]
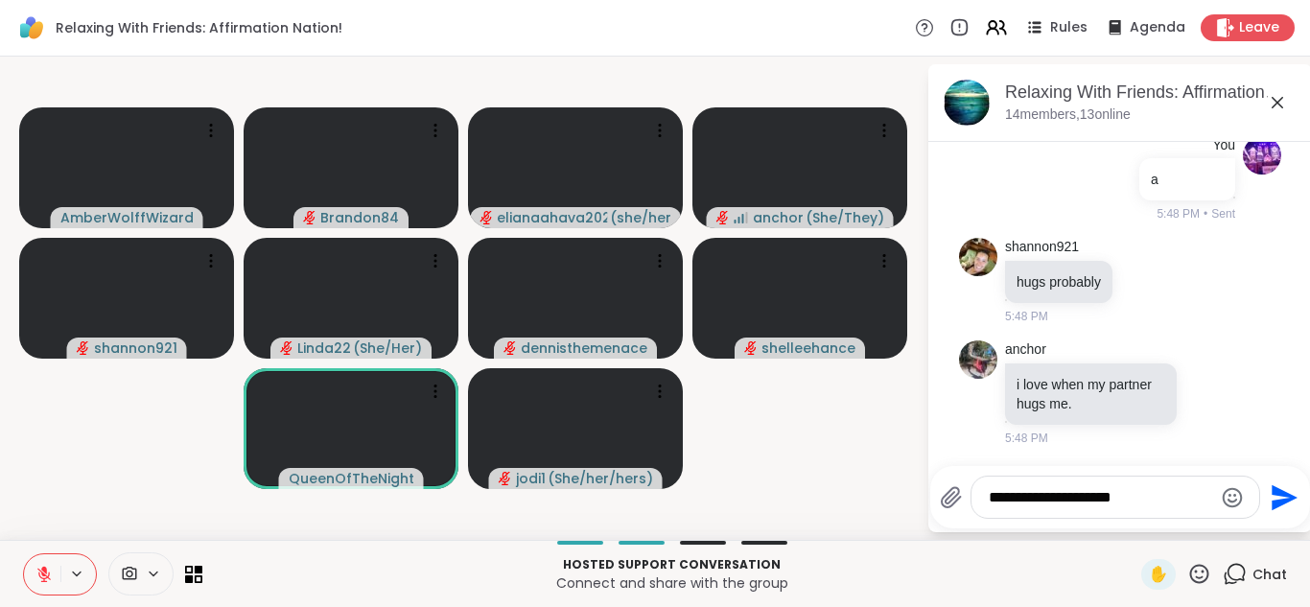
type textarea "**********"
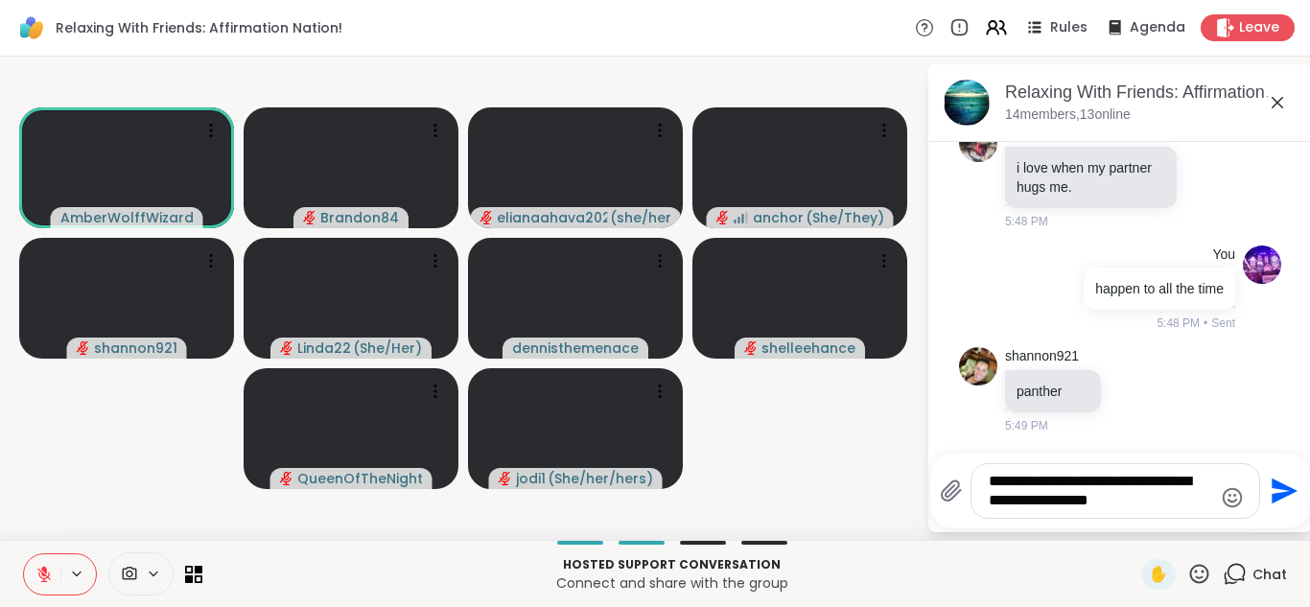
scroll to position [17455, 0]
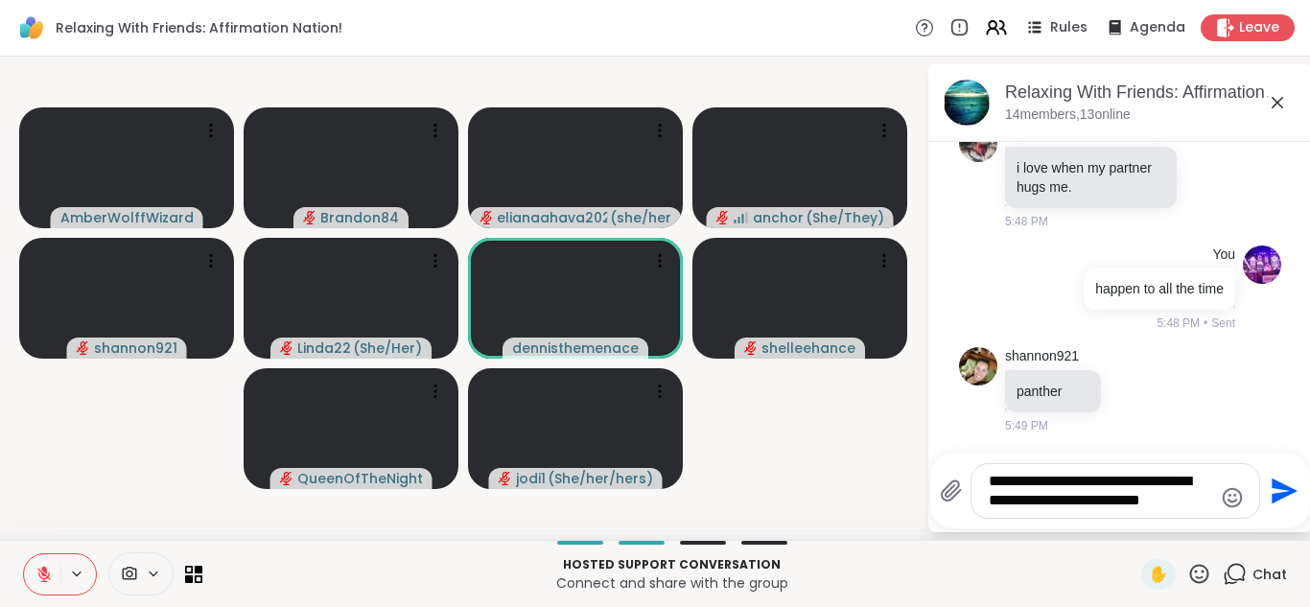
type textarea "**********"
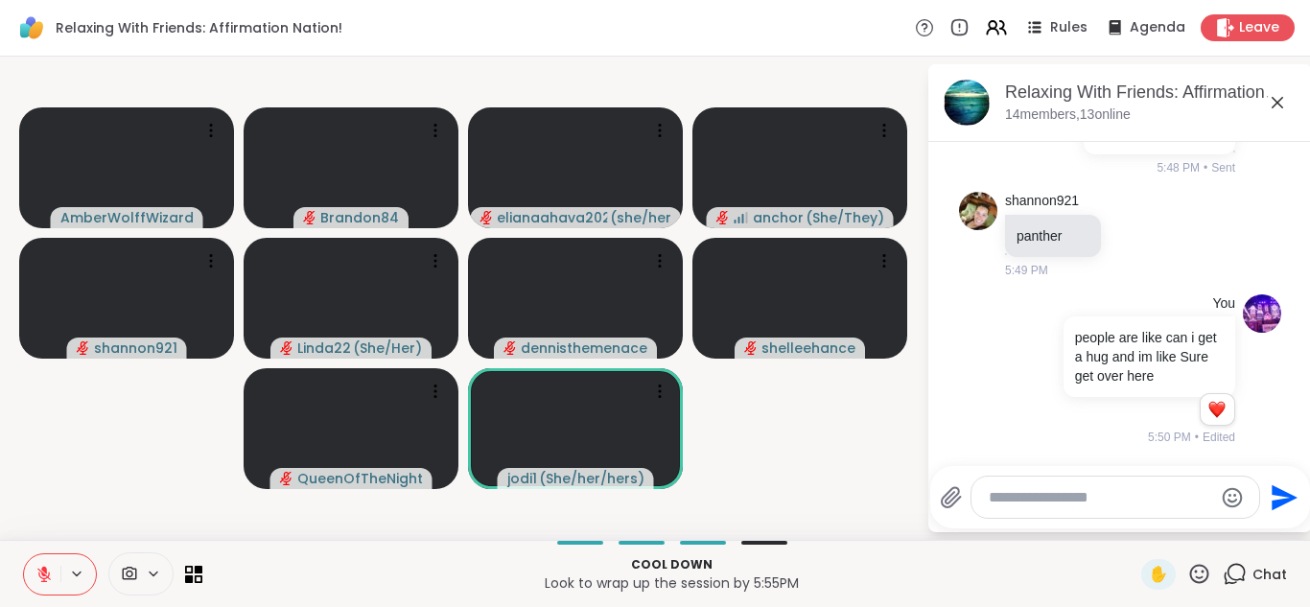
scroll to position [17611, 0]
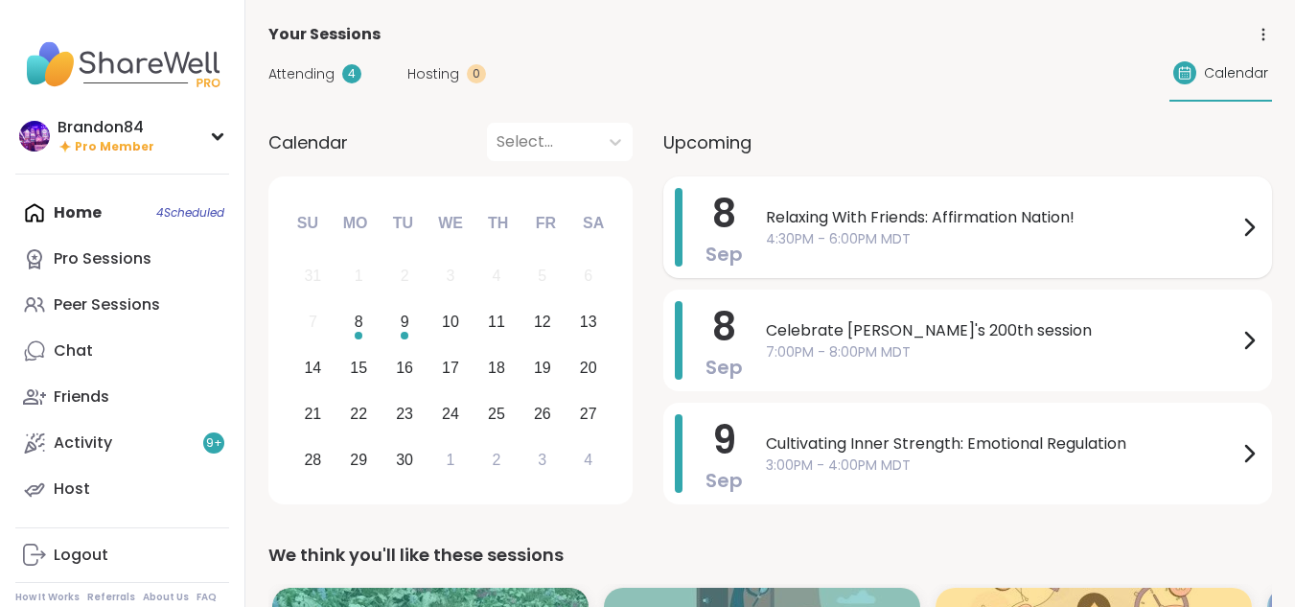
click at [829, 231] on span "4:30PM - 6:00PM MDT" at bounding box center [1002, 239] width 472 height 20
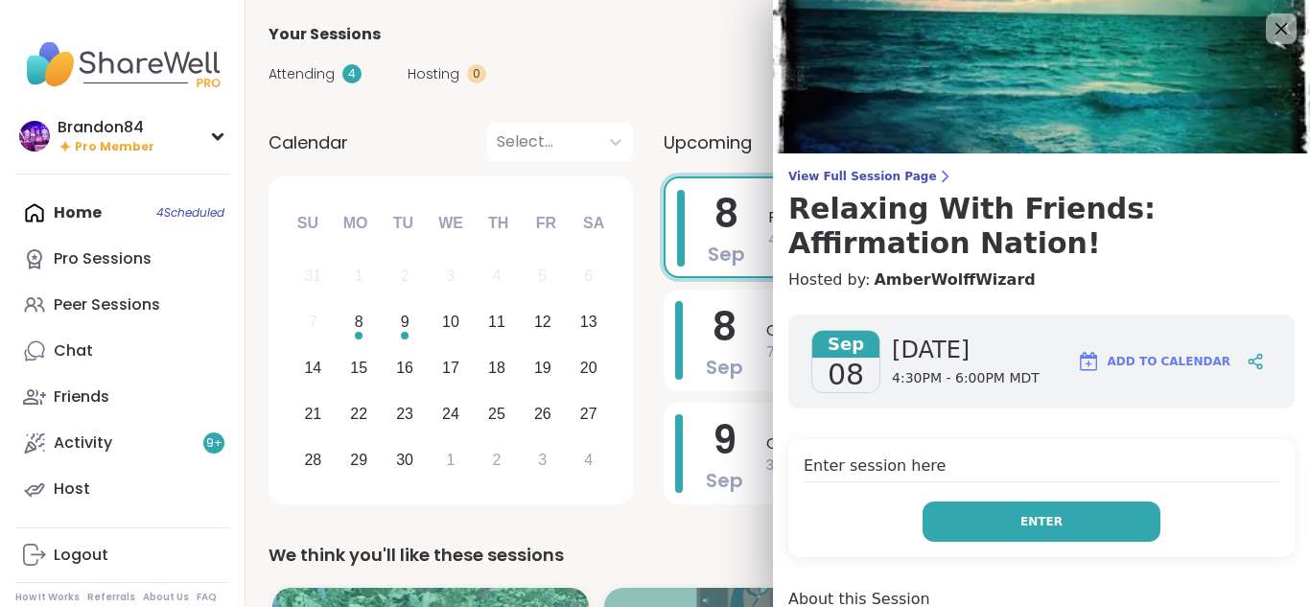
click at [992, 532] on button "Enter" at bounding box center [1041, 521] width 238 height 40
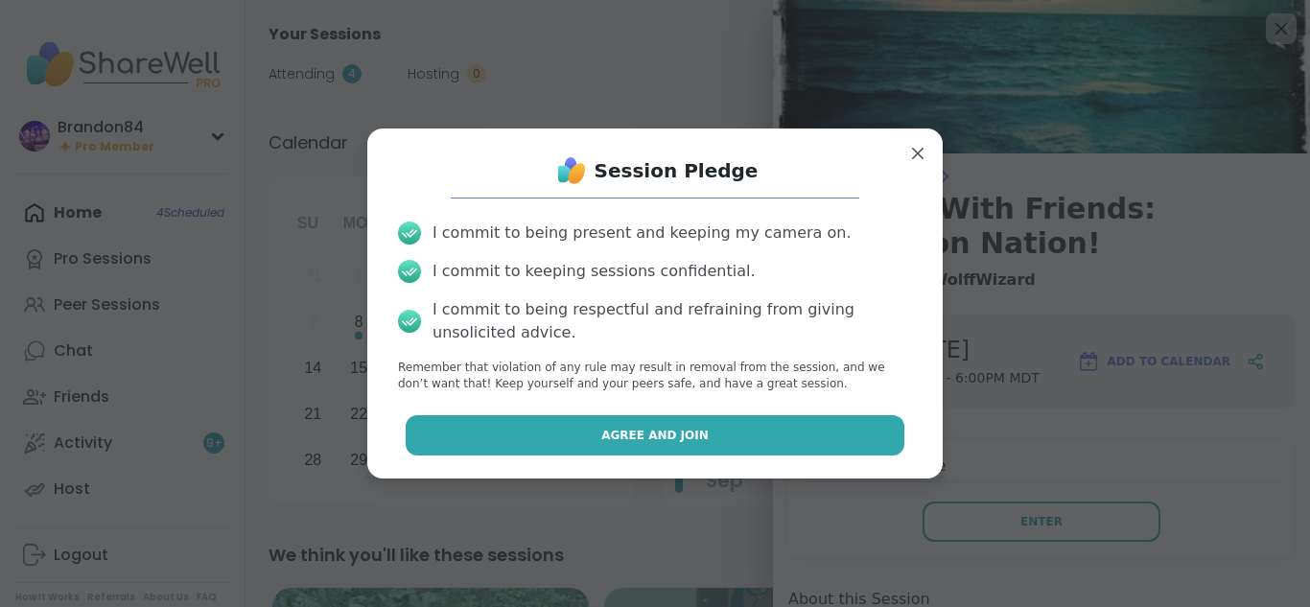
click at [837, 431] on button "Agree and Join" at bounding box center [655, 435] width 499 height 40
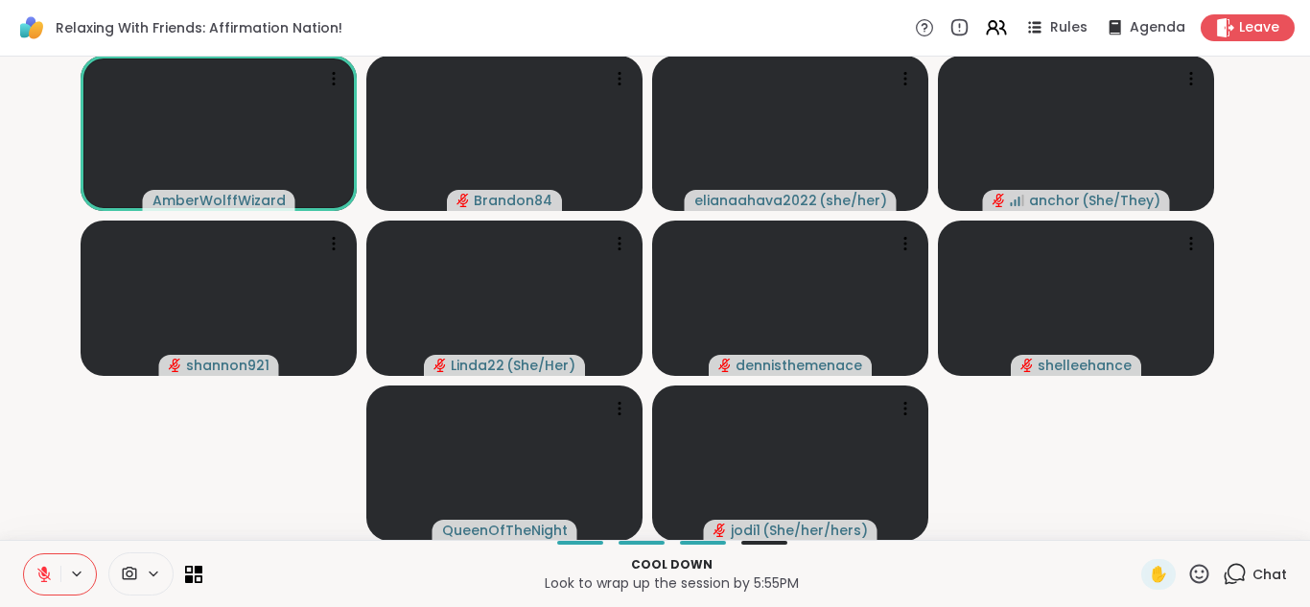
click at [1222, 570] on icon at bounding box center [1234, 574] width 24 height 24
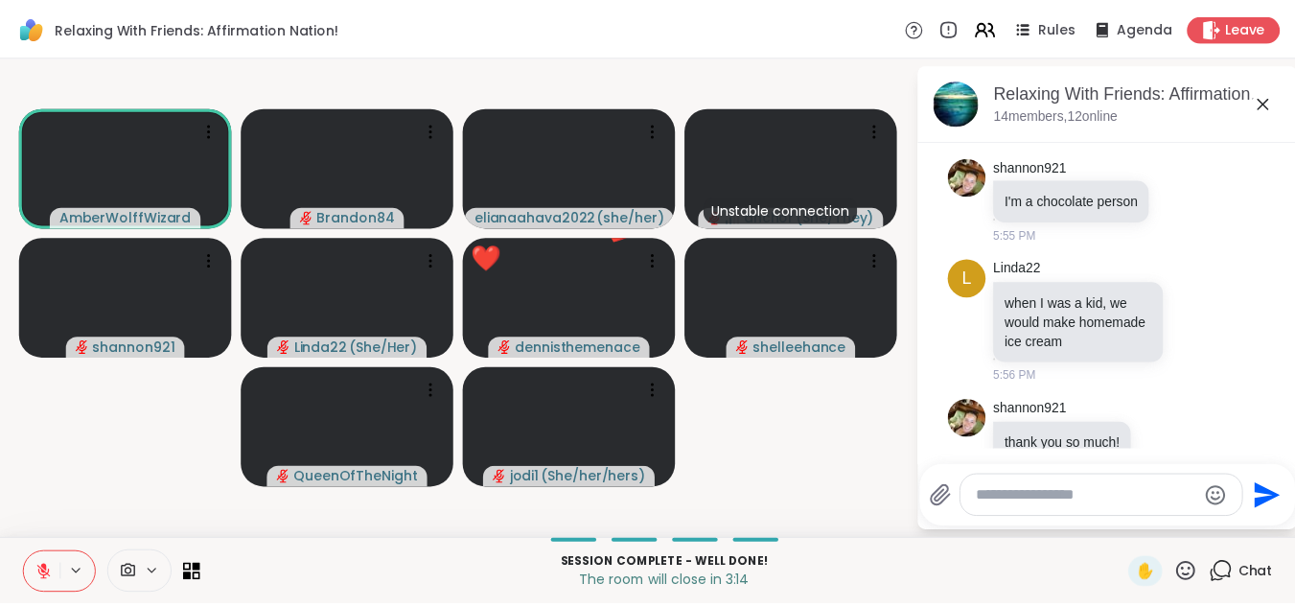
scroll to position [15993, 0]
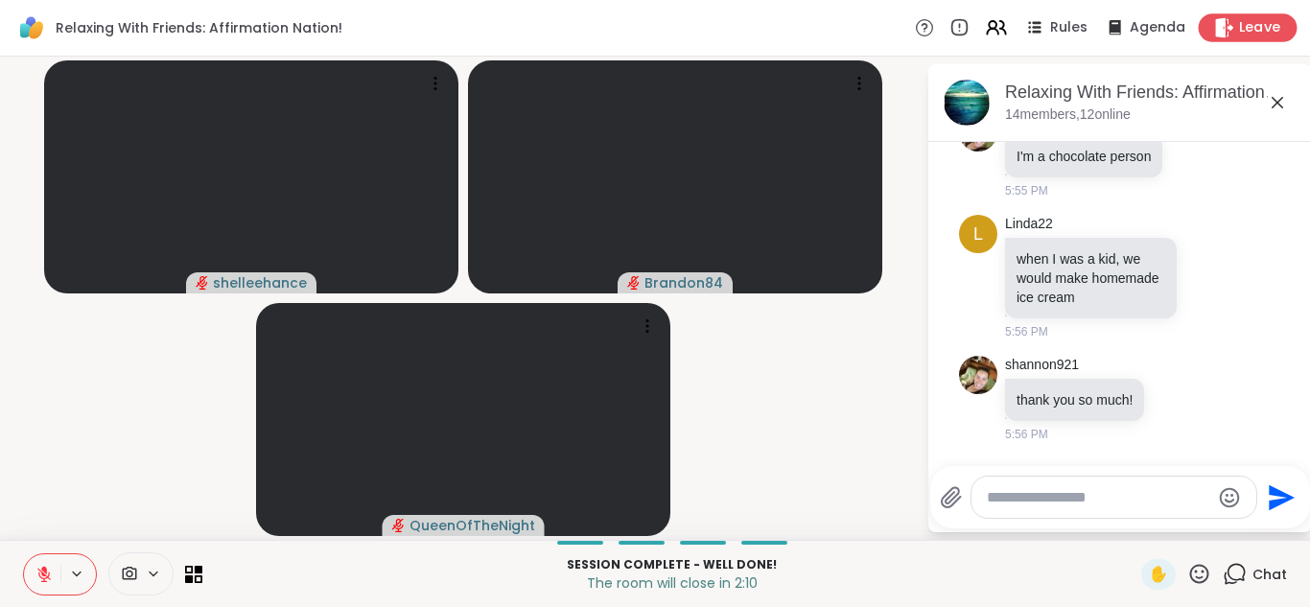
click at [1216, 35] on icon at bounding box center [1225, 27] width 18 height 20
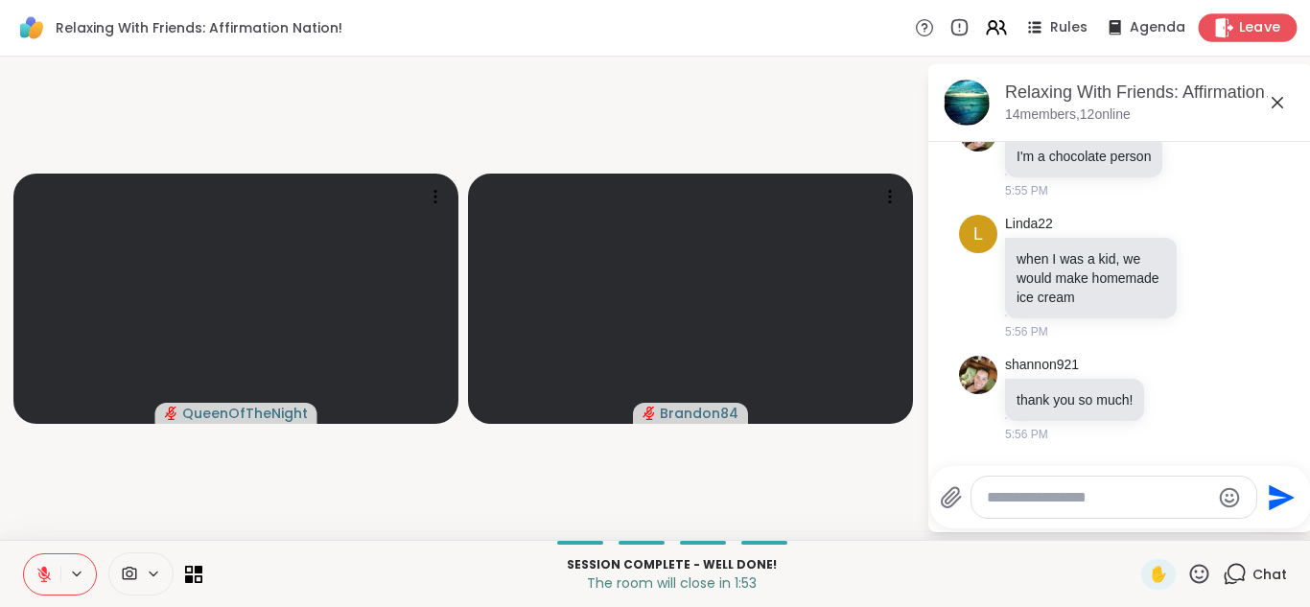
click at [1239, 30] on span "Leave" at bounding box center [1260, 28] width 42 height 20
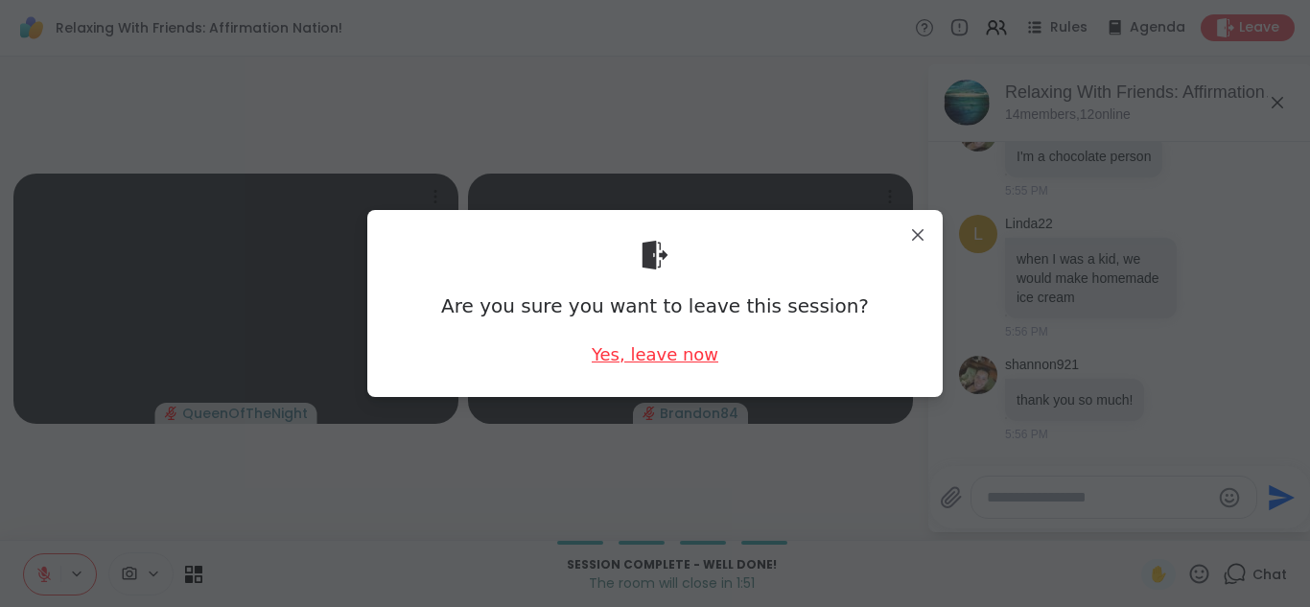
click at [615, 366] on div "Yes, leave now" at bounding box center [654, 354] width 127 height 24
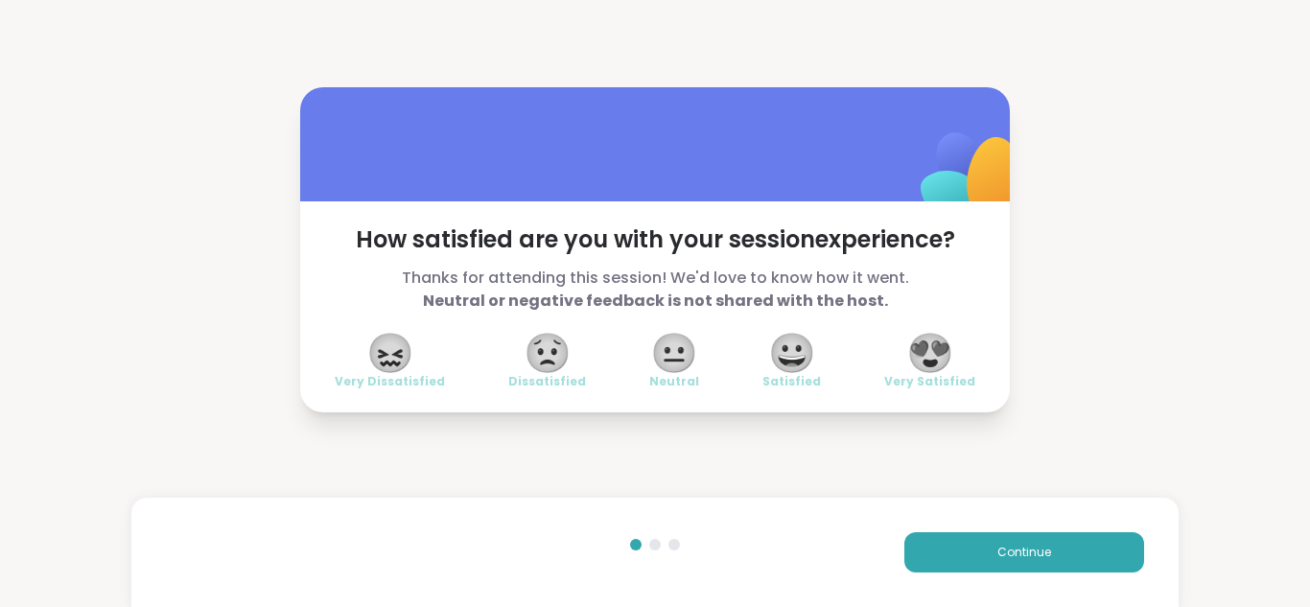
click at [907, 359] on span "😍" at bounding box center [930, 353] width 48 height 35
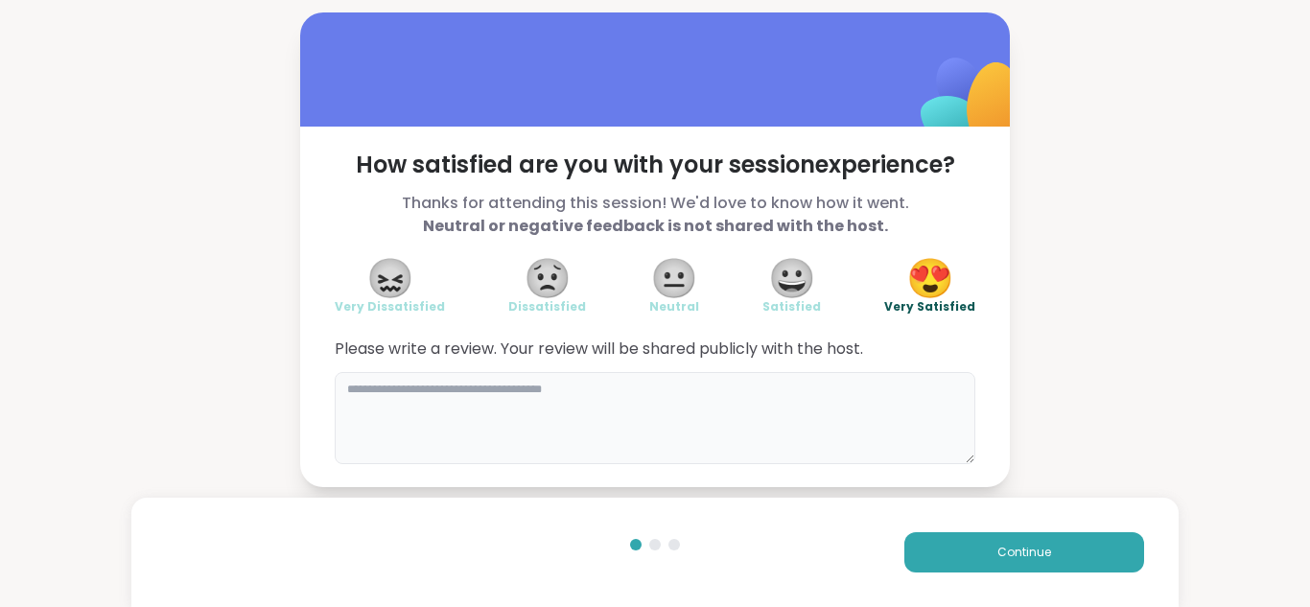
click at [578, 396] on textarea at bounding box center [655, 418] width 640 height 92
click at [379, 386] on textarea "**********" at bounding box center [655, 418] width 640 height 92
click at [493, 390] on textarea "**********" at bounding box center [655, 418] width 640 height 92
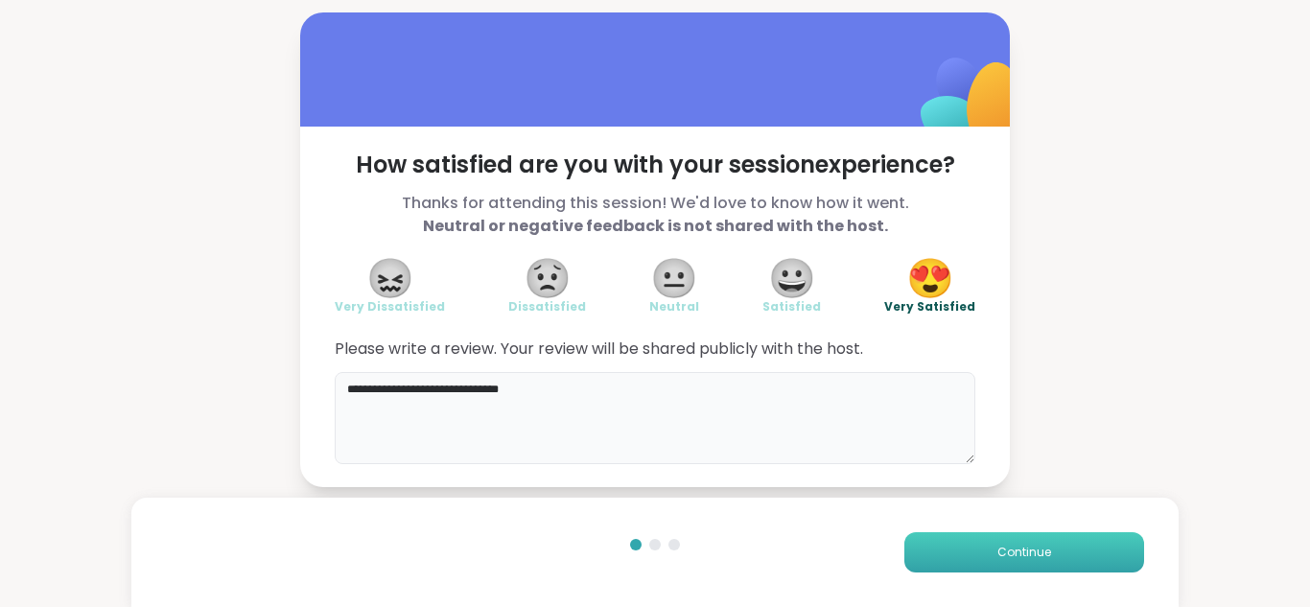
type textarea "**********"
click at [961, 549] on button "Continue" at bounding box center [1024, 552] width 240 height 40
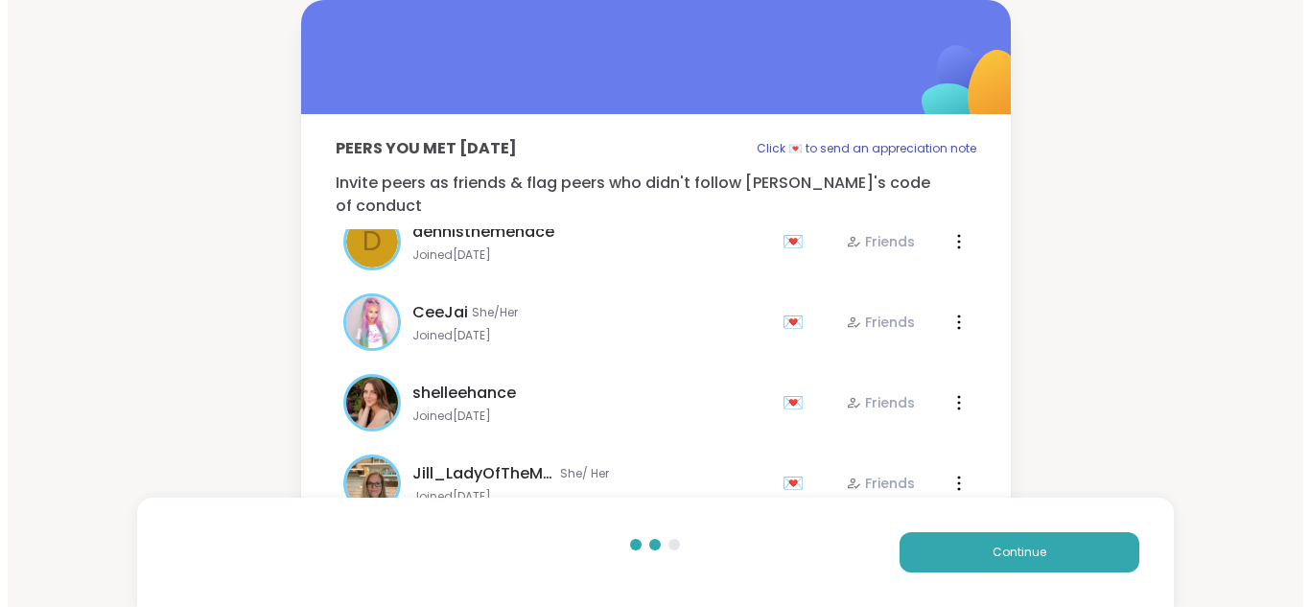
scroll to position [702, 0]
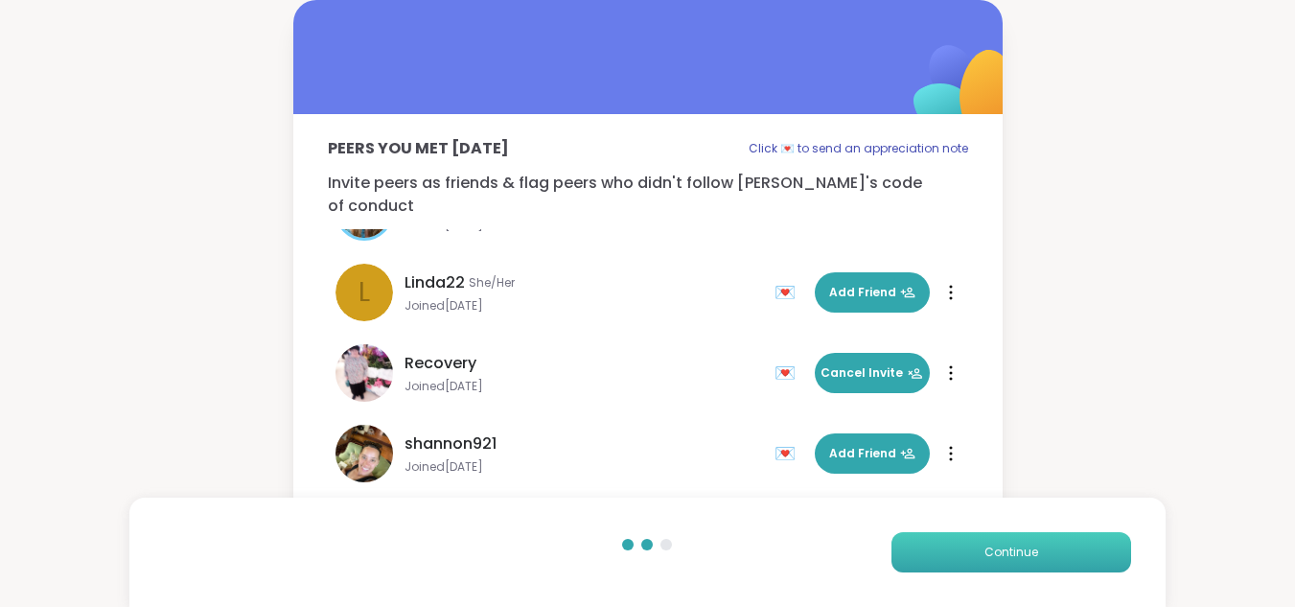
click at [967, 549] on button "Continue" at bounding box center [1012, 552] width 240 height 40
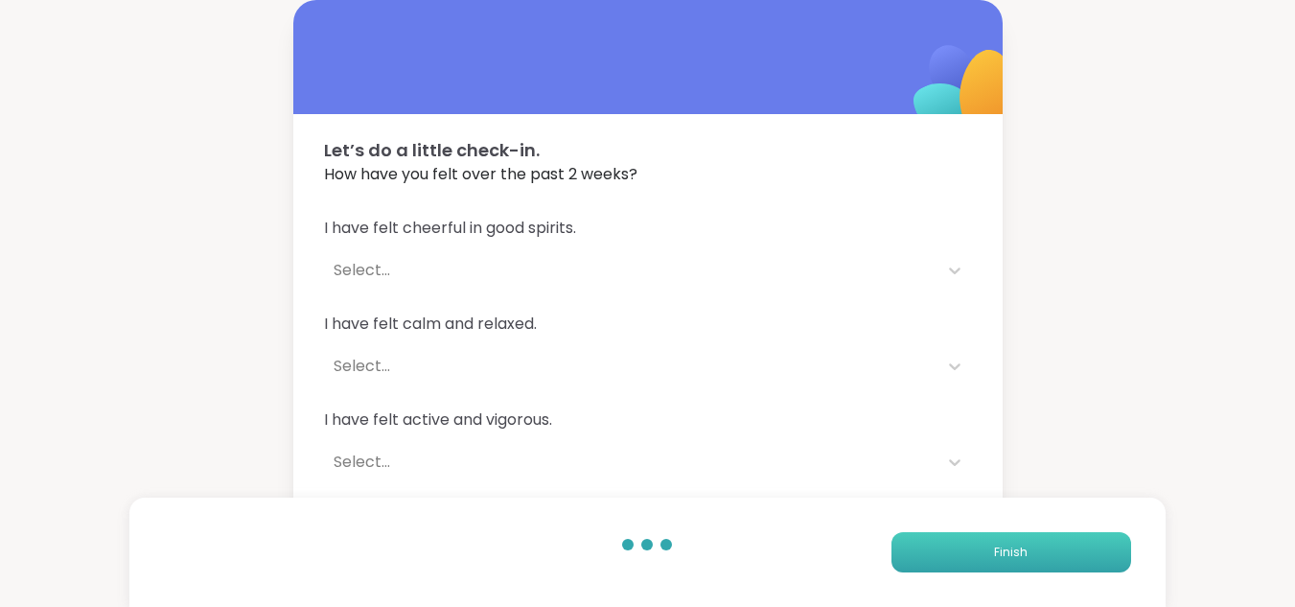
click at [967, 549] on button "Finish" at bounding box center [1012, 552] width 240 height 40
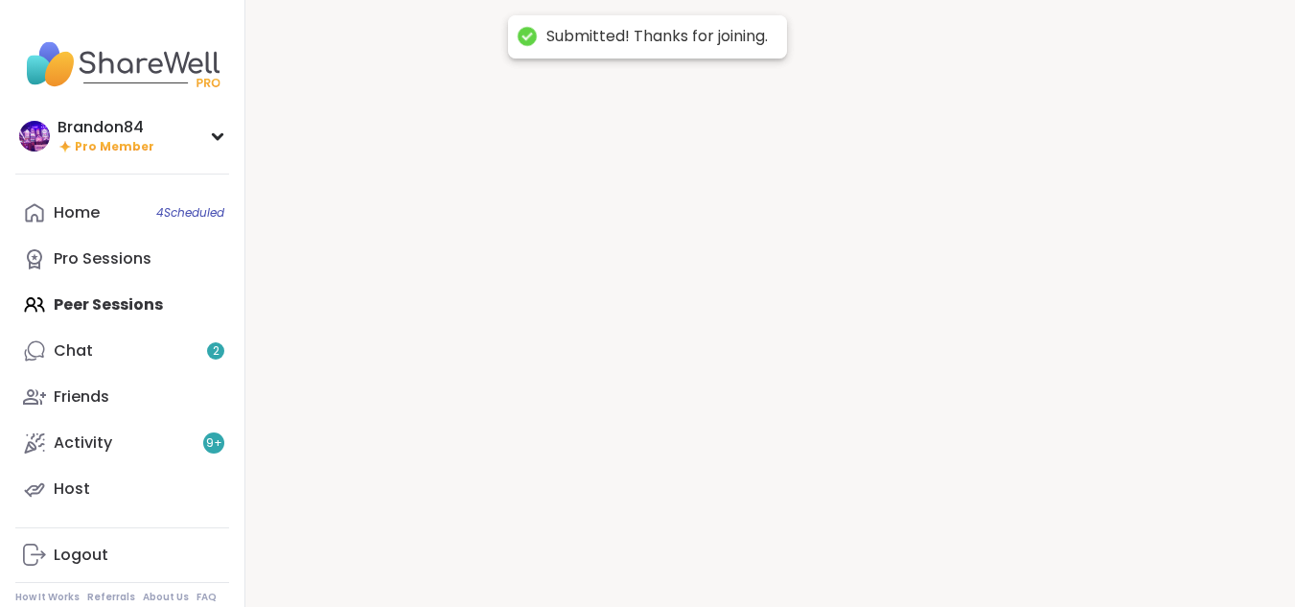
click at [967, 549] on div at bounding box center [770, 303] width 1050 height 607
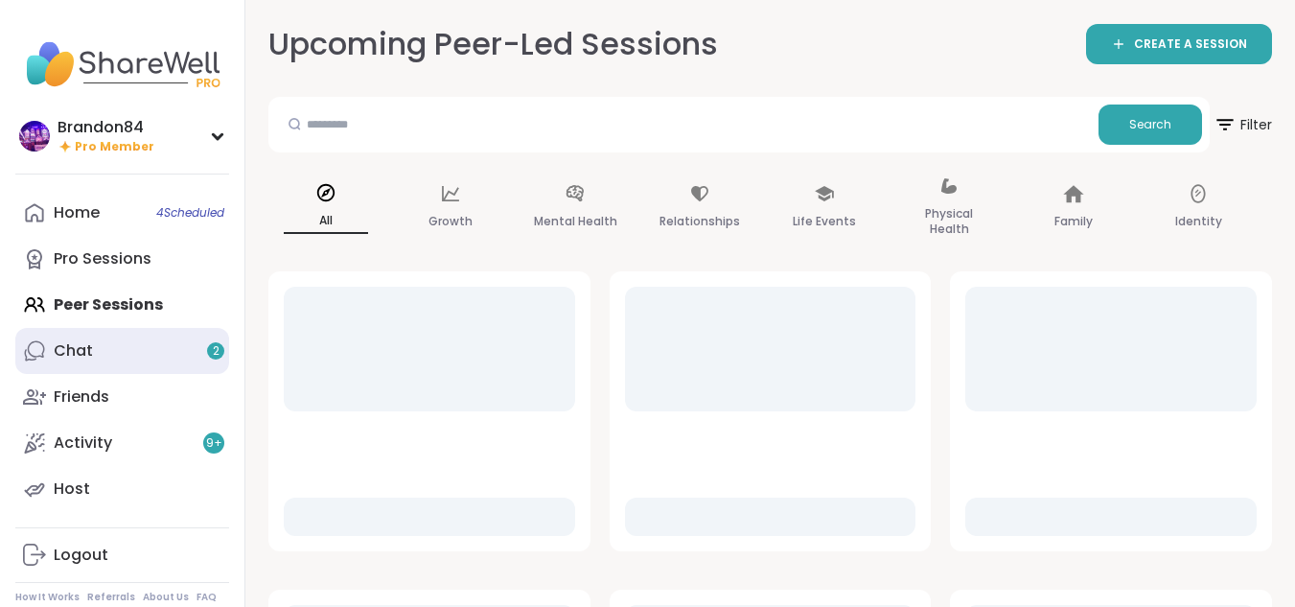
click at [89, 350] on div "Chat 2" at bounding box center [73, 350] width 39 height 21
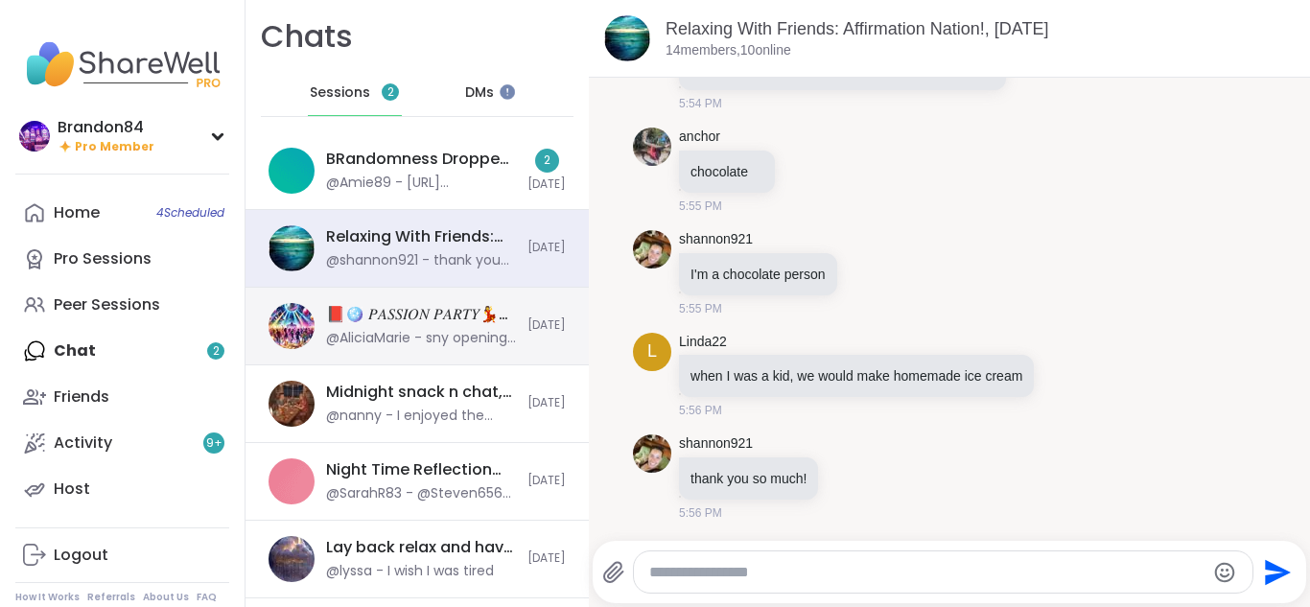
click at [385, 337] on div "@AliciaMarie - sny openings for allysa 200" at bounding box center [421, 338] width 190 height 19
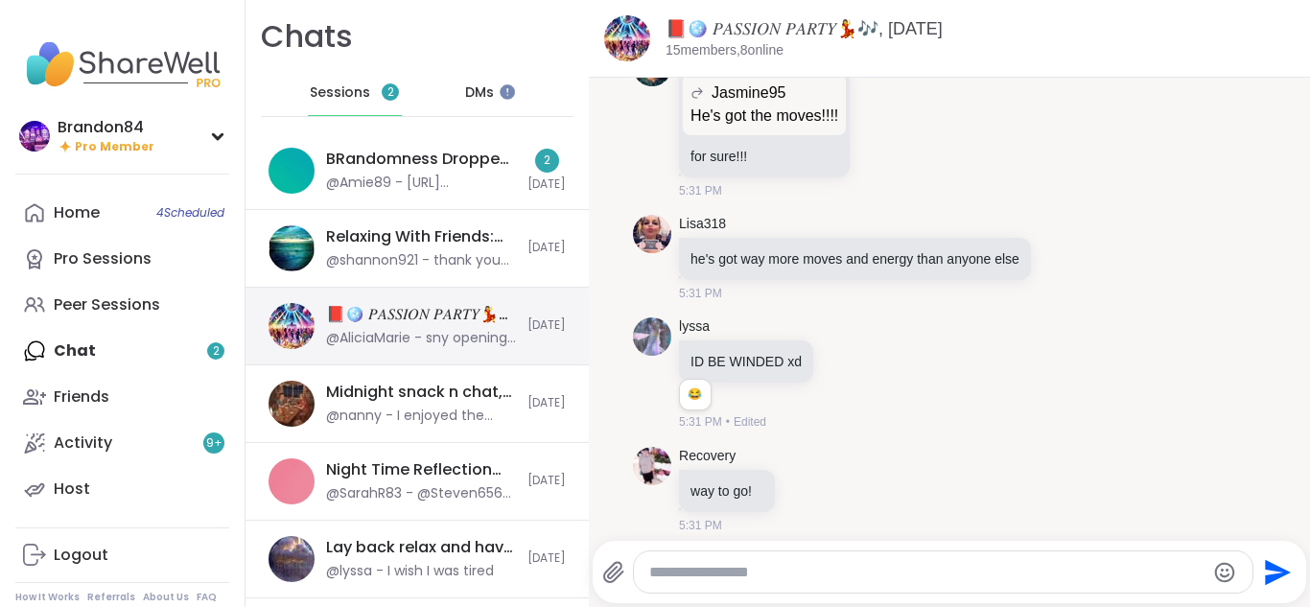
scroll to position [14818, 0]
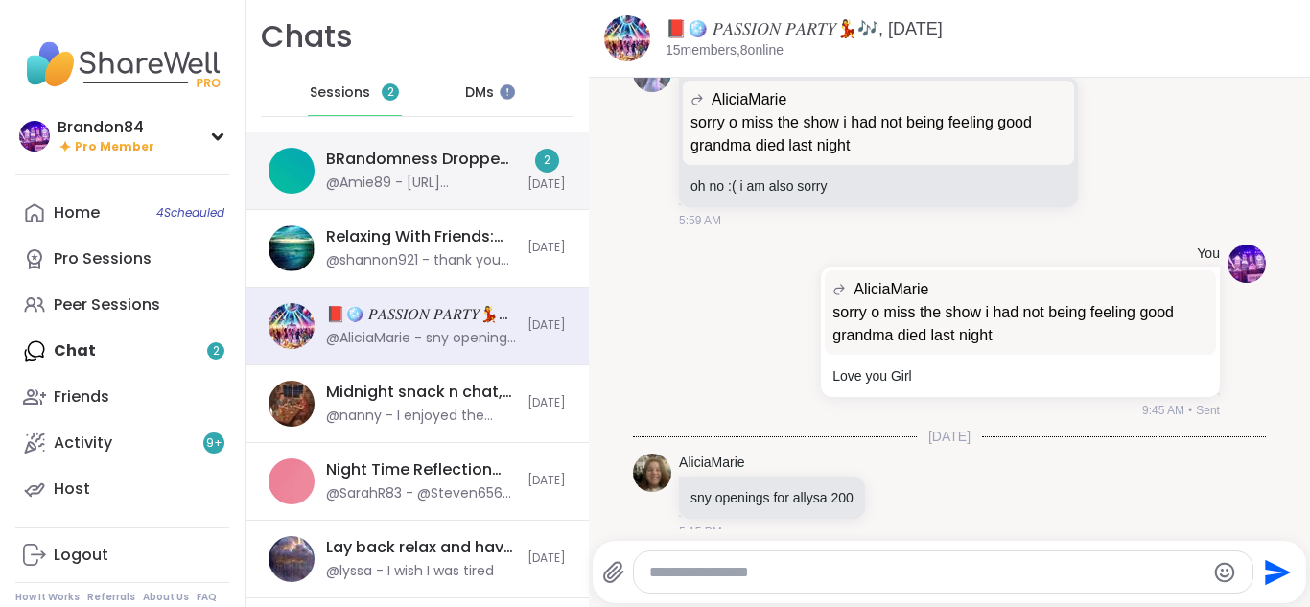
click at [447, 174] on div "@Amie89 - [URL][DOMAIN_NAME]" at bounding box center [421, 183] width 190 height 19
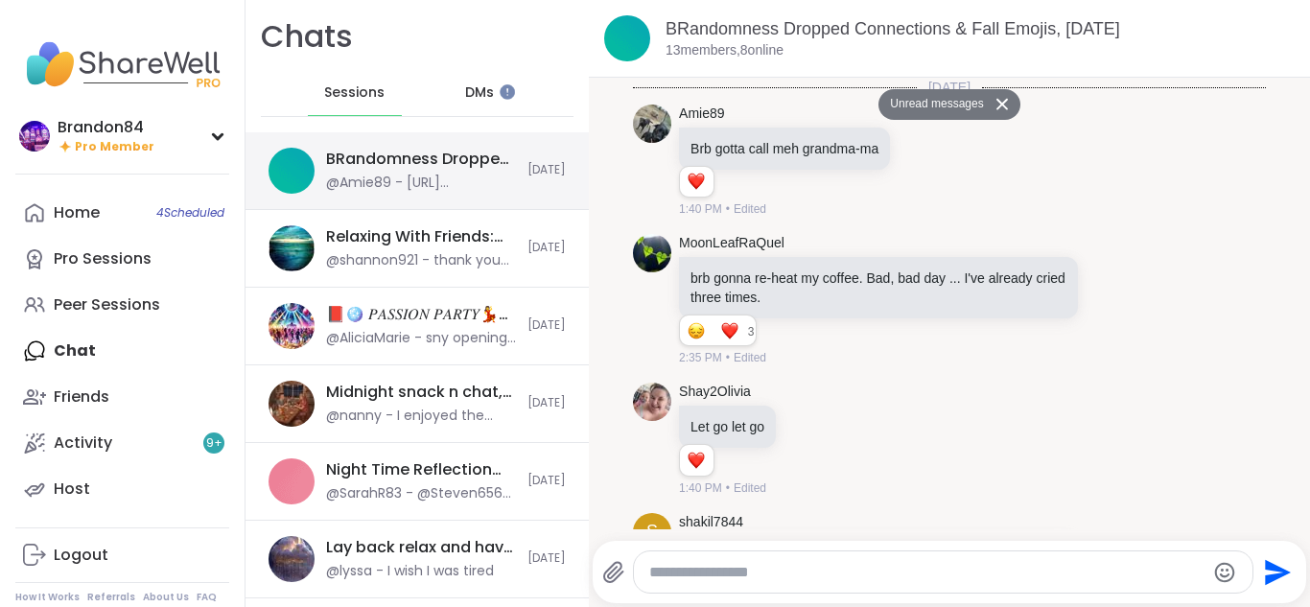
scroll to position [12632, 0]
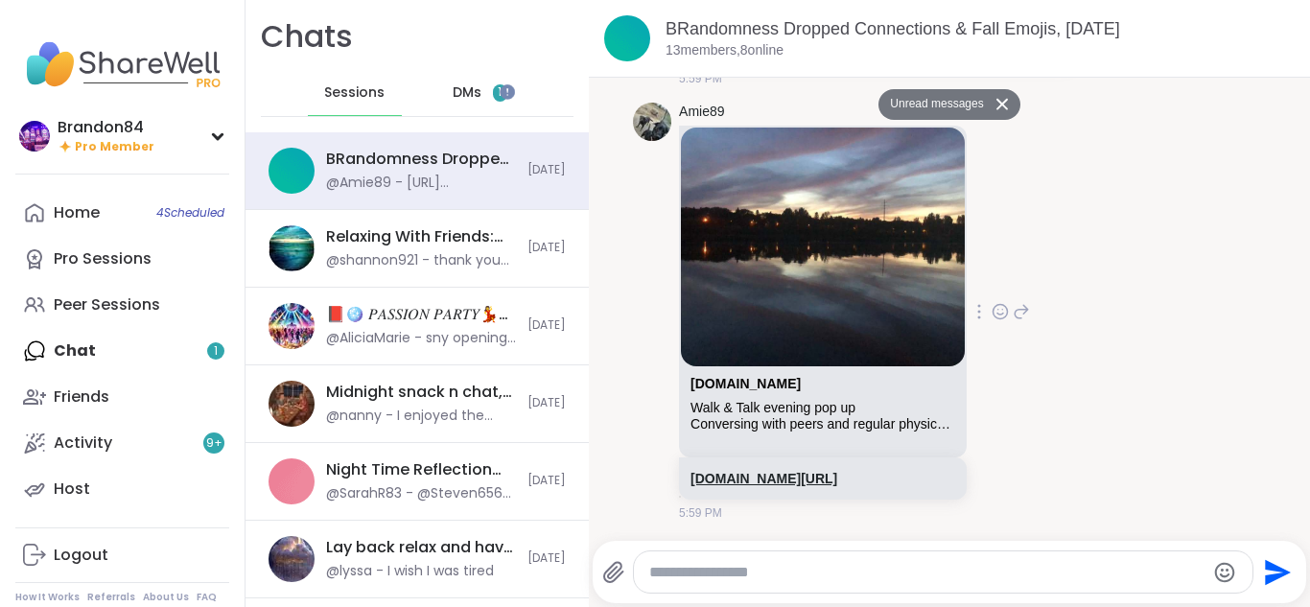
click at [804, 471] on link "[DOMAIN_NAME][URL]" at bounding box center [763, 478] width 147 height 15
